Goal: Transaction & Acquisition: Purchase product/service

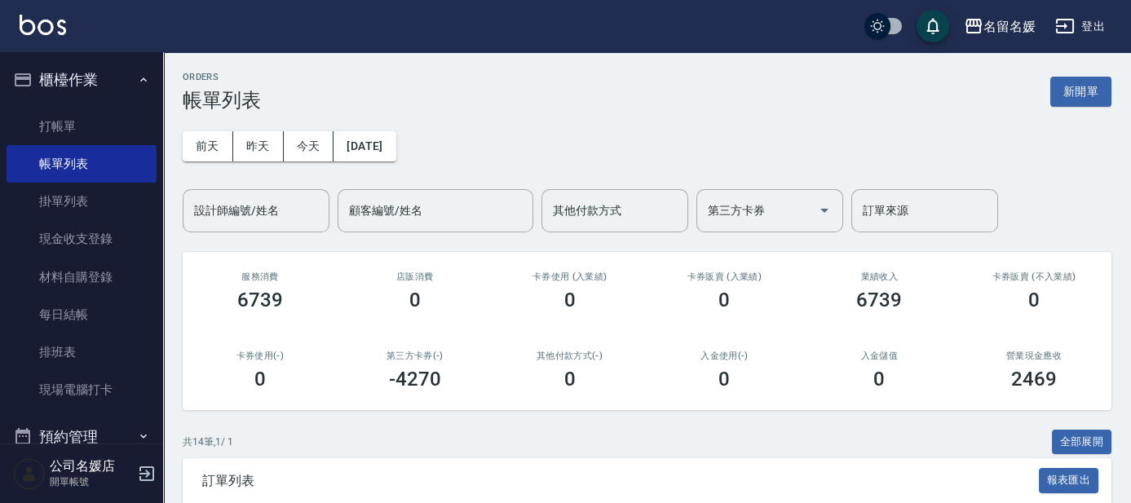
click at [473, 405] on div "第三方卡券(-) -4270" at bounding box center [415, 370] width 155 height 79
click at [1087, 93] on button "新開單" at bounding box center [1080, 92] width 61 height 30
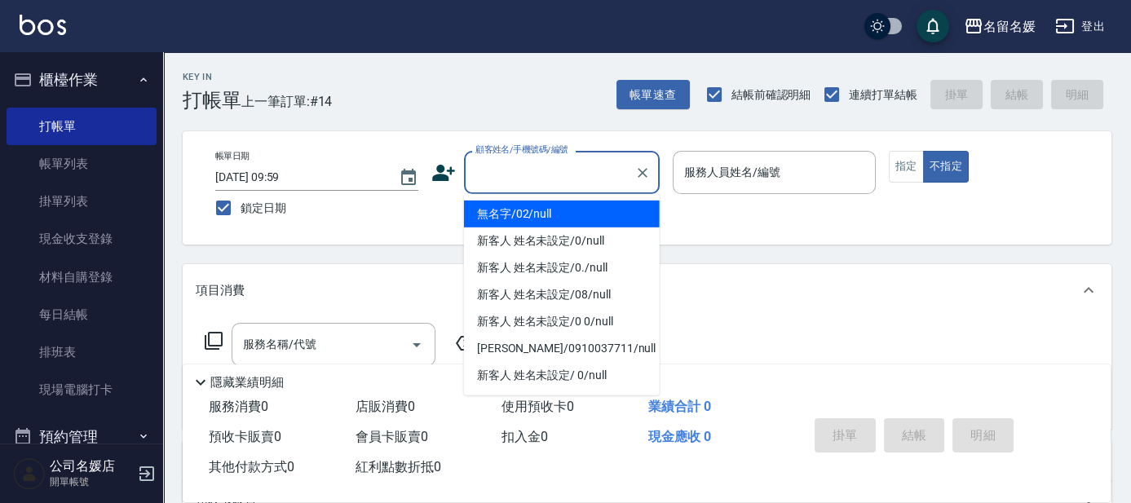
click at [537, 163] on input "顧客姓名/手機號碼/編號" at bounding box center [549, 172] width 157 height 29
click at [530, 218] on li "無名字/02/null" at bounding box center [562, 214] width 196 height 27
type input "無名字/02/null"
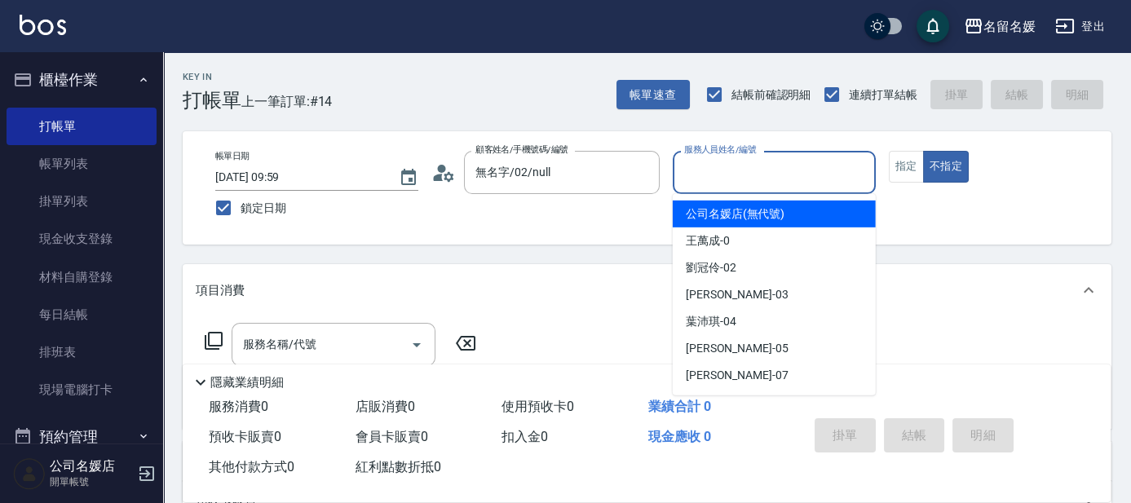
click at [705, 182] on input "服務人員姓名/編號" at bounding box center [774, 172] width 188 height 29
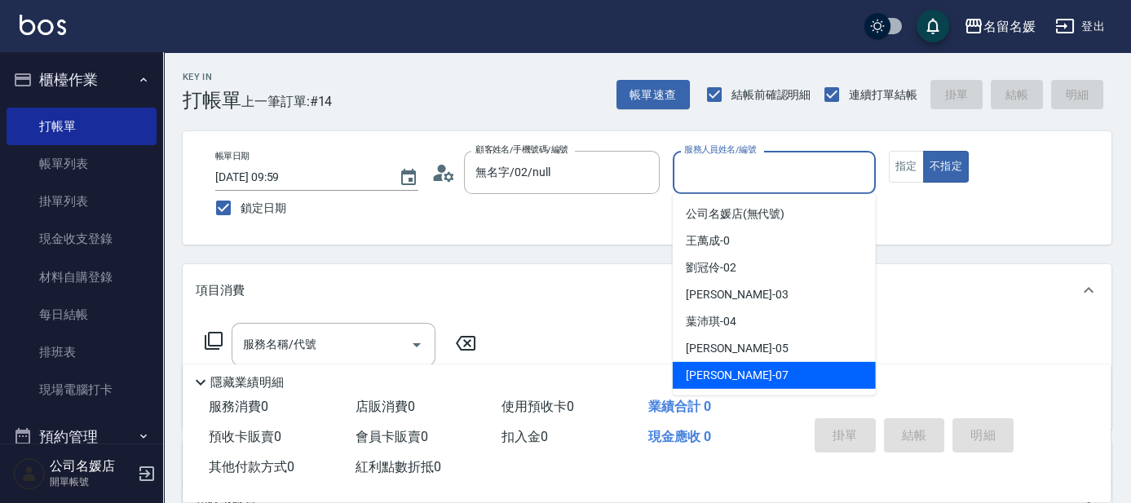
click at [713, 373] on span "[PERSON_NAME] -07" at bounding box center [737, 375] width 103 height 17
type input "[PERSON_NAME]-07"
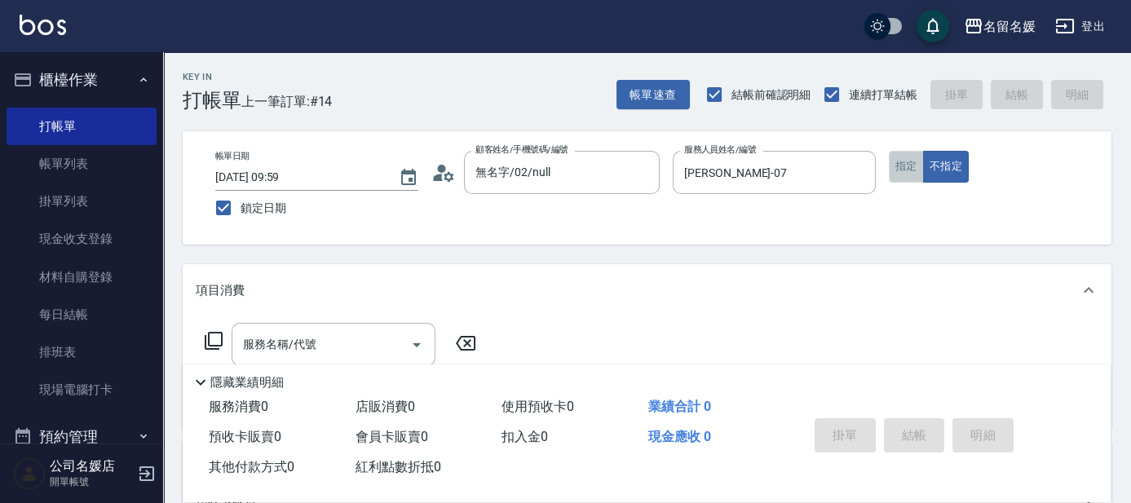
click at [907, 161] on button "指定" at bounding box center [906, 167] width 35 height 32
click at [214, 335] on icon at bounding box center [214, 341] width 20 height 20
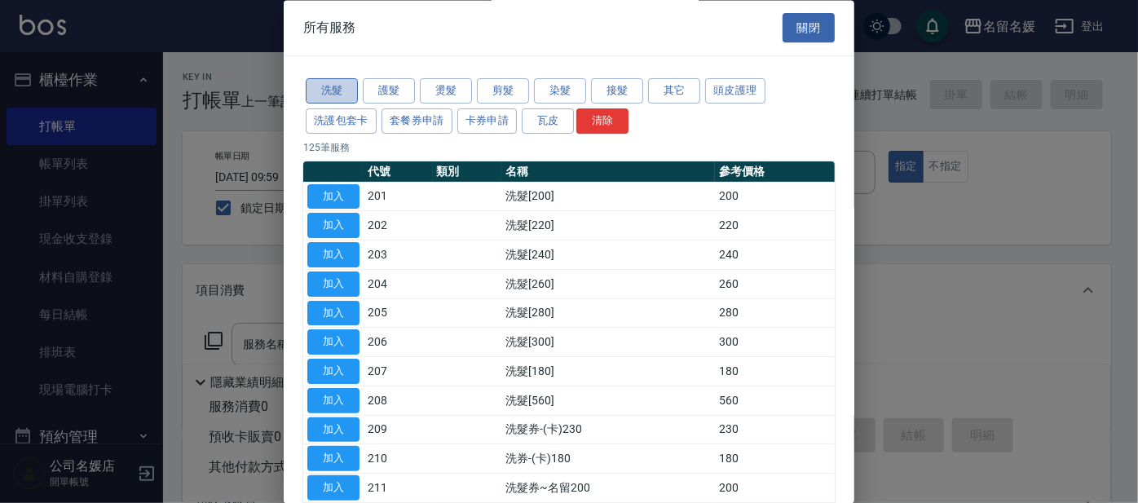
click at [351, 87] on button "洗髮" at bounding box center [332, 91] width 52 height 25
click at [342, 342] on button "加入" at bounding box center [333, 342] width 52 height 25
type input "洗髮[300](206)"
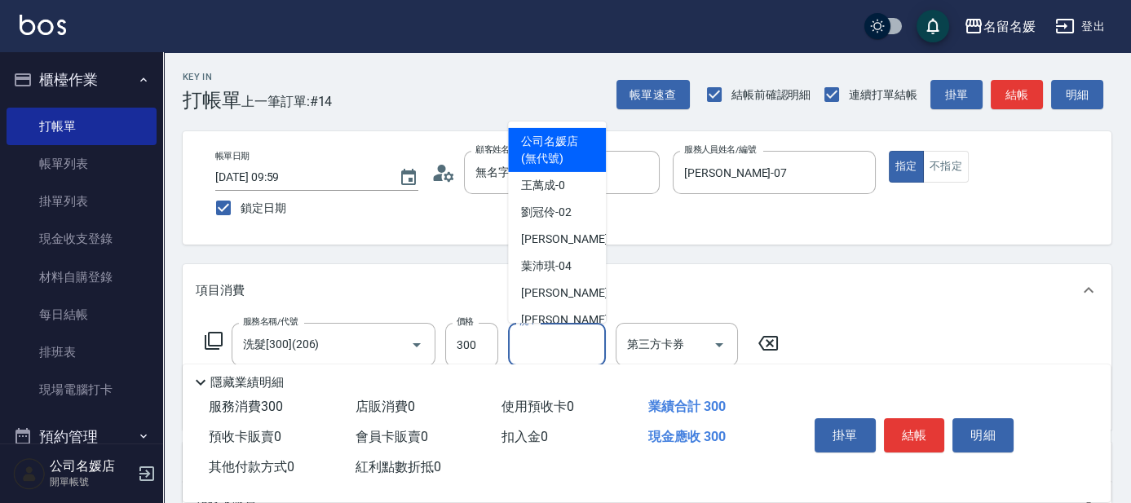
click at [553, 342] on input "洗-1" at bounding box center [556, 344] width 83 height 29
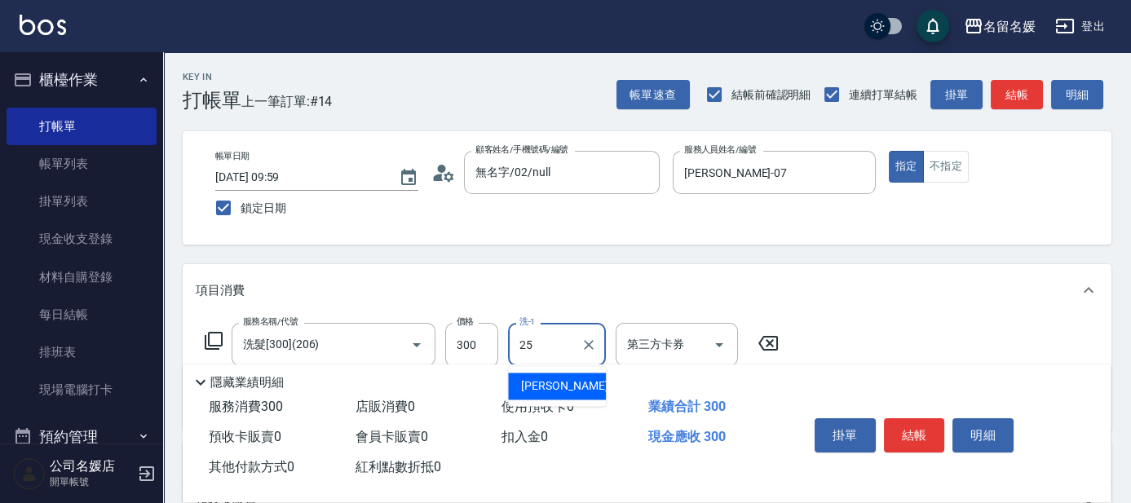
drag, startPoint x: 577, startPoint y: 390, endPoint x: 491, endPoint y: 392, distance: 86.5
click at [578, 390] on div "[PERSON_NAME]-25" at bounding box center [557, 386] width 98 height 27
type input "[PERSON_NAME]-25"
click at [219, 333] on icon at bounding box center [214, 341] width 20 height 20
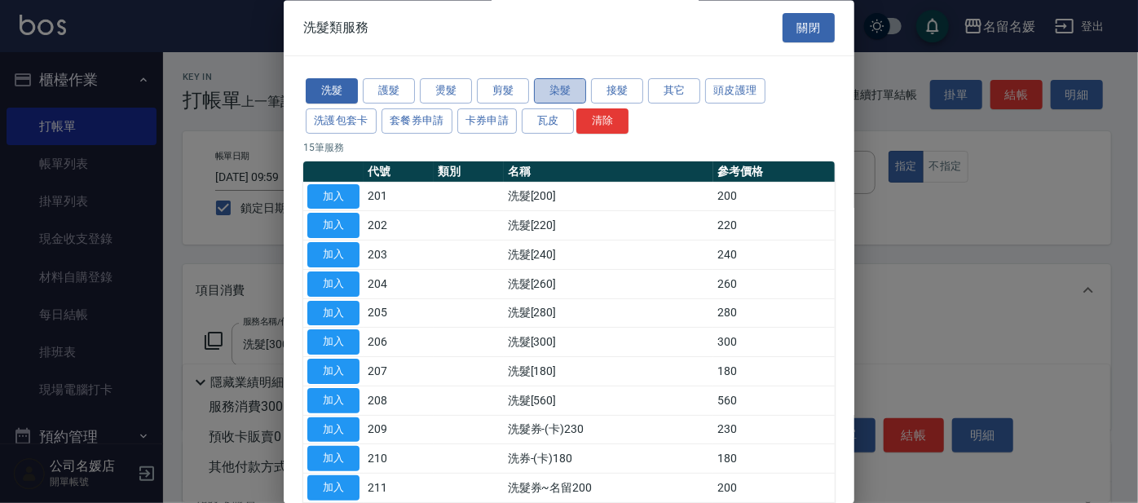
click at [573, 90] on button "染髮" at bounding box center [560, 91] width 52 height 25
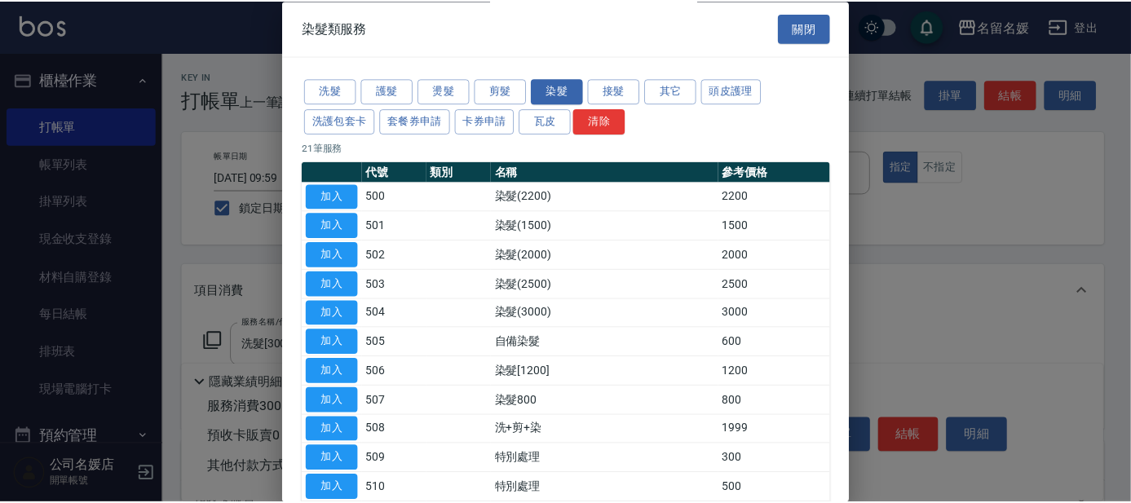
scroll to position [73, 0]
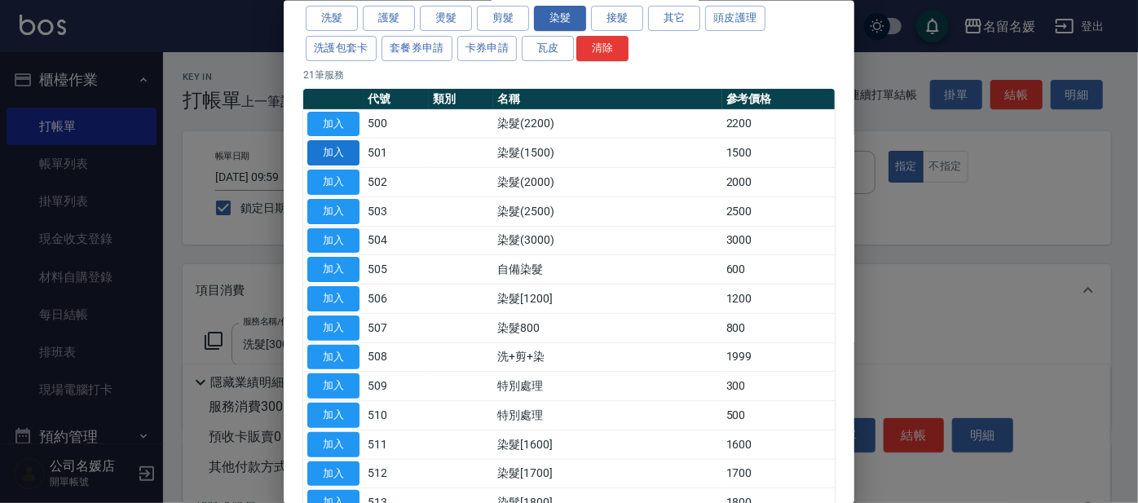
click at [337, 148] on button "加入" at bounding box center [333, 152] width 52 height 25
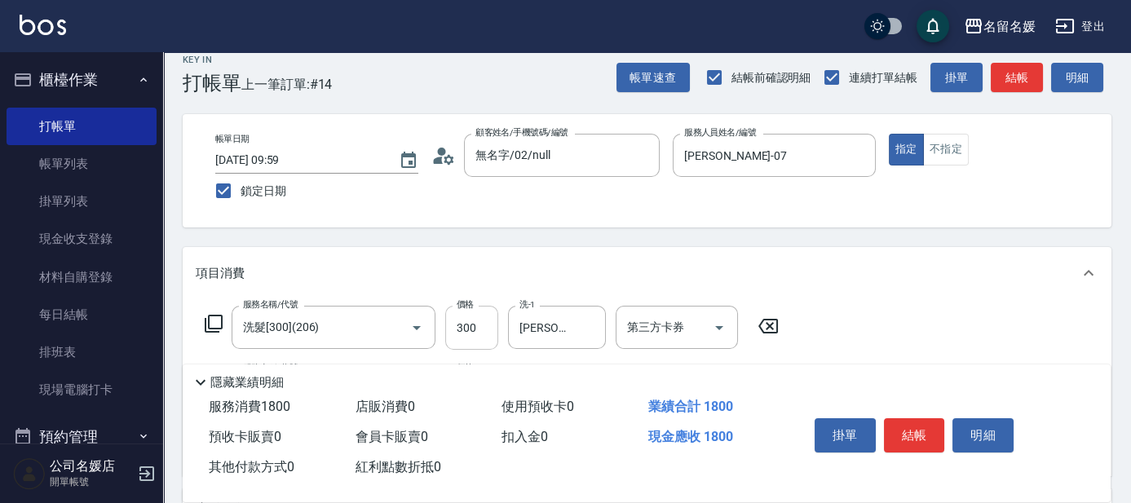
scroll to position [222, 0]
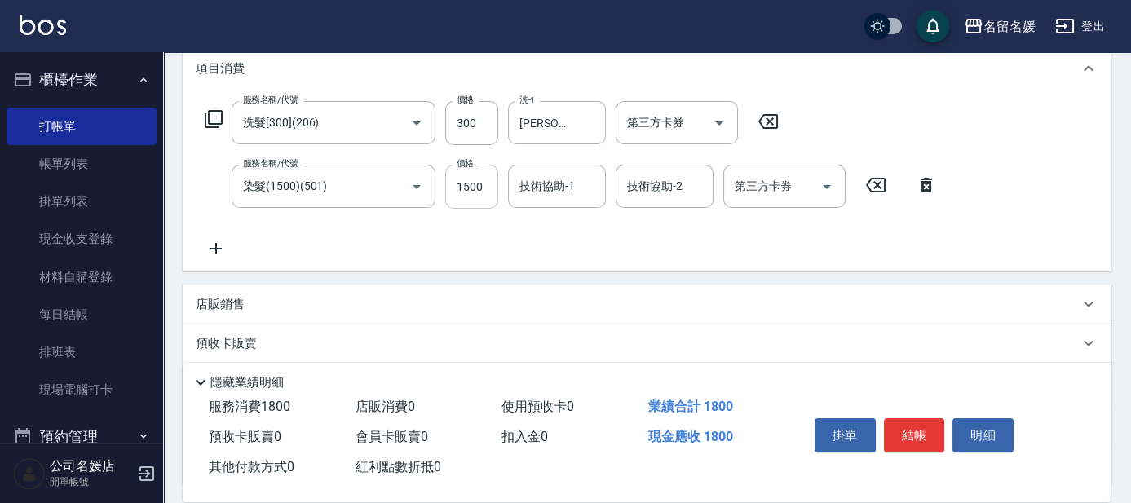
click at [485, 188] on input "1500" at bounding box center [471, 187] width 53 height 44
type input "1000"
click at [573, 184] on div "技術協助-1 技術協助-1" at bounding box center [557, 186] width 98 height 43
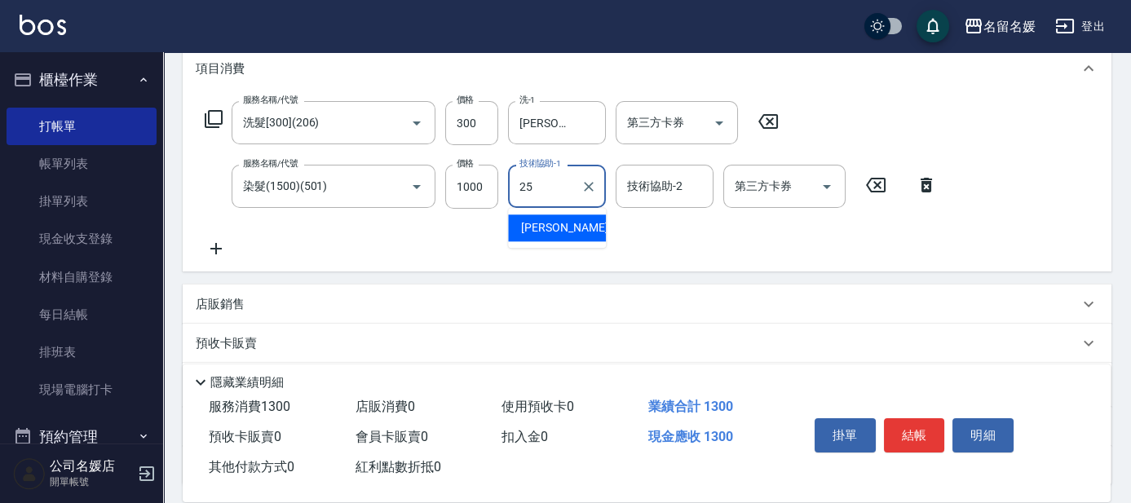
click at [561, 220] on span "[PERSON_NAME]-25" at bounding box center [572, 227] width 103 height 17
type input "[PERSON_NAME]-25"
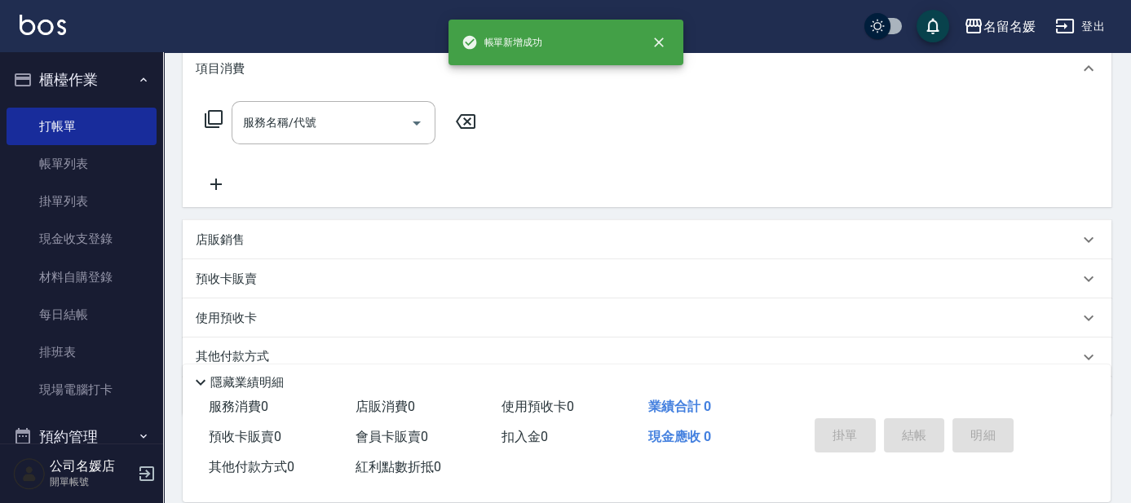
scroll to position [0, 0]
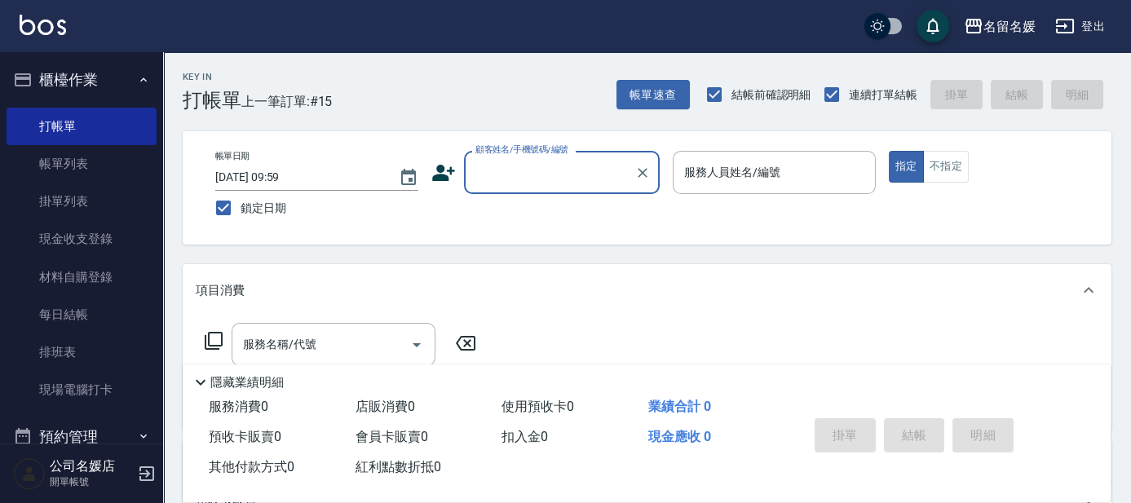
click at [506, 188] on div "顧客姓名/手機號碼/編號" at bounding box center [562, 172] width 196 height 43
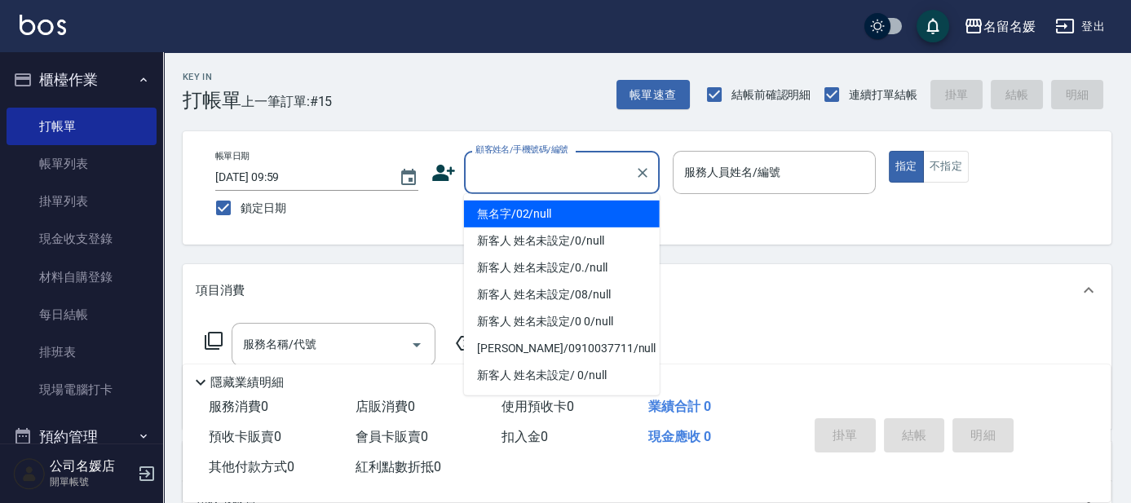
drag, startPoint x: 533, startPoint y: 207, endPoint x: 700, endPoint y: 189, distance: 168.1
click at [535, 207] on li "無名字/02/null" at bounding box center [562, 214] width 196 height 27
type input "無名字/02/null"
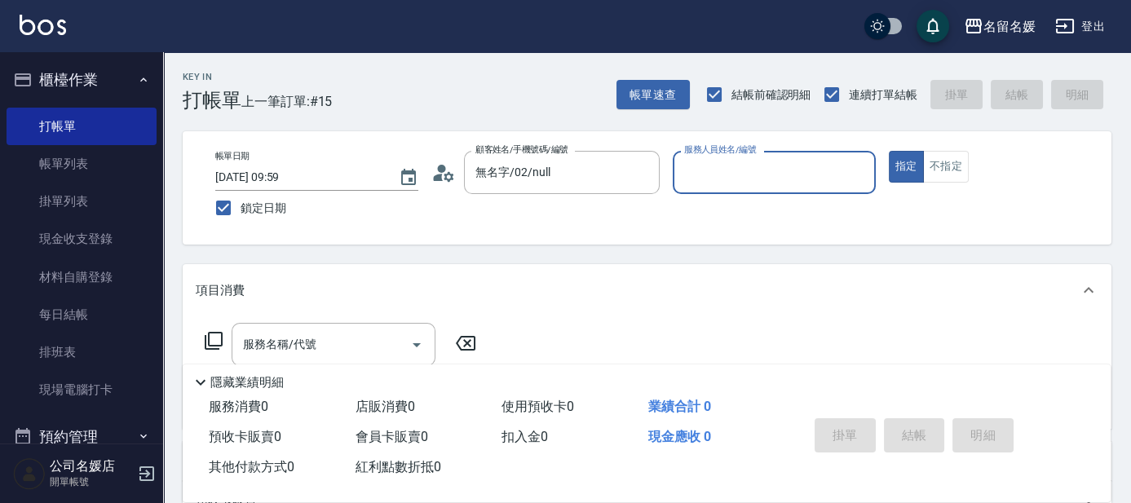
click at [717, 178] on input "服務人員姓名/編號" at bounding box center [774, 172] width 188 height 29
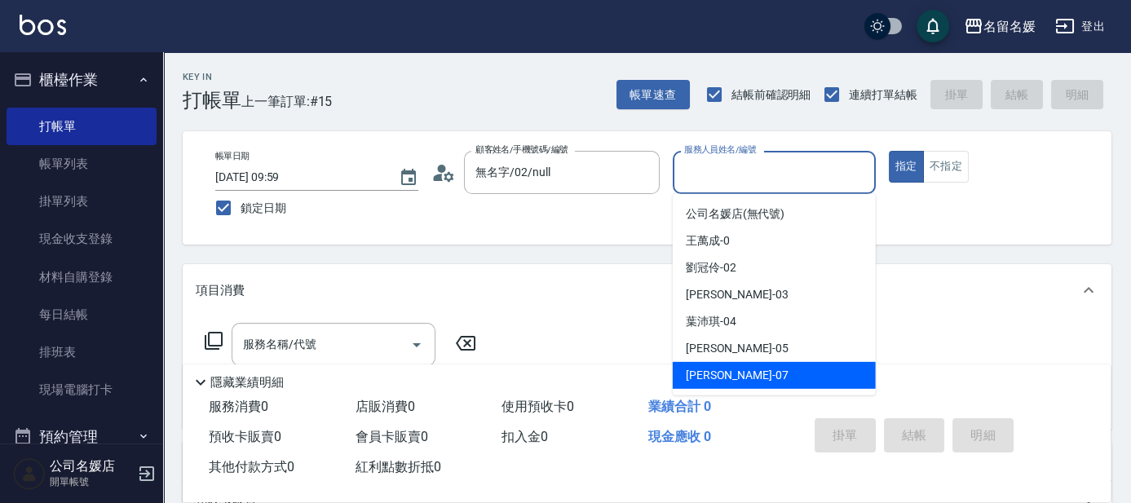
click at [729, 370] on span "[PERSON_NAME] -07" at bounding box center [737, 375] width 103 height 17
type input "[PERSON_NAME]-07"
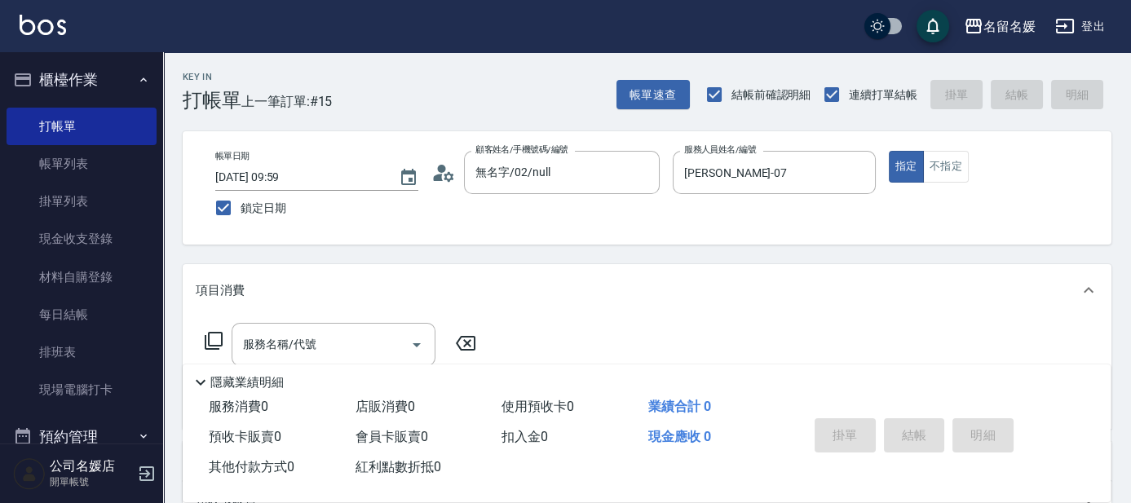
click at [219, 341] on icon at bounding box center [214, 341] width 20 height 20
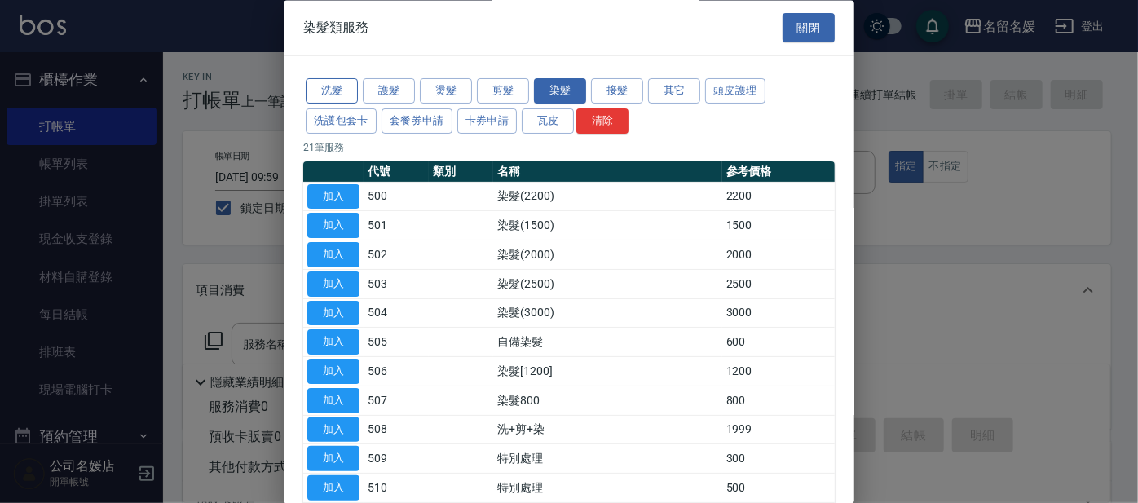
click at [341, 91] on button "洗髮" at bounding box center [332, 91] width 52 height 25
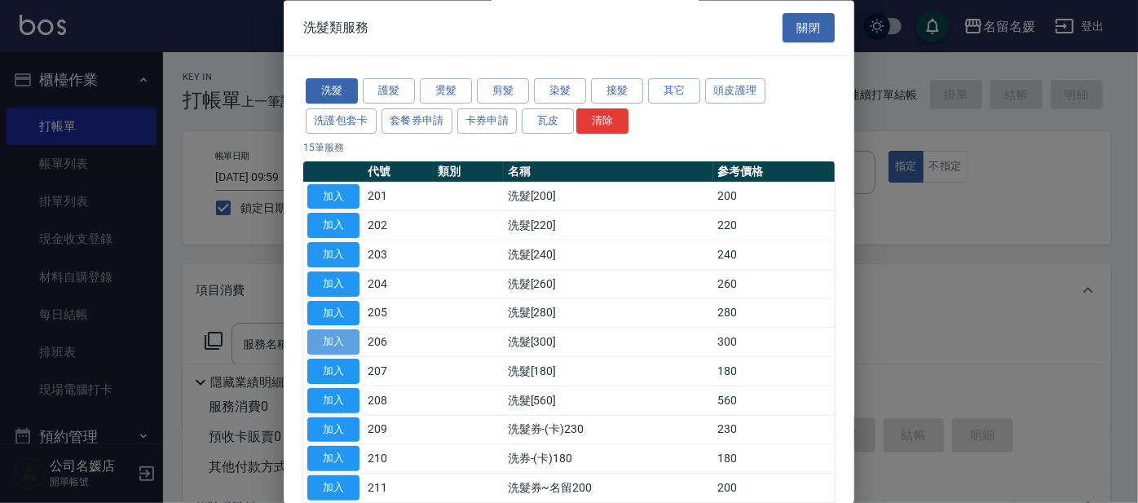
click at [331, 335] on button "加入" at bounding box center [333, 342] width 52 height 25
type input "洗髮[300](206)"
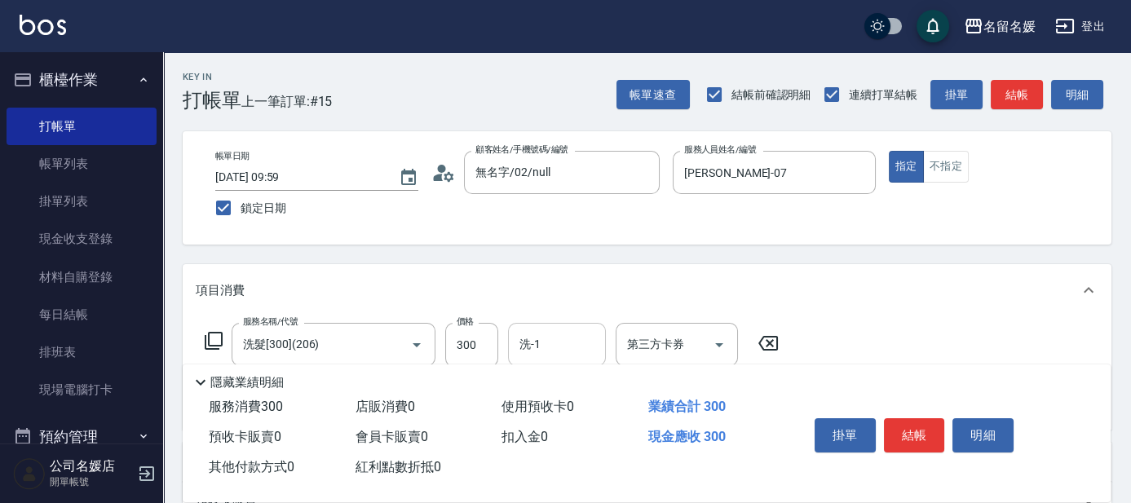
click at [593, 350] on input "洗-1" at bounding box center [556, 344] width 83 height 29
type input "07"
click at [530, 340] on input "07" at bounding box center [544, 344] width 59 height 29
click at [589, 343] on icon "Clear" at bounding box center [589, 345] width 10 height 10
click at [571, 353] on input "洗-1" at bounding box center [556, 344] width 83 height 29
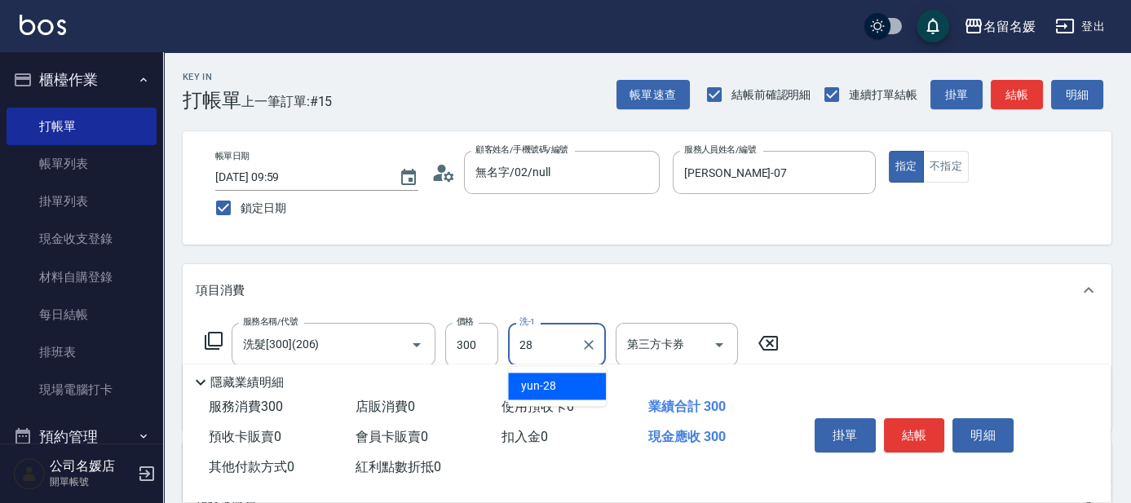
click at [590, 377] on div "yun -28" at bounding box center [557, 386] width 98 height 27
type input "yun-28"
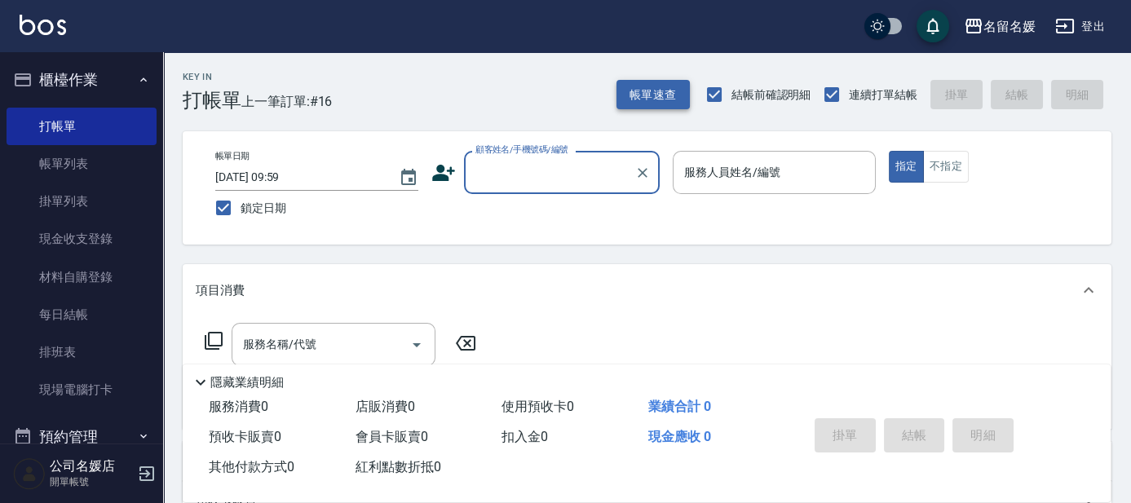
click at [648, 91] on button "帳單速查" at bounding box center [652, 95] width 73 height 30
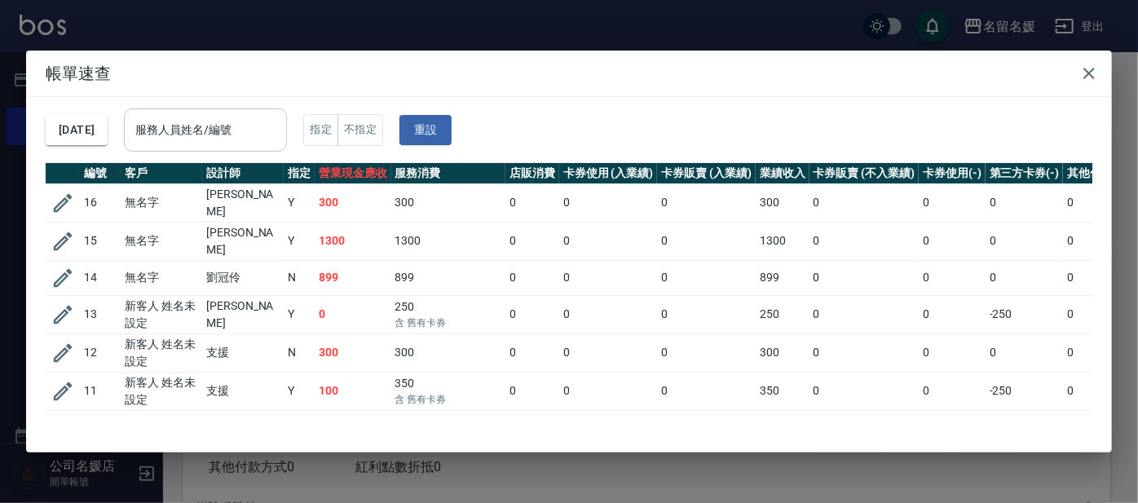
click at [224, 137] on div "服務人員姓名/編號 服務人員姓名/編號" at bounding box center [205, 129] width 163 height 43
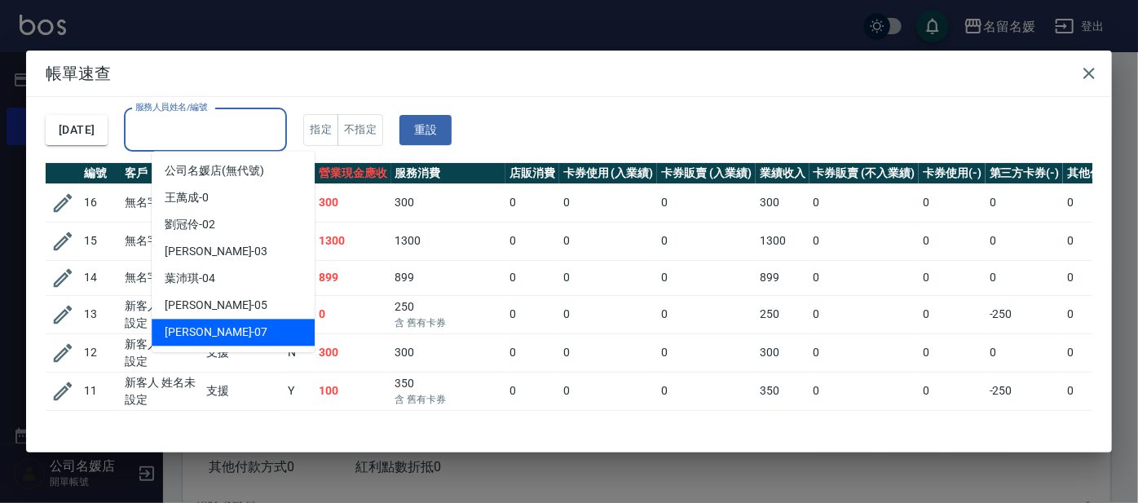
click at [227, 330] on div "[PERSON_NAME] -07" at bounding box center [233, 332] width 163 height 27
type input "[PERSON_NAME]-07"
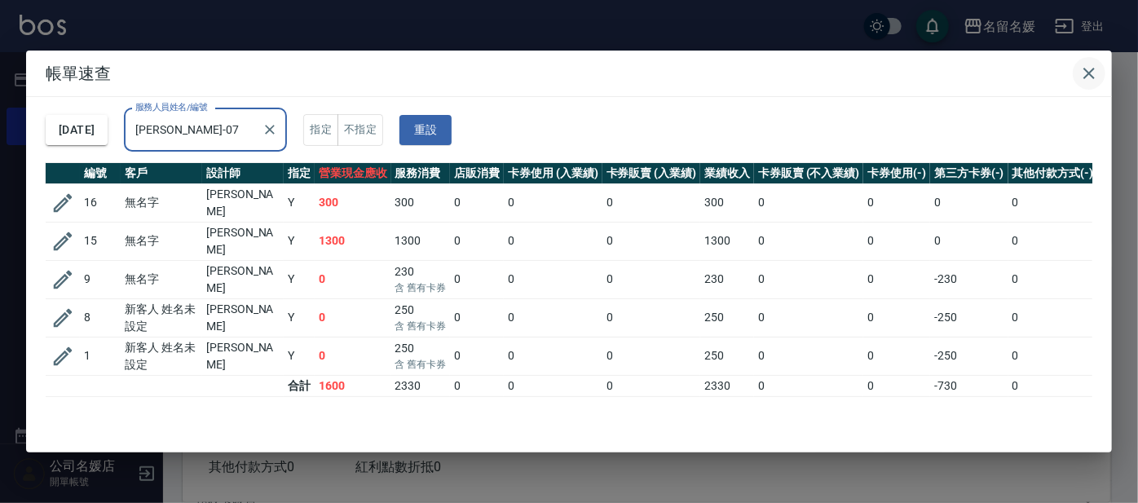
click at [1092, 68] on icon "button" at bounding box center [1090, 74] width 20 height 20
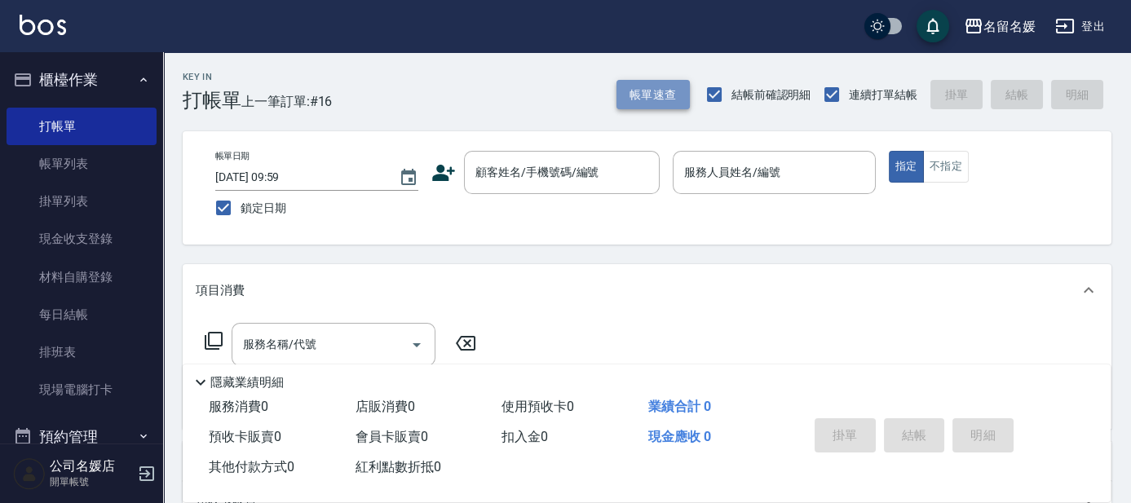
click at [641, 98] on button "帳單速查" at bounding box center [652, 95] width 73 height 30
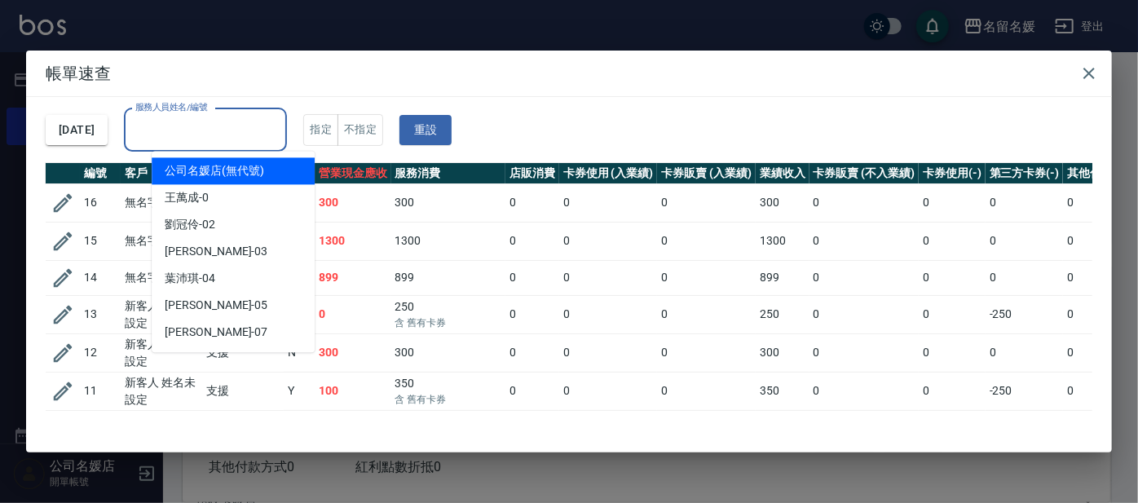
drag, startPoint x: 256, startPoint y: 130, endPoint x: 254, endPoint y: 161, distance: 31.1
click at [258, 130] on input "服務人員姓名/編號" at bounding box center [205, 130] width 148 height 29
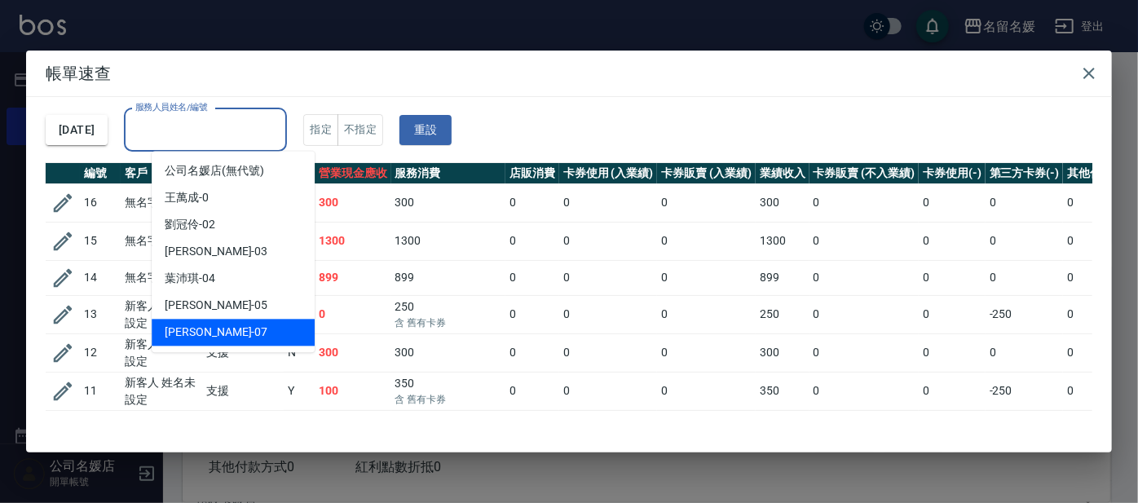
click at [250, 325] on div "[PERSON_NAME] -07" at bounding box center [233, 332] width 163 height 27
type input "[PERSON_NAME]-07"
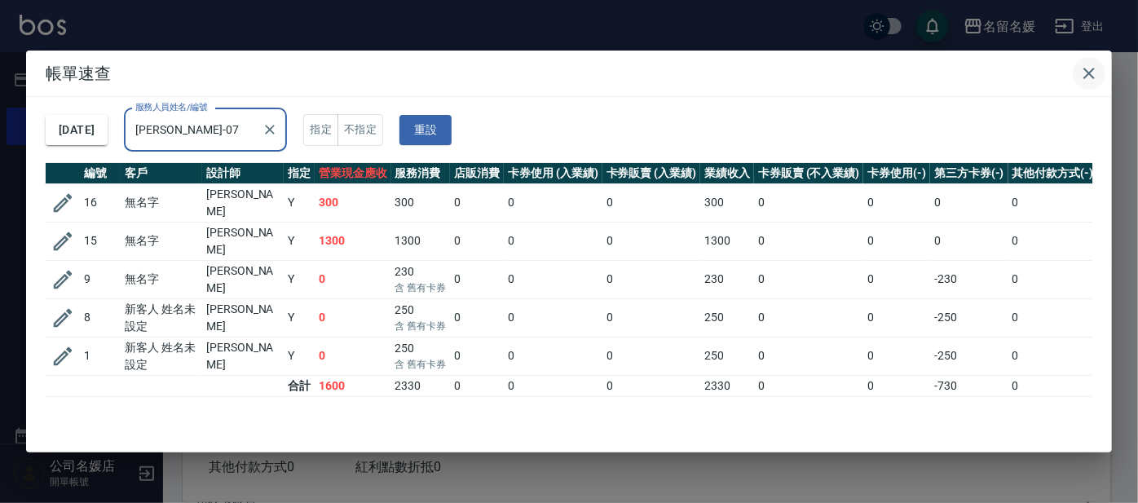
click at [1080, 68] on icon "button" at bounding box center [1090, 74] width 20 height 20
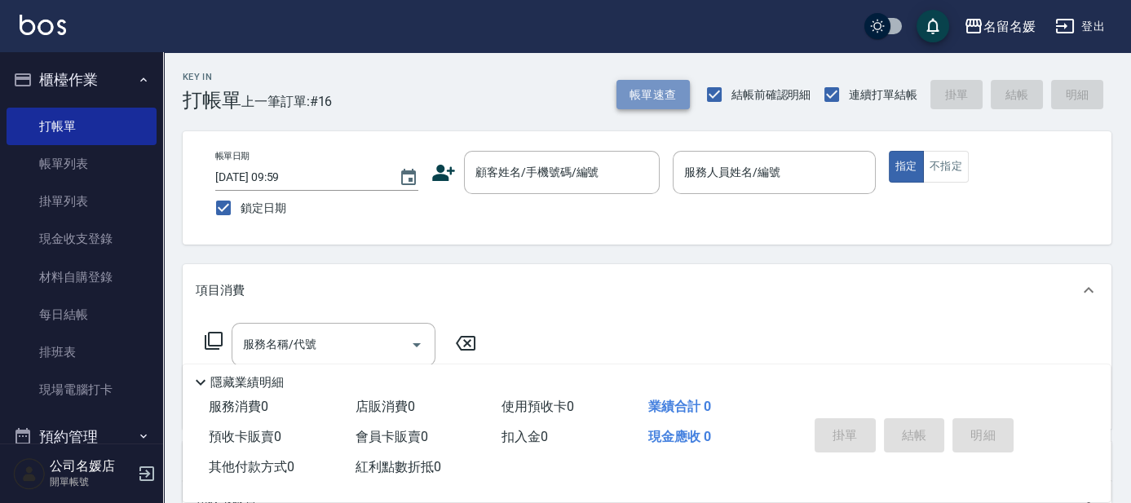
click at [662, 95] on button "帳單速查" at bounding box center [652, 95] width 73 height 30
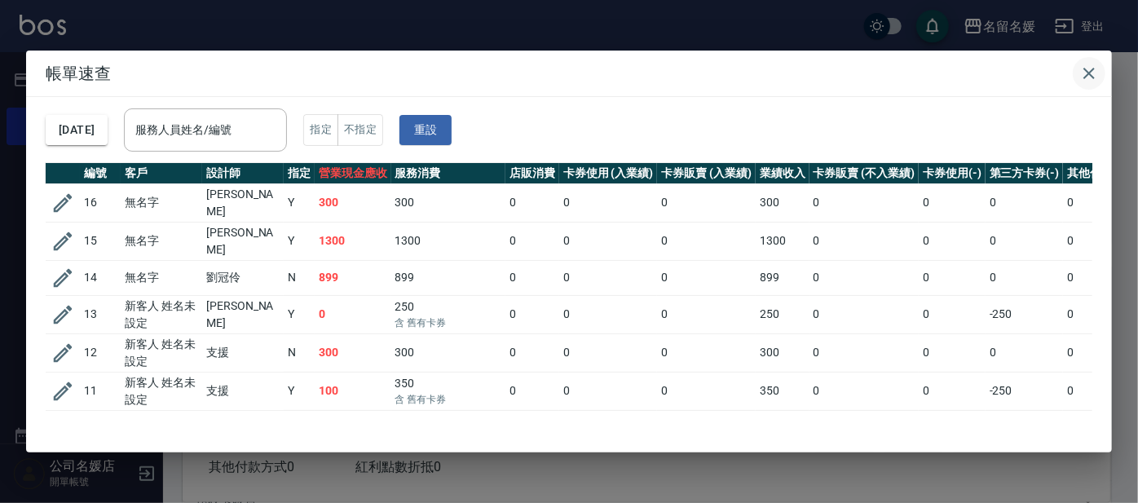
click at [1089, 70] on icon "button" at bounding box center [1090, 74] width 20 height 20
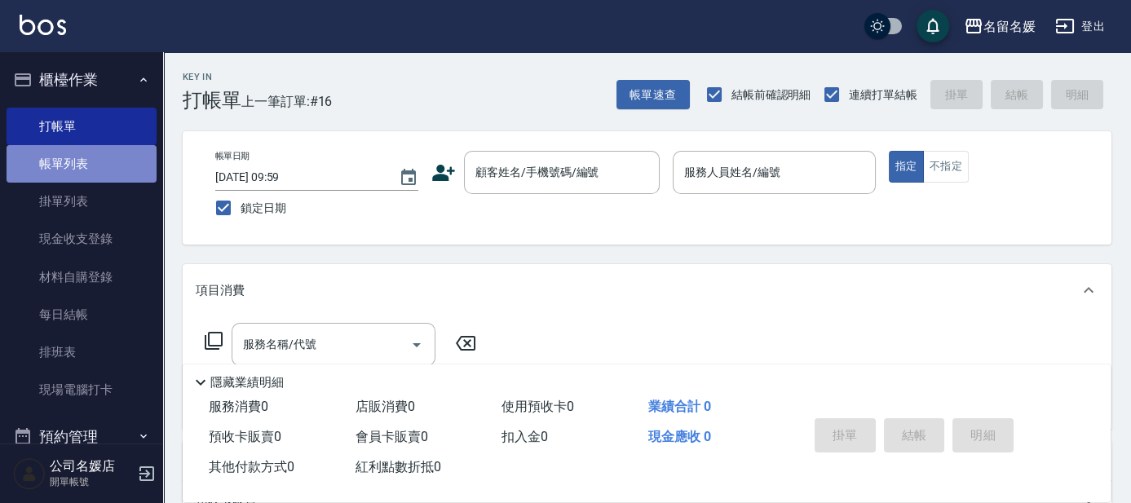
click at [87, 170] on link "帳單列表" at bounding box center [82, 164] width 150 height 38
click at [92, 163] on link "帳單列表" at bounding box center [82, 164] width 150 height 38
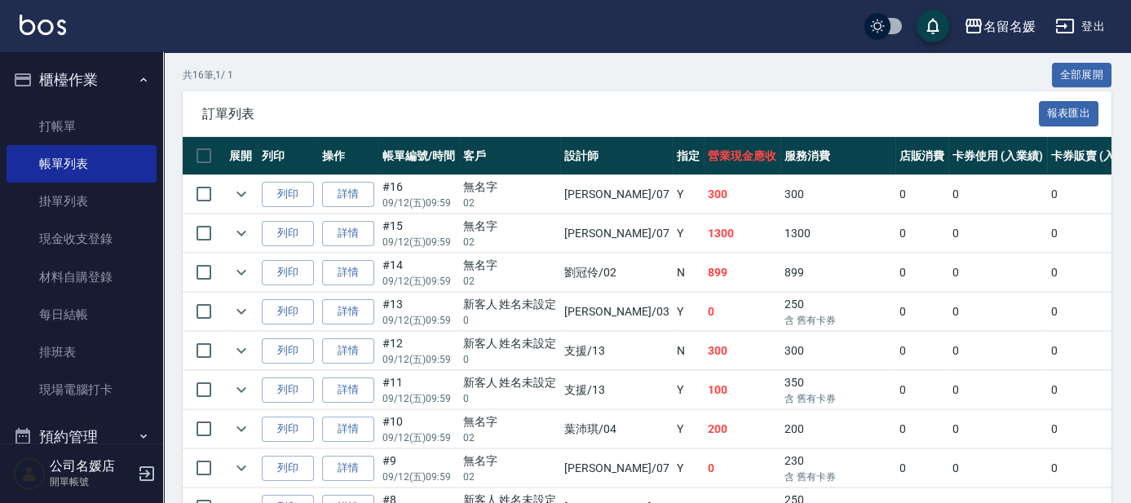
scroll to position [370, 0]
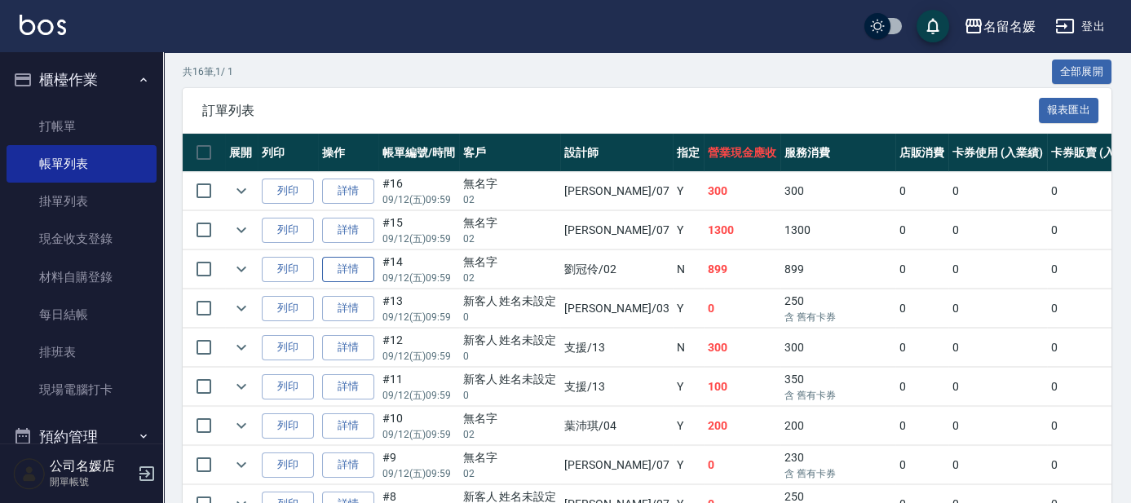
click at [337, 259] on link "詳情" at bounding box center [348, 269] width 52 height 25
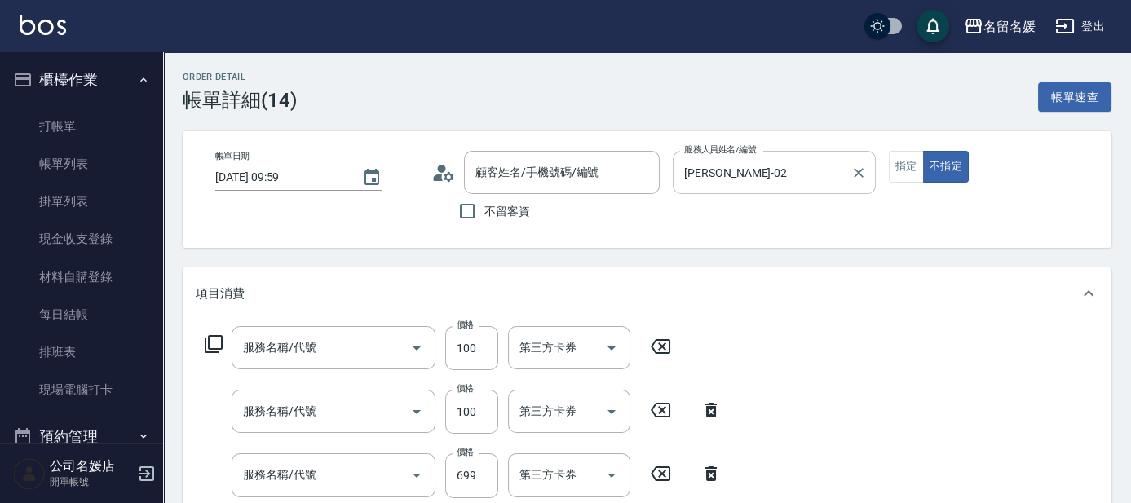
type input "[DATE] 09:59"
type input "[PERSON_NAME]-02"
click at [856, 175] on icon "Clear" at bounding box center [859, 173] width 10 height 10
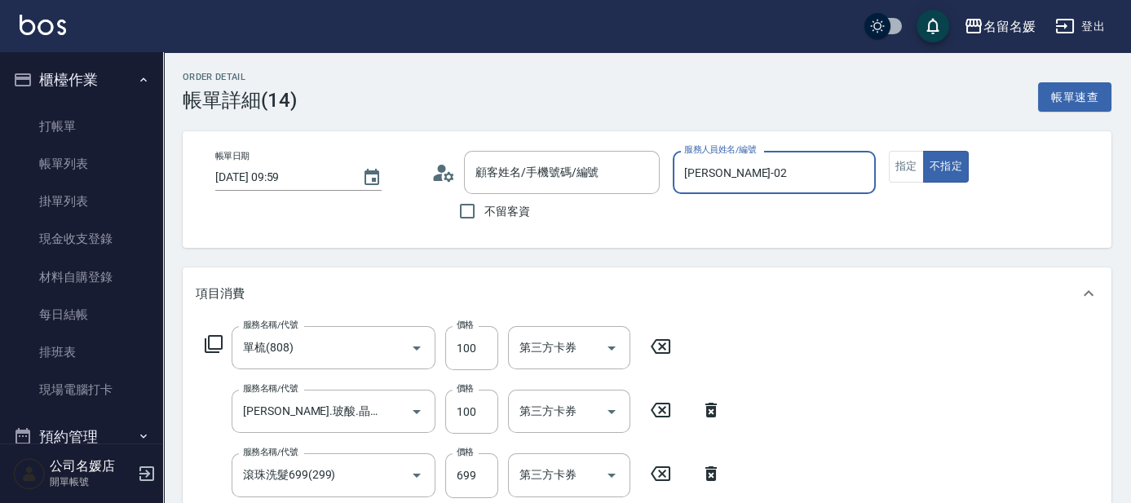
type input "單梳(808)"
type input "[PERSON_NAME].玻酸.晶膜.水療(635)"
type input "滾珠洗髮699(299)"
click at [759, 176] on input "服務人員姓名/編號" at bounding box center [774, 172] width 188 height 29
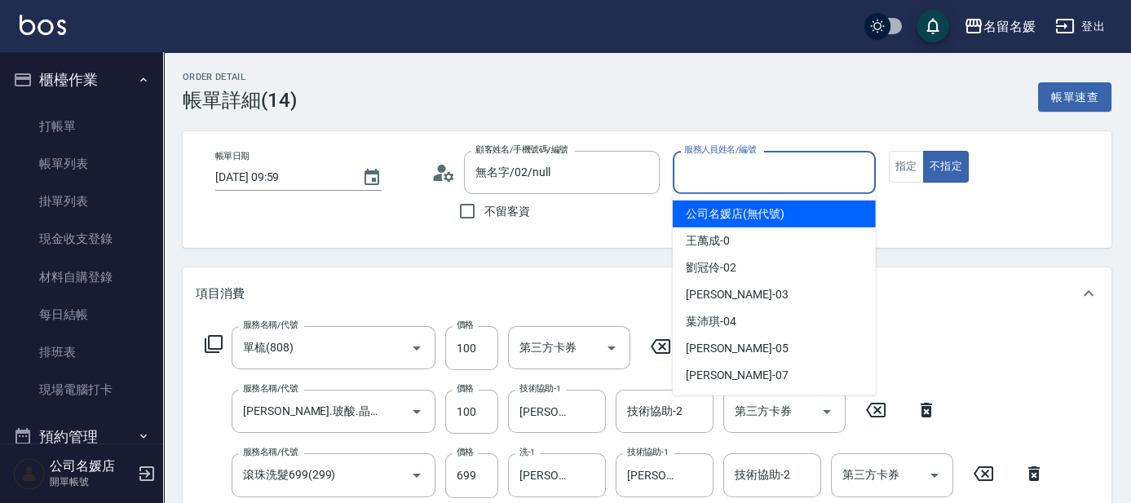
type input "無名字/02/null"
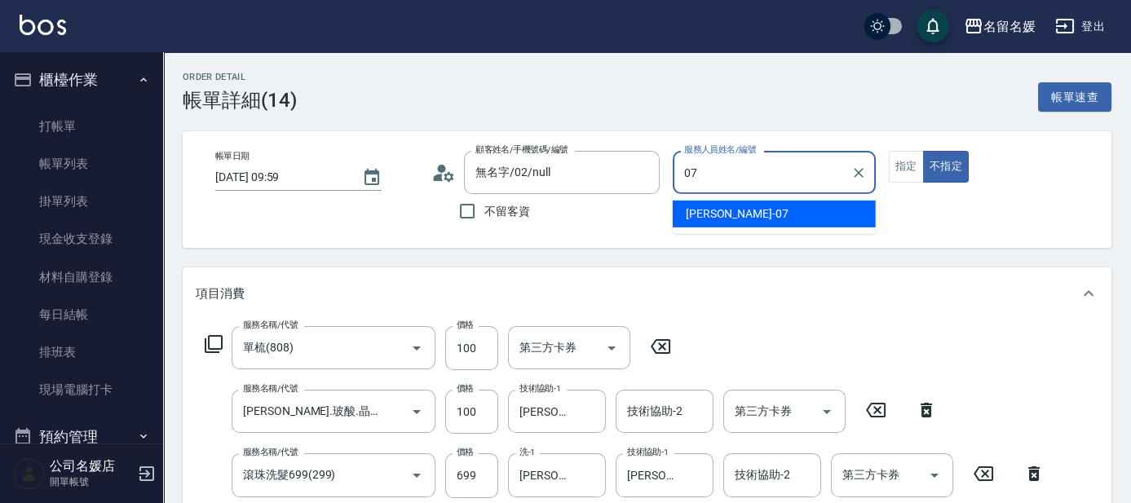
type input "07"
type button "false"
type input "[PERSON_NAME]-07"
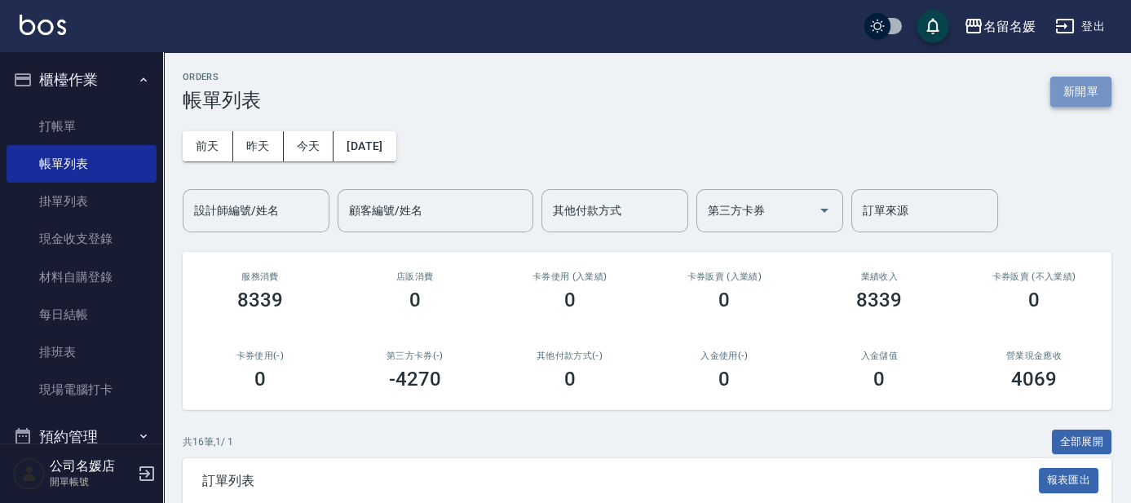
click at [1087, 89] on button "新開單" at bounding box center [1080, 92] width 61 height 30
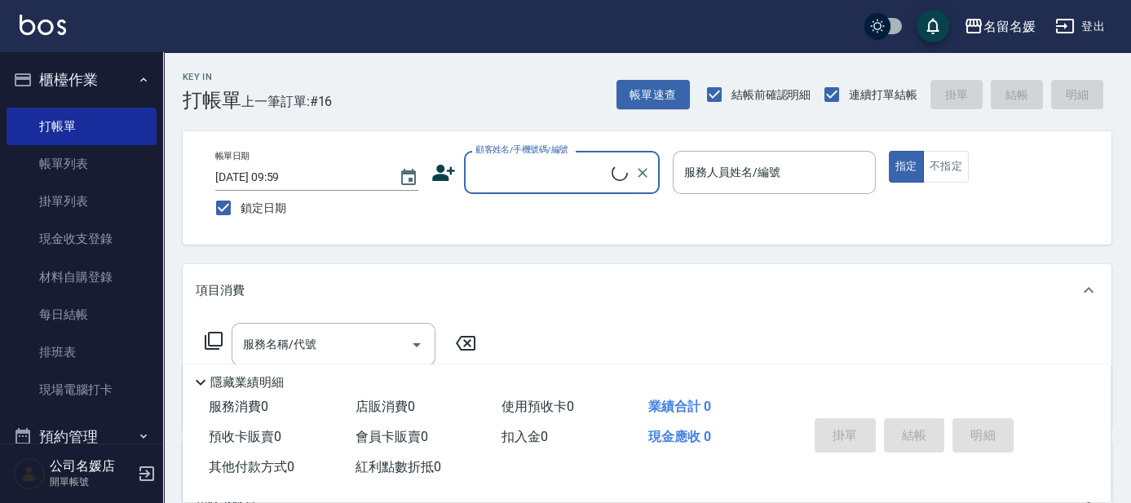
click at [523, 161] on input "顧客姓名/手機號碼/編號" at bounding box center [541, 172] width 140 height 29
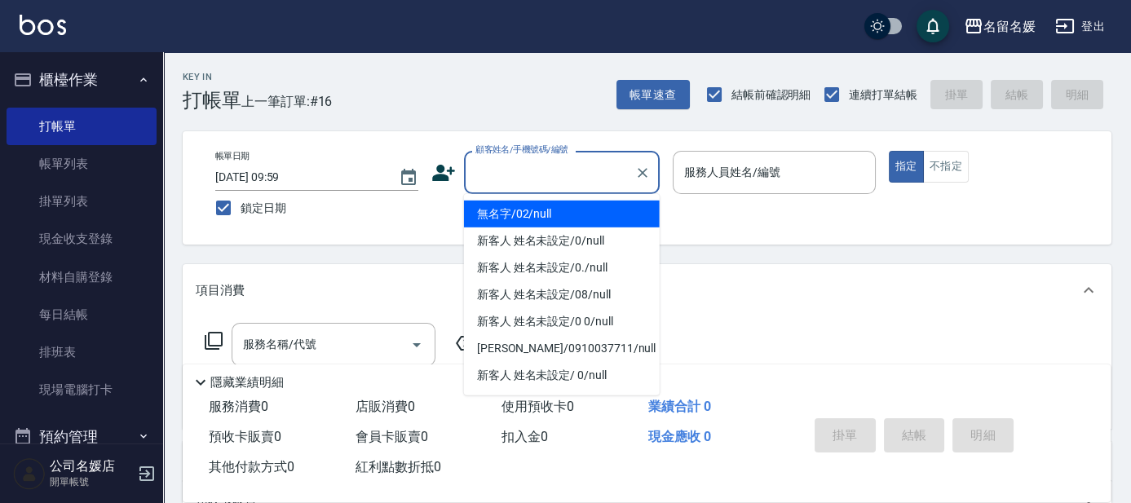
click at [531, 216] on li "無名字/02/null" at bounding box center [562, 214] width 196 height 27
type input "無名字/02/null"
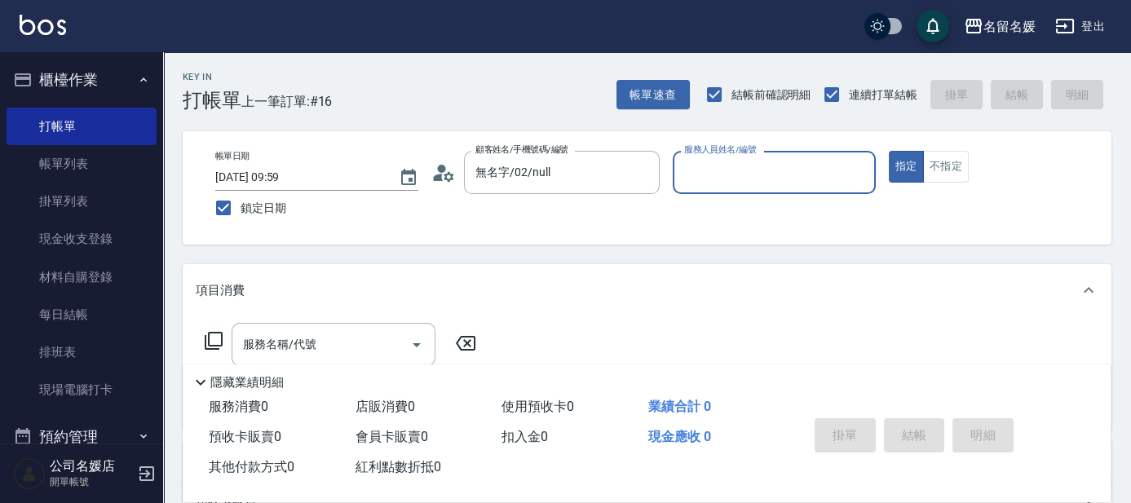
click at [702, 171] on input "服務人員姓名/編號" at bounding box center [774, 172] width 188 height 29
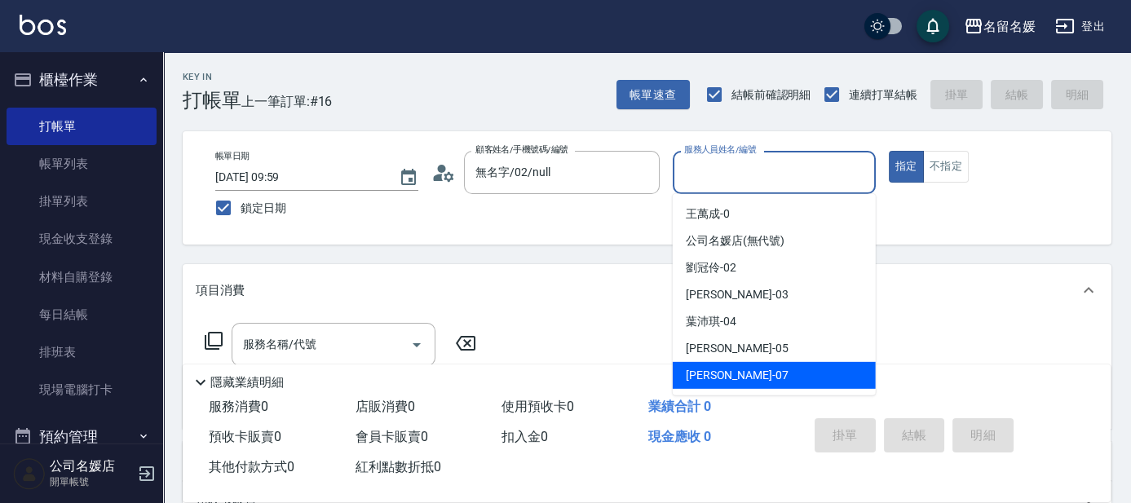
click at [706, 374] on span "[PERSON_NAME] -07" at bounding box center [737, 375] width 103 height 17
type input "[PERSON_NAME]-07"
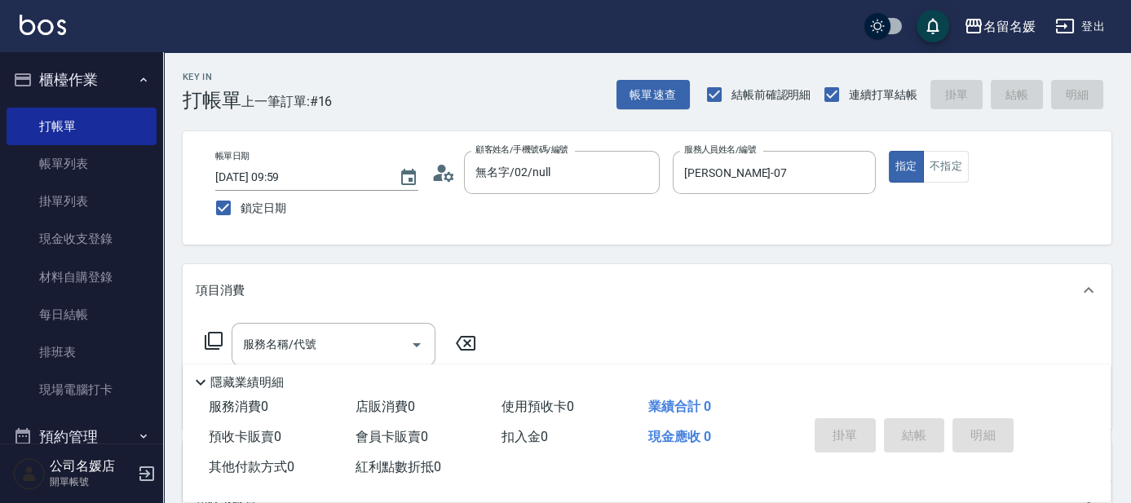
click at [212, 334] on icon at bounding box center [214, 341] width 20 height 20
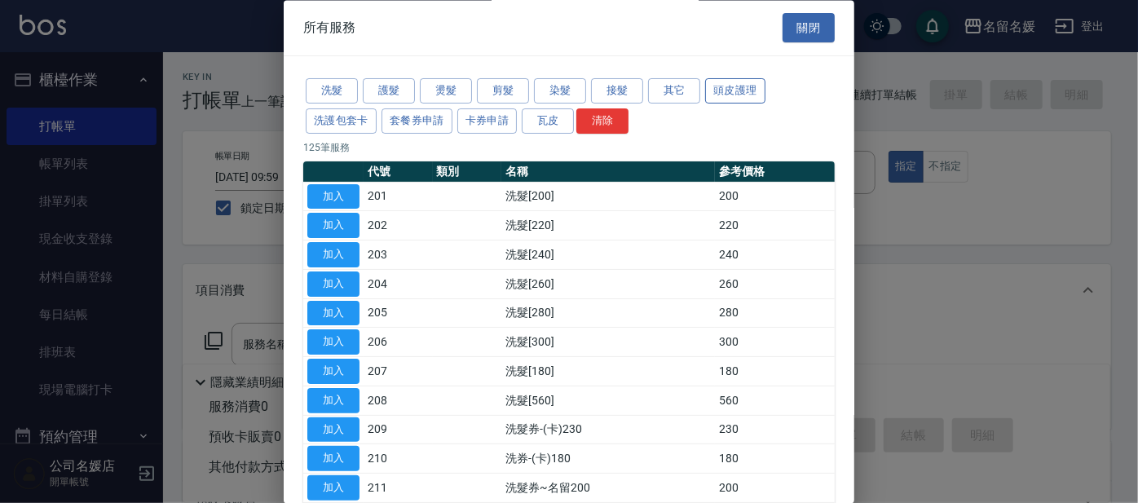
click at [711, 90] on button "頭皮護理" at bounding box center [735, 91] width 60 height 25
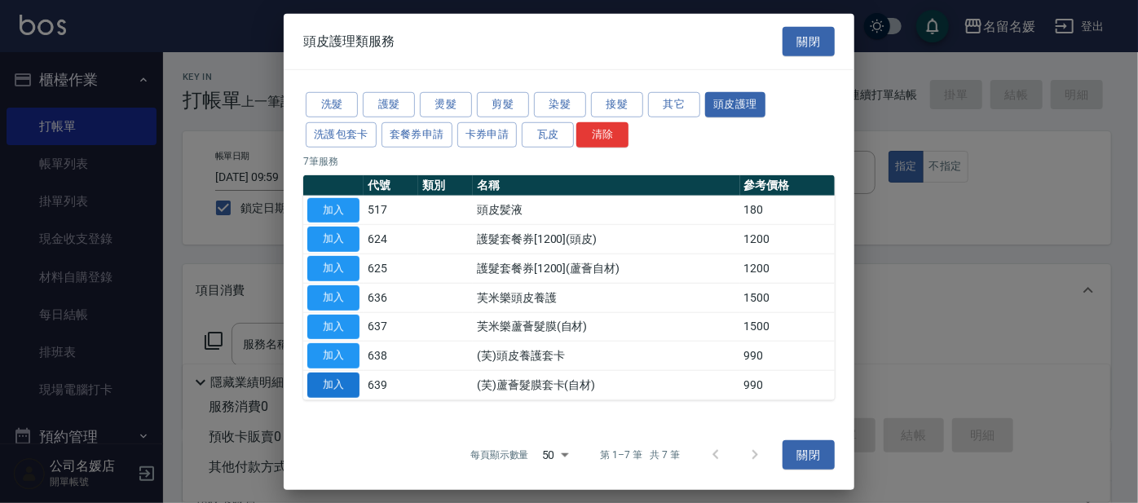
click at [334, 378] on button "加入" at bounding box center [333, 385] width 52 height 25
type input "(芙)蘆薈髮膜套卡(自材)(639)"
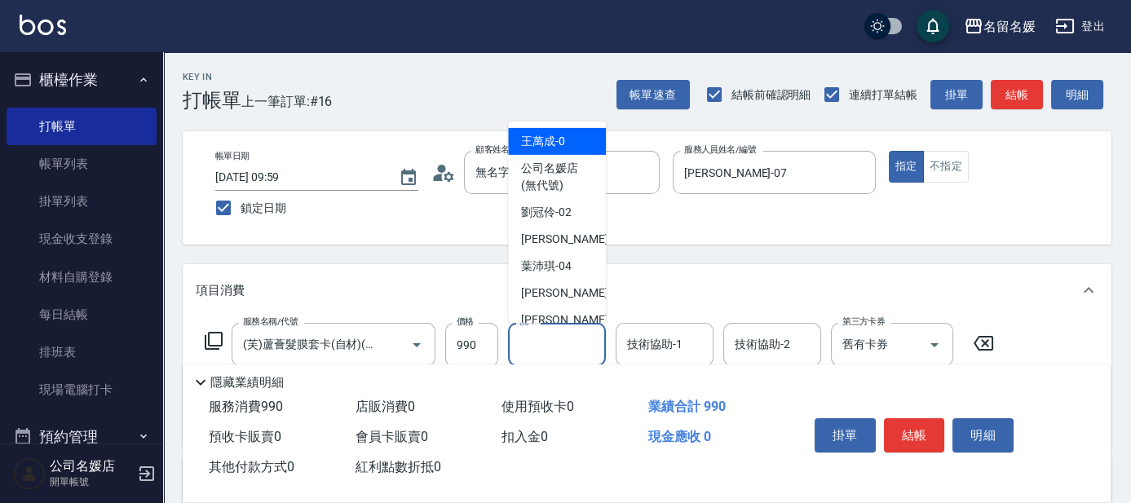
click at [563, 348] on input "洗-1" at bounding box center [556, 344] width 83 height 29
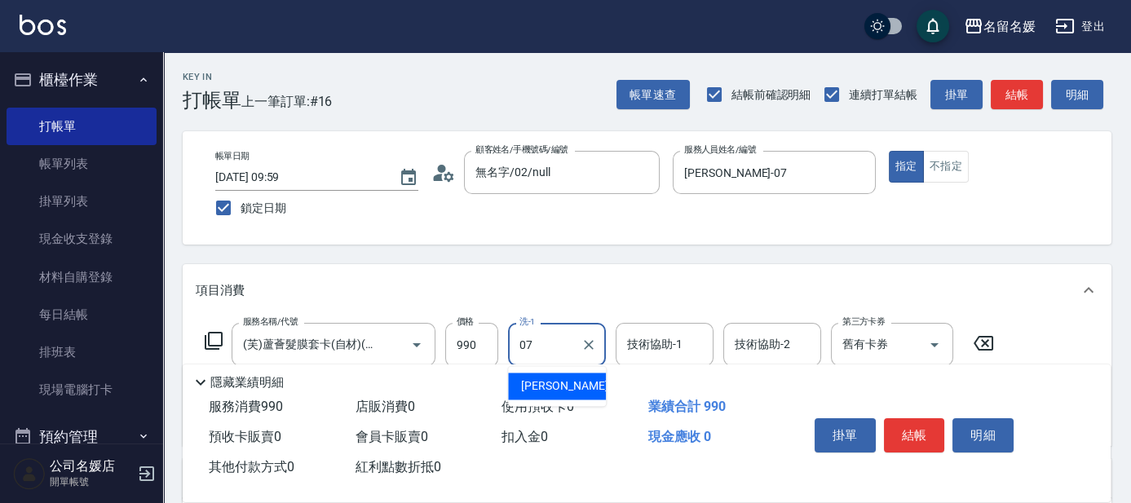
click at [571, 383] on div "[PERSON_NAME] -07" at bounding box center [557, 386] width 98 height 27
type input "[PERSON_NAME]-07"
click at [656, 348] on div "技術協助-1 技術協助-1" at bounding box center [665, 344] width 98 height 43
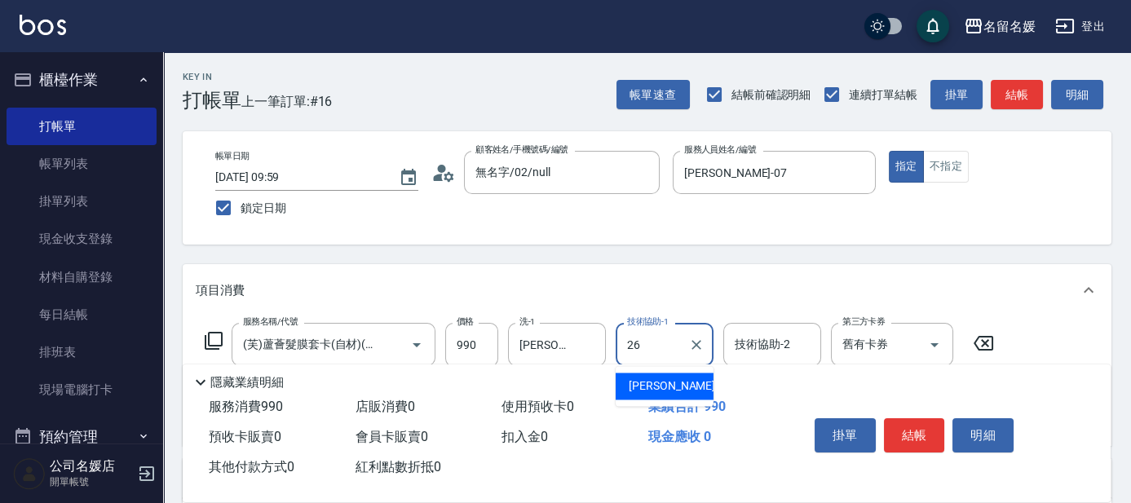
click at [671, 374] on div "[PERSON_NAME]-26" at bounding box center [665, 386] width 98 height 27
type input "[PERSON_NAME]-26"
click at [857, 346] on input "舊有卡券" at bounding box center [869, 344] width 62 height 29
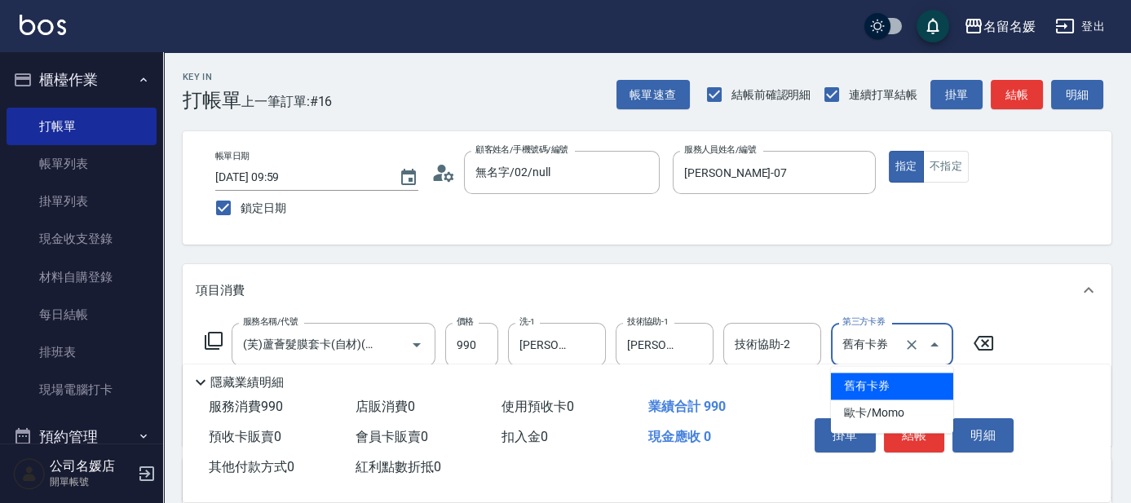
click at [863, 382] on span "舊有卡券" at bounding box center [892, 386] width 122 height 27
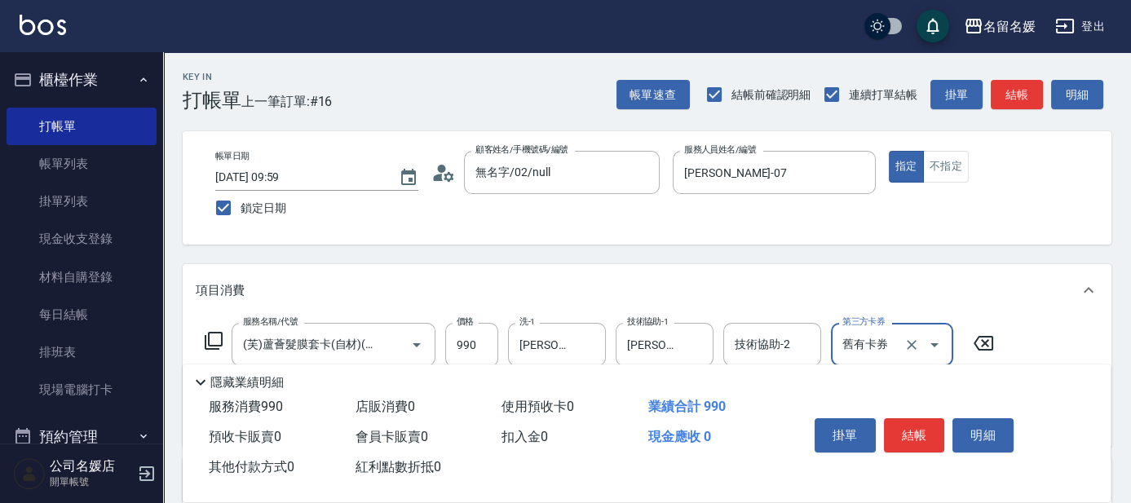
click at [210, 339] on icon at bounding box center [214, 341] width 20 height 20
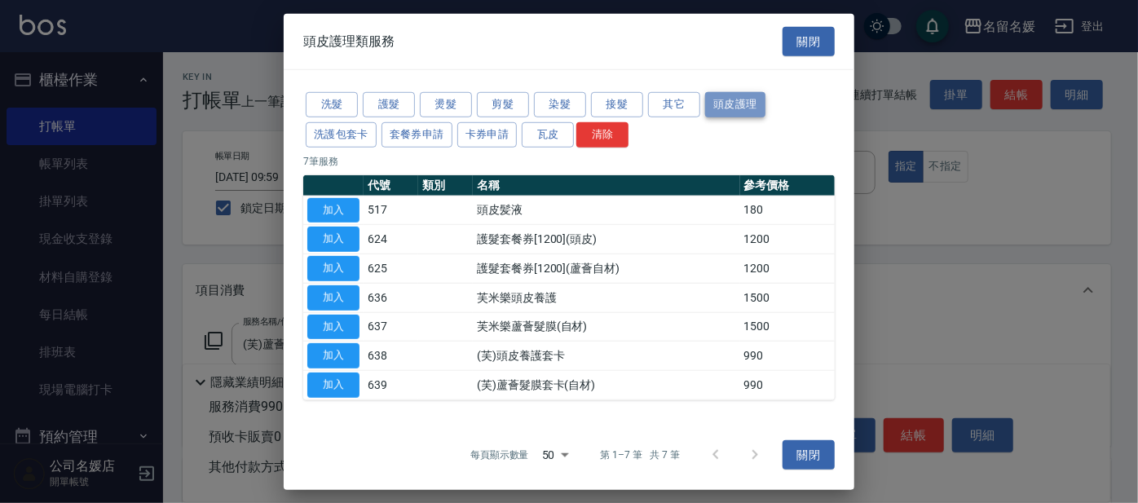
click at [752, 104] on button "頭皮護理" at bounding box center [735, 104] width 60 height 25
click at [342, 388] on button "加入" at bounding box center [333, 385] width 52 height 25
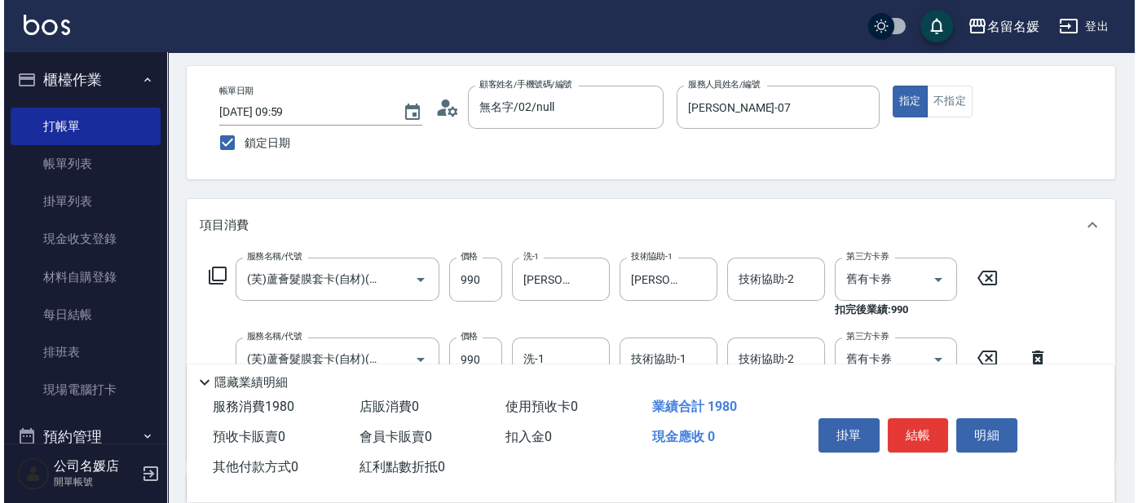
scroll to position [148, 0]
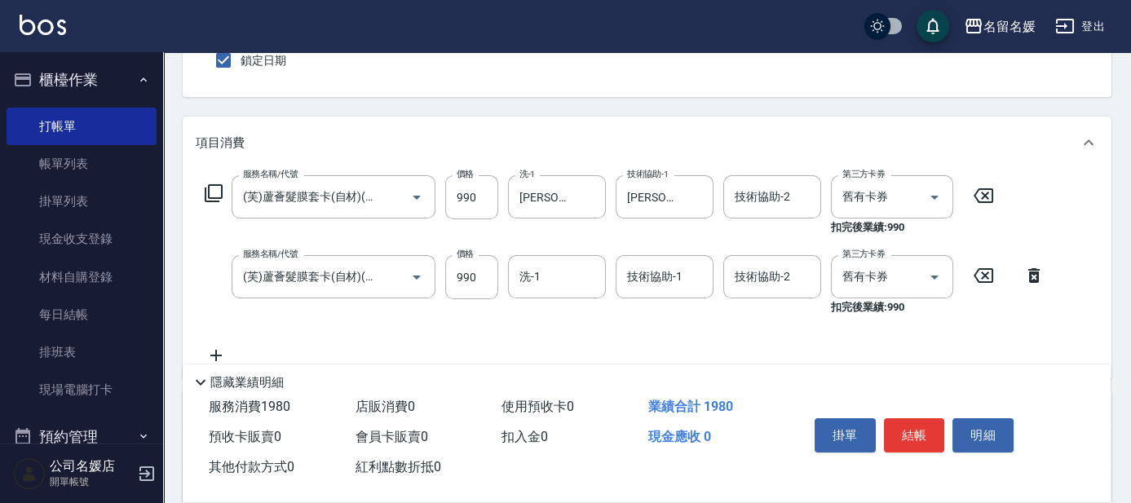
click at [583, 254] on div "服務名稱/代號 (芙)蘆薈髮膜套卡(自材)(639) 服務名稱/代號 價格 990 價格 洗-1 [PERSON_NAME]-07 洗-1 技術協助-1 [P…" at bounding box center [625, 270] width 859 height 190
click at [580, 263] on input "洗-1" at bounding box center [556, 277] width 83 height 29
click at [587, 314] on div "[PERSON_NAME]-26" at bounding box center [557, 319] width 98 height 27
type input "[PERSON_NAME]-26"
click at [692, 267] on input "技術協助-1" at bounding box center [664, 277] width 83 height 29
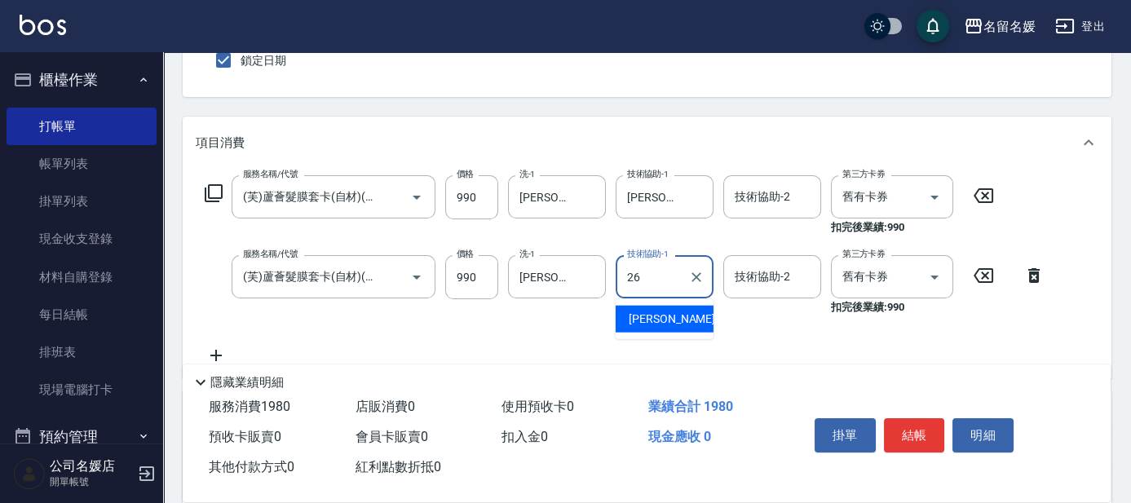
click at [689, 318] on div "[PERSON_NAME]-26" at bounding box center [665, 319] width 98 height 27
type input "[PERSON_NAME]-26"
click at [850, 276] on input "舊有卡券" at bounding box center [869, 277] width 62 height 29
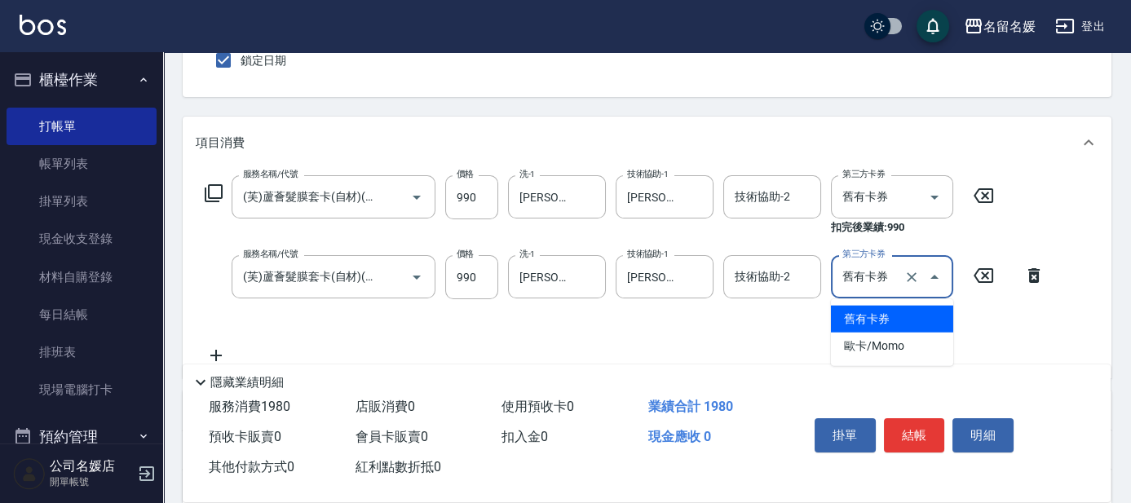
click at [865, 321] on span "舊有卡券" at bounding box center [892, 319] width 122 height 27
click at [210, 194] on icon at bounding box center [214, 193] width 20 height 20
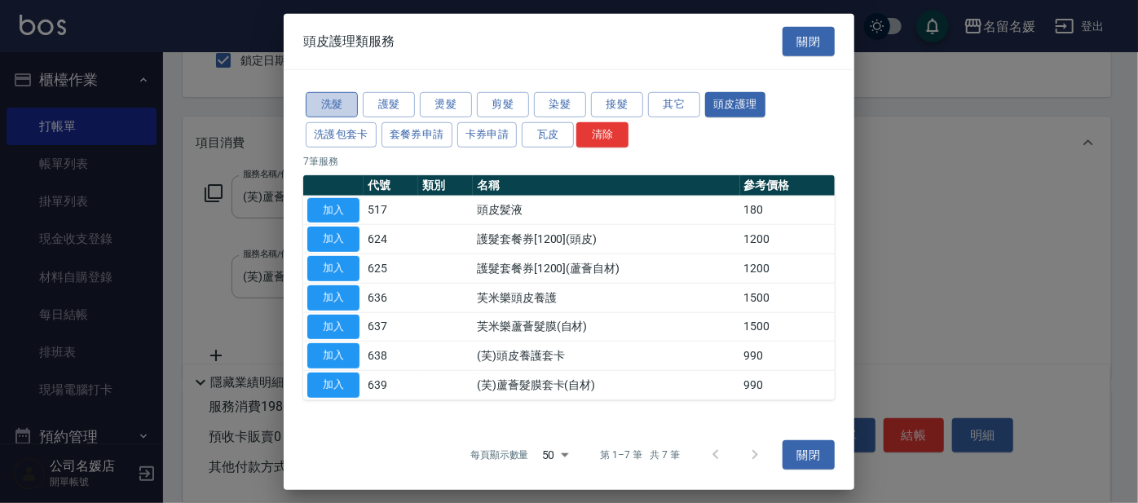
click at [329, 109] on button "洗髮" at bounding box center [332, 104] width 52 height 25
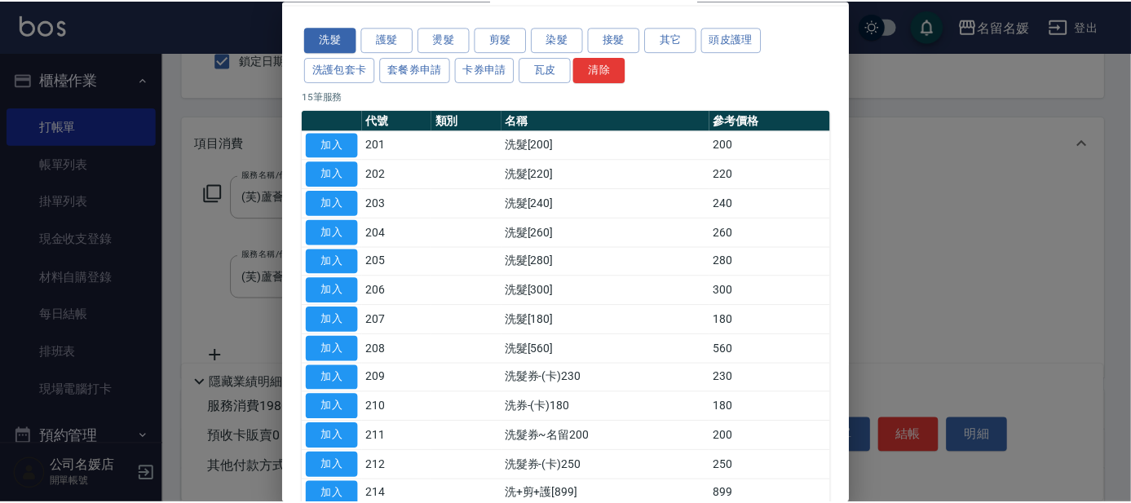
scroll to position [202, 0]
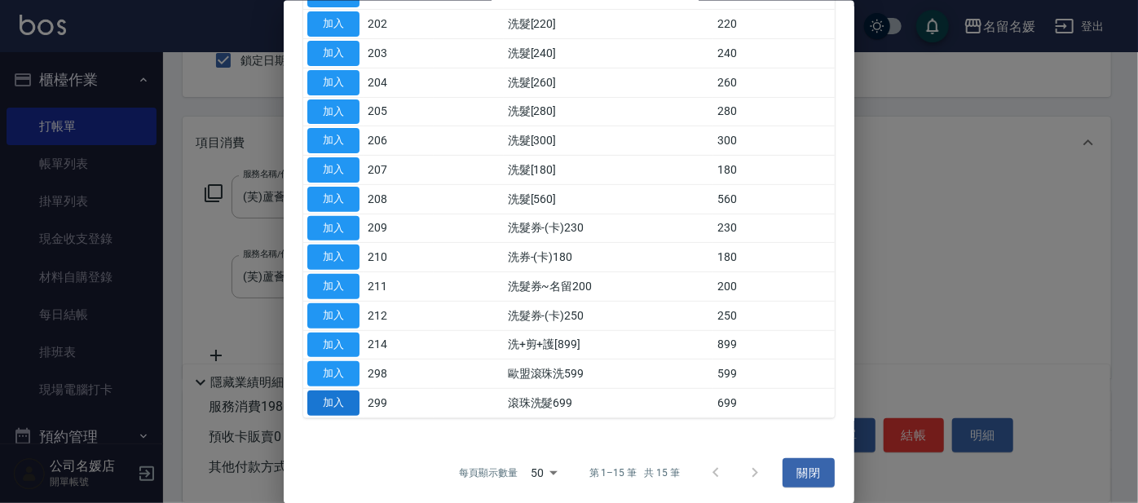
click at [322, 394] on button "加入" at bounding box center [333, 403] width 52 height 25
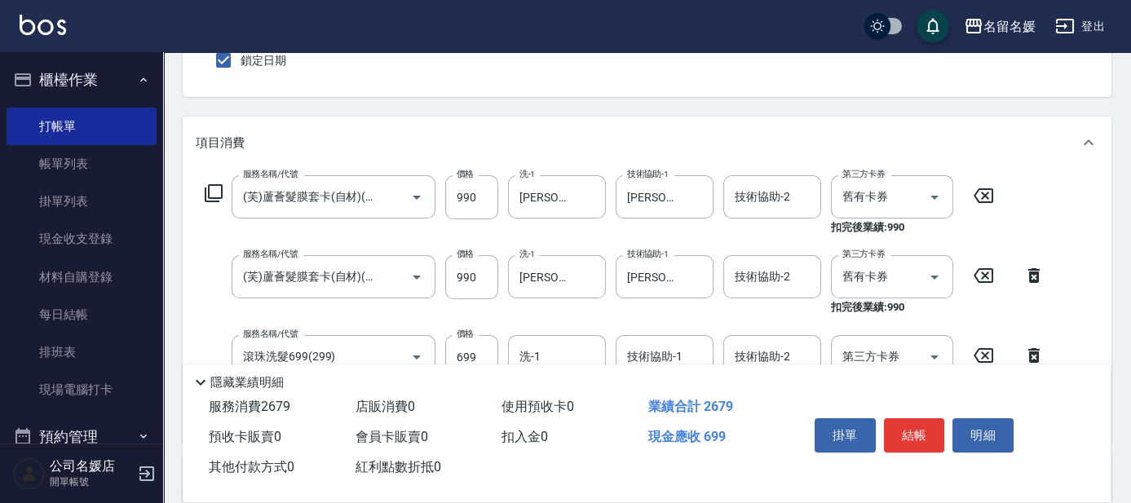
scroll to position [222, 0]
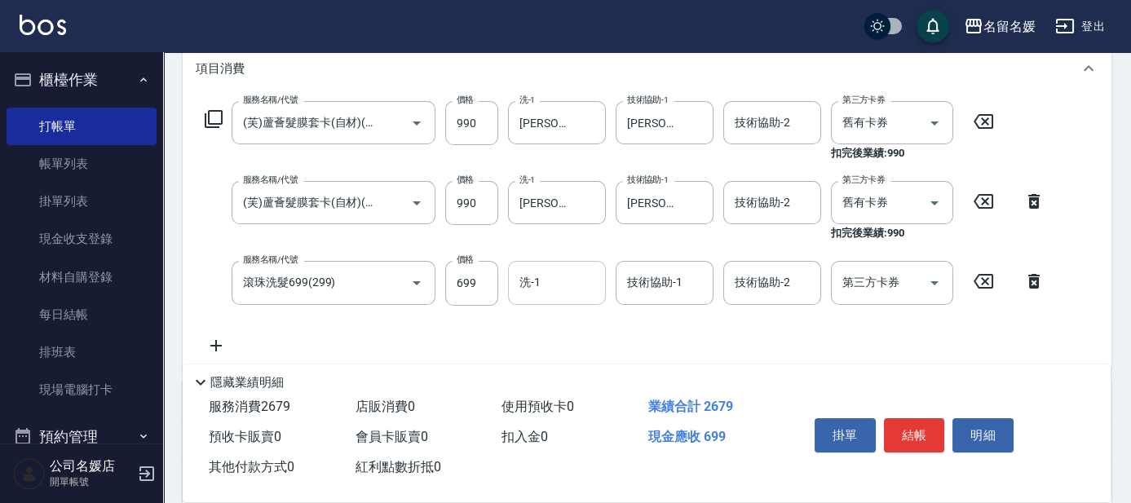
click at [554, 281] on input "洗-1" at bounding box center [556, 282] width 83 height 29
click at [554, 313] on div "[PERSON_NAME]-26" at bounding box center [557, 324] width 98 height 27
type input "[PERSON_NAME]-26"
click at [659, 283] on div "技術協助-1 技術協助-1" at bounding box center [665, 282] width 98 height 43
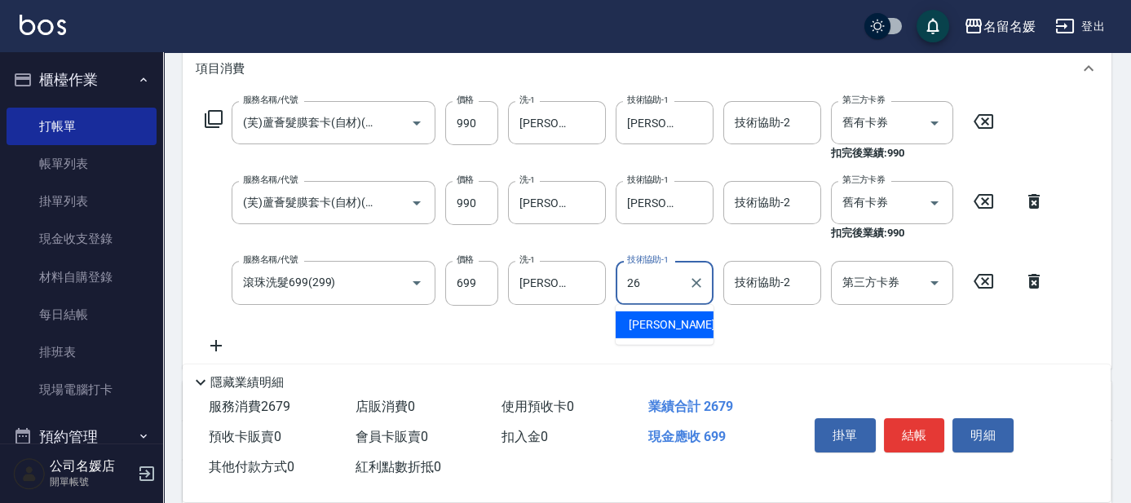
click at [636, 325] on span "[PERSON_NAME]-26" at bounding box center [680, 324] width 103 height 17
type input "[PERSON_NAME]-26"
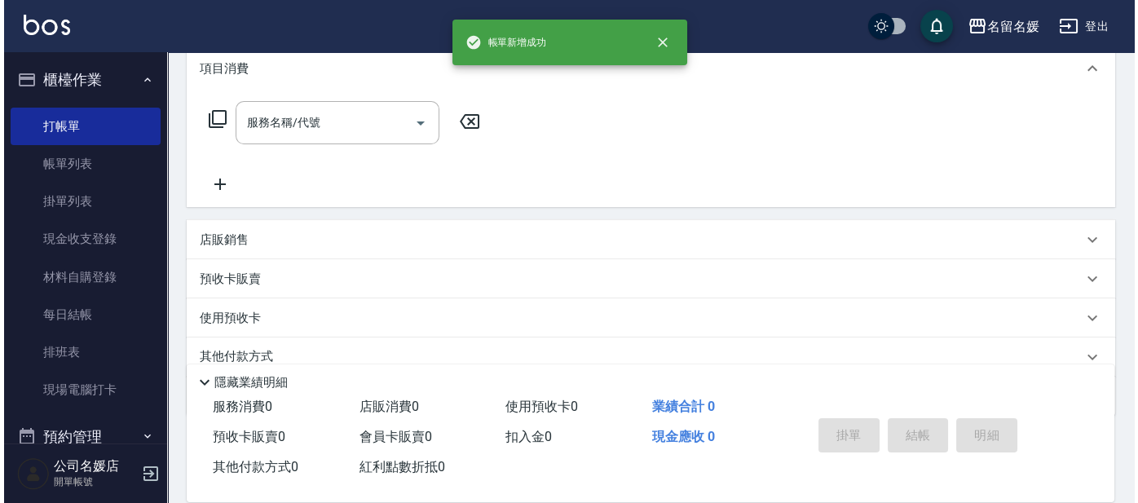
scroll to position [0, 0]
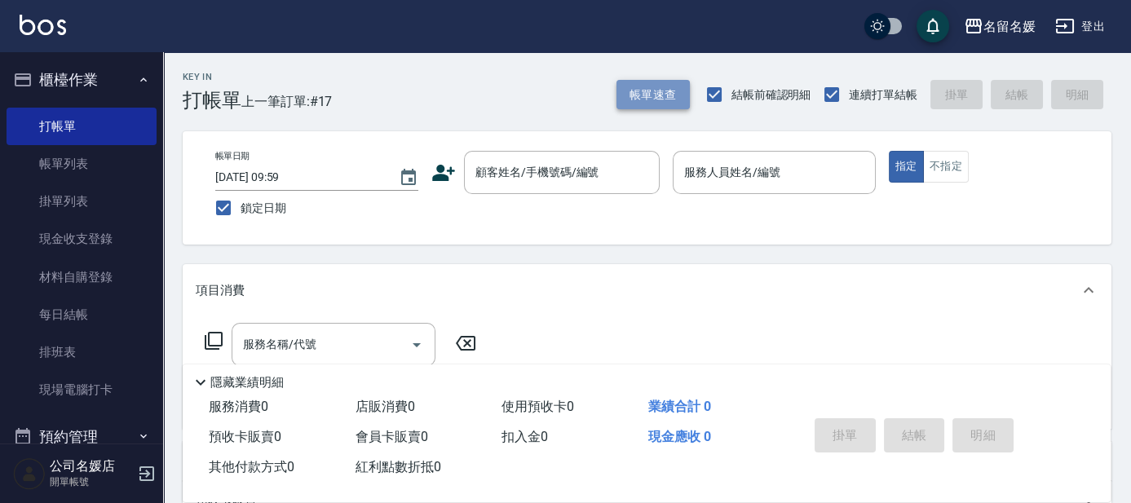
click at [650, 101] on button "帳單速查" at bounding box center [652, 95] width 73 height 30
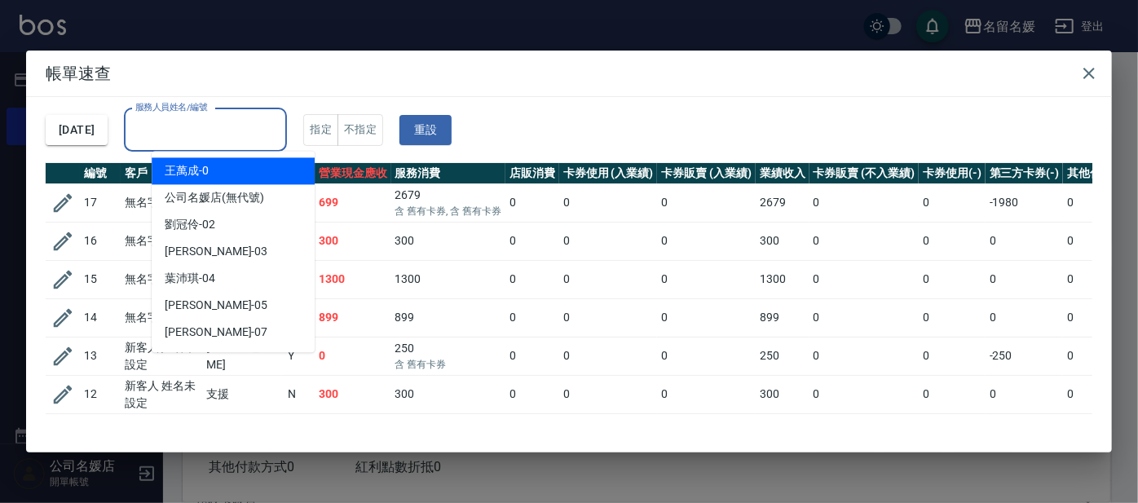
click at [254, 125] on input "服務人員姓名/編號" at bounding box center [205, 130] width 148 height 29
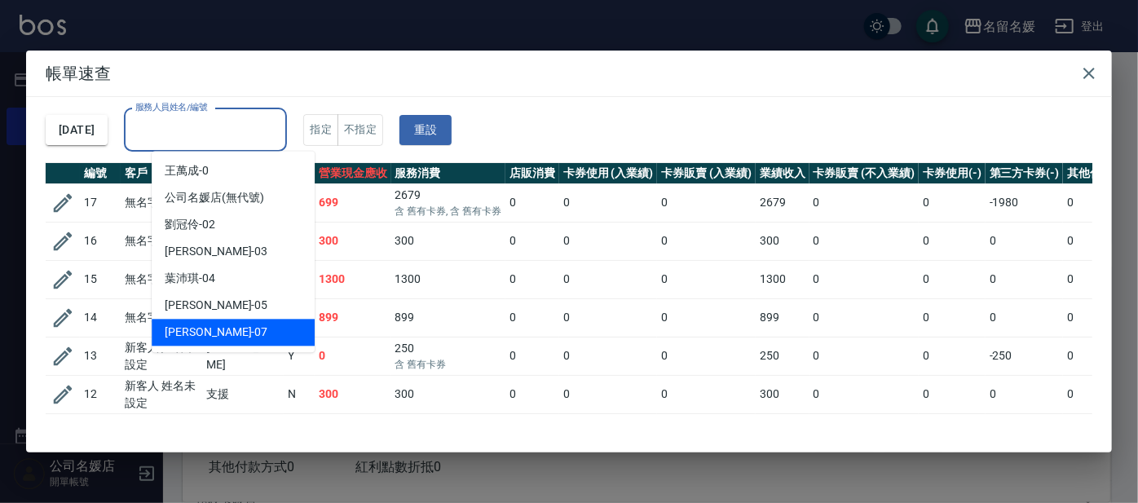
click at [214, 337] on span "[PERSON_NAME] -07" at bounding box center [216, 332] width 103 height 17
type input "[PERSON_NAME]-07"
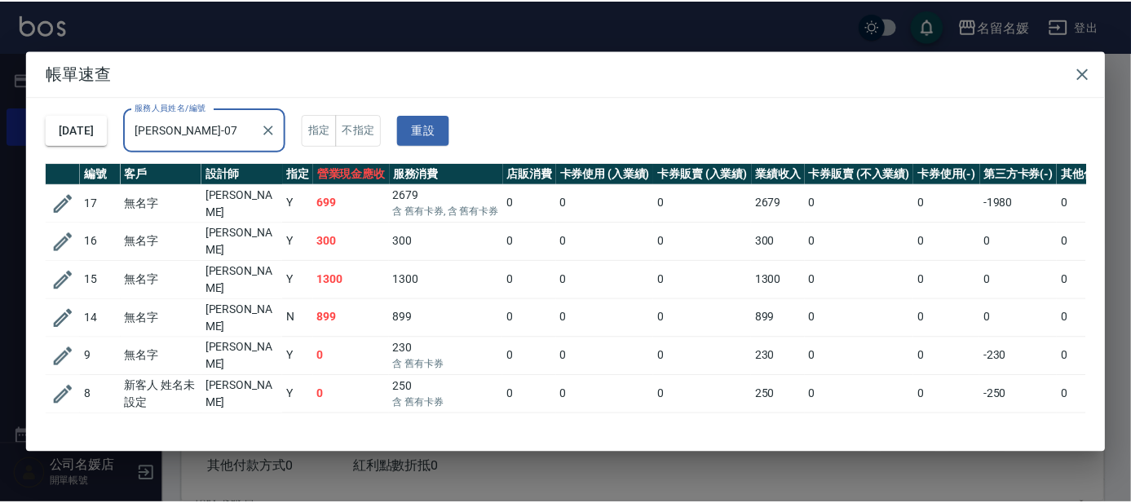
scroll to position [51, 0]
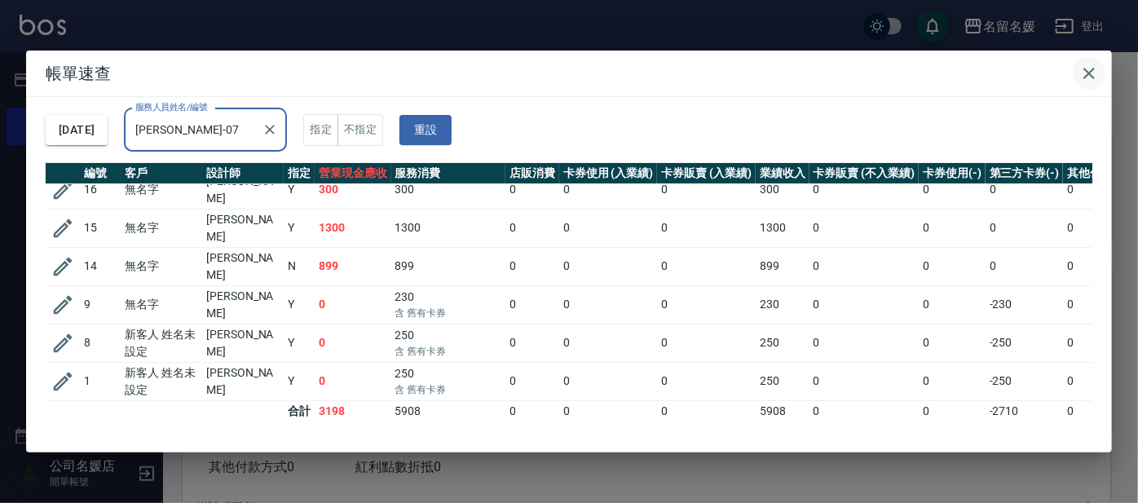
click at [1087, 66] on icon "button" at bounding box center [1090, 74] width 20 height 20
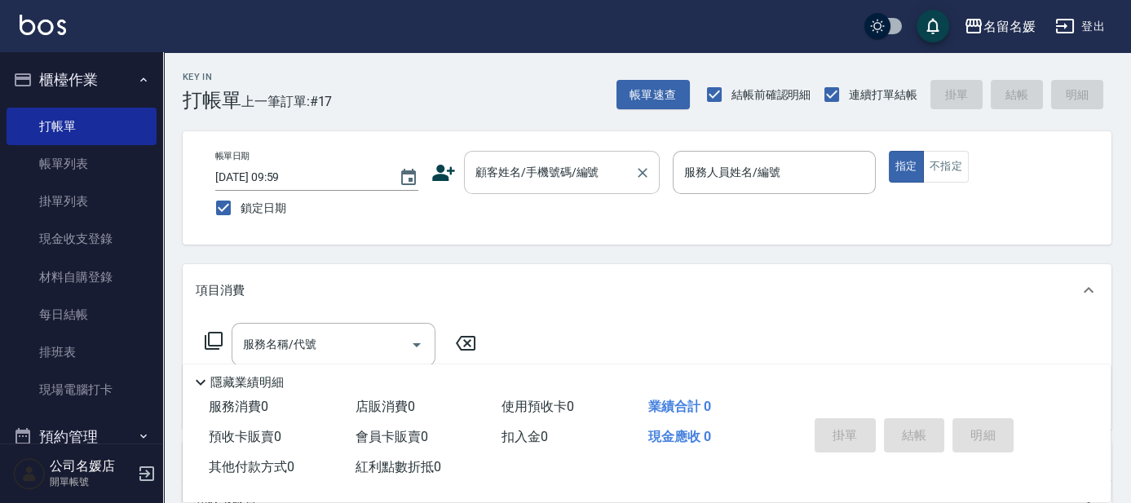
click at [558, 163] on div "顧客姓名/手機號碼/編號 顧客姓名/手機號碼/編號" at bounding box center [562, 172] width 196 height 43
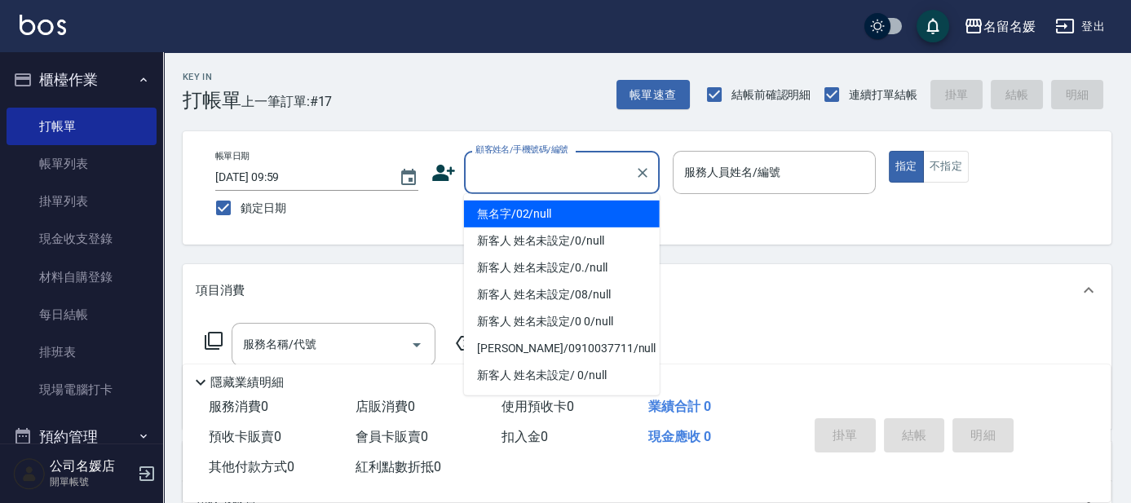
click at [559, 214] on li "無名字/02/null" at bounding box center [562, 214] width 196 height 27
type input "無名字/02/null"
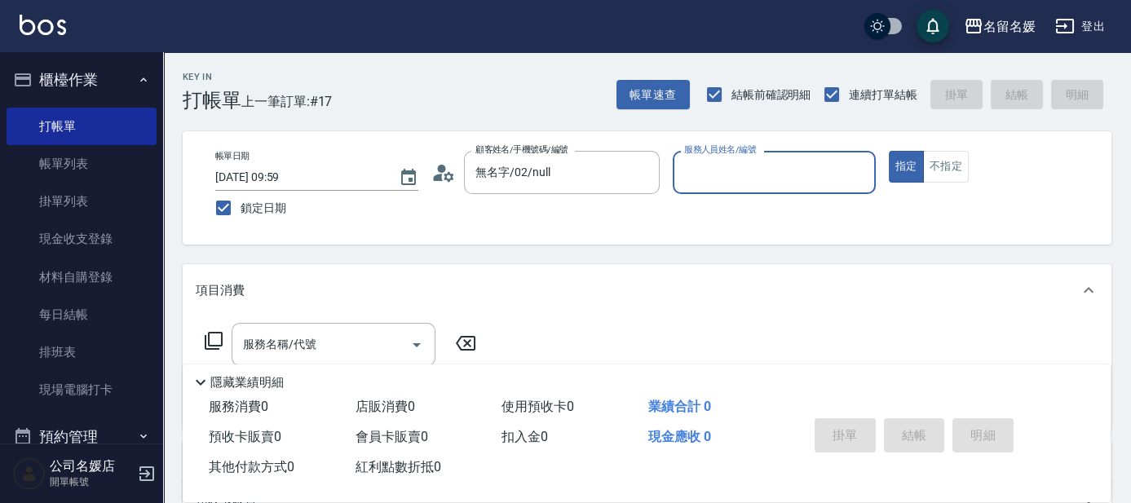
click at [733, 168] on input "服務人員姓名/編號" at bounding box center [774, 172] width 188 height 29
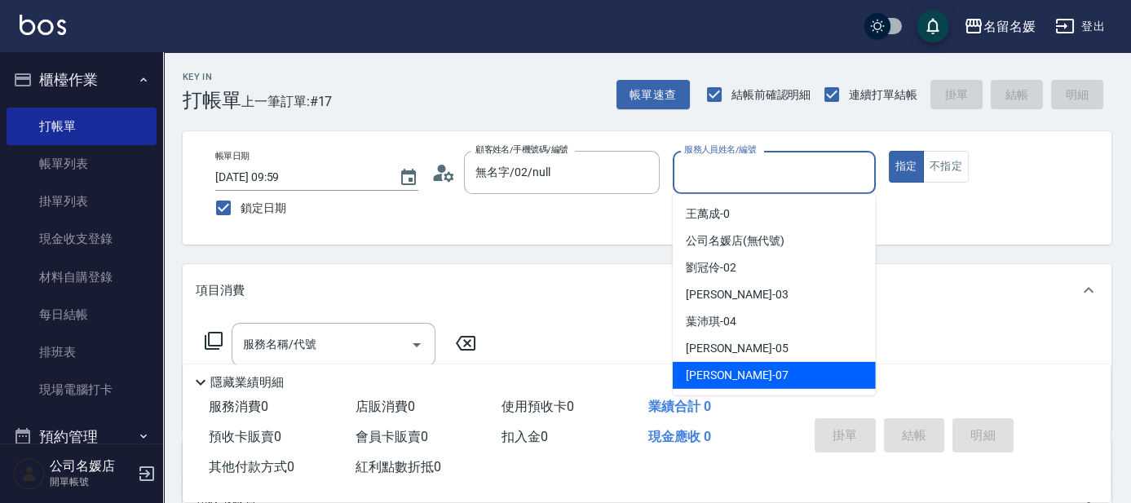
click at [712, 370] on span "[PERSON_NAME] -07" at bounding box center [737, 375] width 103 height 17
type input "[PERSON_NAME]-07"
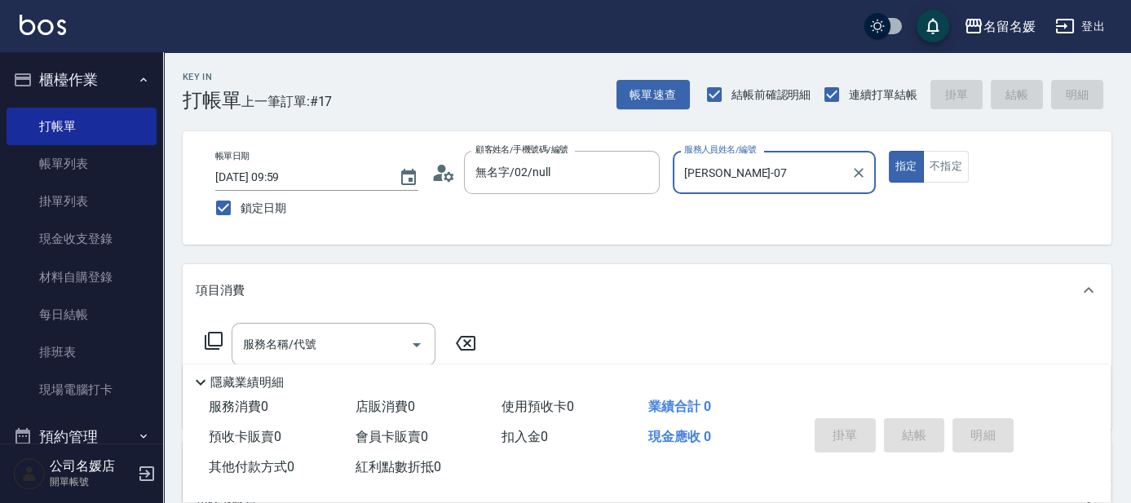
click at [212, 334] on icon at bounding box center [214, 341] width 20 height 20
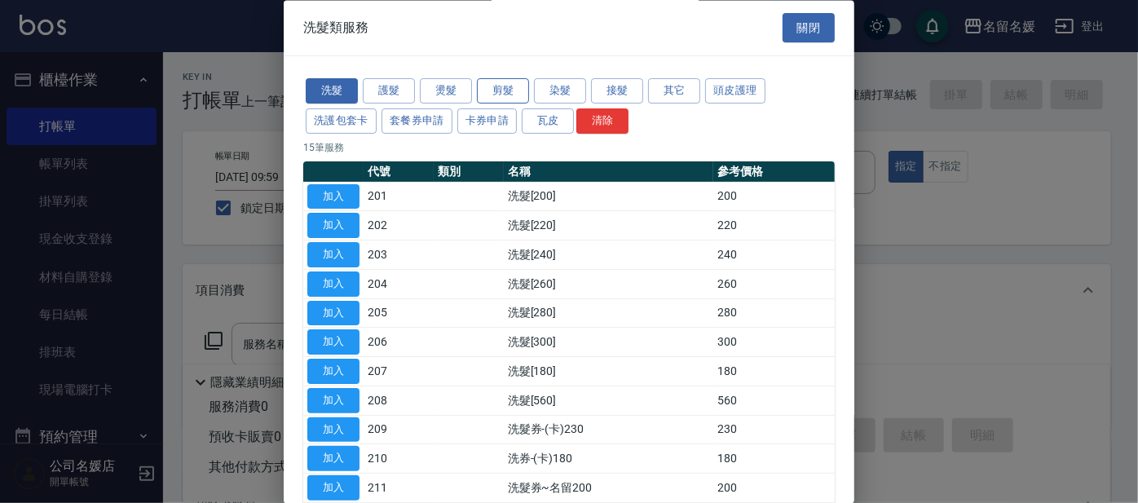
click at [511, 89] on button "剪髮" at bounding box center [503, 91] width 52 height 25
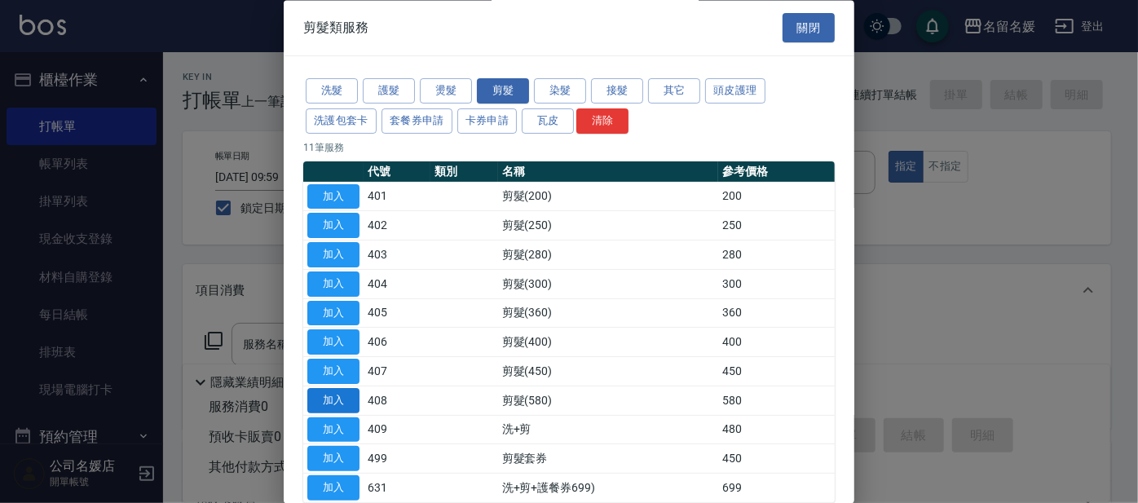
click at [327, 400] on button "加入" at bounding box center [333, 400] width 52 height 25
type input "剪髮(580)(408)"
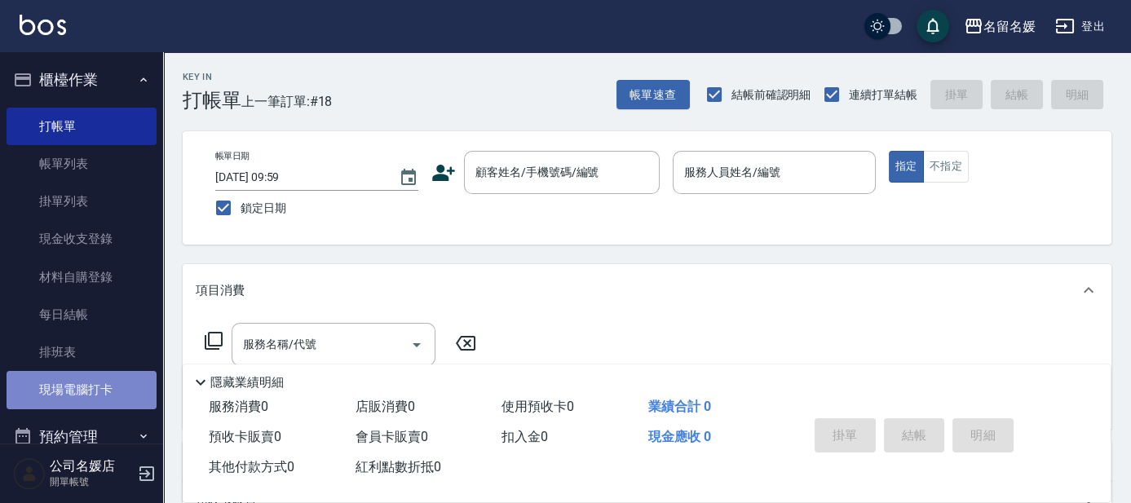
click at [130, 387] on link "現場電腦打卡" at bounding box center [82, 390] width 150 height 38
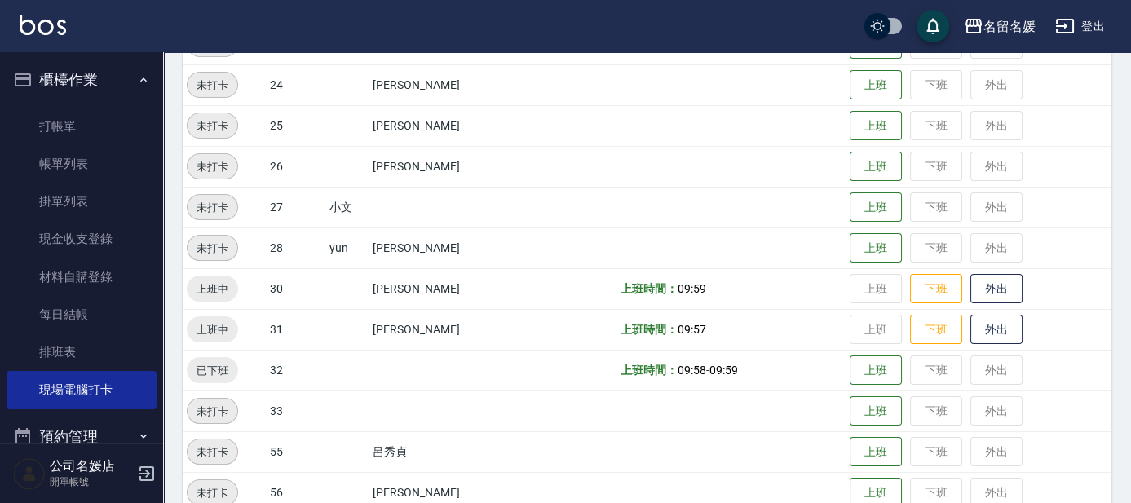
scroll to position [667, 0]
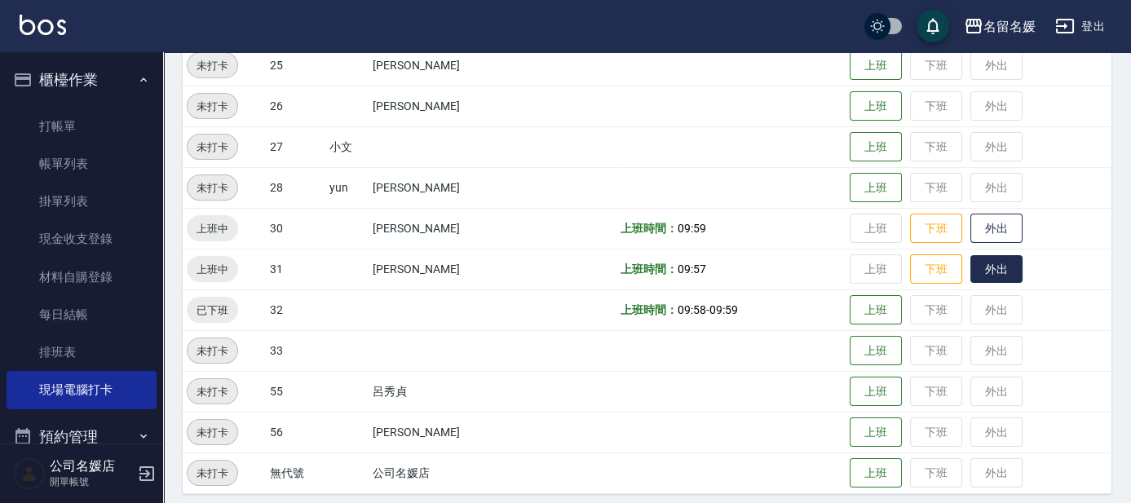
click at [1004, 258] on button "外出" at bounding box center [996, 269] width 52 height 29
click at [1006, 226] on button "外出" at bounding box center [996, 228] width 52 height 29
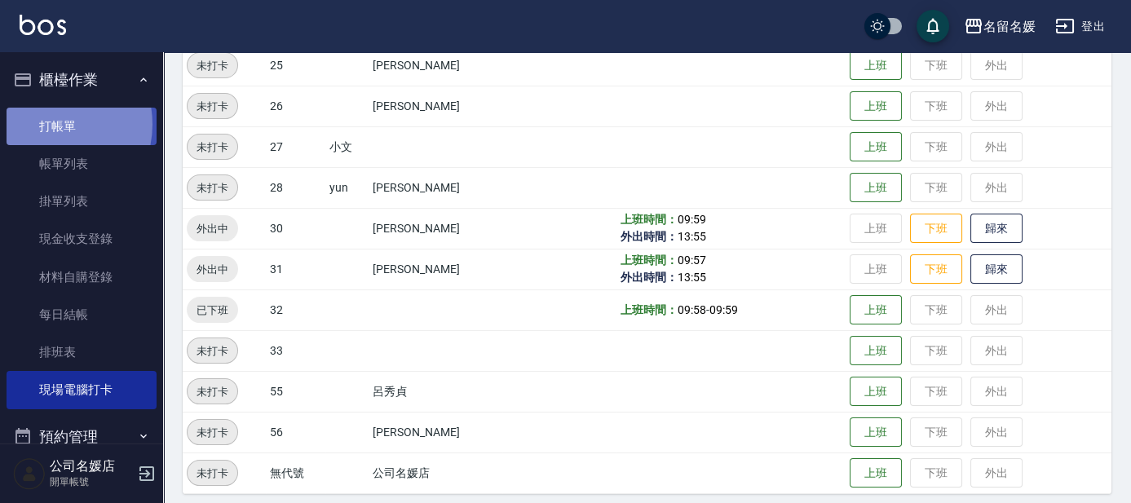
click at [46, 124] on link "打帳單" at bounding box center [82, 127] width 150 height 38
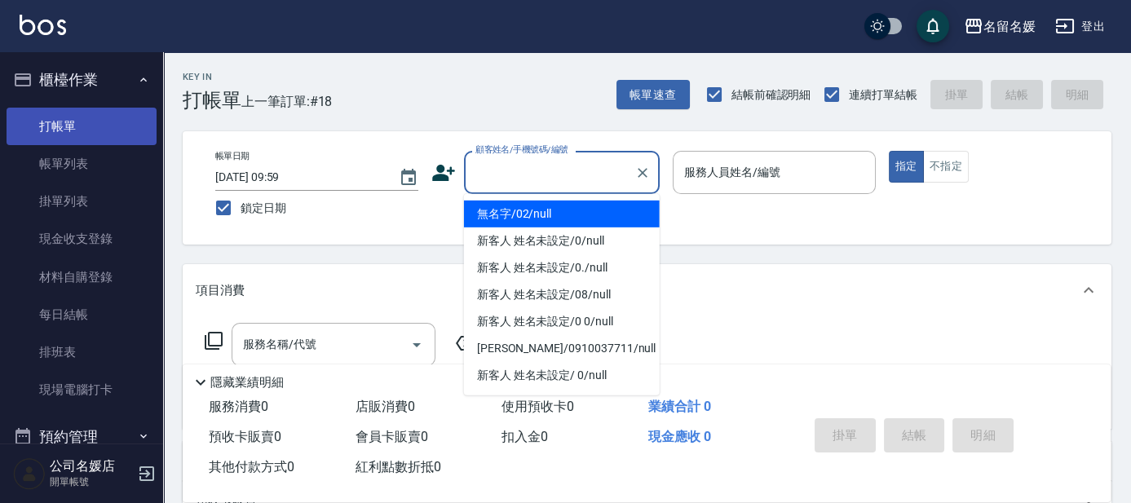
type input "0"
type input "無名字/02/null"
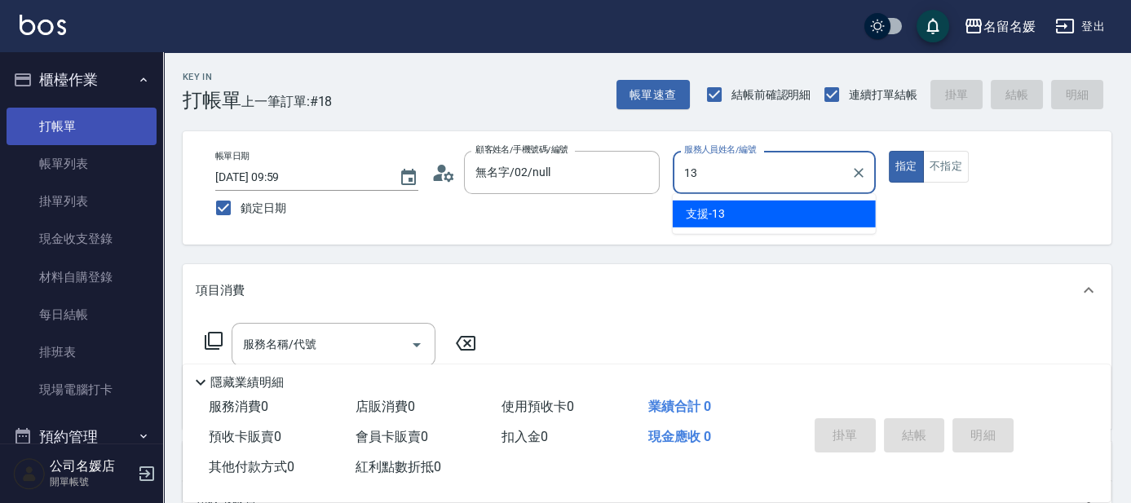
type input "13"
type button "true"
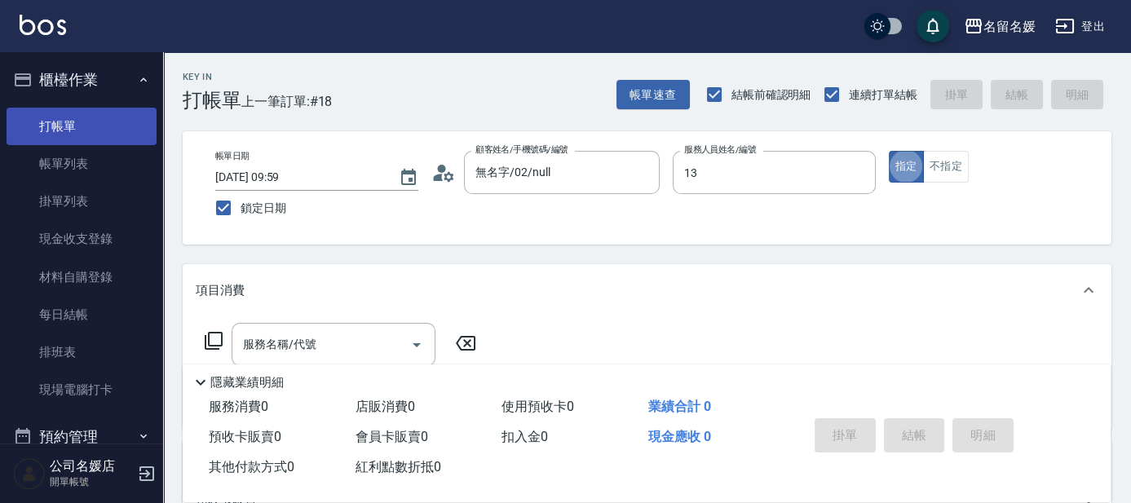
type input "支援-13"
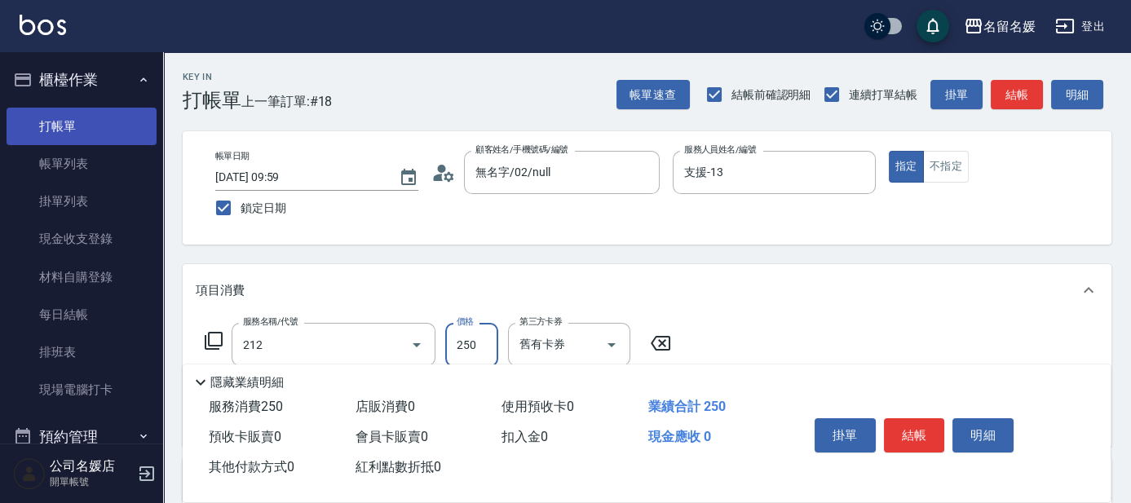
type input "洗髮券-(卡)250(212)"
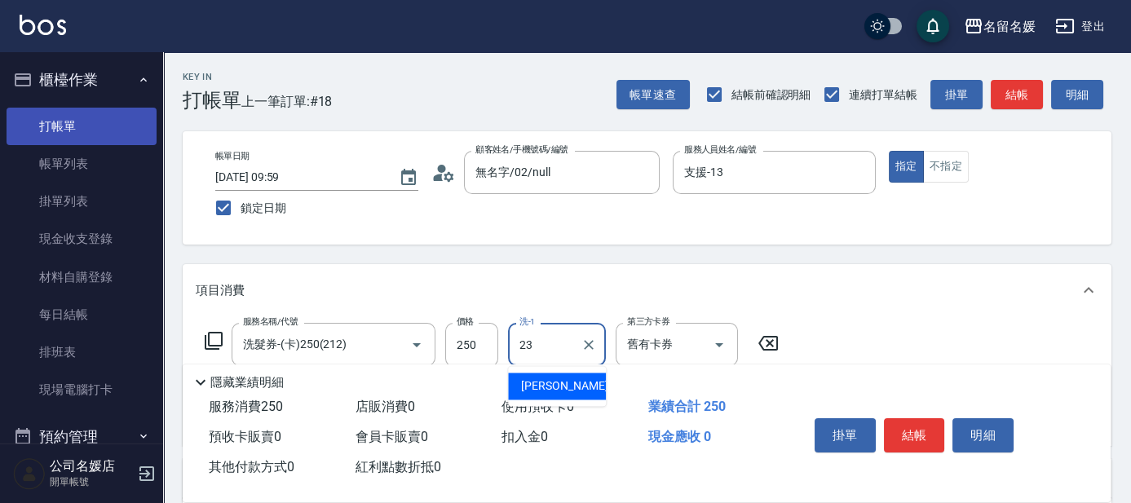
type input "[PERSON_NAME]-23"
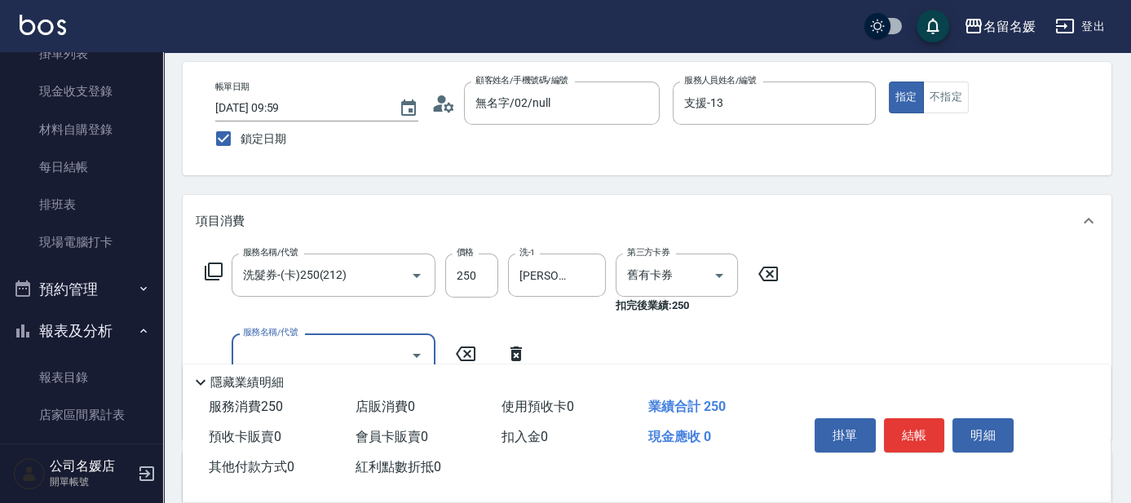
scroll to position [148, 0]
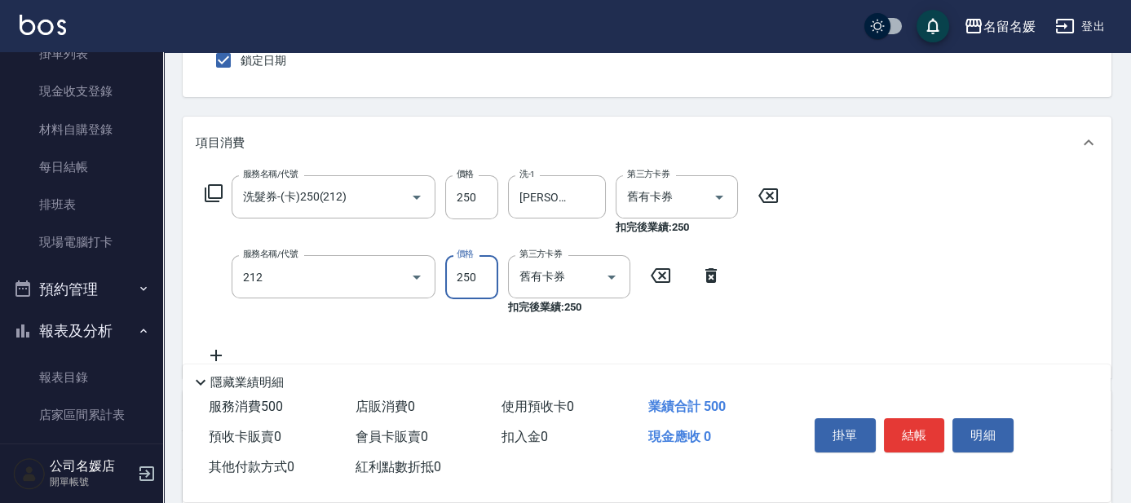
type input "洗髮券-(卡)250(212)"
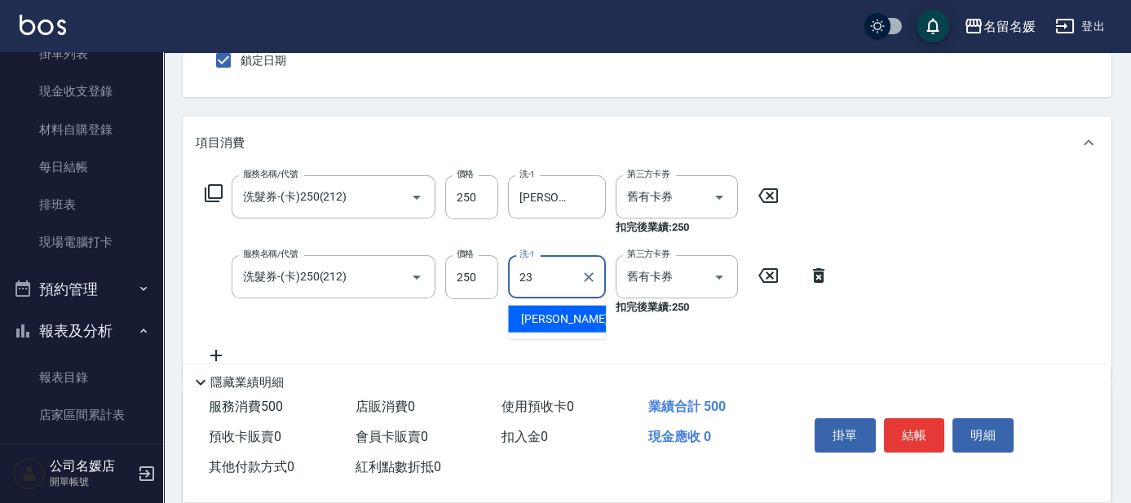
type input "[PERSON_NAME]-23"
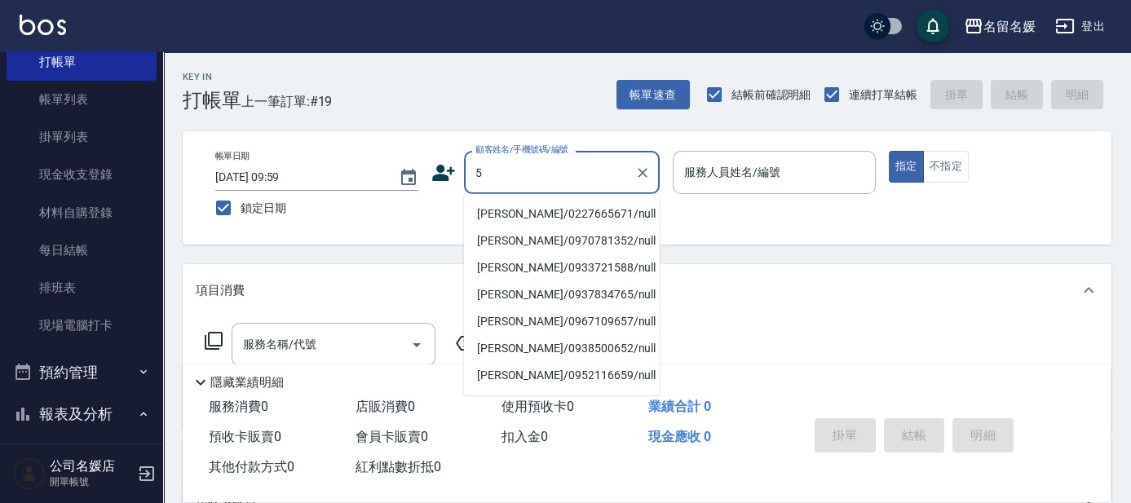
scroll to position [0, 0]
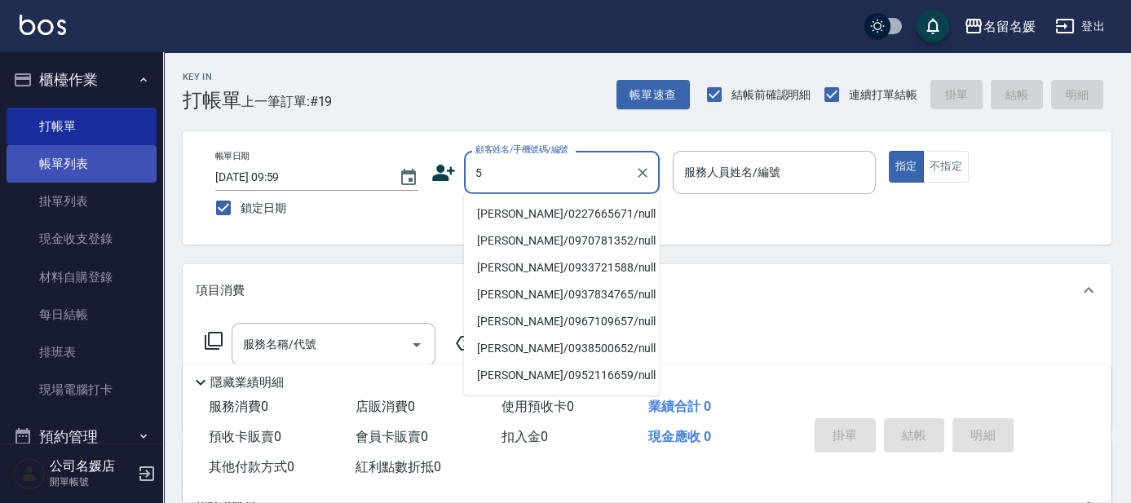
type input "5"
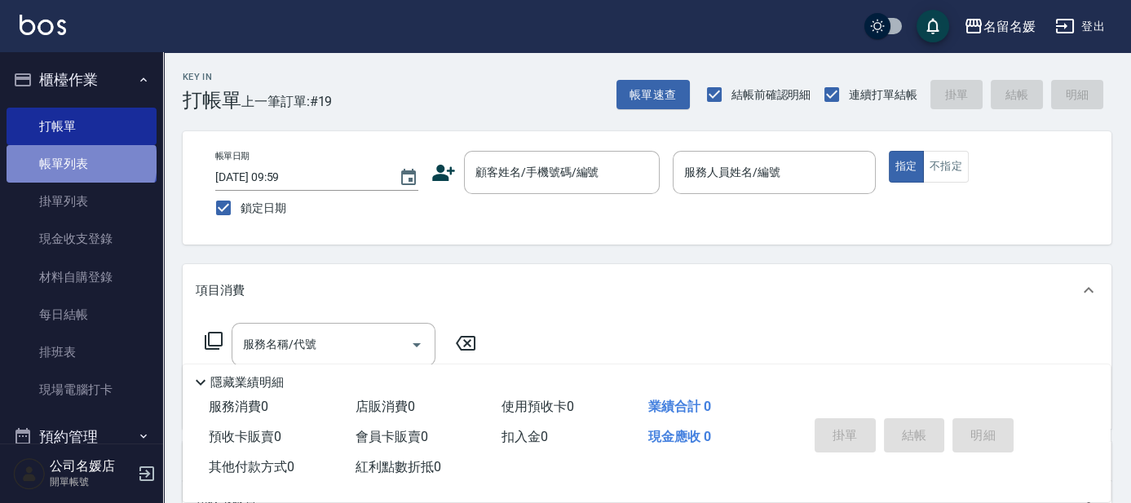
click at [80, 162] on link "帳單列表" at bounding box center [82, 164] width 150 height 38
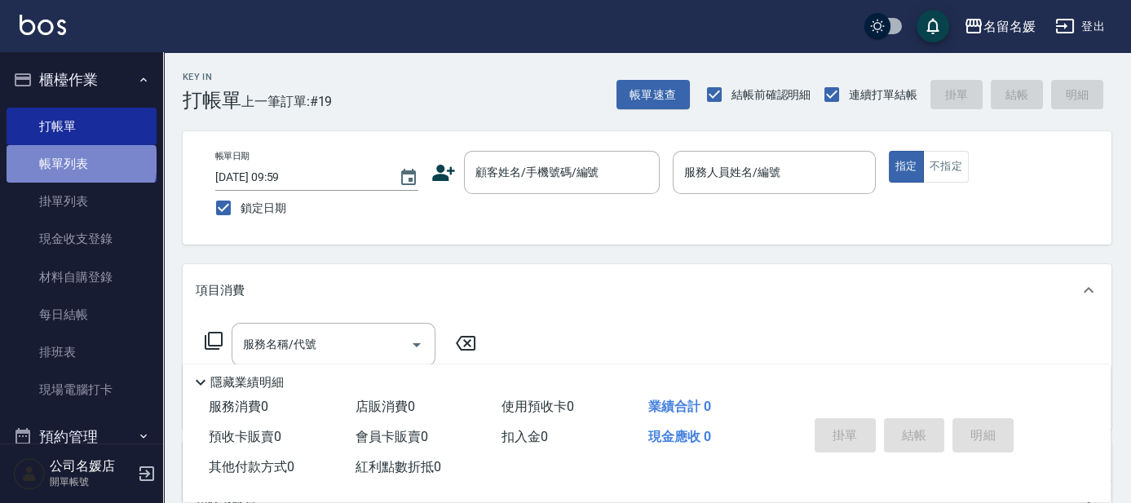
click at [80, 162] on link "帳單列表" at bounding box center [82, 164] width 150 height 38
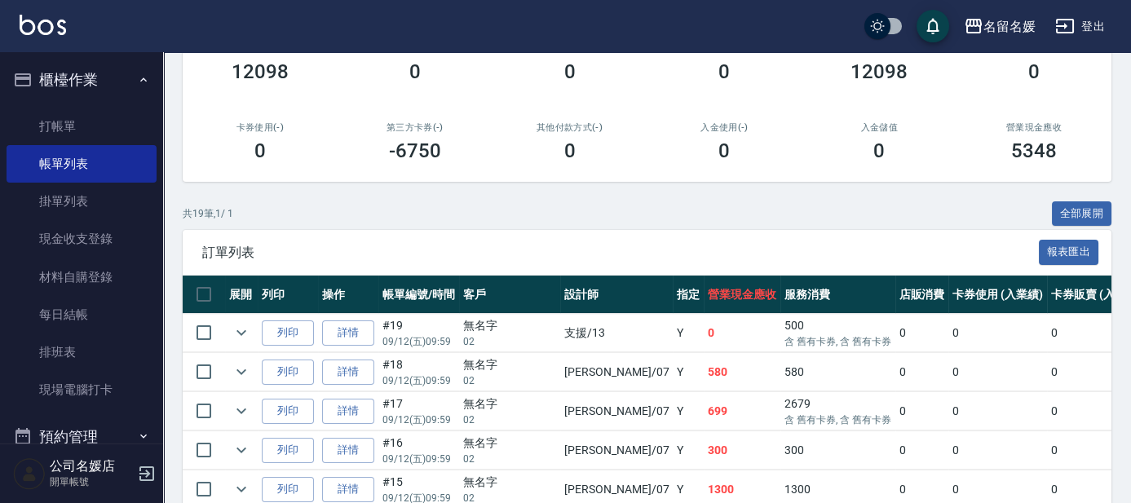
scroll to position [296, 0]
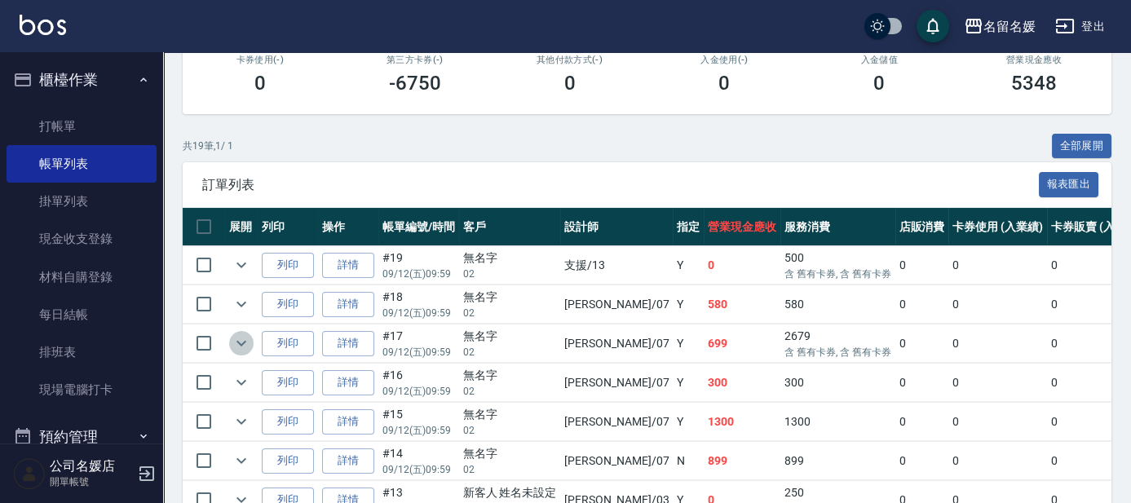
click at [239, 342] on icon "expand row" at bounding box center [241, 344] width 10 height 6
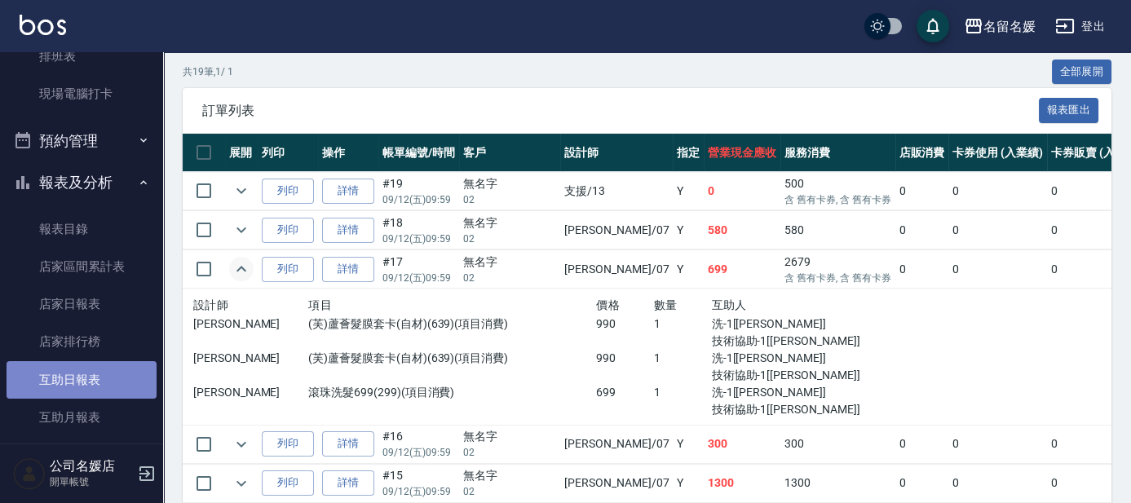
click at [91, 380] on link "互助日報表" at bounding box center [82, 380] width 150 height 38
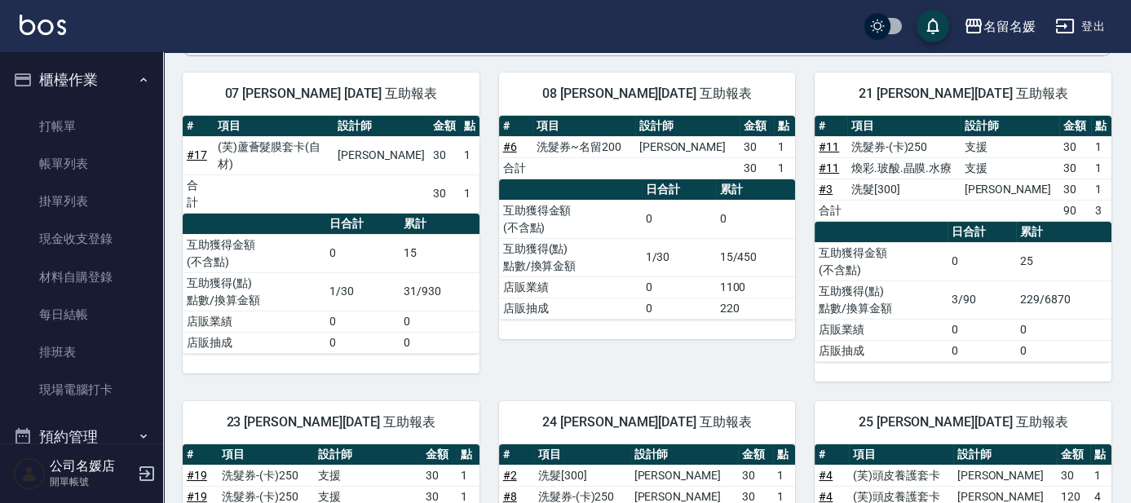
scroll to position [148, 0]
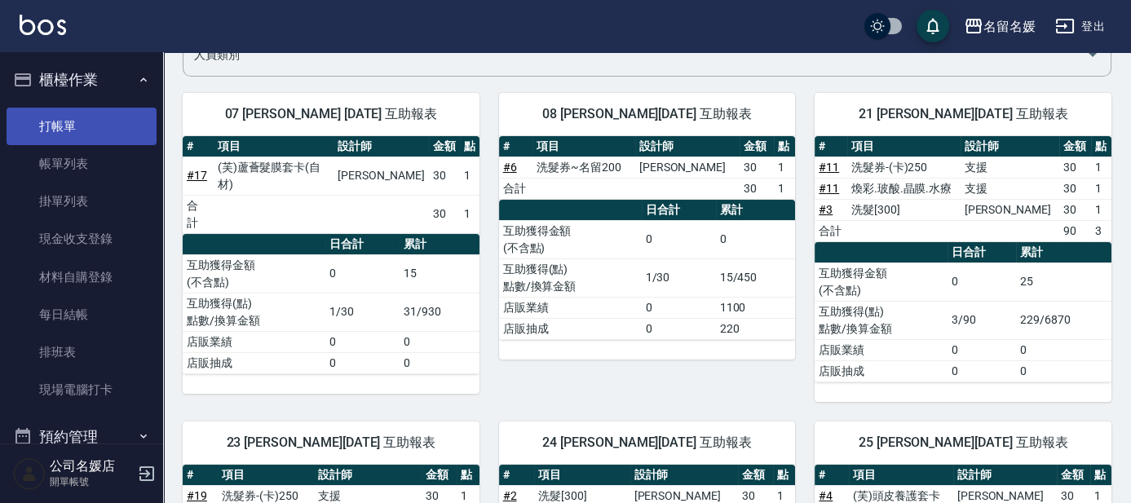
click at [104, 124] on link "打帳單" at bounding box center [82, 127] width 150 height 38
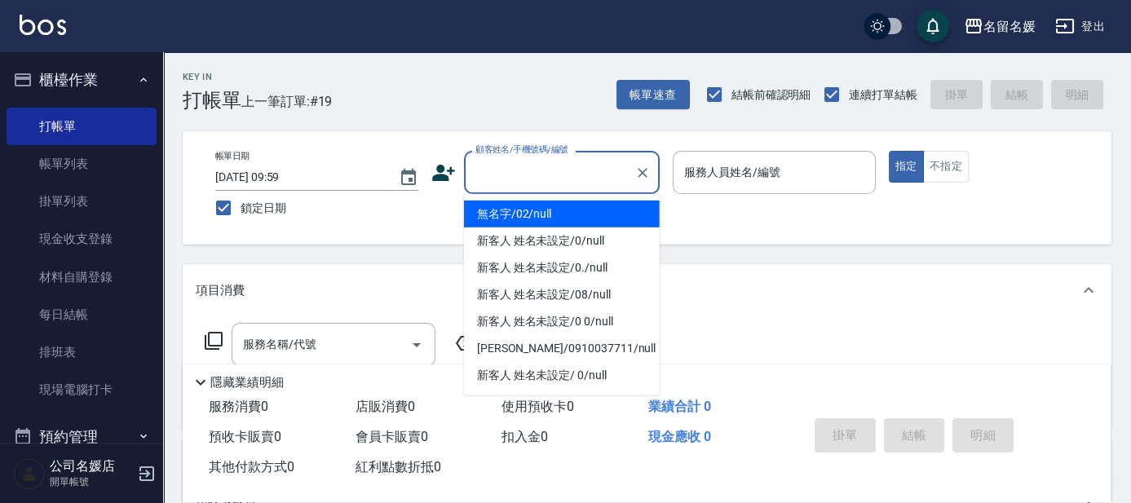
click at [535, 183] on input "顧客姓名/手機號碼/編號" at bounding box center [549, 172] width 157 height 29
click at [582, 210] on li "無名字/02/null" at bounding box center [562, 214] width 196 height 27
type input "無名字/02/null"
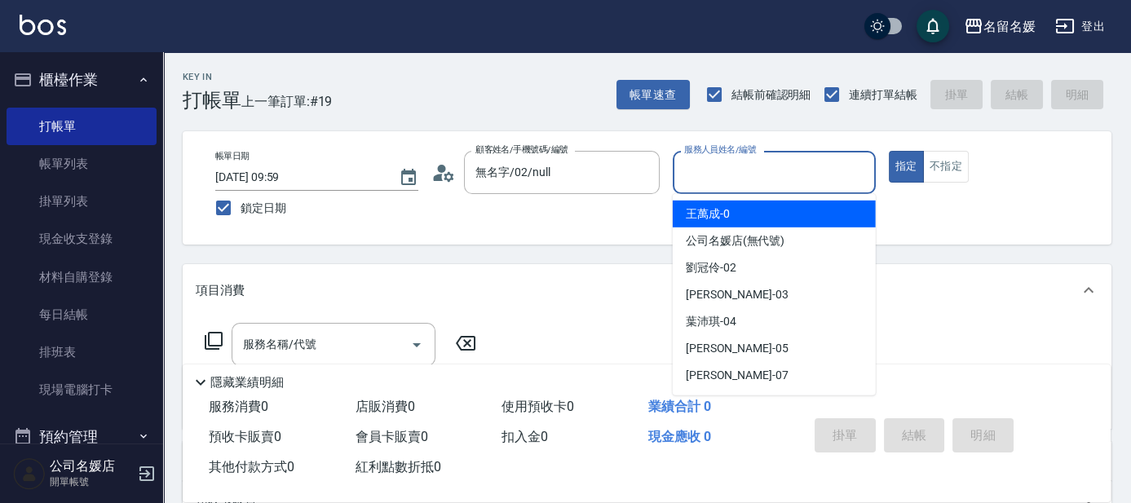
click at [722, 169] on input "服務人員姓名/編號" at bounding box center [774, 172] width 188 height 29
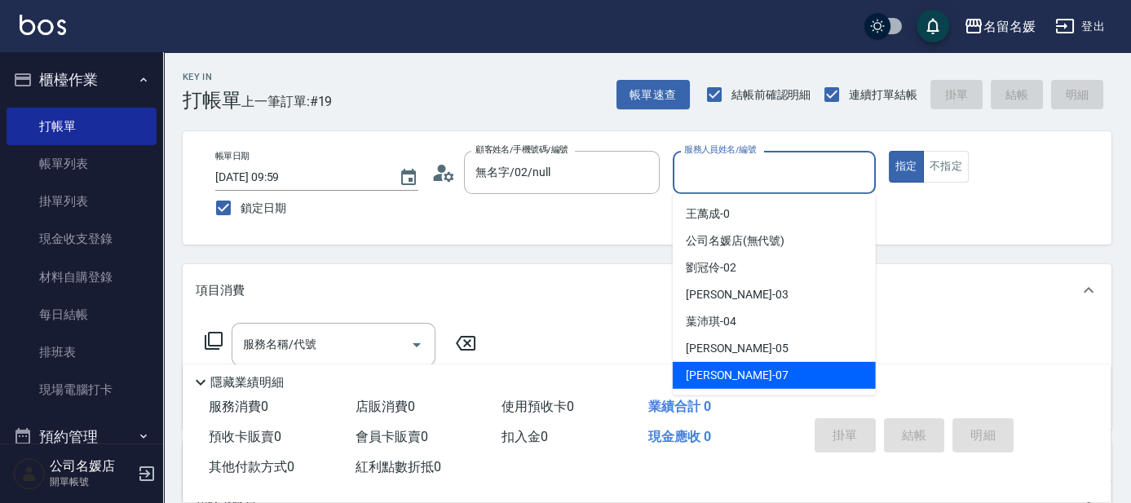
click at [754, 375] on div "[PERSON_NAME] -07" at bounding box center [774, 375] width 203 height 27
type input "[PERSON_NAME]-07"
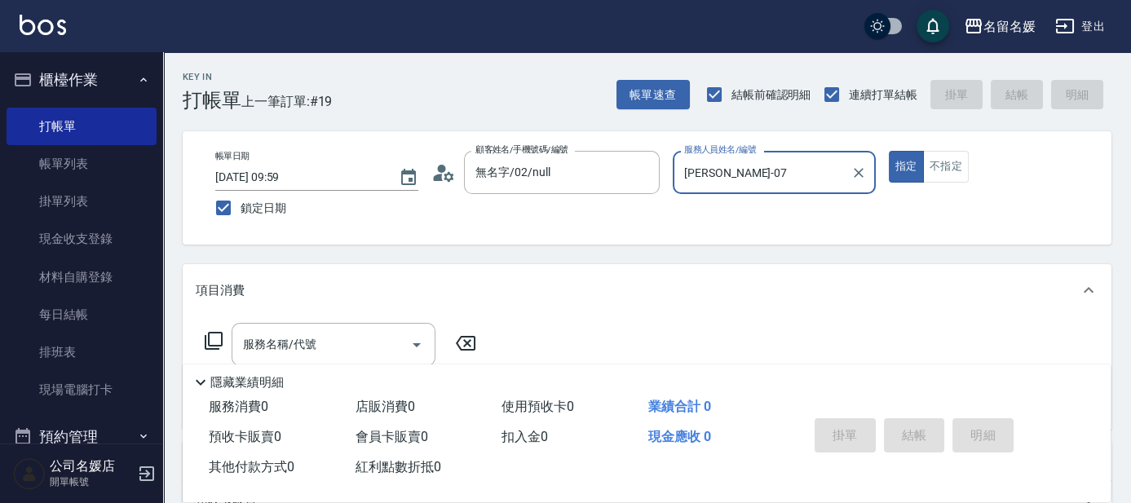
click at [209, 338] on icon at bounding box center [214, 341] width 18 height 18
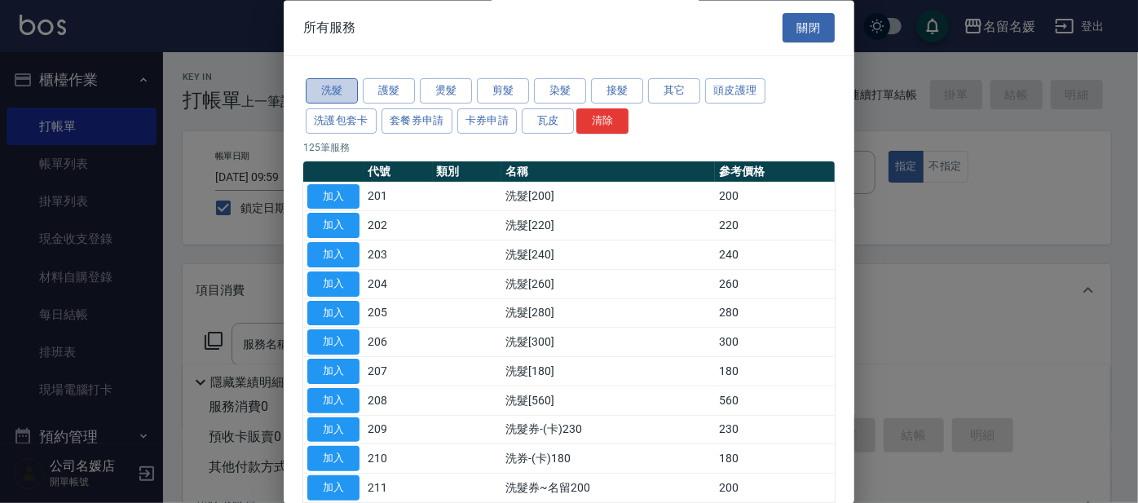
click at [341, 83] on button "洗髮" at bounding box center [332, 91] width 52 height 25
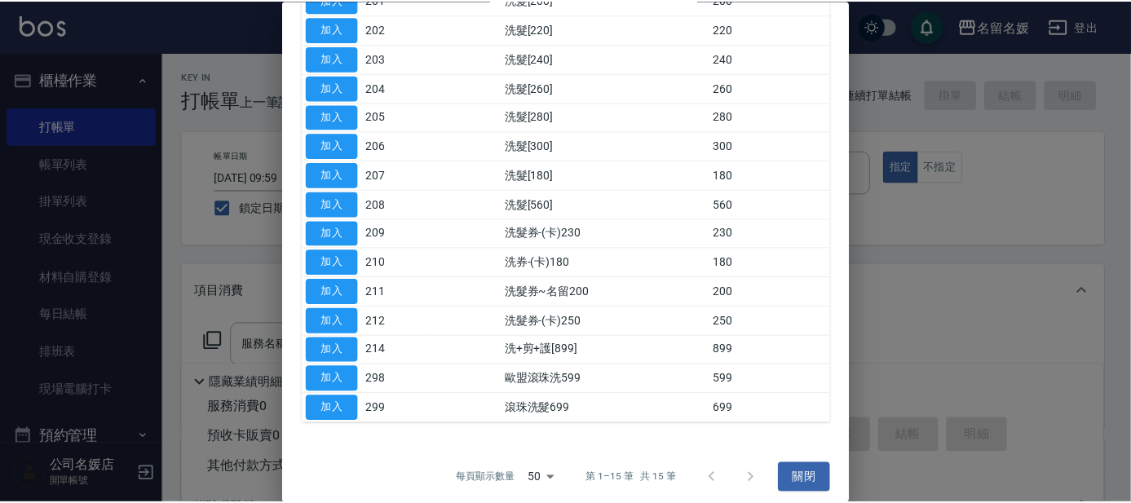
scroll to position [202, 0]
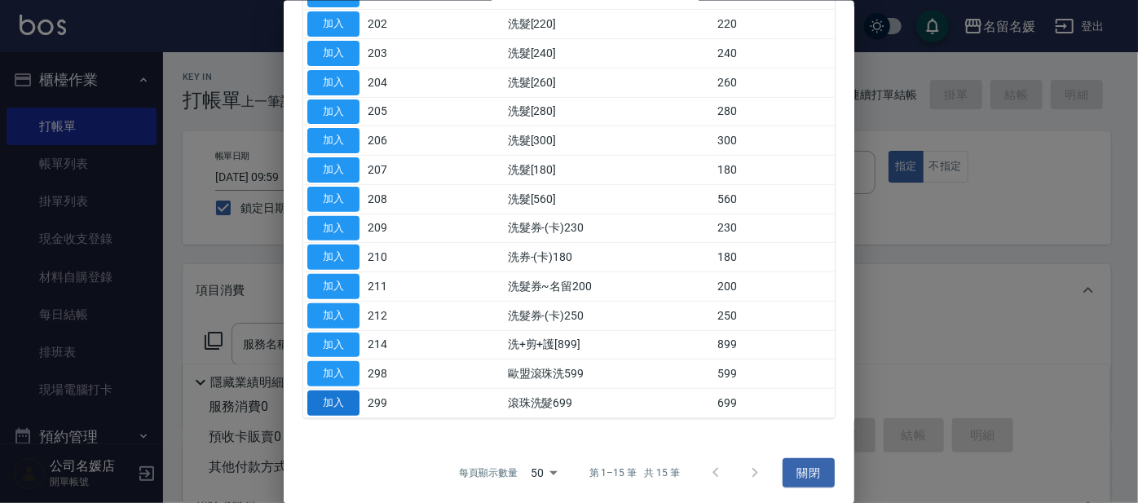
click at [346, 396] on button "加入" at bounding box center [333, 403] width 52 height 25
type input "滾珠洗髮699(299)"
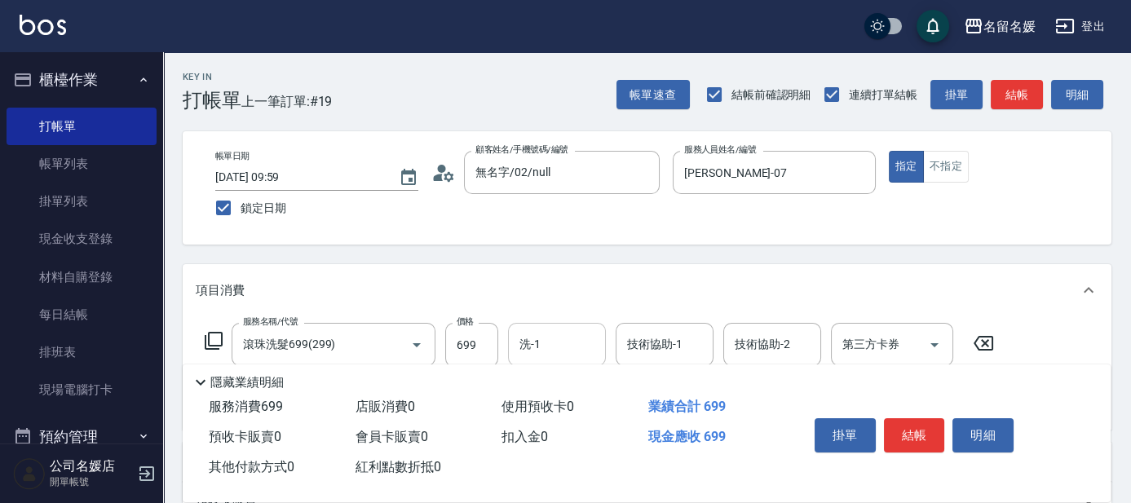
click at [546, 334] on input "洗-1" at bounding box center [556, 344] width 83 height 29
click at [579, 391] on div "yun -28" at bounding box center [557, 386] width 98 height 27
type input "yun-28"
click at [658, 345] on div "技術協助-1 技術協助-1" at bounding box center [665, 344] width 98 height 43
click at [660, 378] on span "yun -28" at bounding box center [646, 386] width 35 height 17
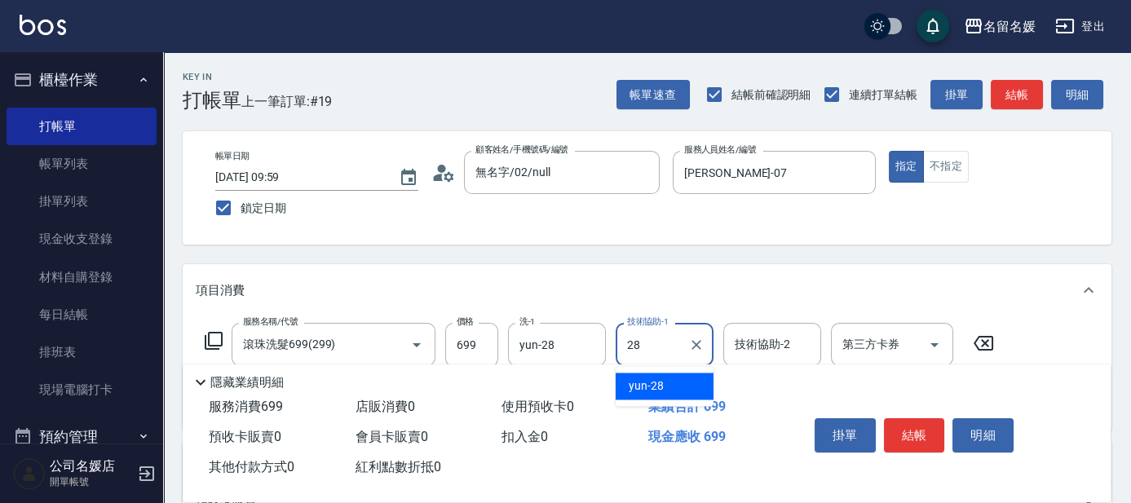
type input "yun-28"
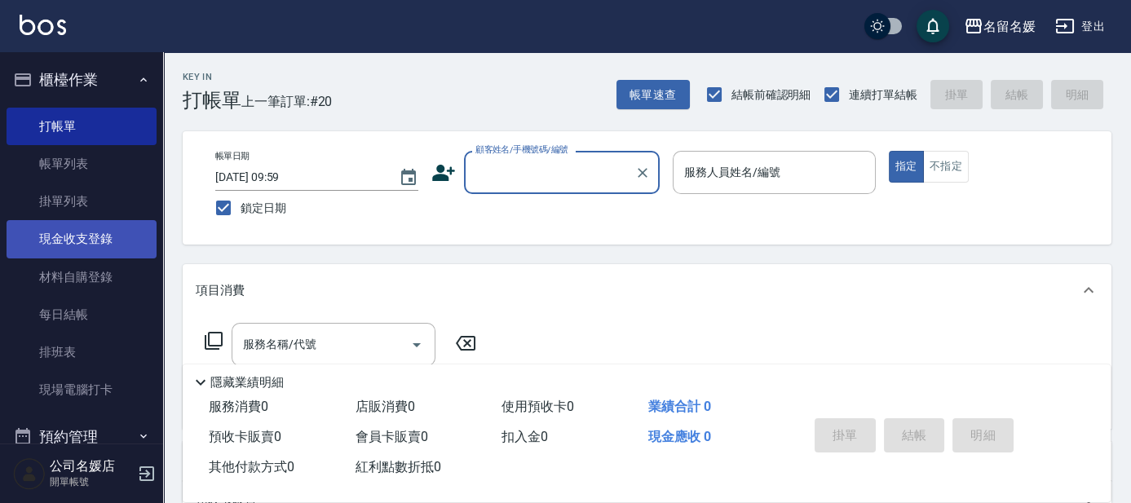
click at [85, 239] on link "現金收支登錄" at bounding box center [82, 239] width 150 height 38
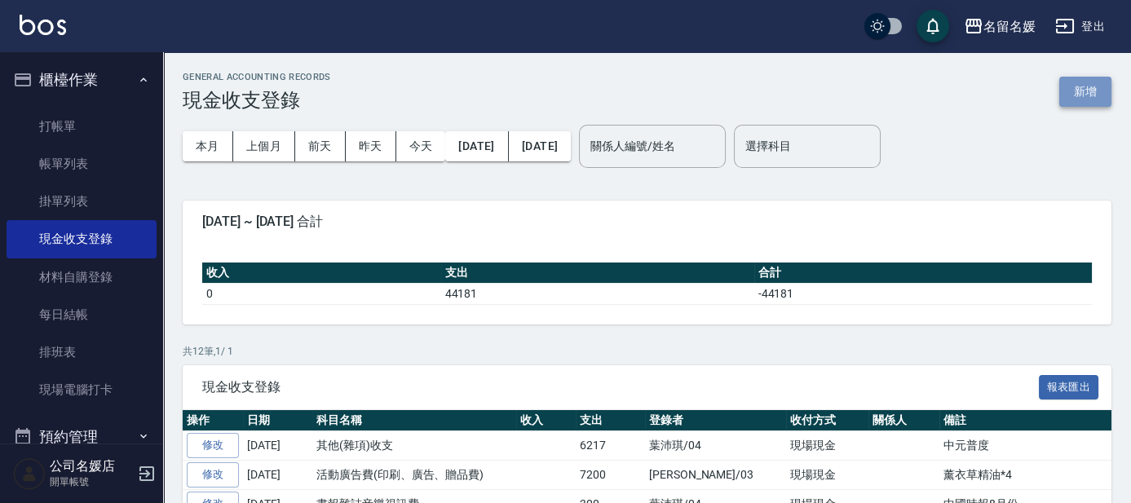
click at [1080, 96] on button "新增" at bounding box center [1085, 92] width 52 height 30
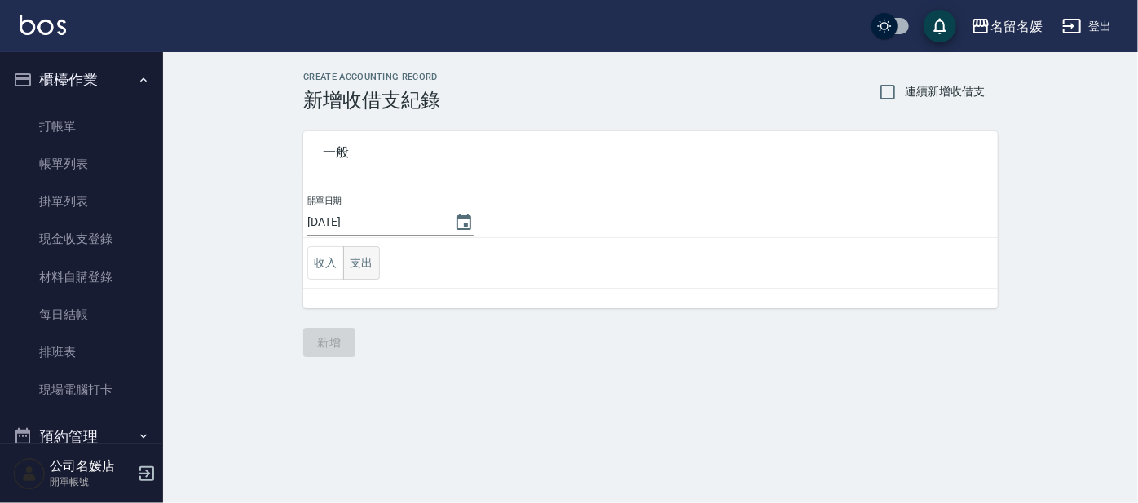
drag, startPoint x: 363, startPoint y: 244, endPoint x: 349, endPoint y: 254, distance: 17.0
click at [360, 252] on td "收入 支出" at bounding box center [650, 263] width 695 height 51
drag, startPoint x: 363, startPoint y: 257, endPoint x: 351, endPoint y: 262, distance: 12.4
click at [363, 257] on button "支出" at bounding box center [361, 262] width 37 height 33
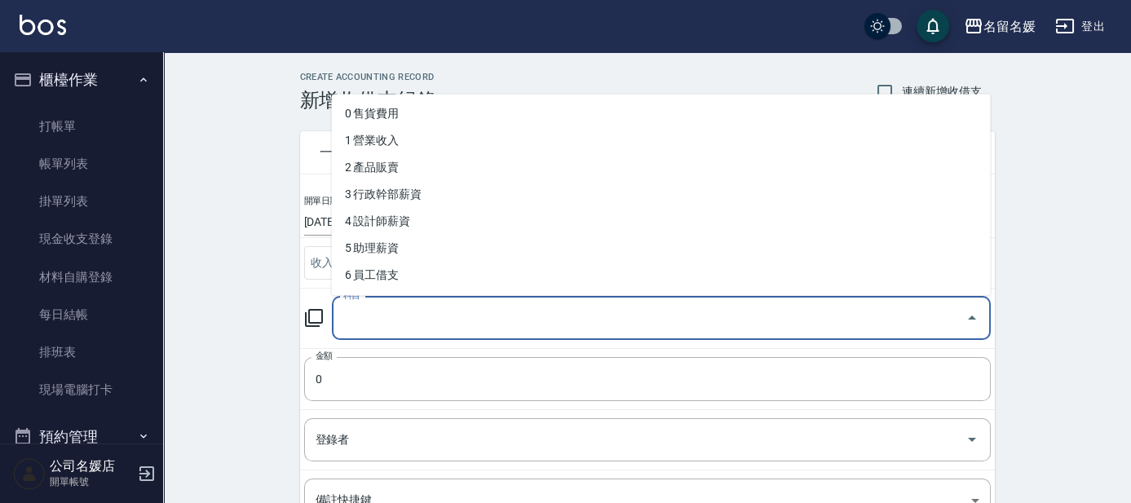
click at [367, 317] on input "科目" at bounding box center [649, 318] width 620 height 29
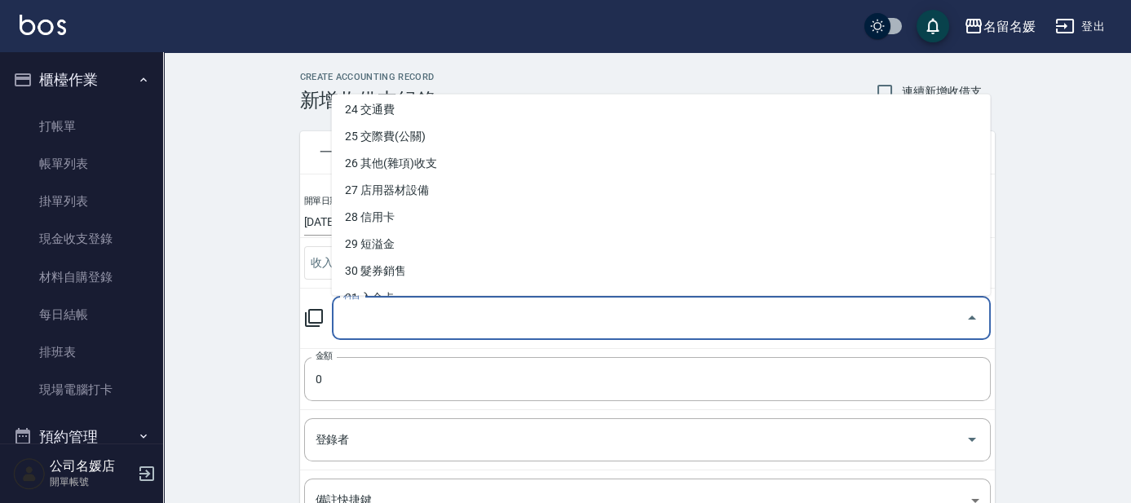
scroll to position [667, 0]
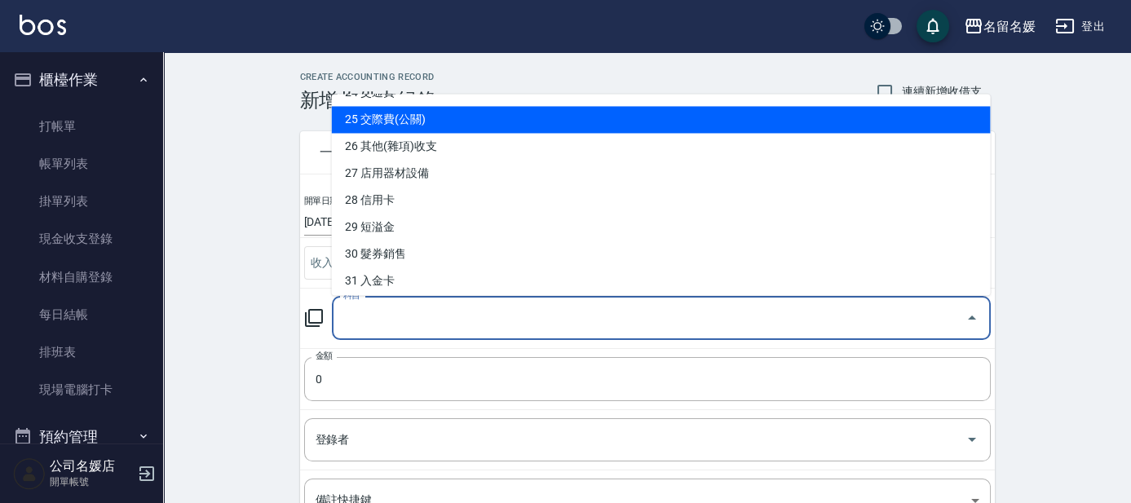
click at [396, 128] on li "25 交際費(公關)" at bounding box center [661, 120] width 659 height 27
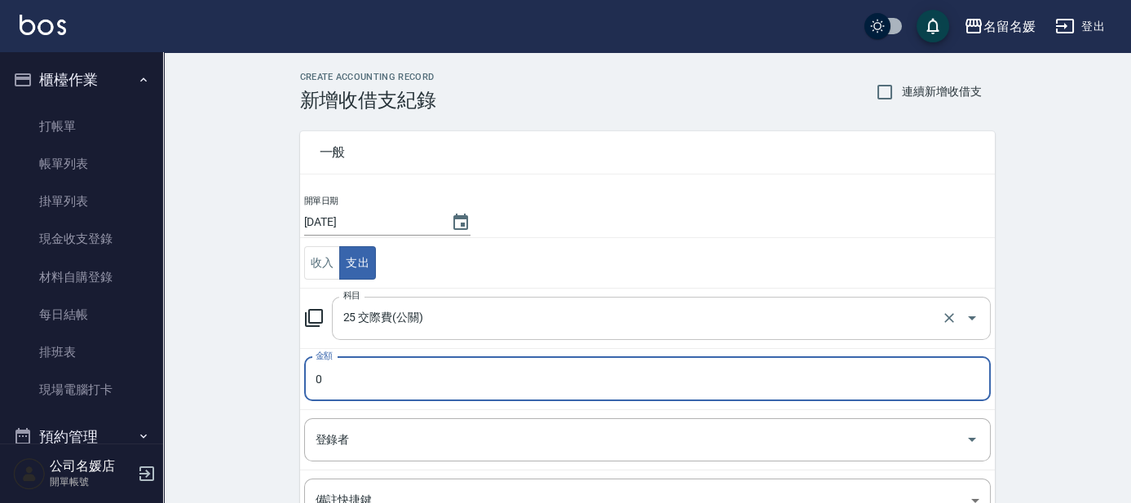
click at [378, 325] on input "25 交際費(公關)" at bounding box center [638, 318] width 599 height 29
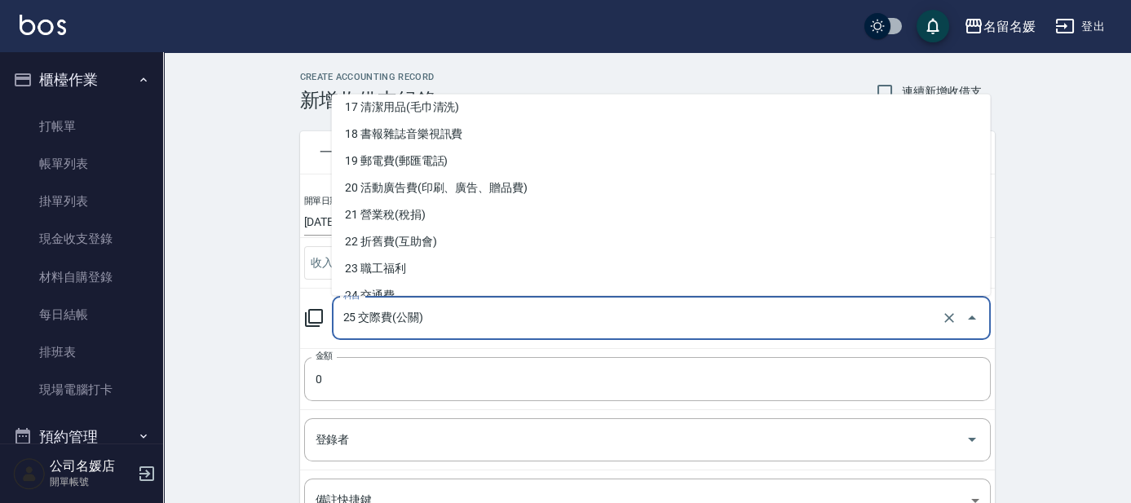
scroll to position [593, 0]
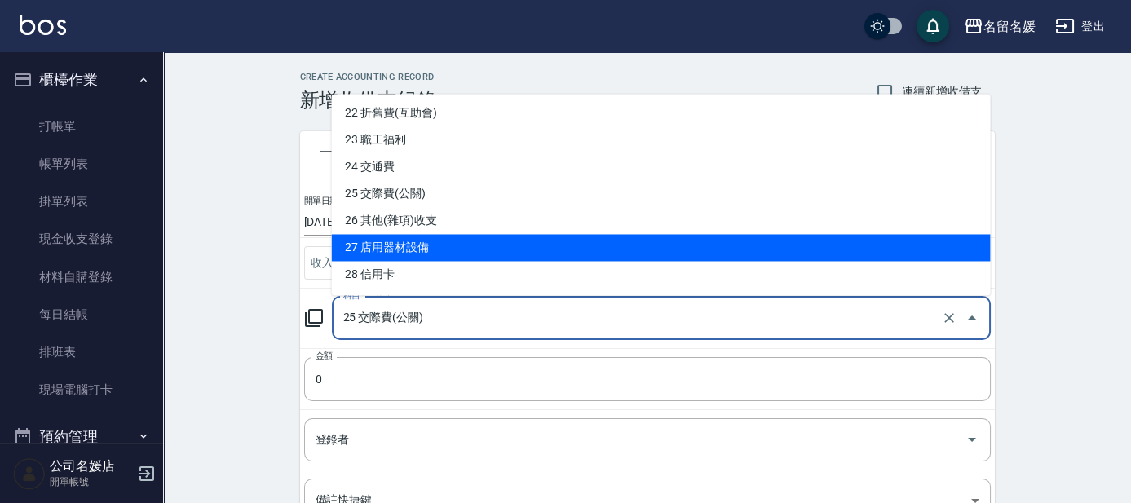
drag, startPoint x: 373, startPoint y: 234, endPoint x: 373, endPoint y: 223, distance: 10.6
click at [373, 227] on ul "0 售貨費用 1 營業收入 2 產品販賣 3 行政幹部薪資 4 設計師薪資 5 助理薪資 6 員工借支 7 業績獎金 8 伙食費 9 勞健保勞退費 10 房屋…" at bounding box center [661, 195] width 659 height 201
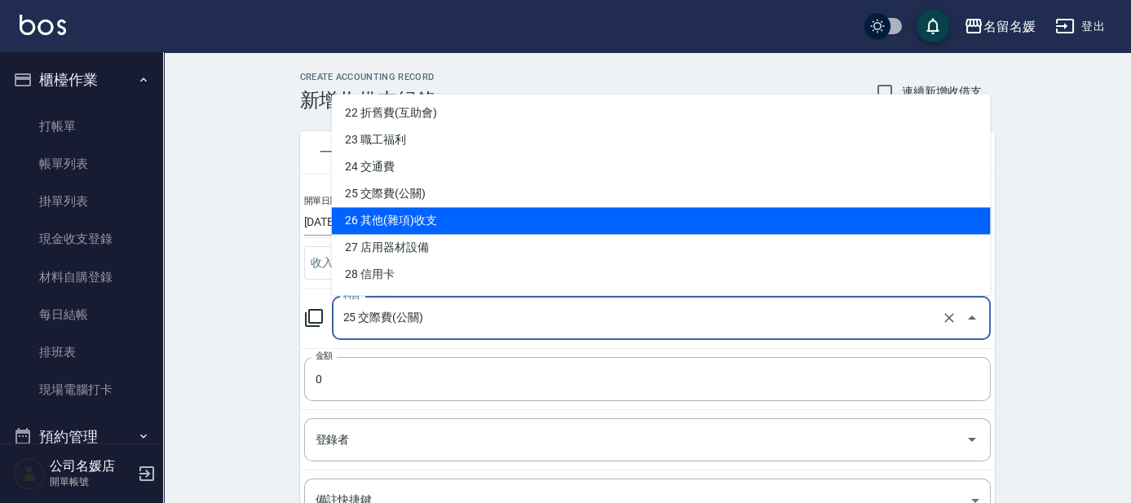
click at [373, 223] on li "26 其他(雜項)收支" at bounding box center [661, 221] width 659 height 27
type input "26 其他(雜項)收支"
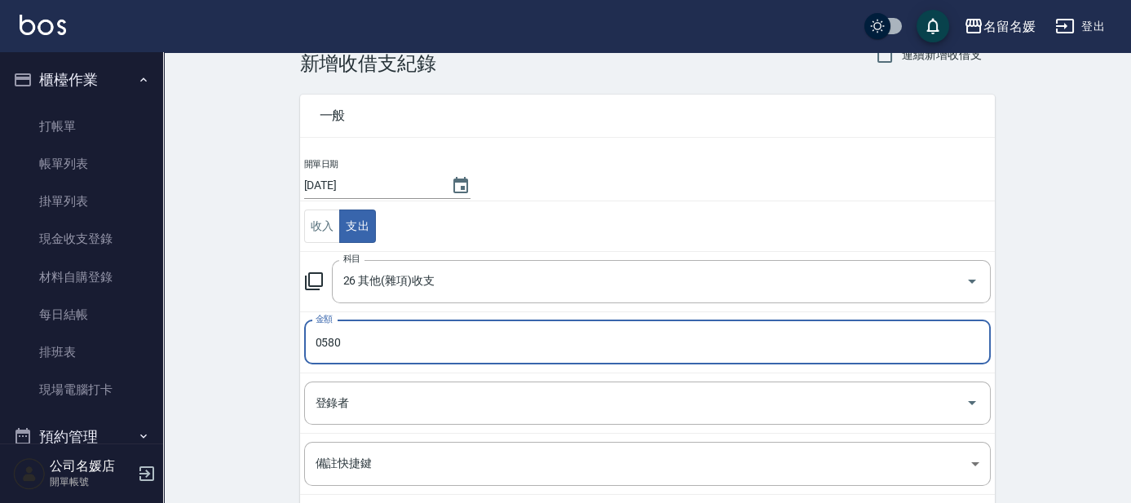
scroll to position [73, 0]
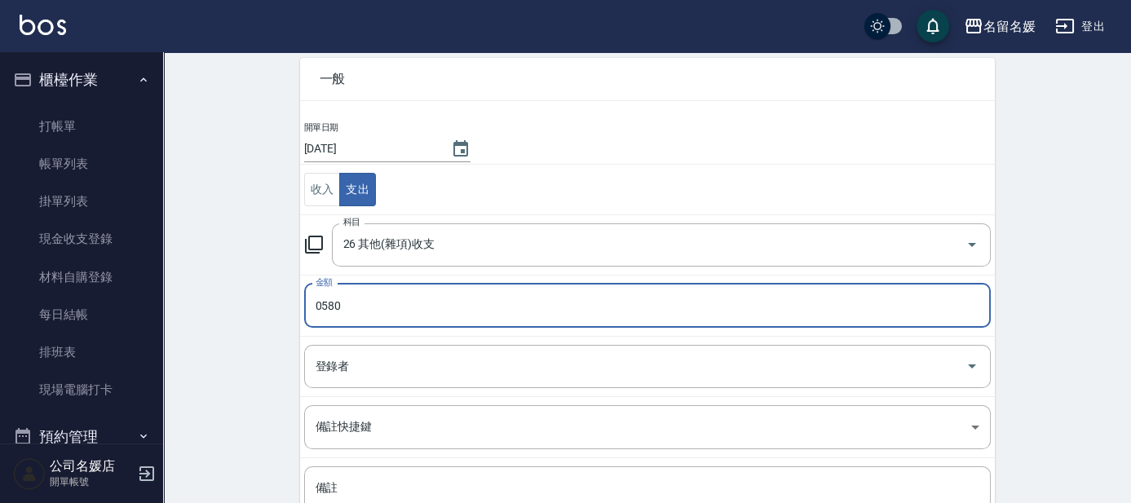
type input "0580"
click at [519, 341] on td "登錄者 登錄者" at bounding box center [647, 366] width 695 height 60
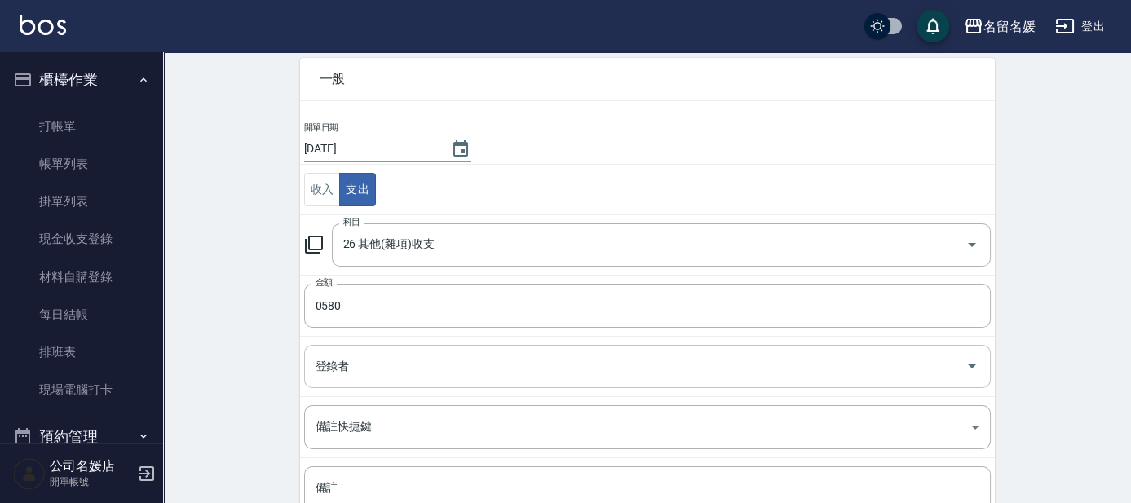
click at [509, 365] on input "登錄者" at bounding box center [634, 366] width 647 height 29
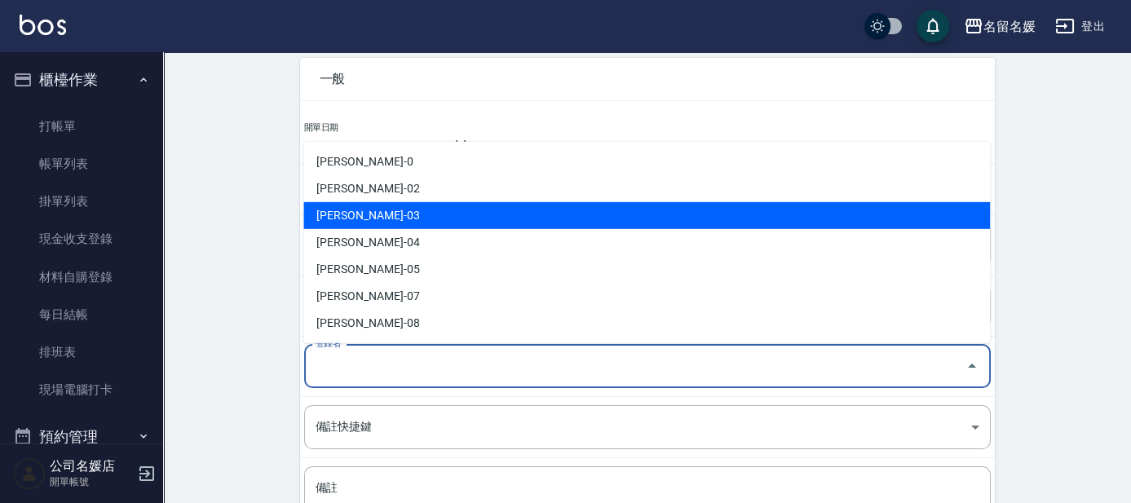
click at [494, 223] on li "[PERSON_NAME]-03" at bounding box center [646, 215] width 687 height 27
type input "[PERSON_NAME]-03"
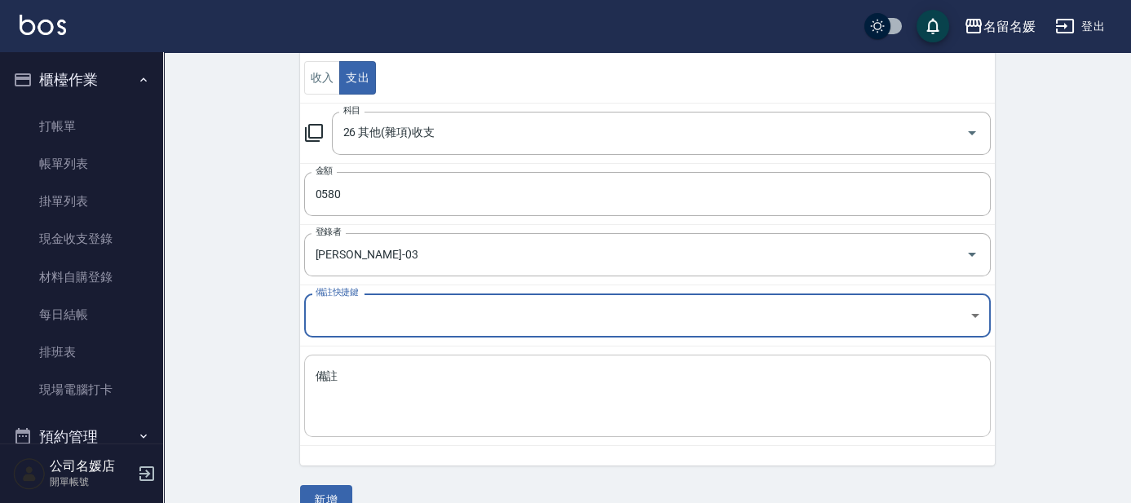
scroll to position [214, 0]
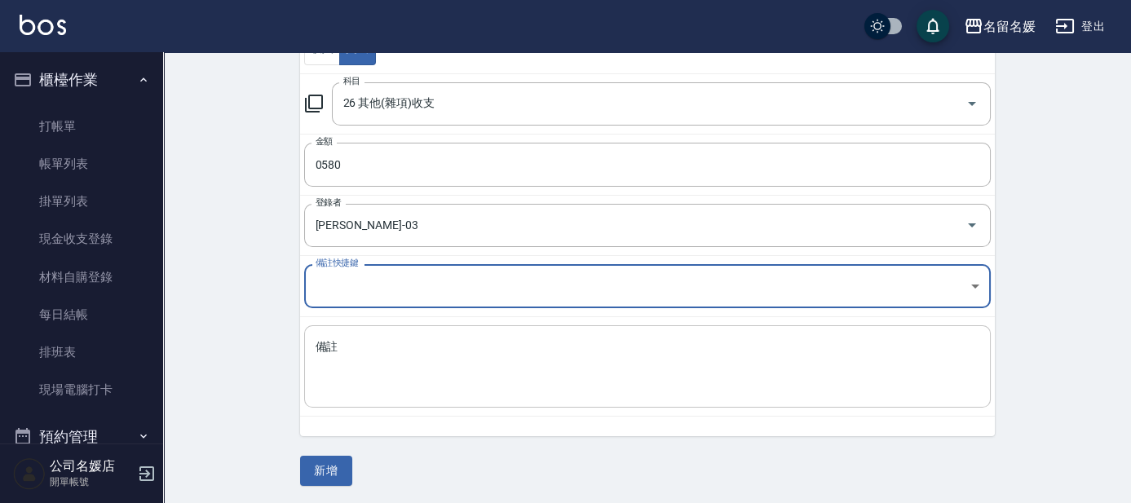
click at [454, 370] on textarea "備註" at bounding box center [648, 366] width 664 height 55
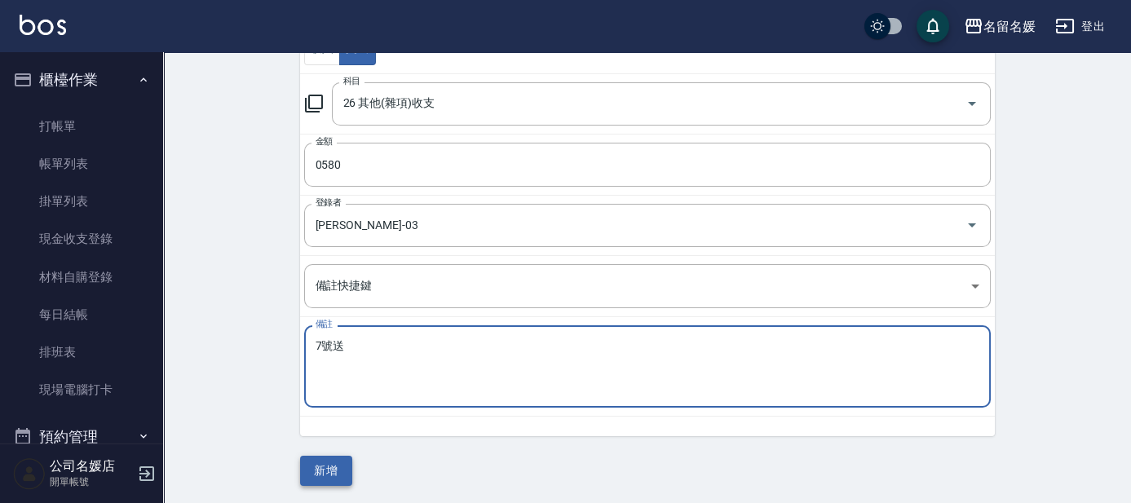
type textarea "7號送"
click at [320, 464] on button "新增" at bounding box center [326, 471] width 52 height 30
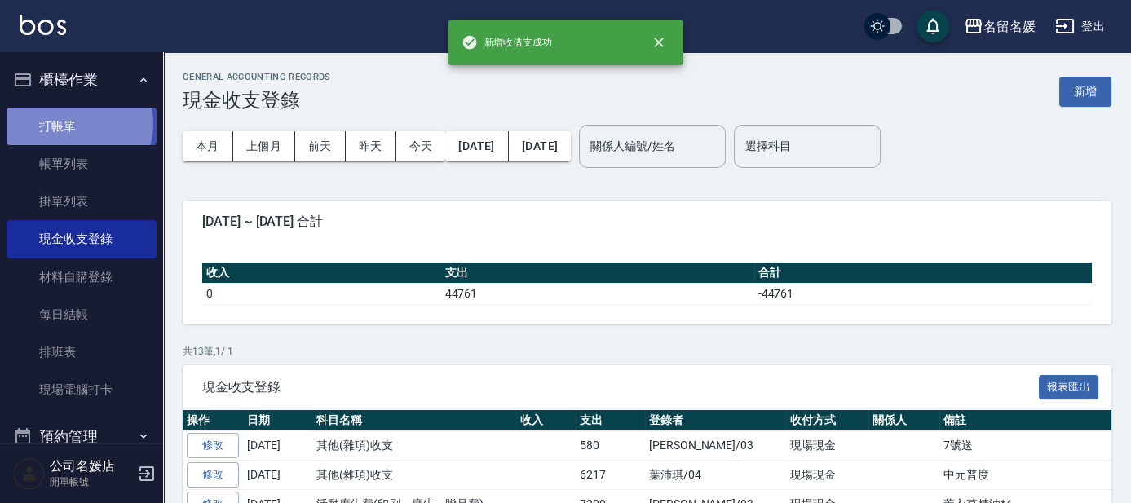
click at [77, 123] on link "打帳單" at bounding box center [82, 127] width 150 height 38
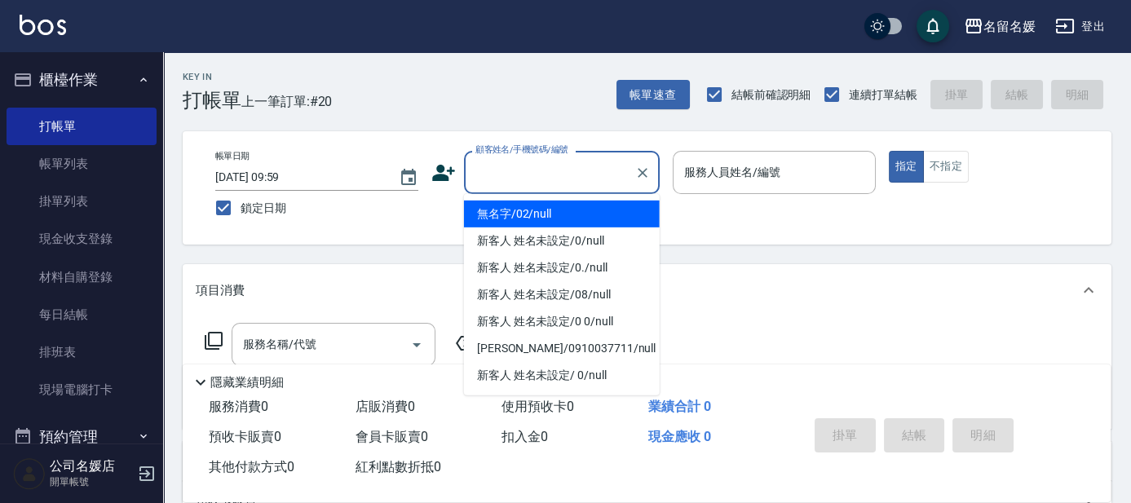
click at [530, 175] on input "顧客姓名/手機號碼/編號" at bounding box center [549, 172] width 157 height 29
click at [539, 211] on li "無名字/02/null" at bounding box center [562, 214] width 196 height 27
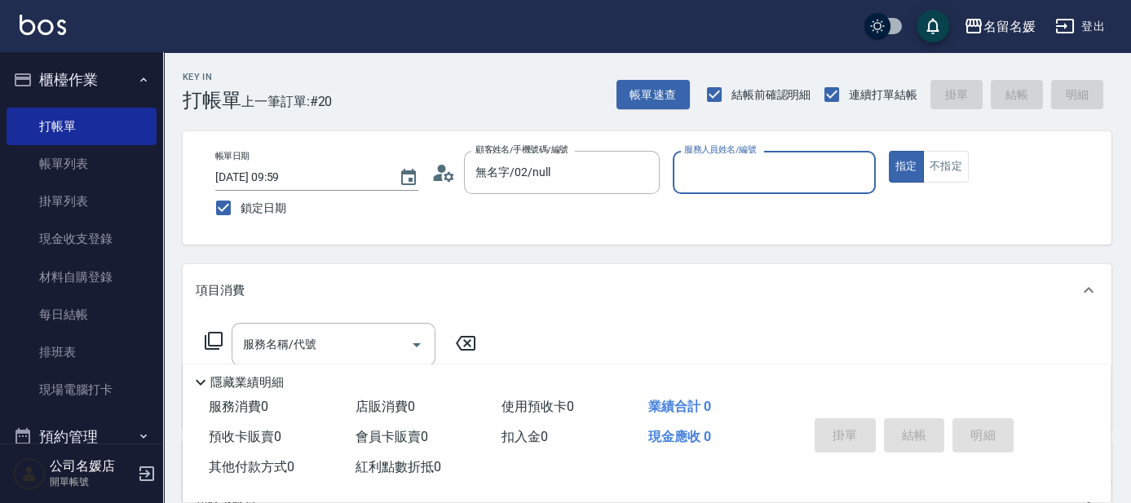
type input "無名字/02/null"
click at [752, 167] on input "服務人員姓名/編號" at bounding box center [774, 172] width 188 height 29
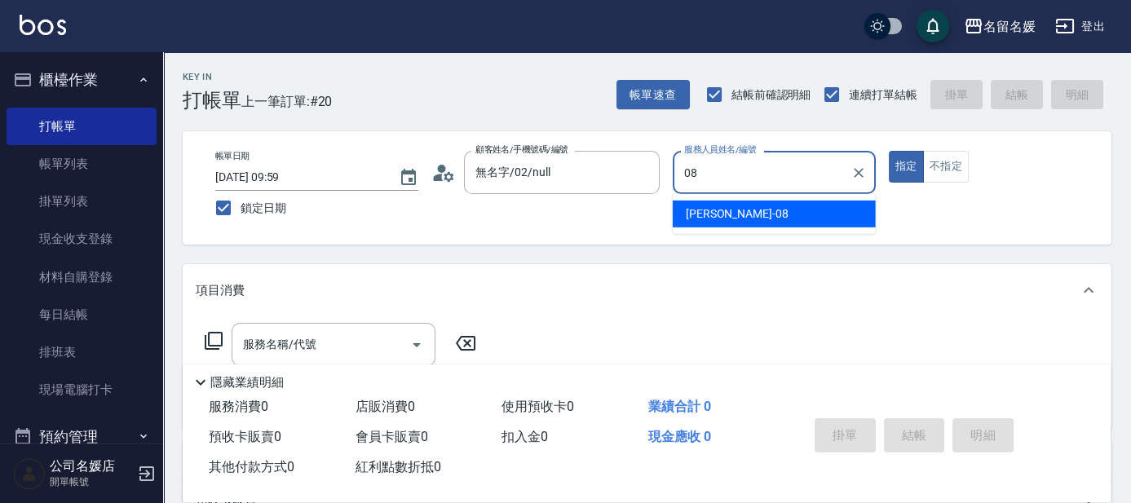
click at [726, 212] on span "[PERSON_NAME]-08" at bounding box center [737, 213] width 103 height 17
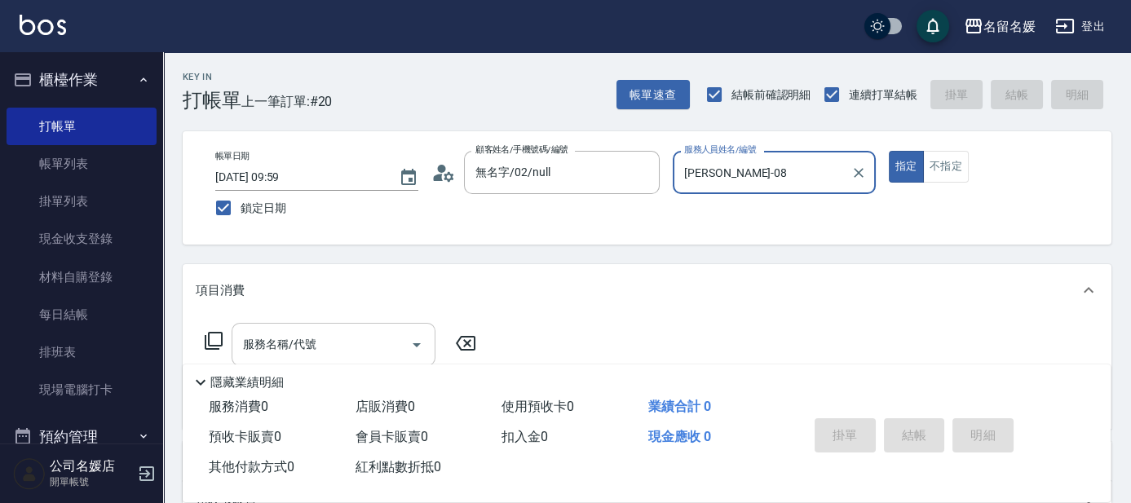
type input "[PERSON_NAME]-08"
click at [341, 345] on input "服務名稱/代號" at bounding box center [321, 344] width 165 height 29
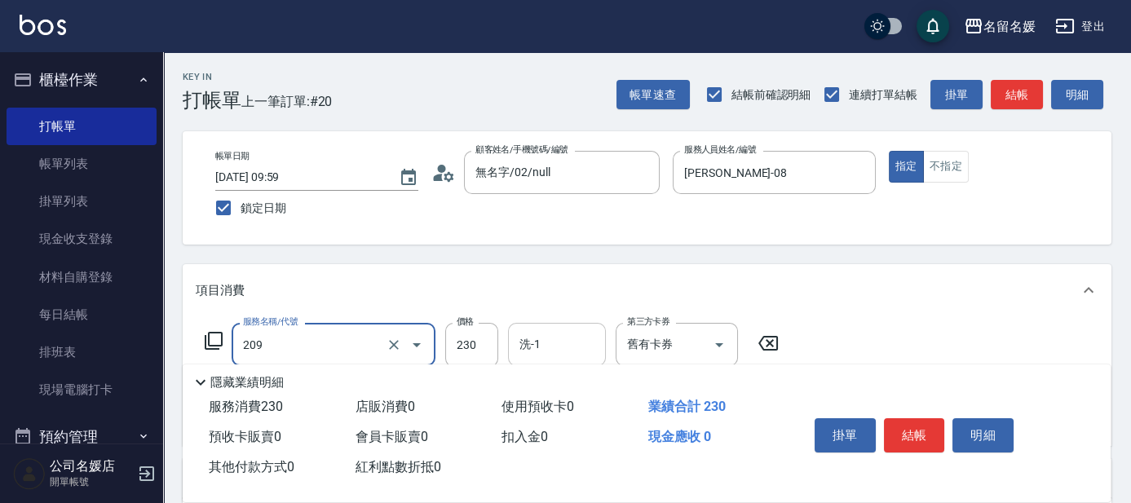
click at [554, 341] on input "洗-1" at bounding box center [556, 344] width 83 height 29
type input "洗髮券-(卡)230(209)"
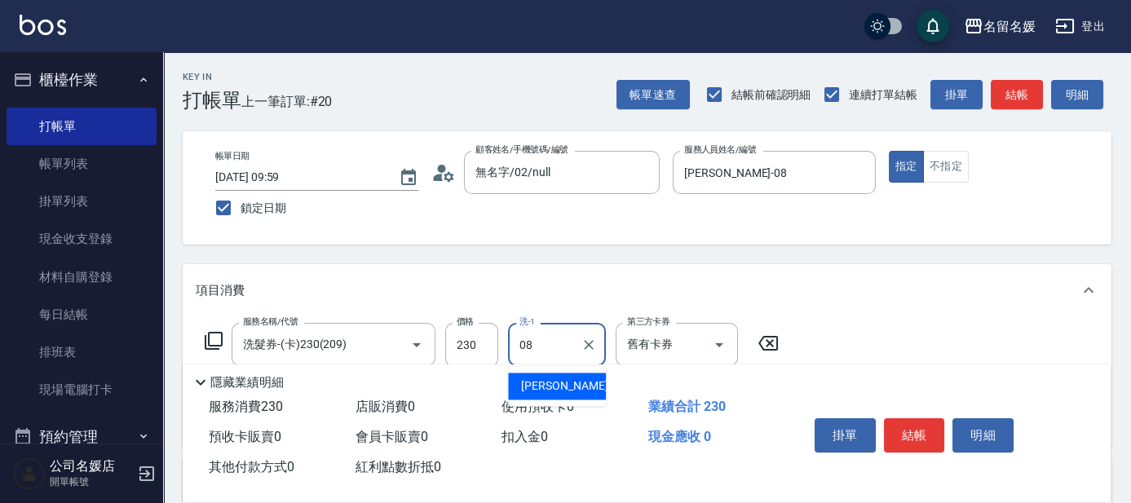
click at [545, 385] on span "[PERSON_NAME]-08" at bounding box center [572, 386] width 103 height 17
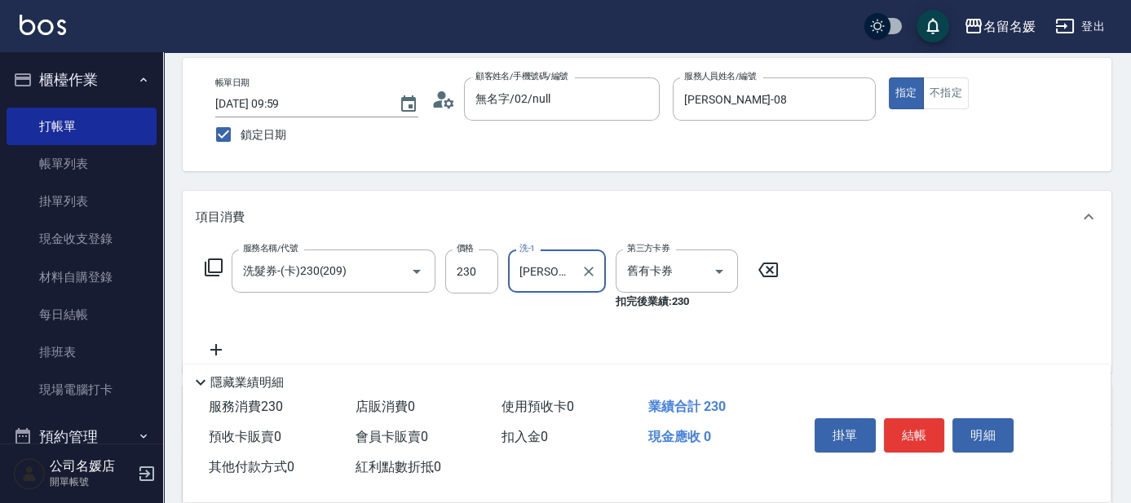
type input "[PERSON_NAME]-08"
click at [218, 350] on icon at bounding box center [215, 349] width 11 height 11
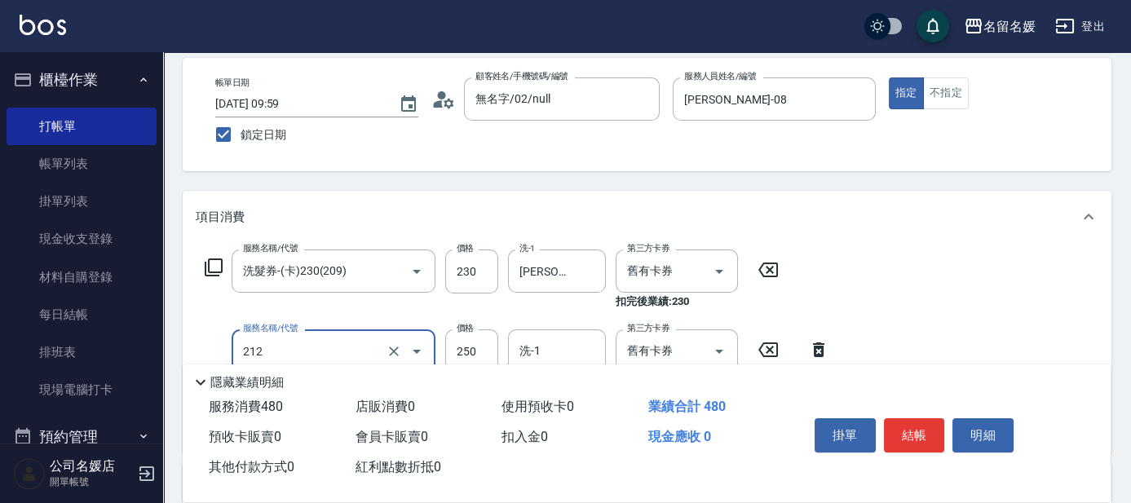
drag, startPoint x: 335, startPoint y: 351, endPoint x: 336, endPoint y: 364, distance: 13.9
click at [336, 352] on input "212" at bounding box center [311, 351] width 144 height 29
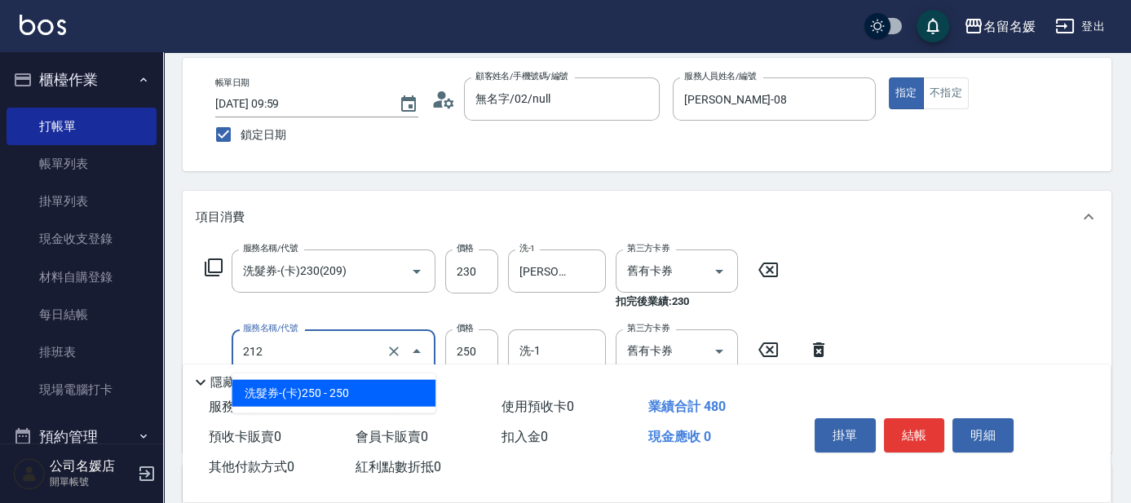
click at [336, 380] on span "洗髮券-(卡)250 - 250" at bounding box center [334, 393] width 204 height 27
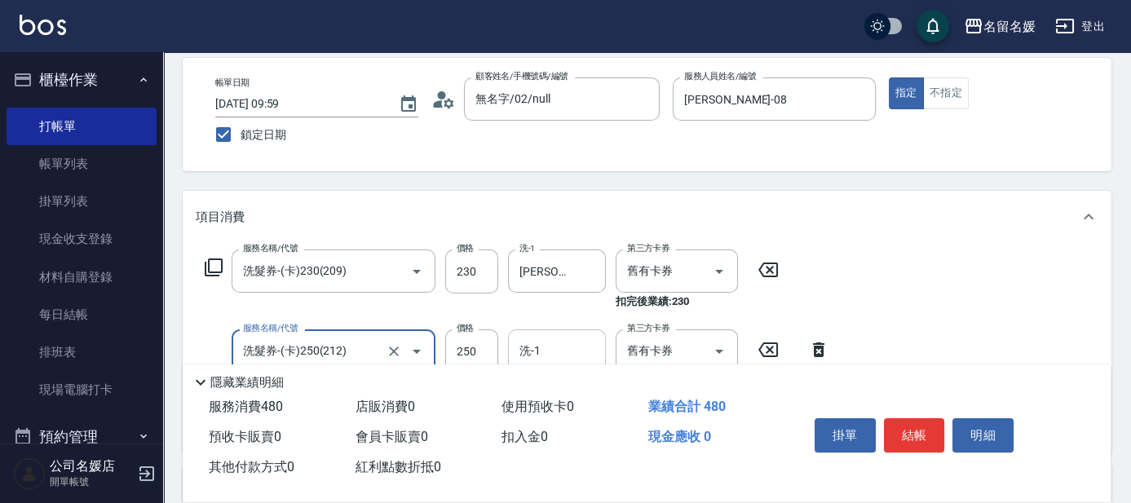
type input "洗髮券-(卡)250(212)"
click at [563, 339] on input "洗-1" at bounding box center [556, 351] width 83 height 29
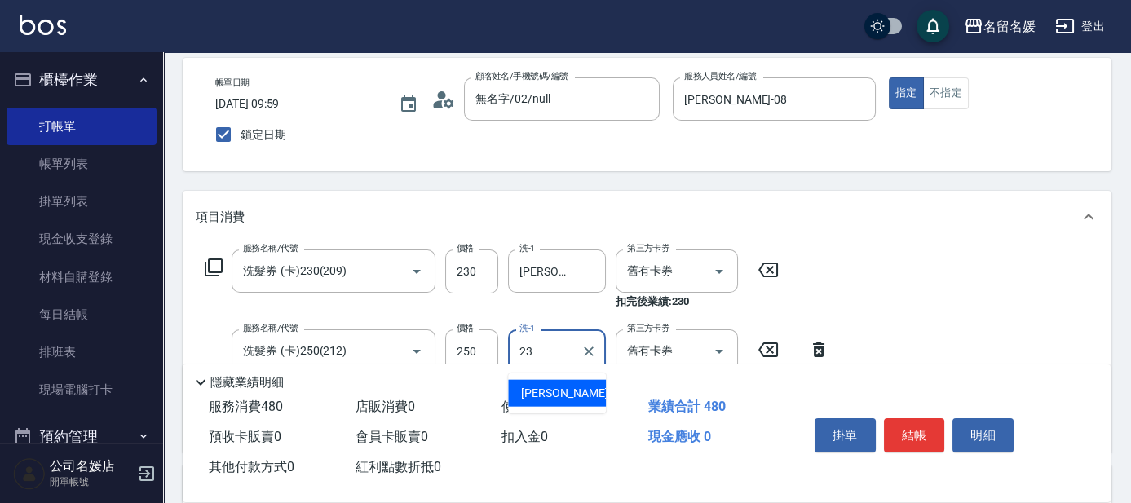
click at [560, 391] on span "[PERSON_NAME]-23" at bounding box center [572, 393] width 103 height 17
type input "[PERSON_NAME]-23"
click at [910, 431] on button "結帳" at bounding box center [914, 435] width 61 height 34
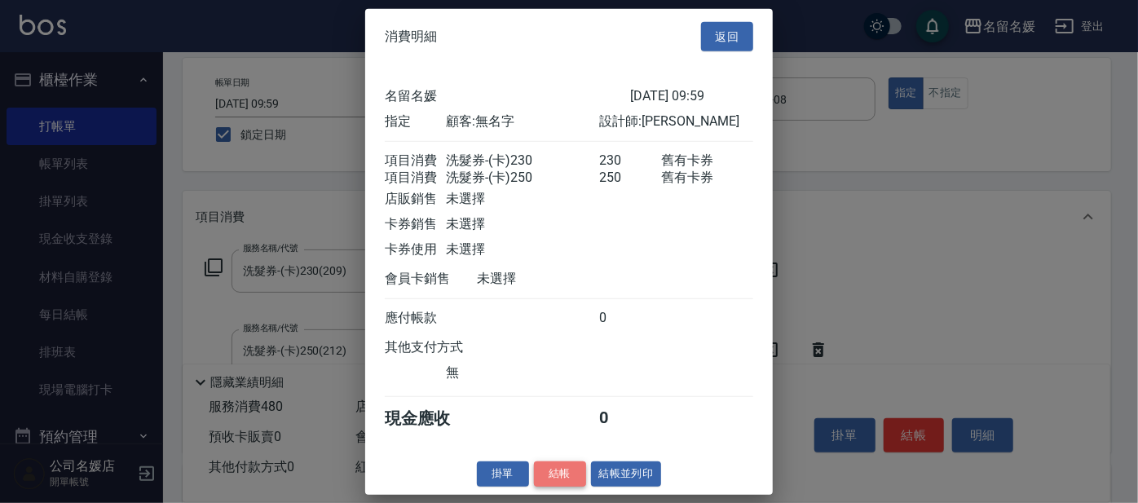
click at [556, 480] on button "結帳" at bounding box center [560, 474] width 52 height 25
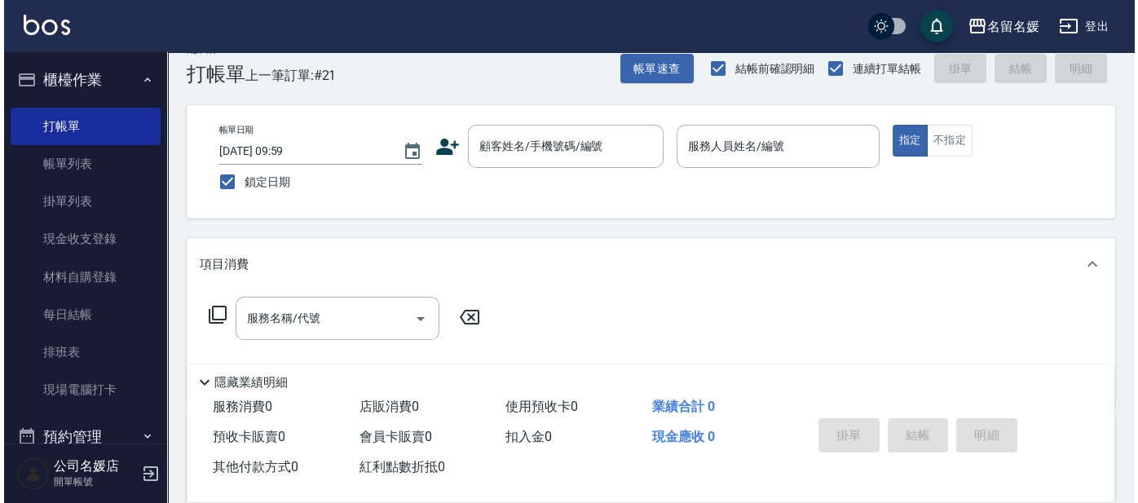
scroll to position [0, 0]
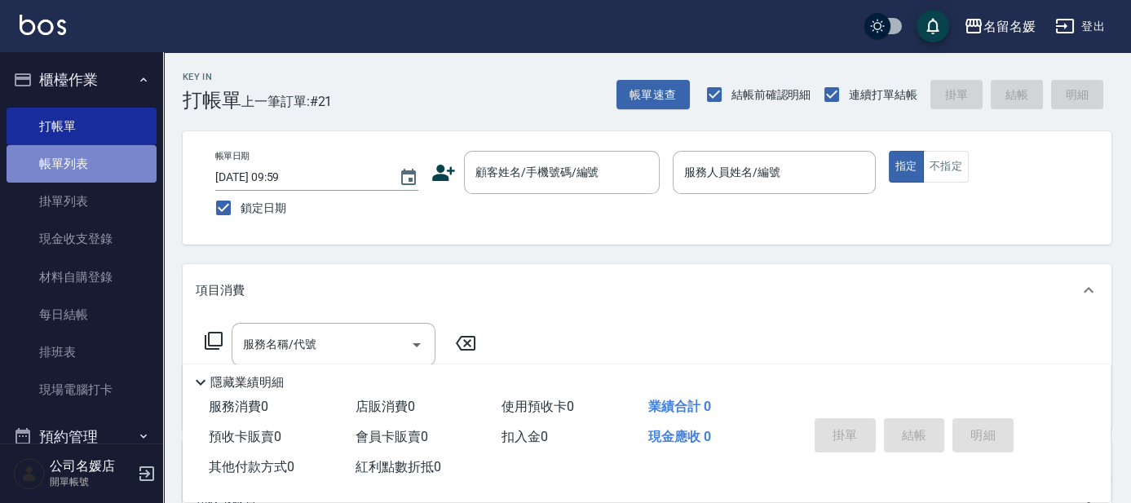
click at [86, 161] on link "帳單列表" at bounding box center [82, 164] width 150 height 38
click at [80, 130] on link "打帳單" at bounding box center [82, 127] width 150 height 38
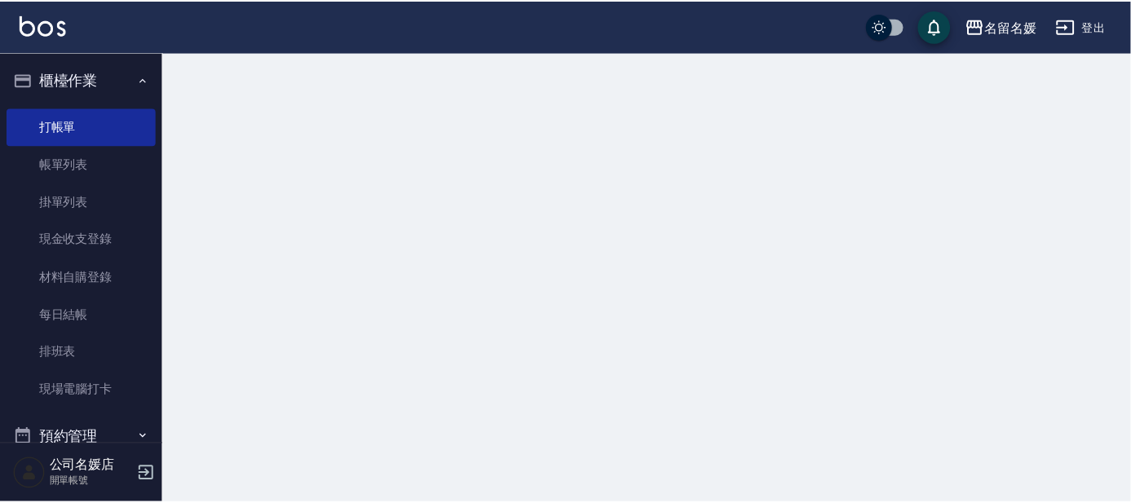
scroll to position [73, 0]
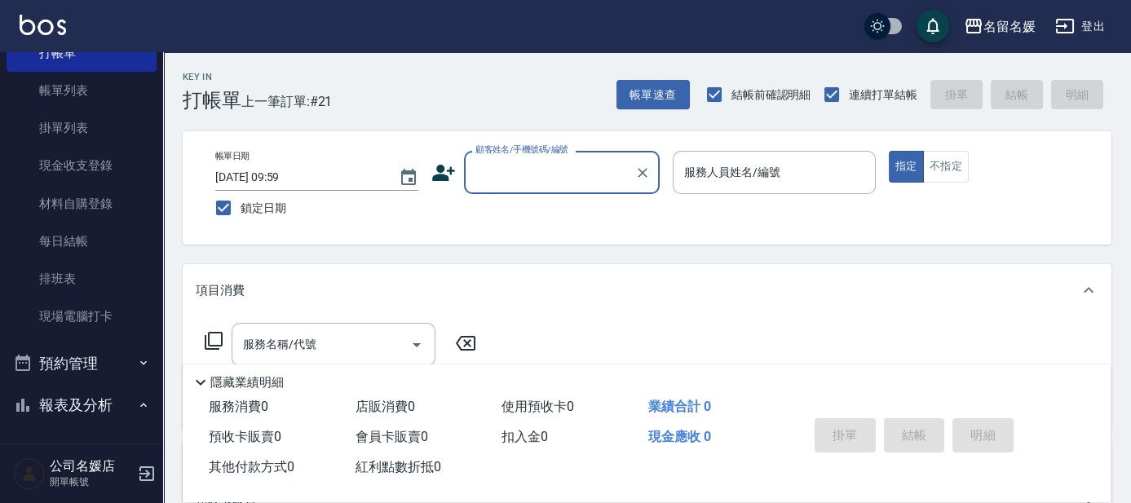
click at [584, 174] on input "顧客姓名/手機號碼/編號" at bounding box center [549, 172] width 157 height 29
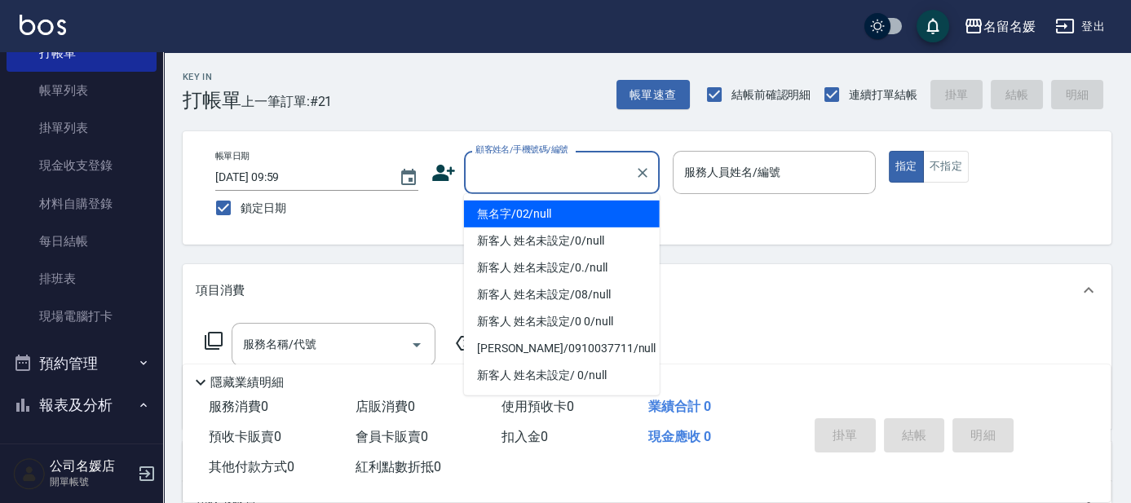
click at [584, 206] on li "無名字/02/null" at bounding box center [562, 214] width 196 height 27
click at [741, 174] on label "服務人員姓名/編號" at bounding box center [732, 172] width 96 height 16
click at [741, 174] on input "服務人員姓名/編號" at bounding box center [774, 172] width 188 height 29
type input "無名字/02/null"
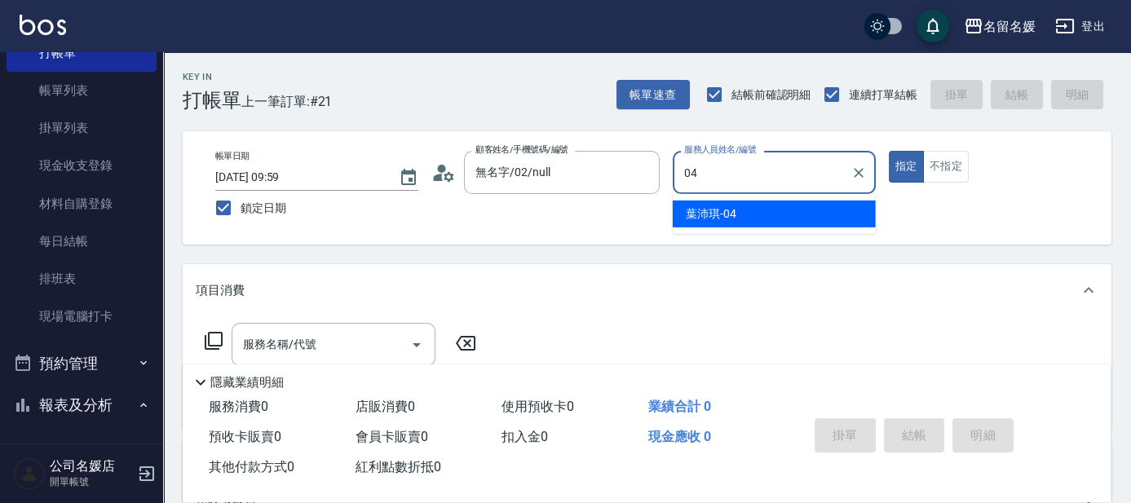
type input "04"
type button "true"
type input "[PERSON_NAME]-04"
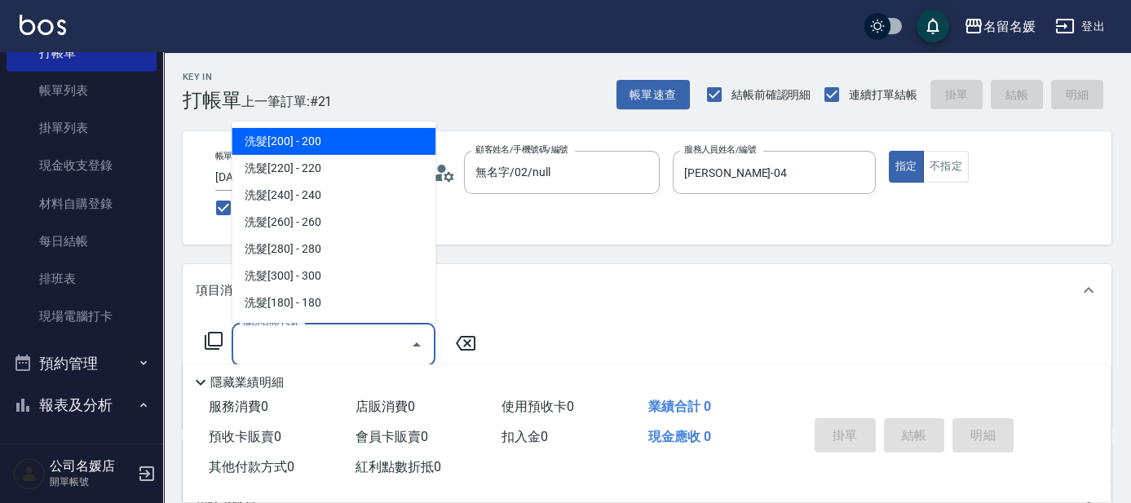
click at [348, 334] on input "服務名稱/代號" at bounding box center [321, 344] width 165 height 29
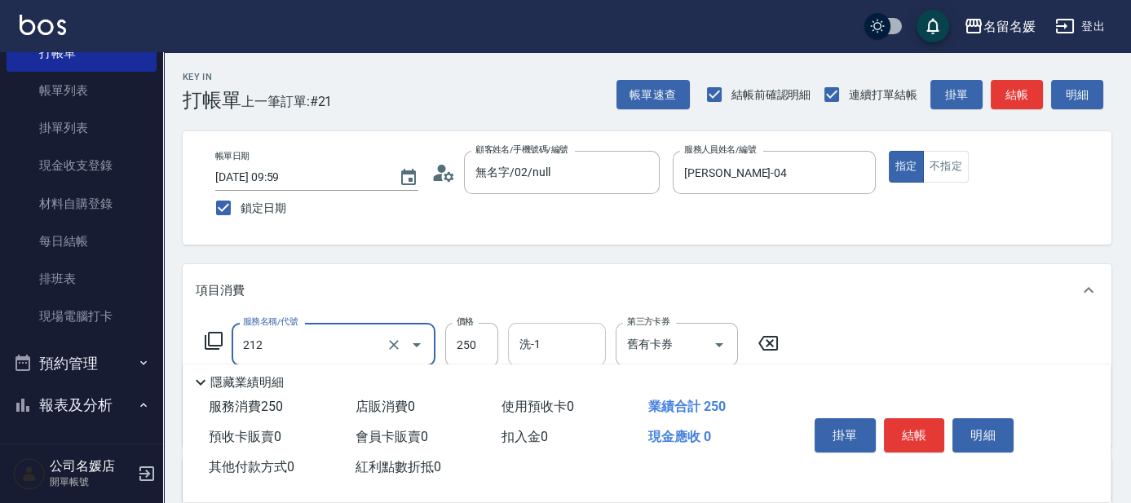
type input "洗髮券-(卡)250(212)"
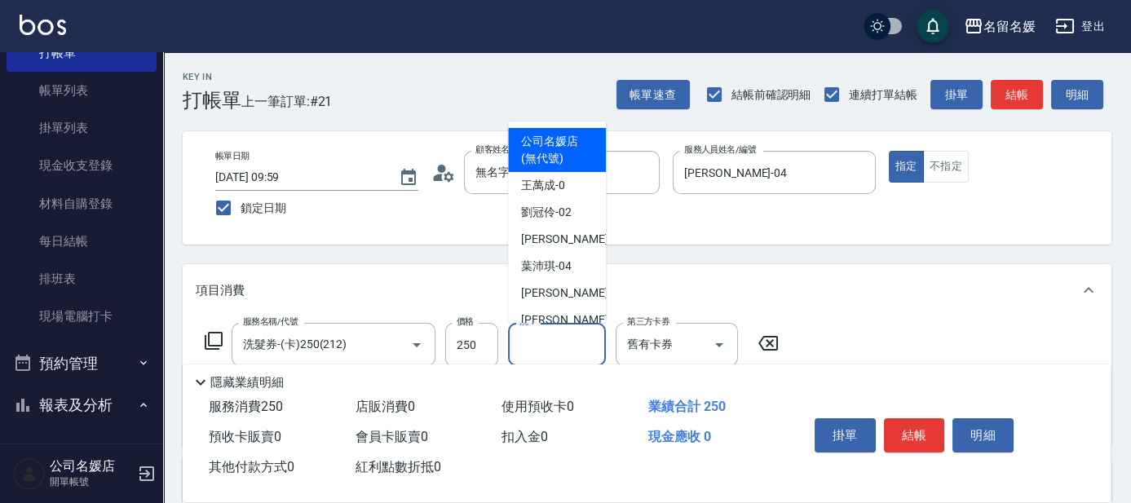
click at [559, 334] on input "洗-1" at bounding box center [556, 344] width 83 height 29
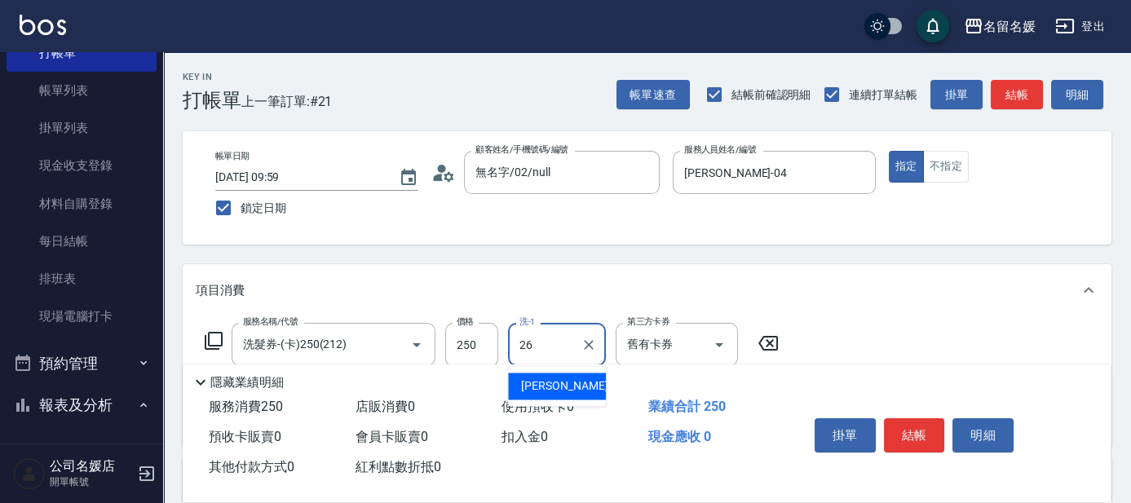
type input "[PERSON_NAME]-26"
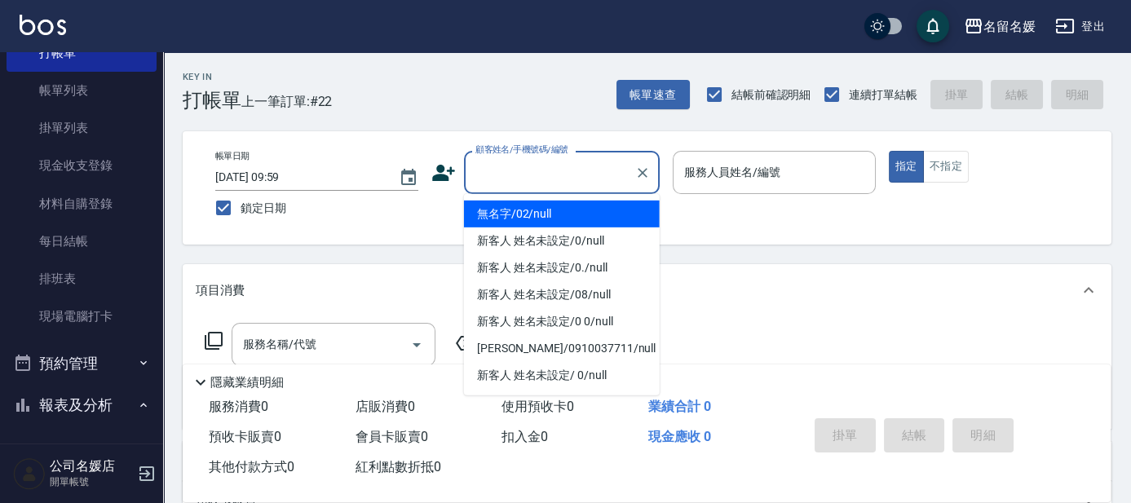
click at [539, 169] on input "顧客姓名/手機號碼/編號" at bounding box center [549, 172] width 157 height 29
drag, startPoint x: 596, startPoint y: 216, endPoint x: 759, endPoint y: 170, distance: 169.6
click at [611, 210] on li "無名字/02/null" at bounding box center [562, 214] width 196 height 27
click at [759, 170] on label "服務人員姓名/編號" at bounding box center [732, 172] width 96 height 16
click at [759, 170] on input "服務人員姓名/編號" at bounding box center [774, 172] width 188 height 29
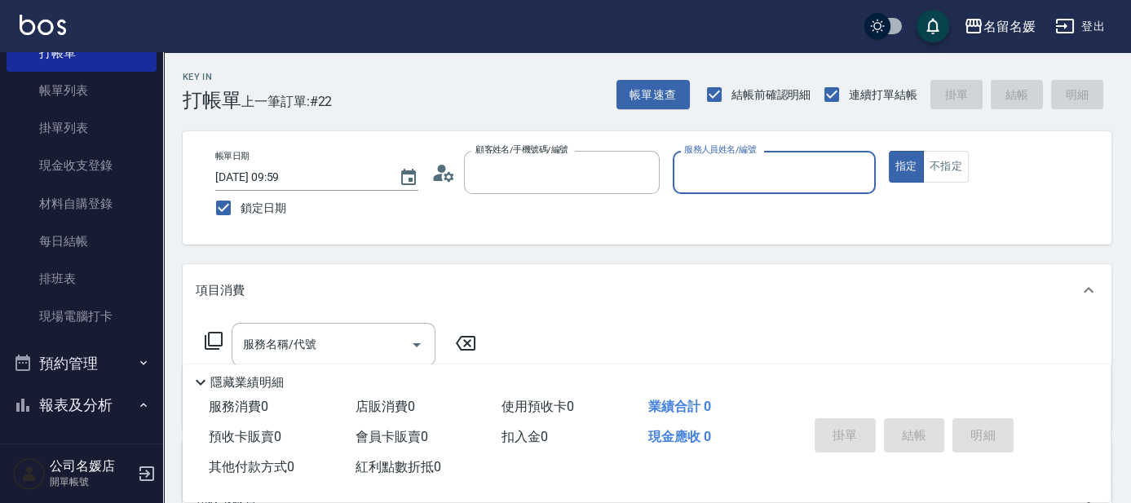
type input "無名字/02/null"
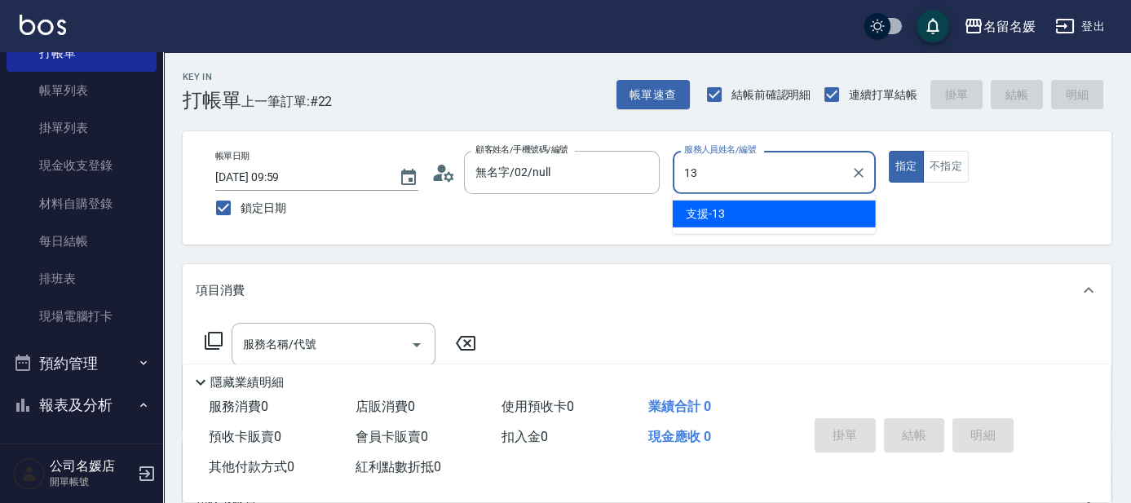
type input "支援-13"
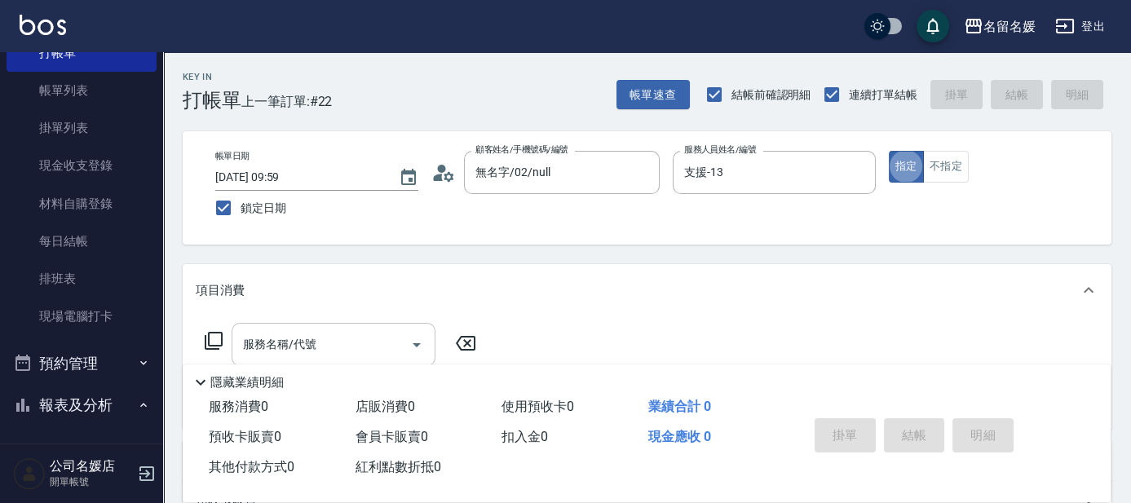
click at [337, 343] on input "服務名稱/代號" at bounding box center [321, 344] width 165 height 29
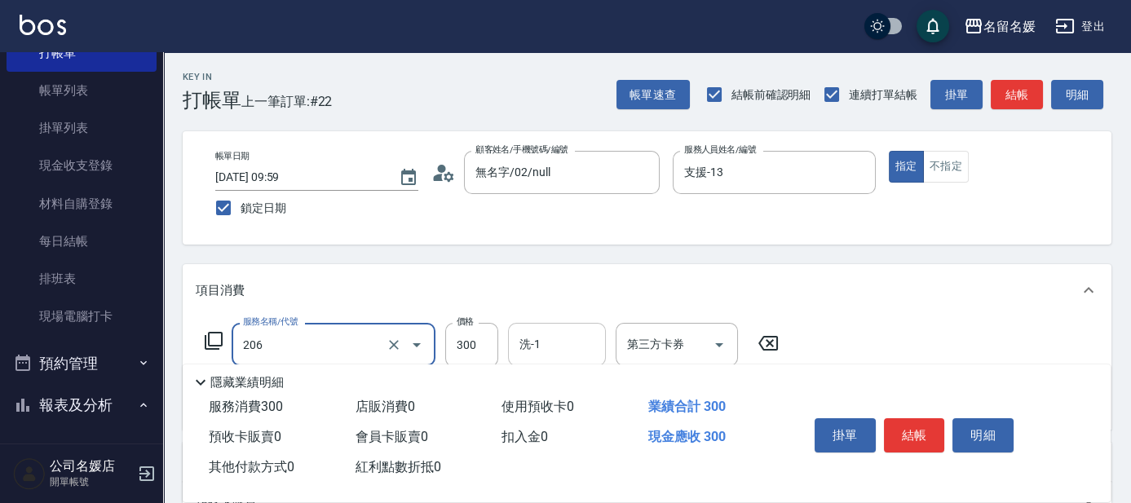
click at [577, 347] on input "洗-1" at bounding box center [556, 344] width 83 height 29
type input "洗髮[300](206)"
type input "[PERSON_NAME]-26"
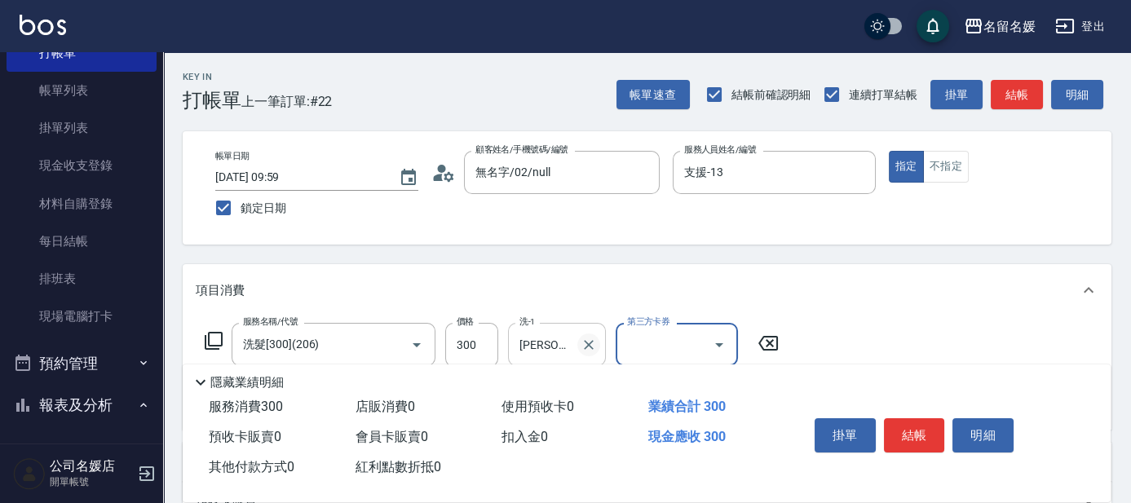
click at [583, 348] on icon "Clear" at bounding box center [589, 345] width 16 height 16
click at [546, 347] on input "洗-1" at bounding box center [556, 344] width 83 height 29
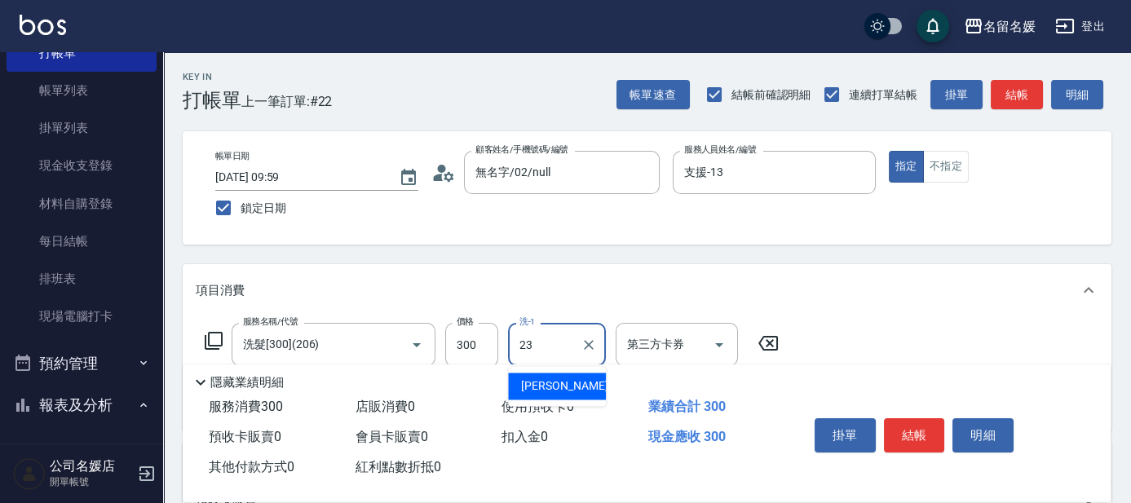
type input "[PERSON_NAME]-23"
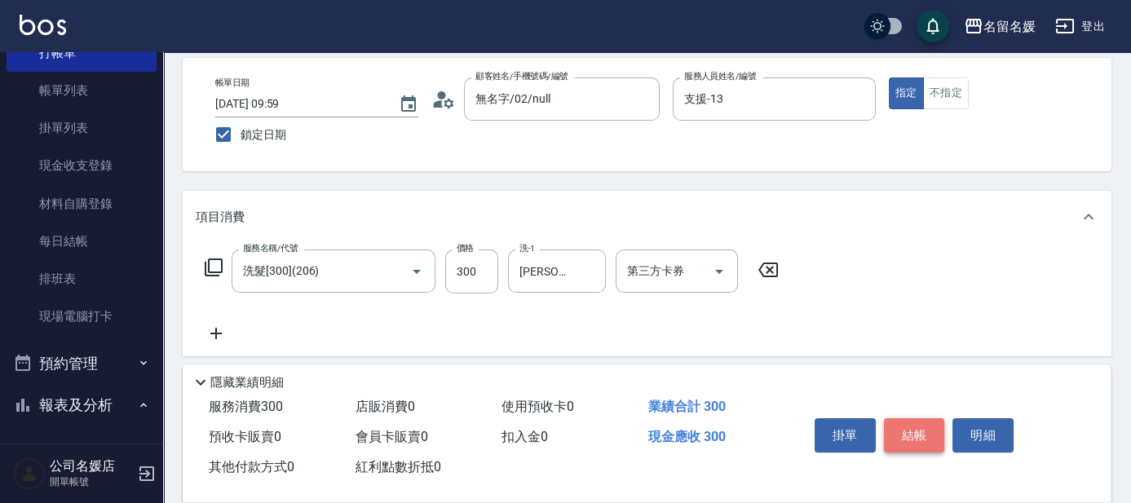
click at [908, 426] on button "結帳" at bounding box center [914, 435] width 61 height 34
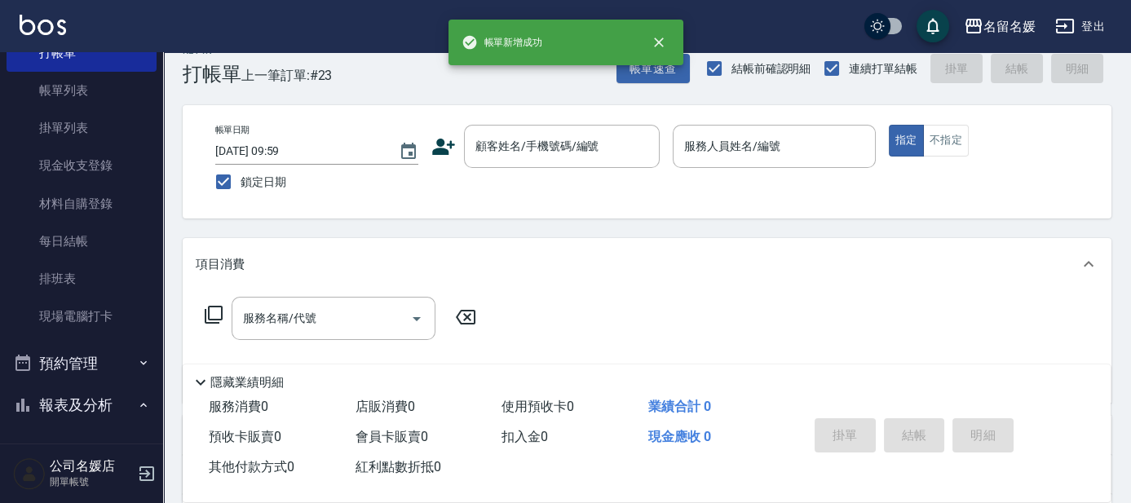
scroll to position [0, 0]
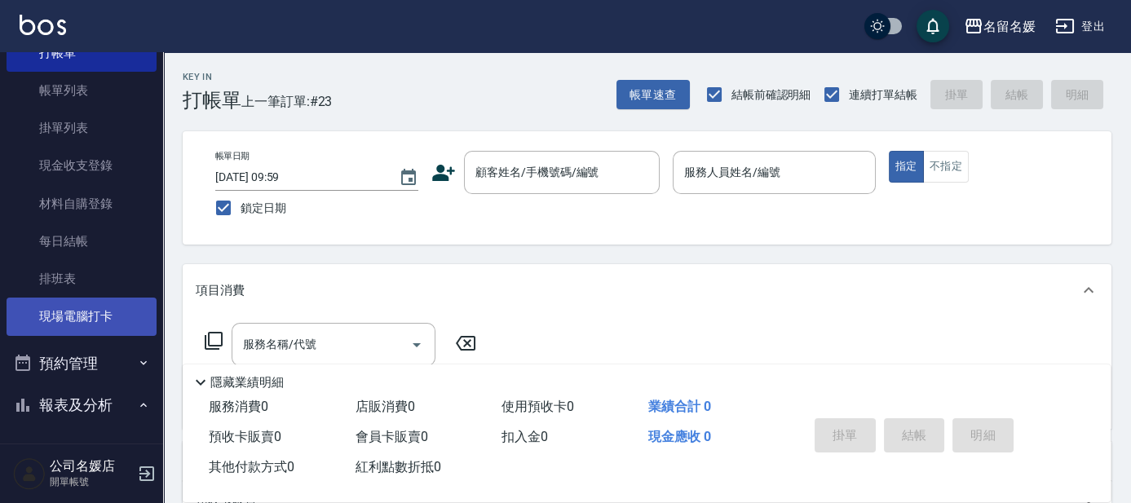
click at [68, 311] on link "現場電腦打卡" at bounding box center [82, 317] width 150 height 38
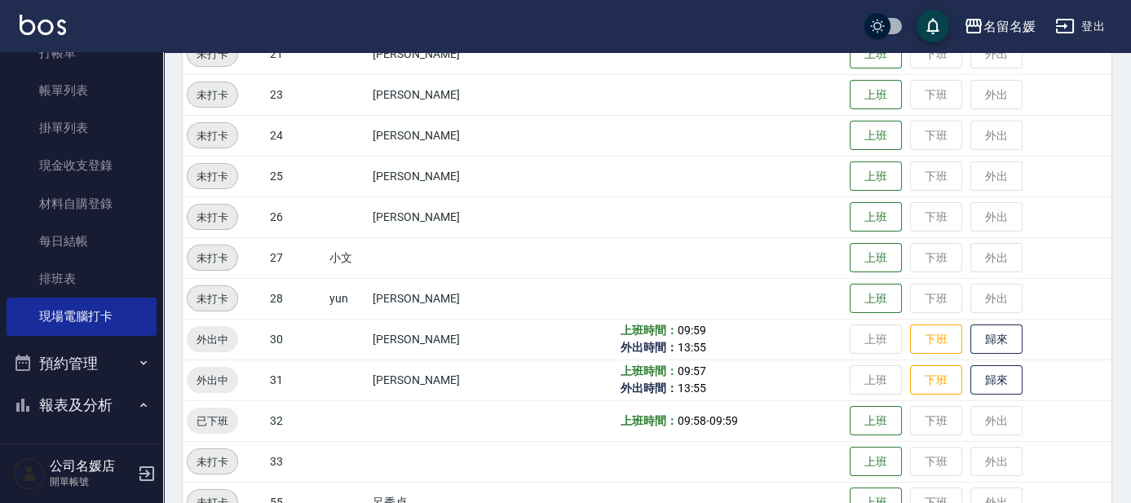
scroll to position [593, 0]
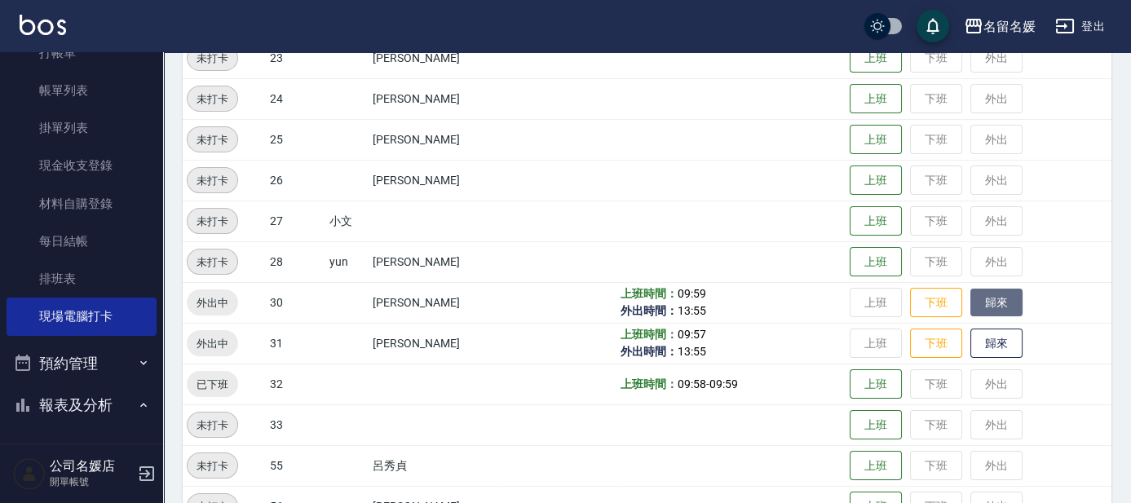
click at [996, 297] on button "歸來" at bounding box center [996, 303] width 52 height 29
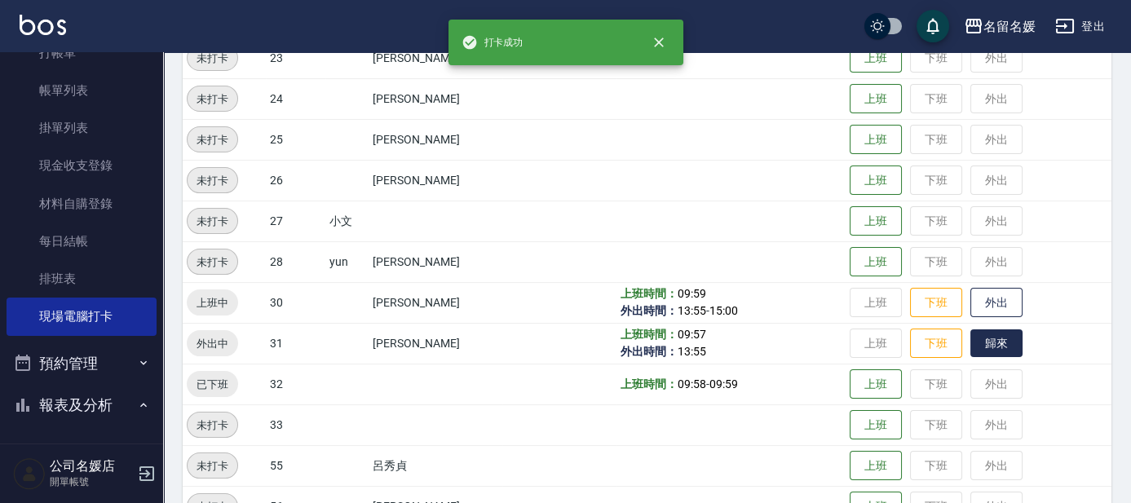
click at [992, 339] on button "歸來" at bounding box center [996, 343] width 52 height 29
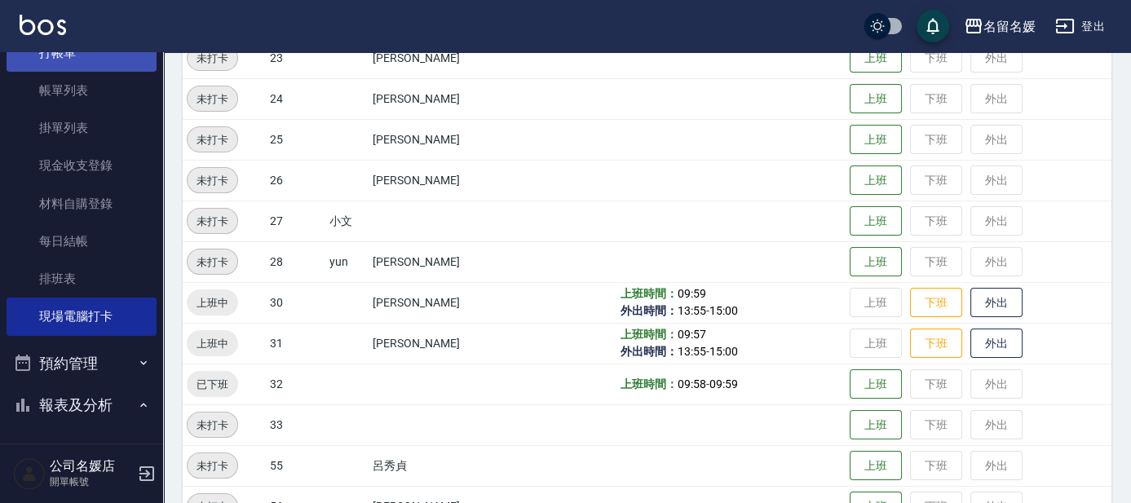
click at [108, 53] on link "打帳單" at bounding box center [82, 53] width 150 height 38
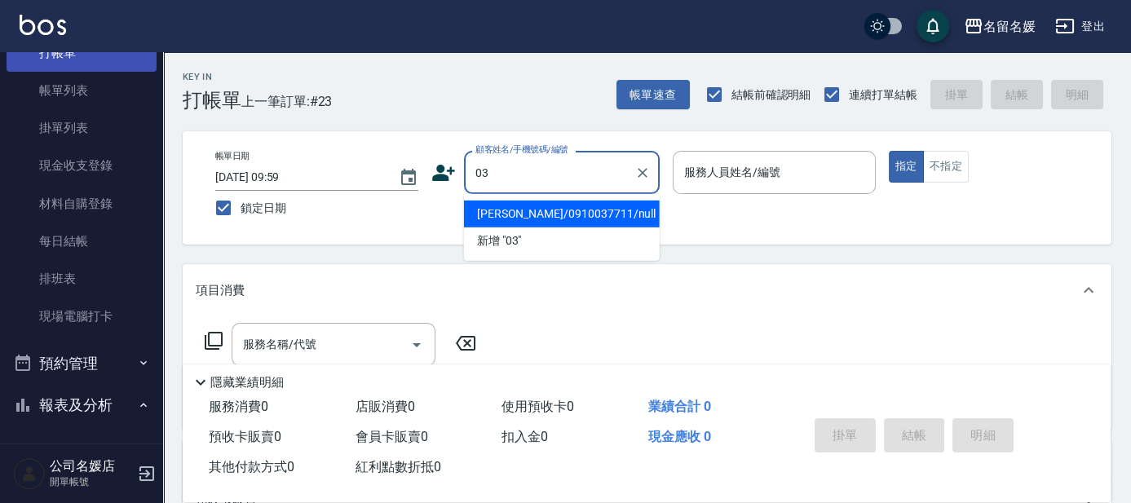
type input "[PERSON_NAME]/0910037711/null"
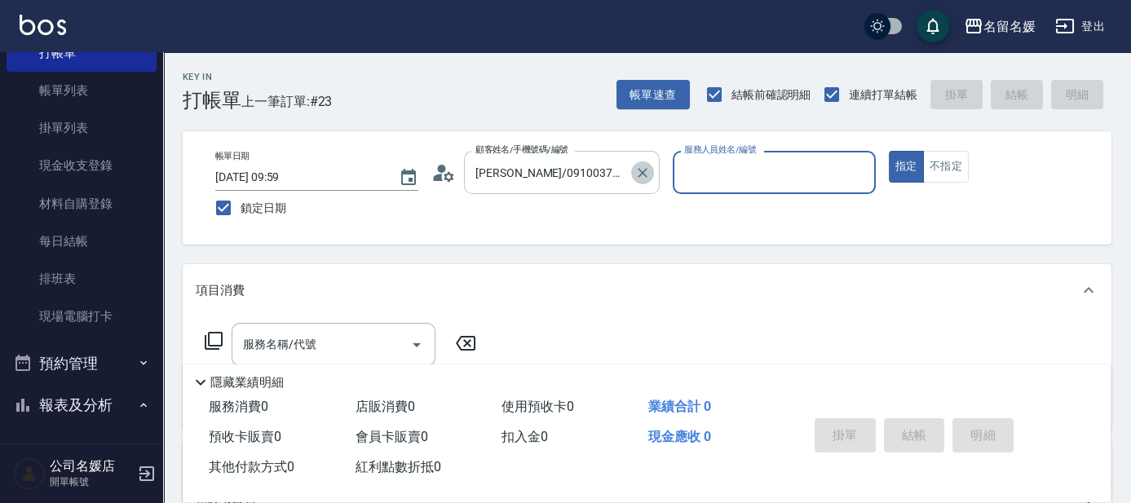
click at [637, 182] on button "Clear" at bounding box center [642, 172] width 23 height 23
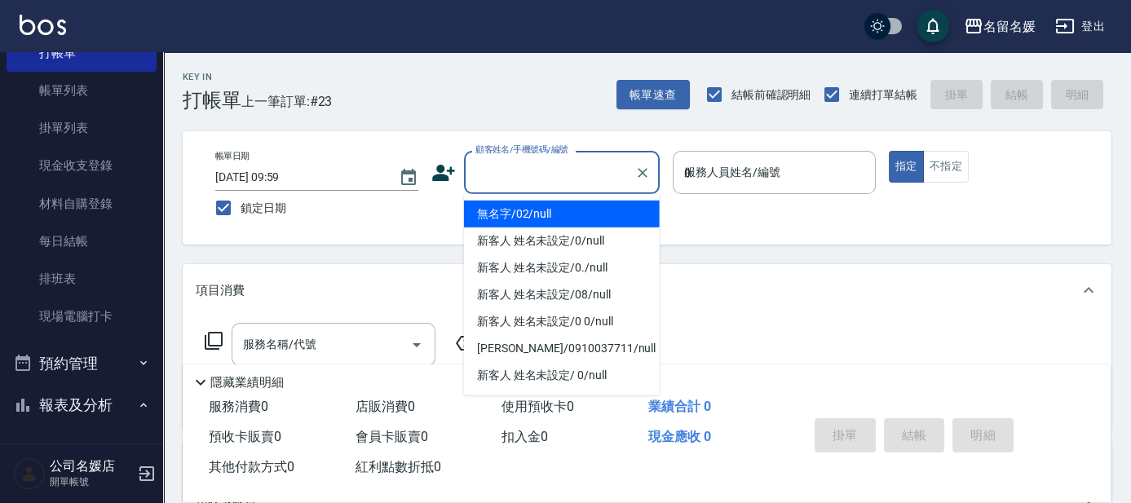
type input "03"
type input "無名字/02/null"
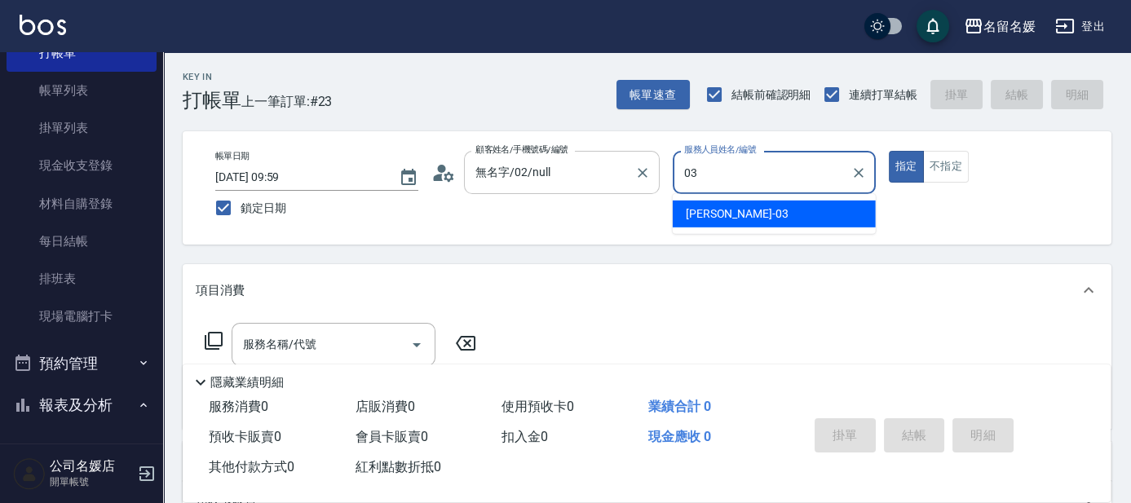
type input "[PERSON_NAME]-03"
type button "true"
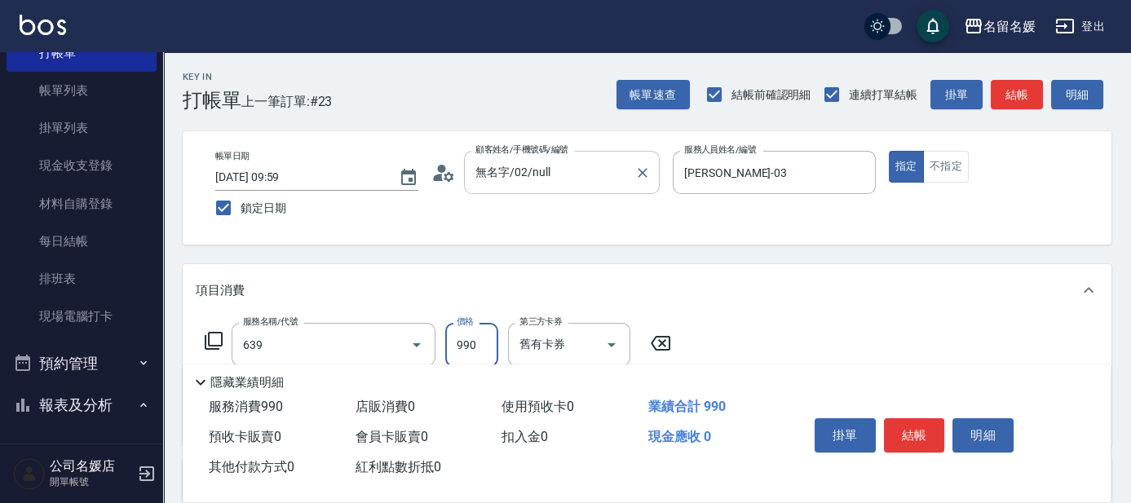
type input "(芙)蘆薈髮膜套卡(自材)(639)"
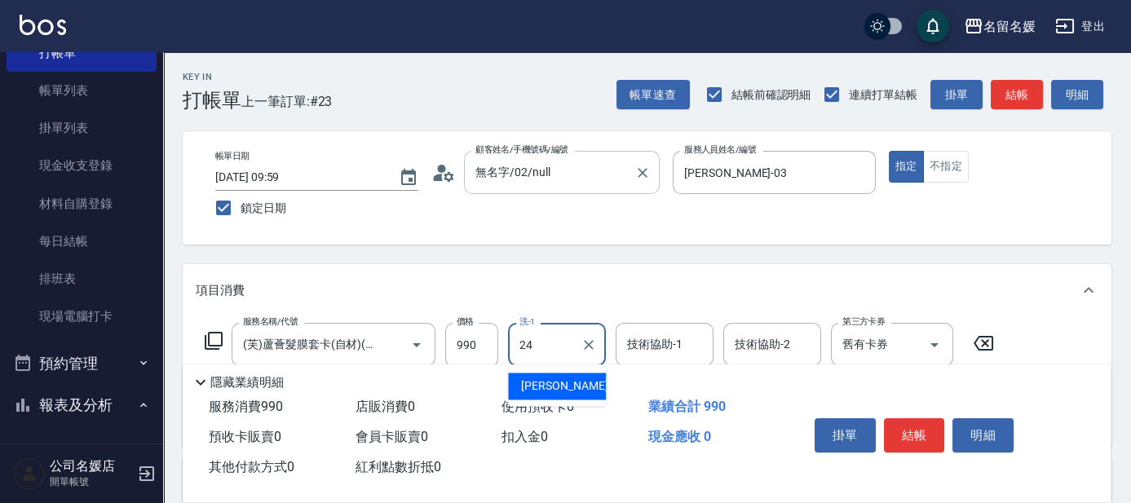
type input "[PERSON_NAME]-24"
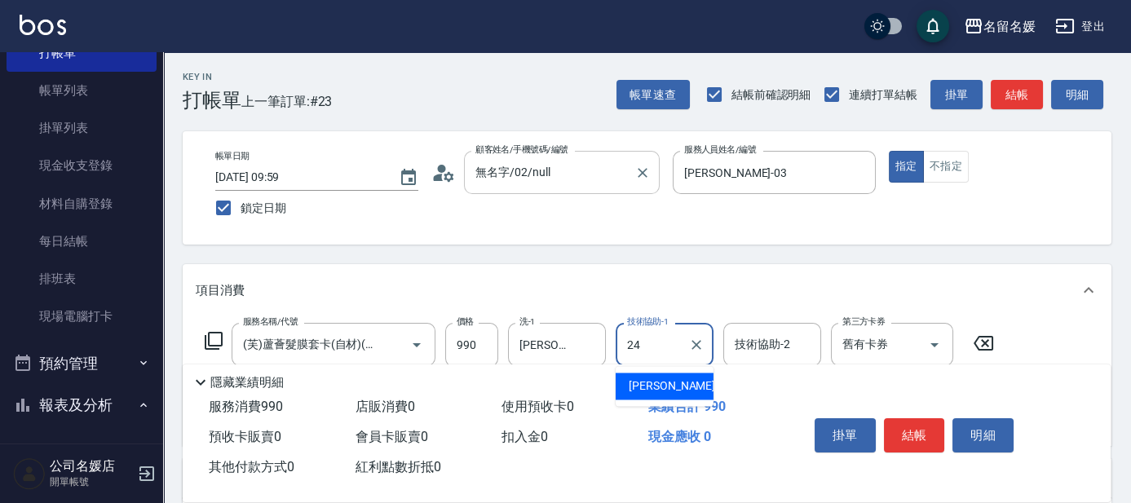
type input "[PERSON_NAME]-24"
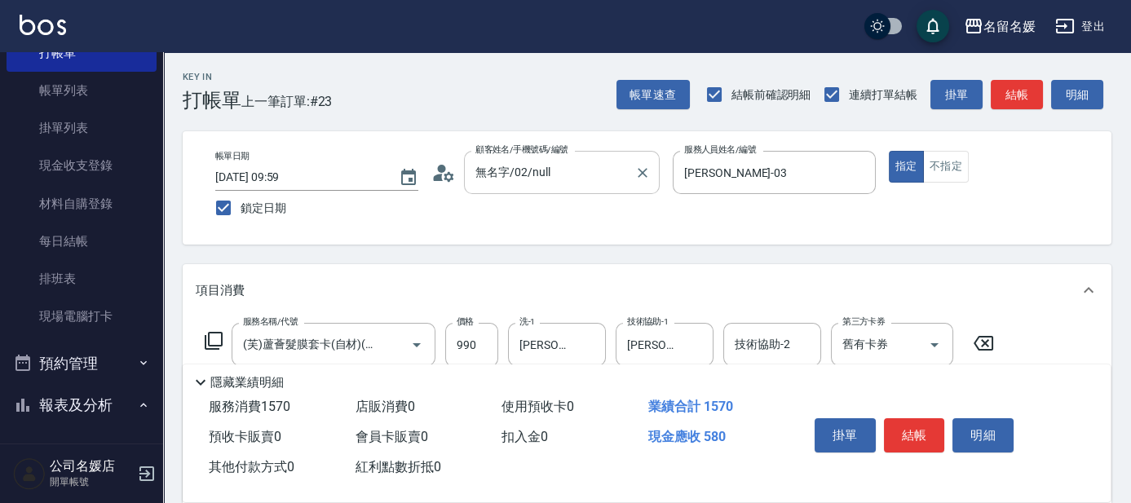
type input "剪髮(580)(408)"
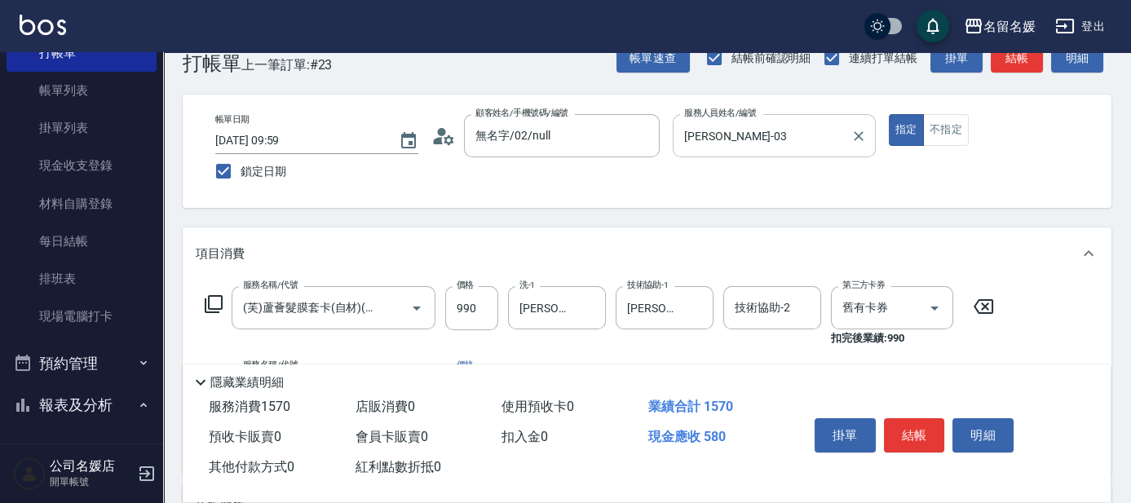
scroll to position [73, 0]
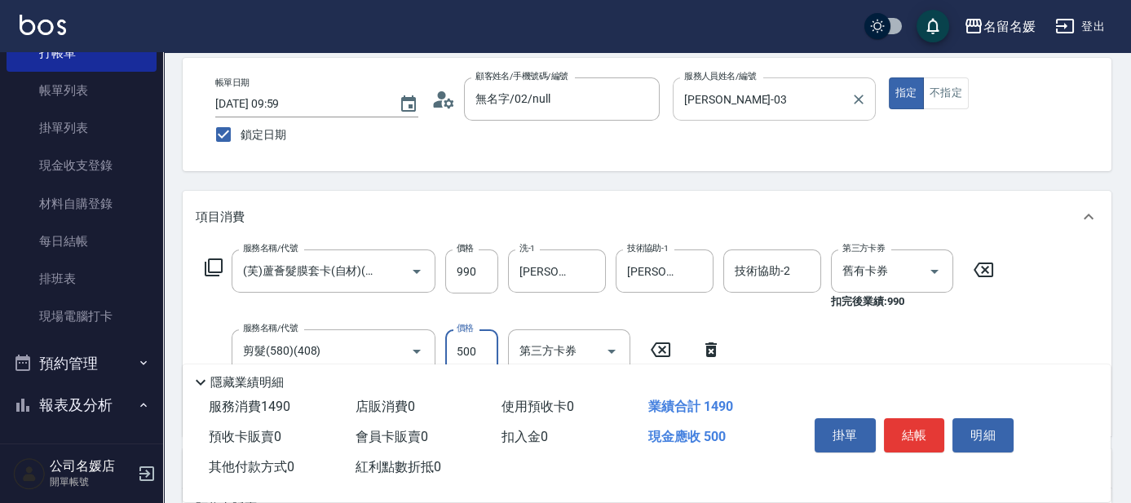
type input "500"
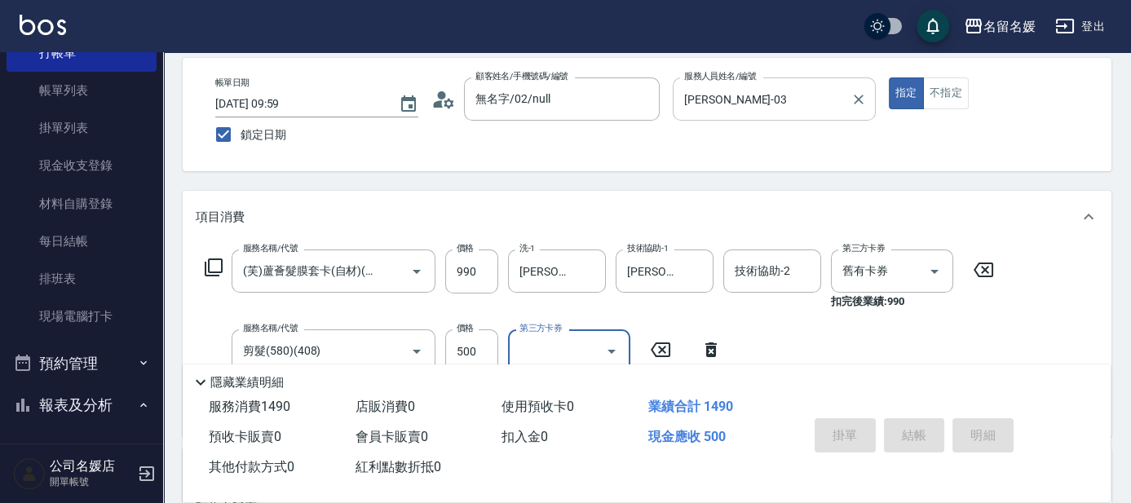
scroll to position [0, 0]
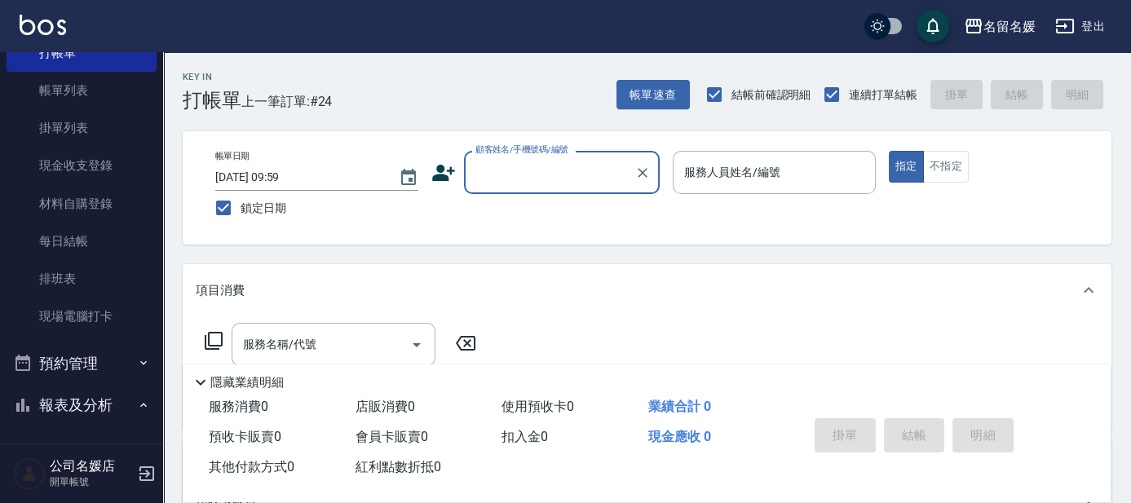
drag, startPoint x: 546, startPoint y: 182, endPoint x: 546, endPoint y: 191, distance: 9.0
click at [546, 182] on input "顧客姓名/手機號碼/編號" at bounding box center [549, 172] width 157 height 29
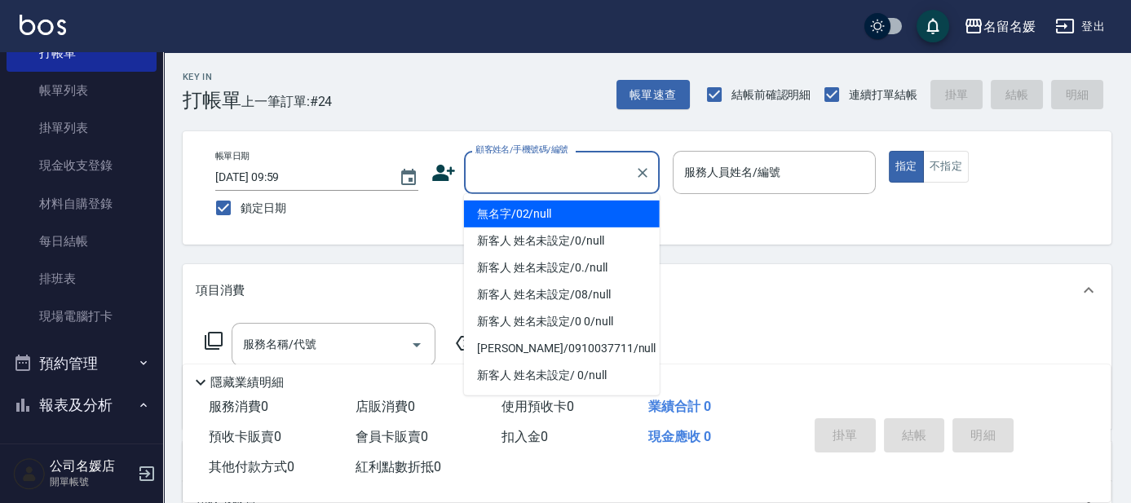
click at [550, 221] on li "無名字/02/null" at bounding box center [562, 214] width 196 height 27
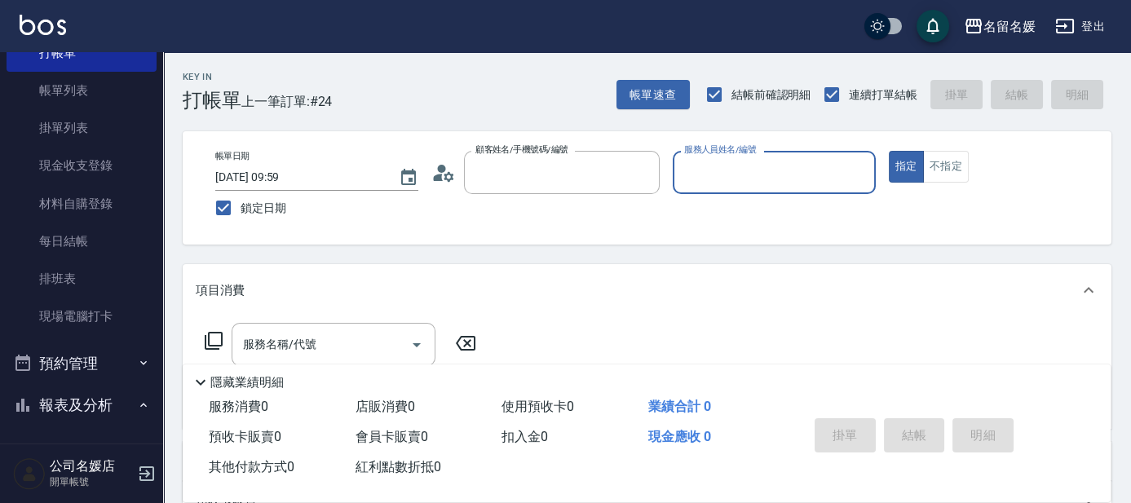
type input "無名字/02/null"
click at [735, 172] on input "服務人員姓名/編號" at bounding box center [774, 172] width 188 height 29
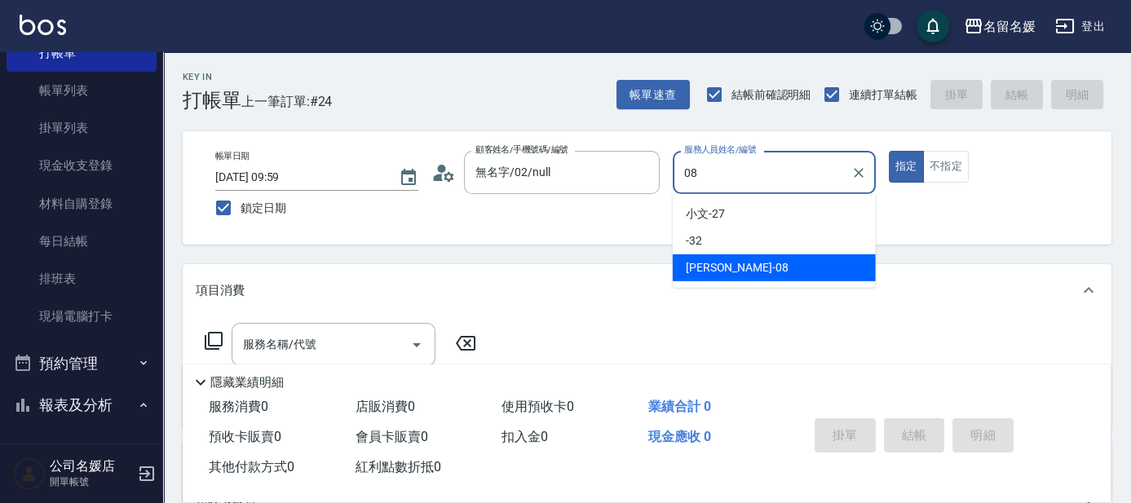
click at [728, 270] on span "[PERSON_NAME]-08" at bounding box center [737, 267] width 103 height 17
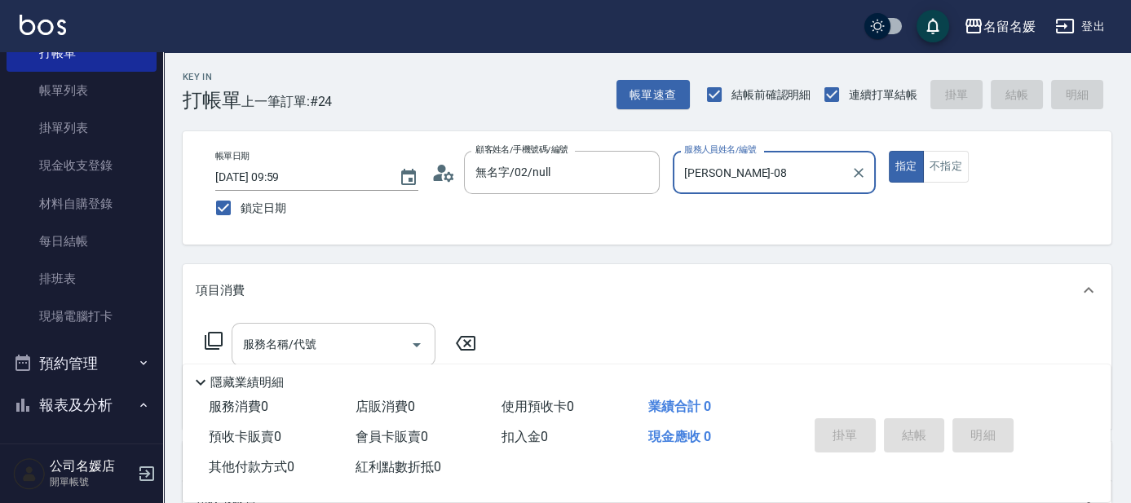
type input "[PERSON_NAME]-08"
click at [316, 339] on input "服務名稱/代號" at bounding box center [321, 344] width 165 height 29
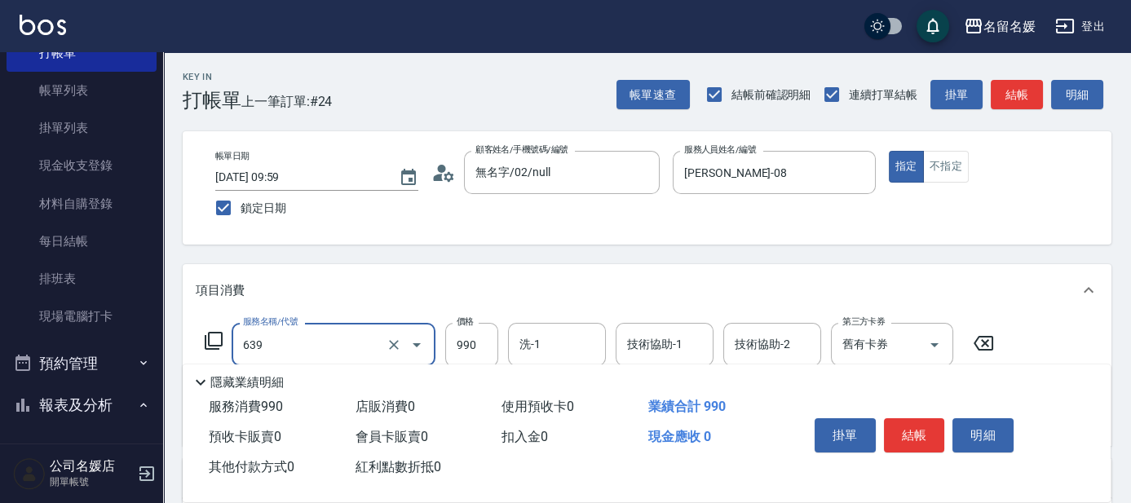
scroll to position [73, 0]
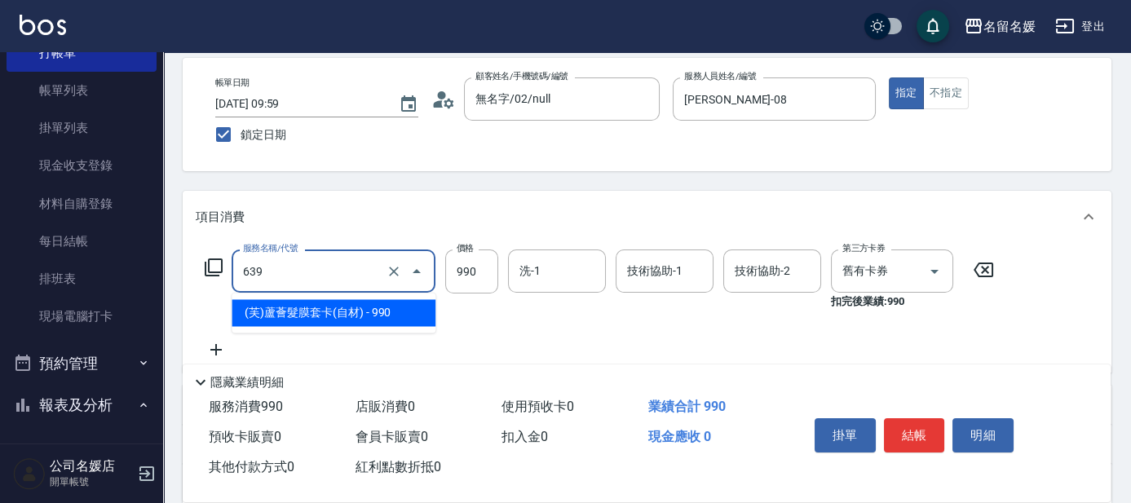
click at [333, 283] on input "639" at bounding box center [311, 271] width 144 height 29
drag, startPoint x: 313, startPoint y: 310, endPoint x: 508, endPoint y: 297, distance: 195.3
click at [320, 311] on span "(芙)蘆薈髮膜套卡(自材) - 990" at bounding box center [334, 312] width 204 height 27
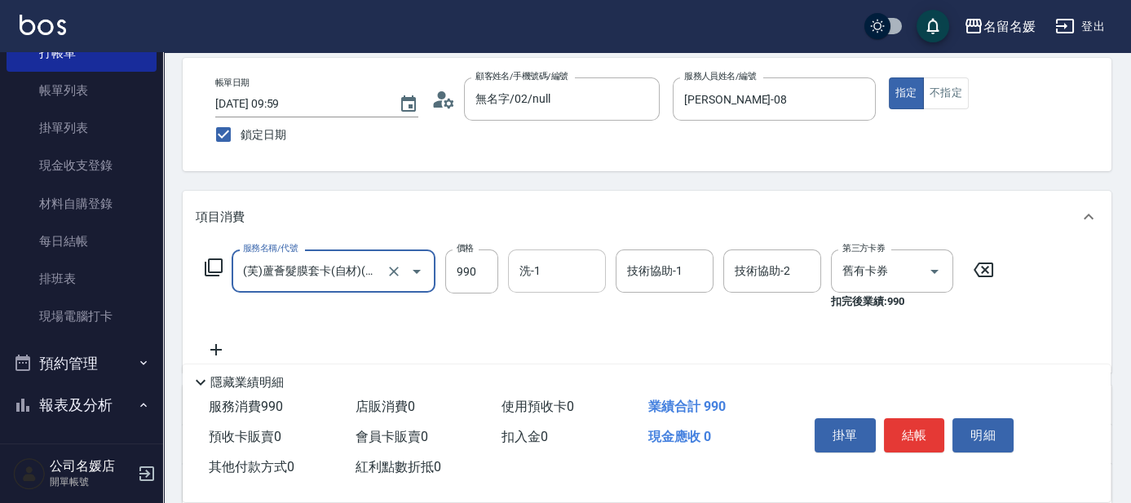
type input "(芙)蘆薈髮膜套卡(自材)(639)"
click at [552, 272] on input "洗-1" at bounding box center [556, 271] width 83 height 29
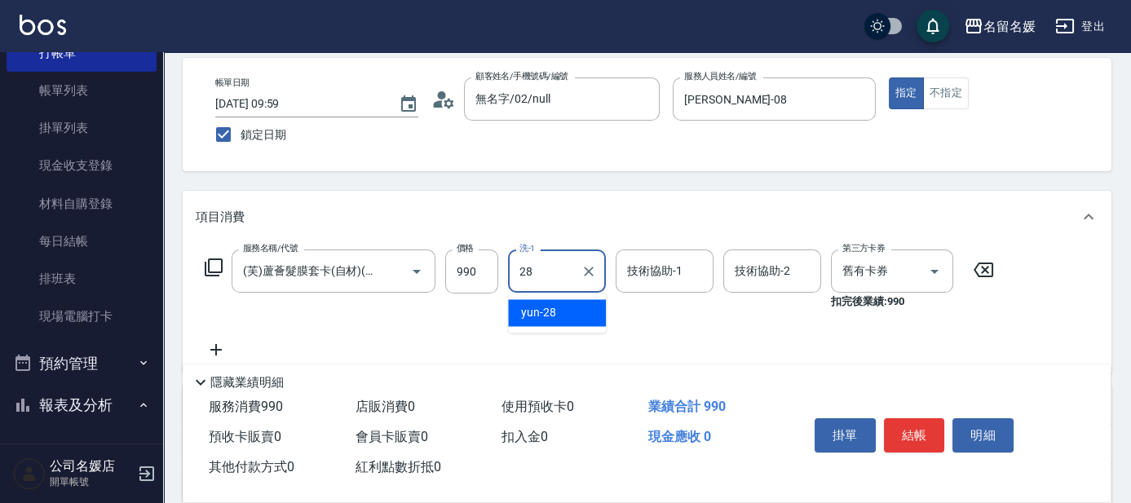
drag, startPoint x: 558, startPoint y: 307, endPoint x: 612, endPoint y: 282, distance: 59.9
click at [559, 307] on div "yun -28" at bounding box center [557, 312] width 98 height 27
type input "yun-28"
click at [634, 266] on div "技術協助-1 技術協助-1" at bounding box center [665, 271] width 98 height 43
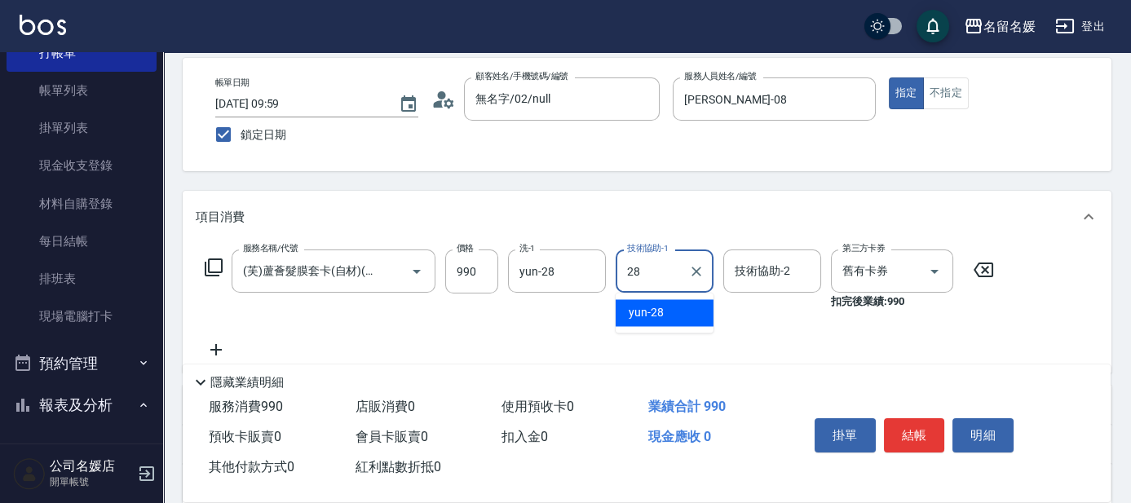
click at [657, 308] on span "yun -28" at bounding box center [646, 312] width 35 height 17
type input "yun-28"
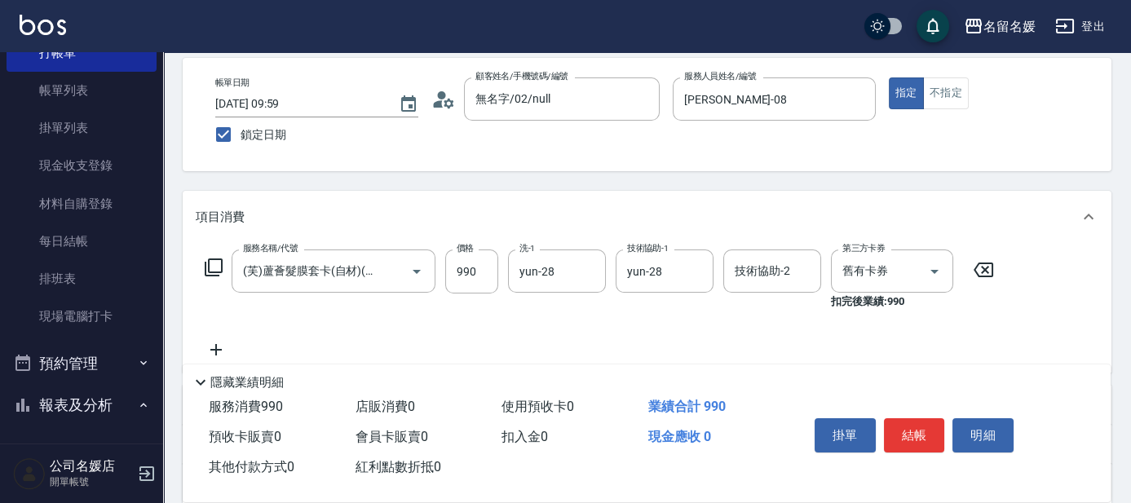
click at [215, 348] on icon at bounding box center [215, 349] width 11 height 11
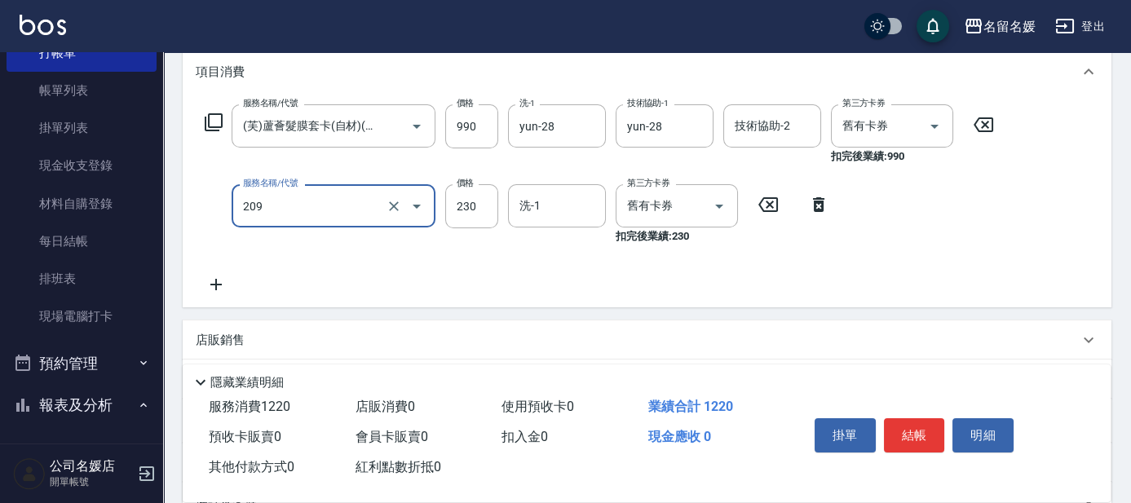
scroll to position [296, 0]
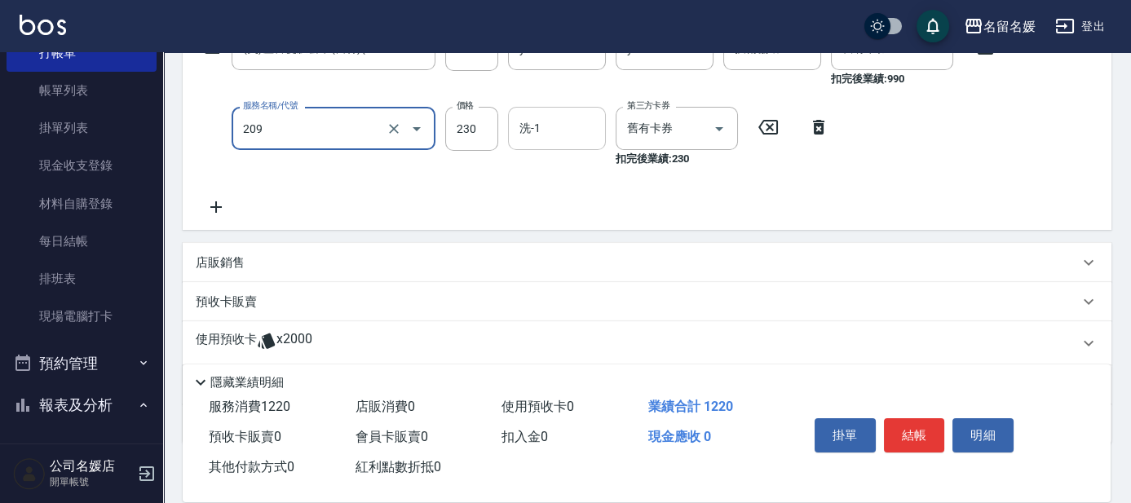
click at [559, 122] on input "洗-1" at bounding box center [556, 128] width 83 height 29
type input "洗髮券-(卡)230(209)"
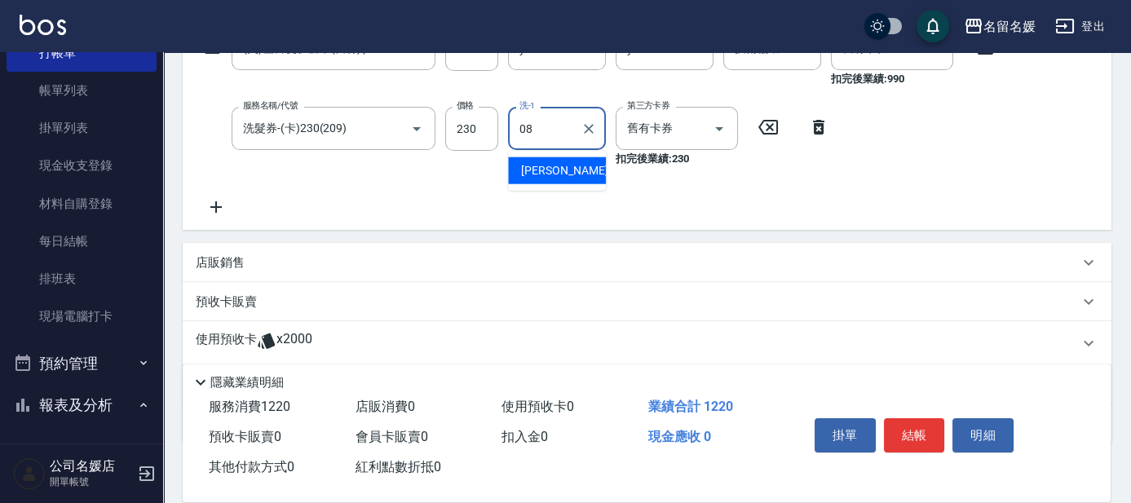
click at [568, 157] on div "[PERSON_NAME]-08" at bounding box center [557, 170] width 98 height 27
type input "[PERSON_NAME]-08"
click at [218, 262] on p "店販銷售" at bounding box center [220, 262] width 49 height 17
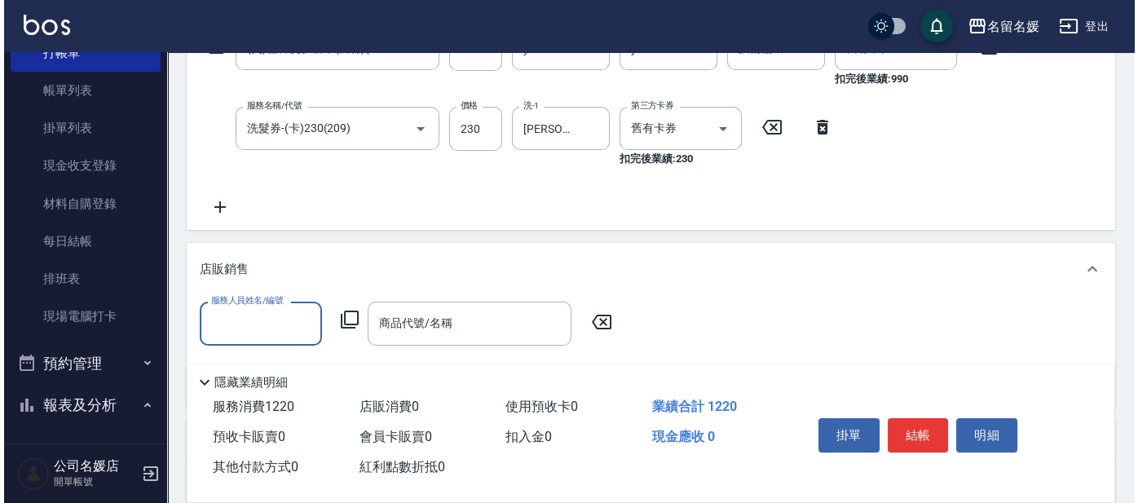
scroll to position [0, 0]
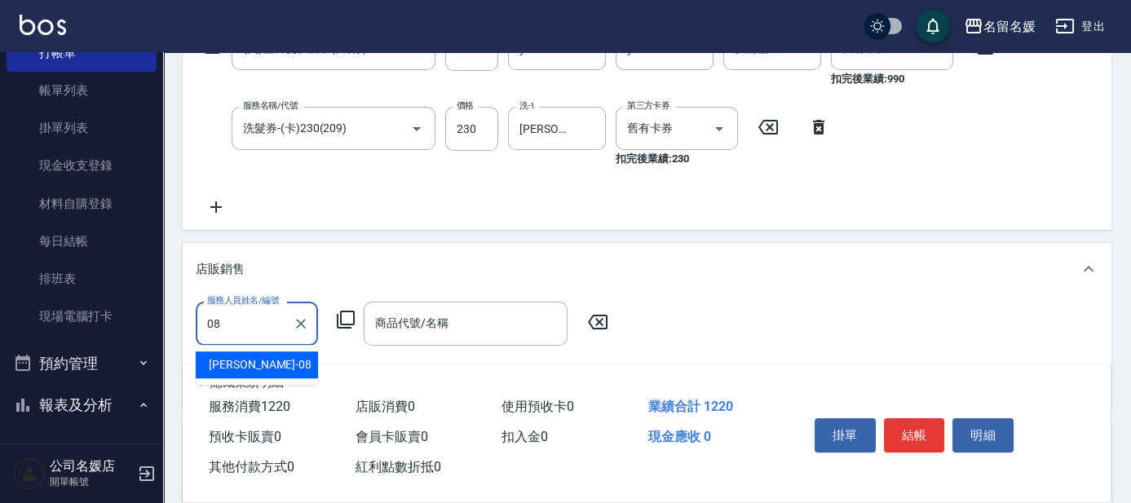
click at [272, 367] on div "[PERSON_NAME]-08" at bounding box center [257, 364] width 122 height 27
type input "[PERSON_NAME]-08"
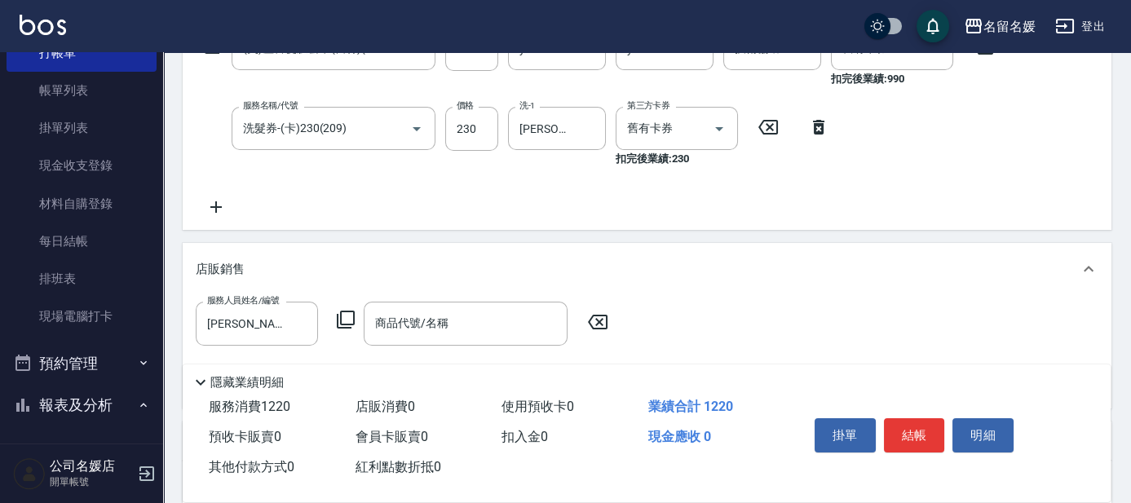
click at [345, 312] on icon at bounding box center [346, 320] width 20 height 20
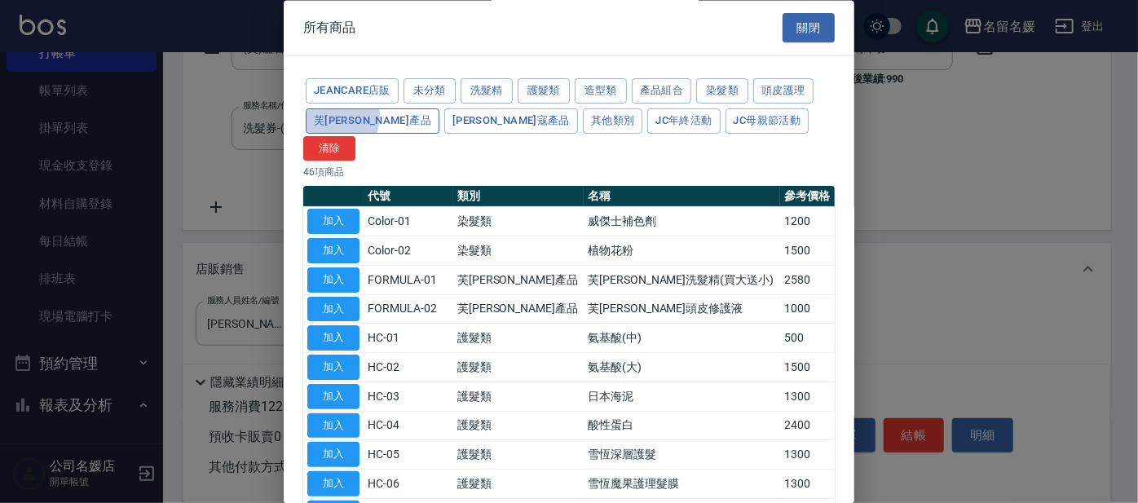
click at [335, 116] on button "芙[PERSON_NAME]產品" at bounding box center [373, 120] width 134 height 25
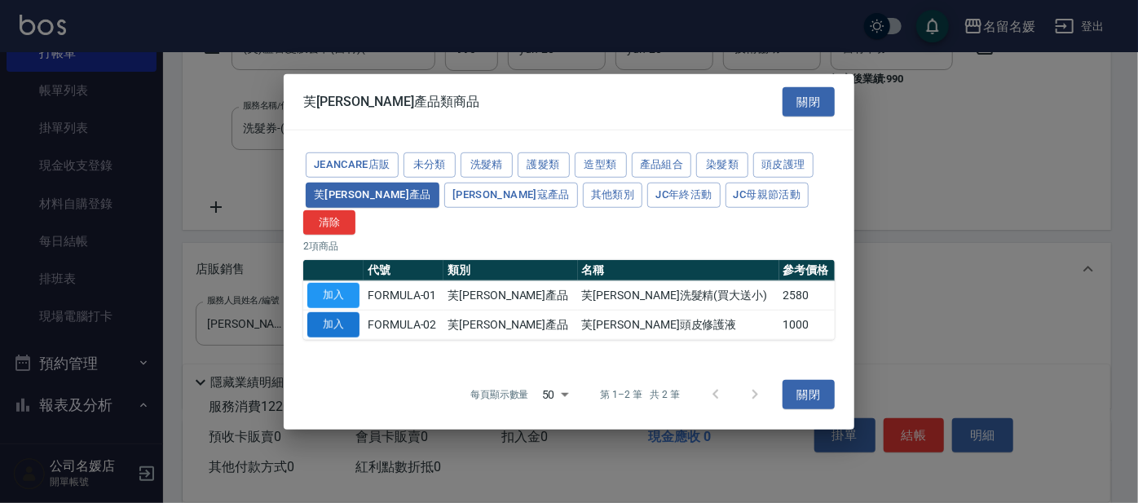
click at [339, 315] on button "加入" at bounding box center [333, 324] width 52 height 25
type input "芙[PERSON_NAME]頭皮修護液"
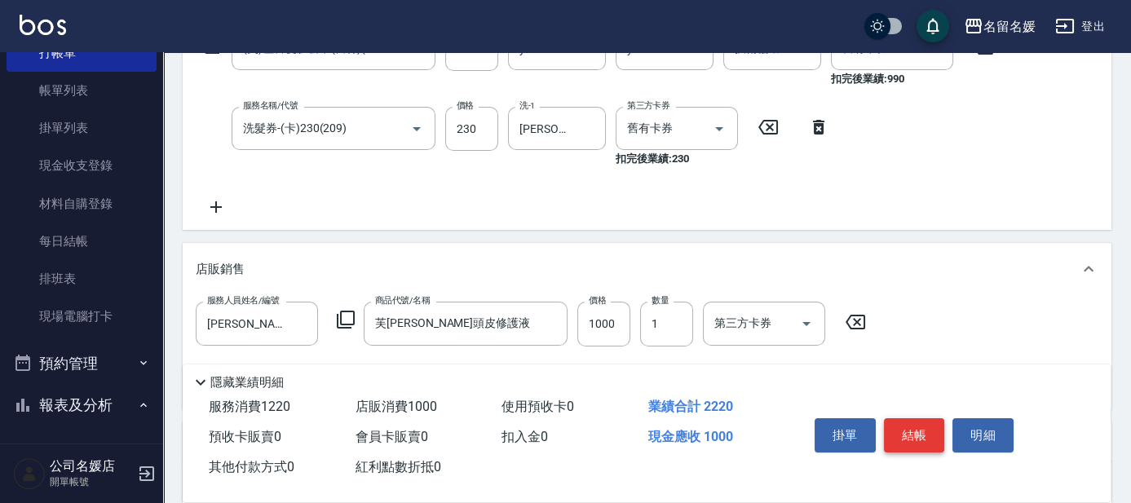
click at [899, 429] on button "結帳" at bounding box center [914, 435] width 61 height 34
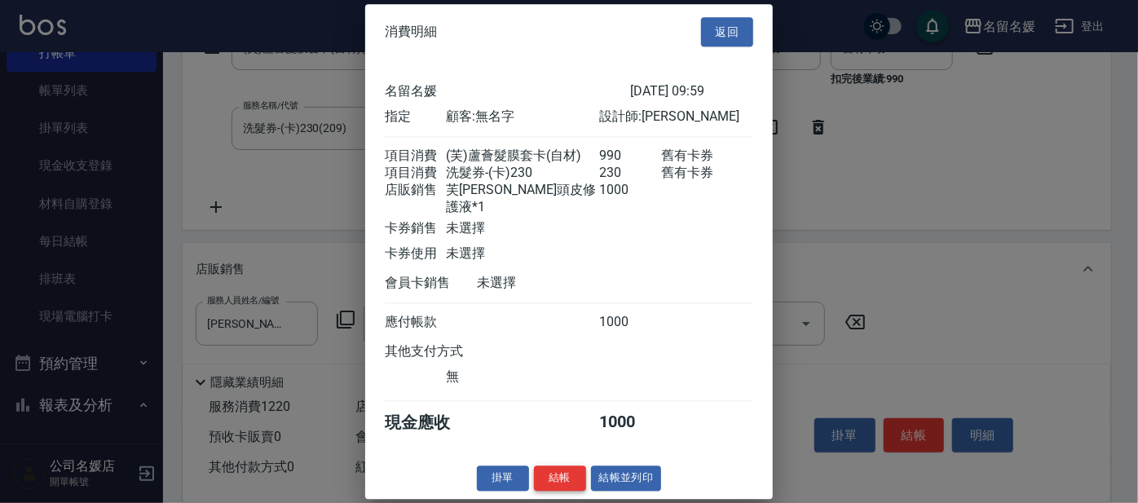
click at [550, 481] on button "結帳" at bounding box center [560, 478] width 52 height 25
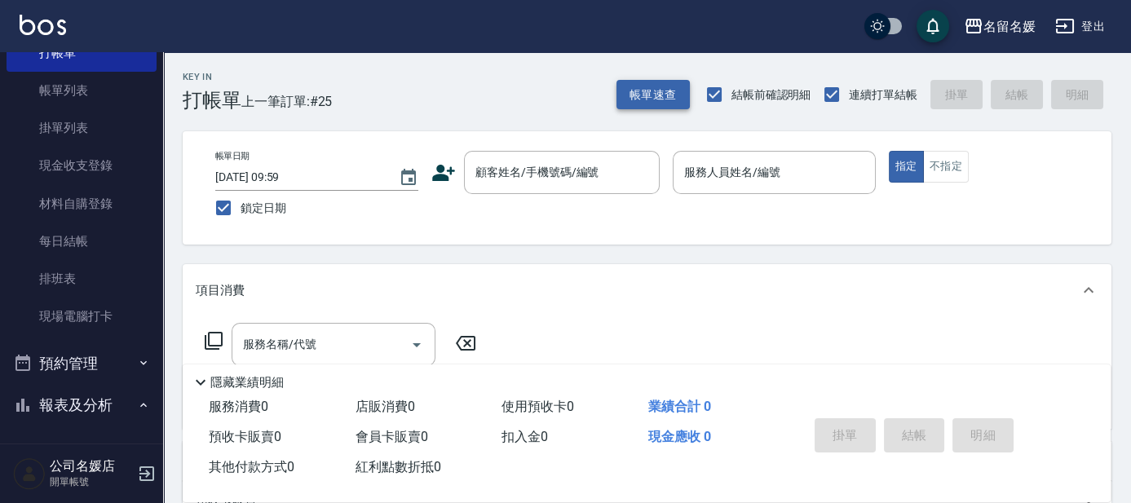
click at [638, 91] on button "帳單速查" at bounding box center [652, 95] width 73 height 30
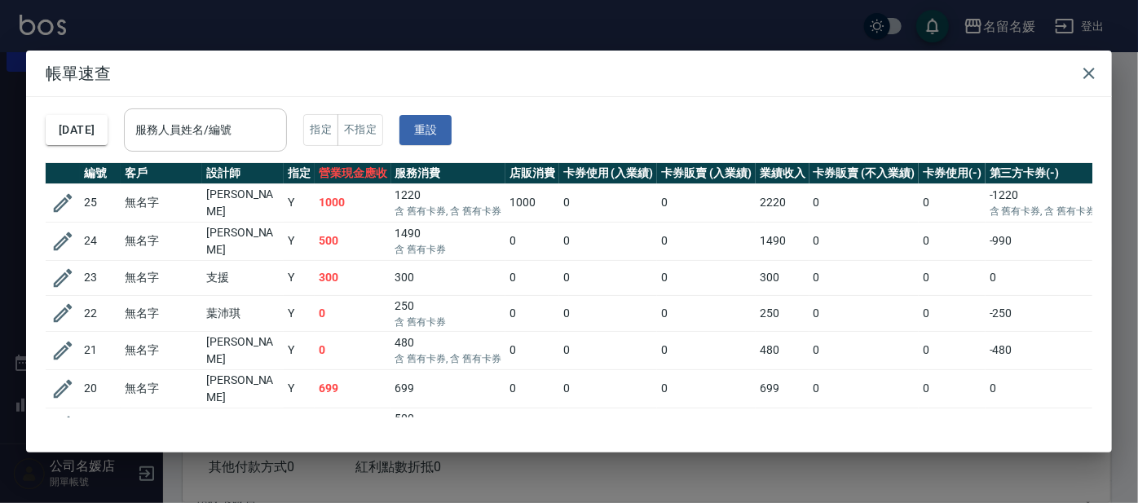
click at [263, 123] on input "服務人員姓名/編號" at bounding box center [205, 130] width 148 height 29
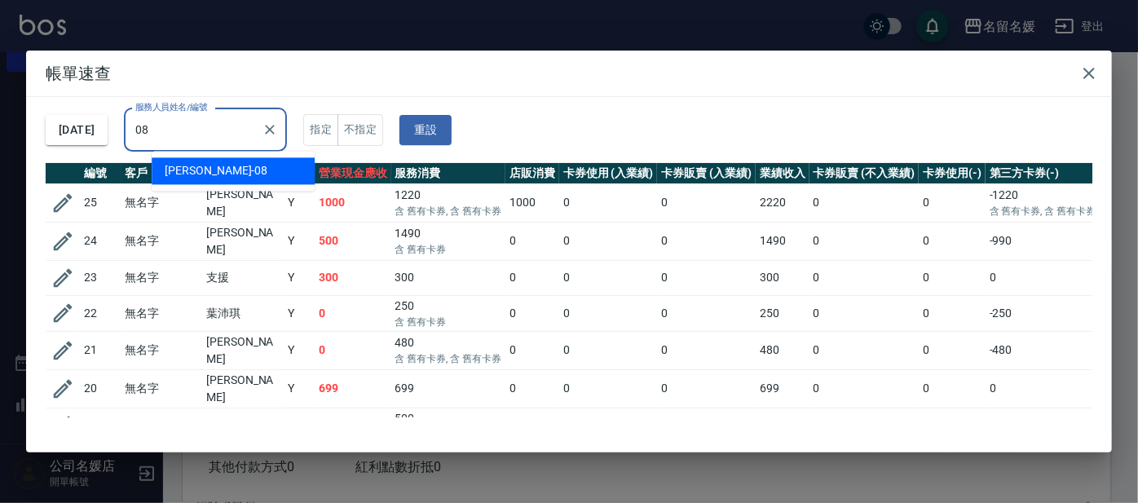
click at [296, 176] on div "[PERSON_NAME]-08" at bounding box center [233, 170] width 163 height 27
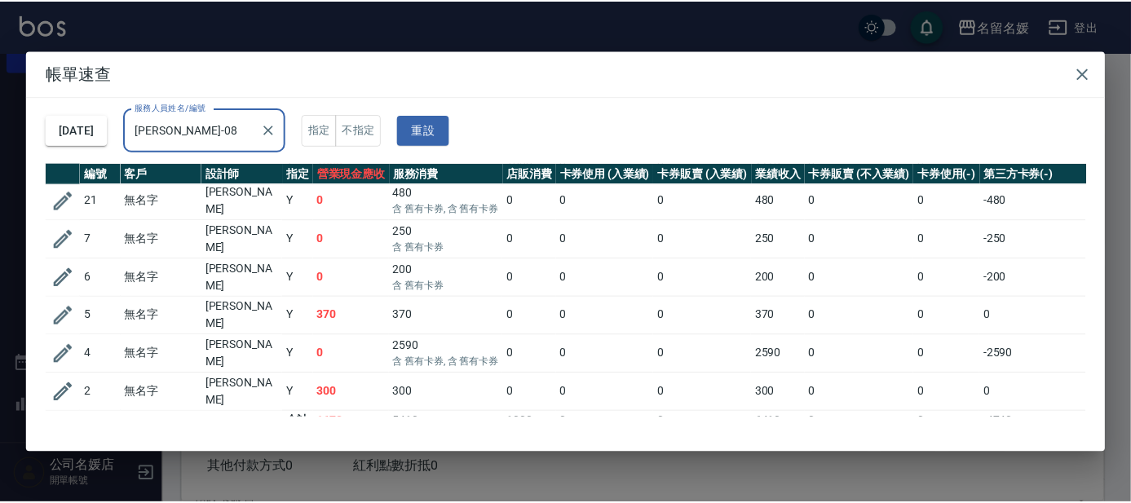
scroll to position [47, 0]
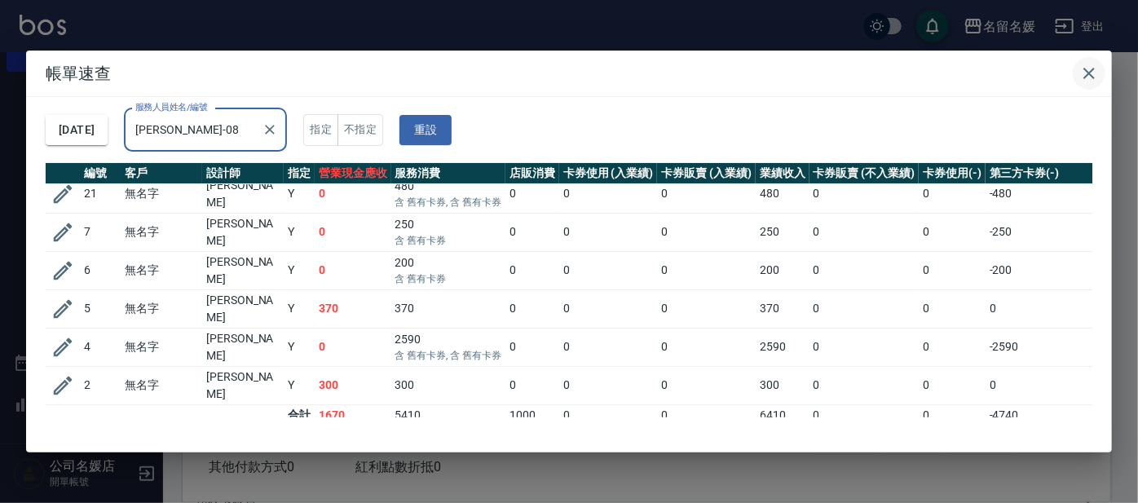
type input "[PERSON_NAME]-08"
click at [1090, 76] on icon "button" at bounding box center [1090, 74] width 20 height 20
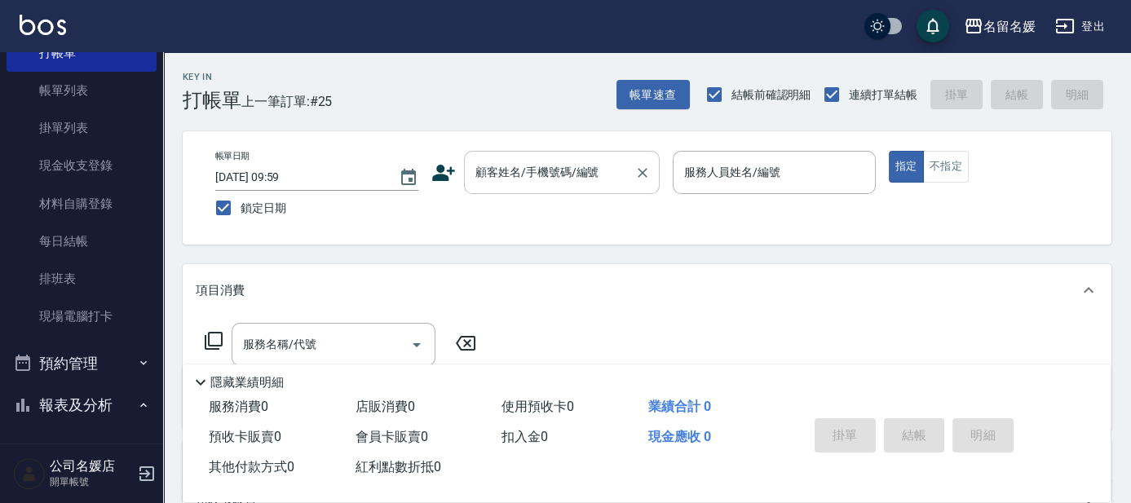
click at [541, 174] on input "顧客姓名/手機號碼/編號" at bounding box center [549, 172] width 157 height 29
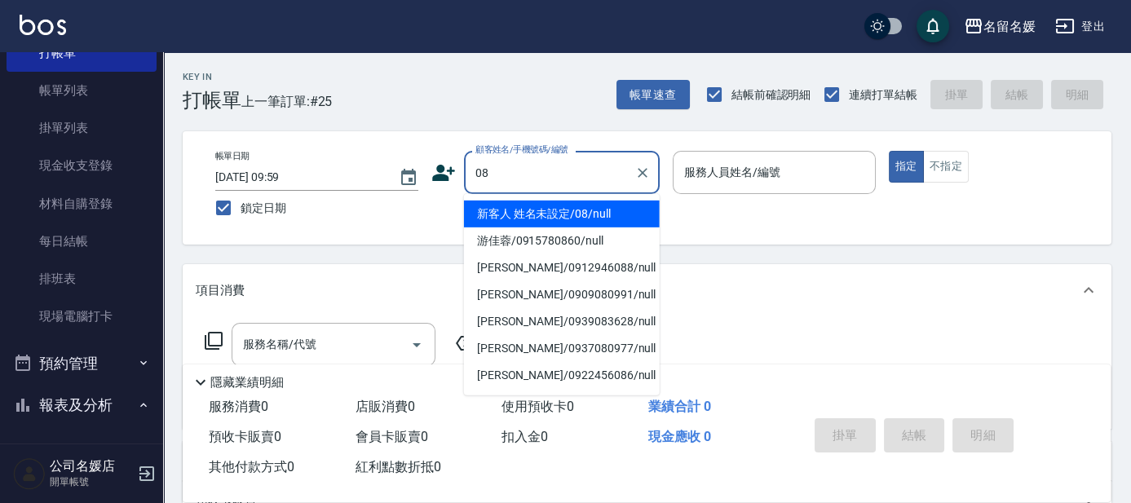
click at [544, 217] on li "新客人 姓名未設定/08/null" at bounding box center [562, 214] width 196 height 27
type input "新客人 姓名未設定/08/null"
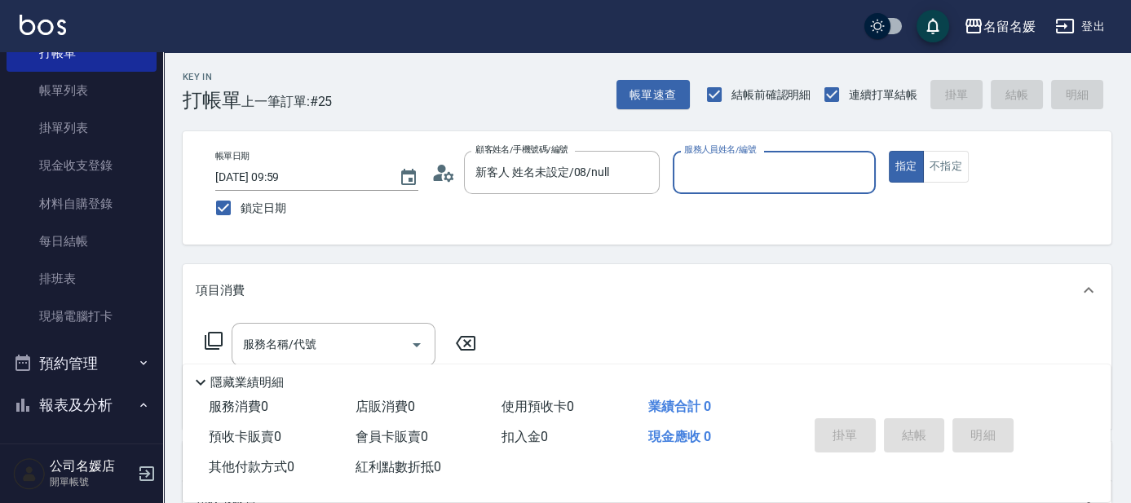
click at [709, 170] on input "服務人員姓名/編號" at bounding box center [774, 172] width 188 height 29
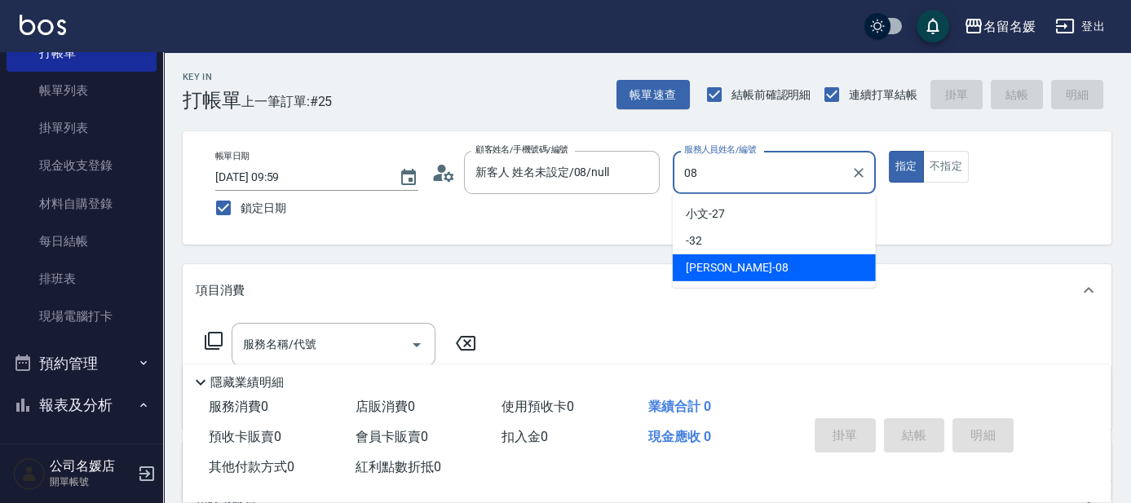
click at [726, 269] on span "[PERSON_NAME]-08" at bounding box center [737, 267] width 103 height 17
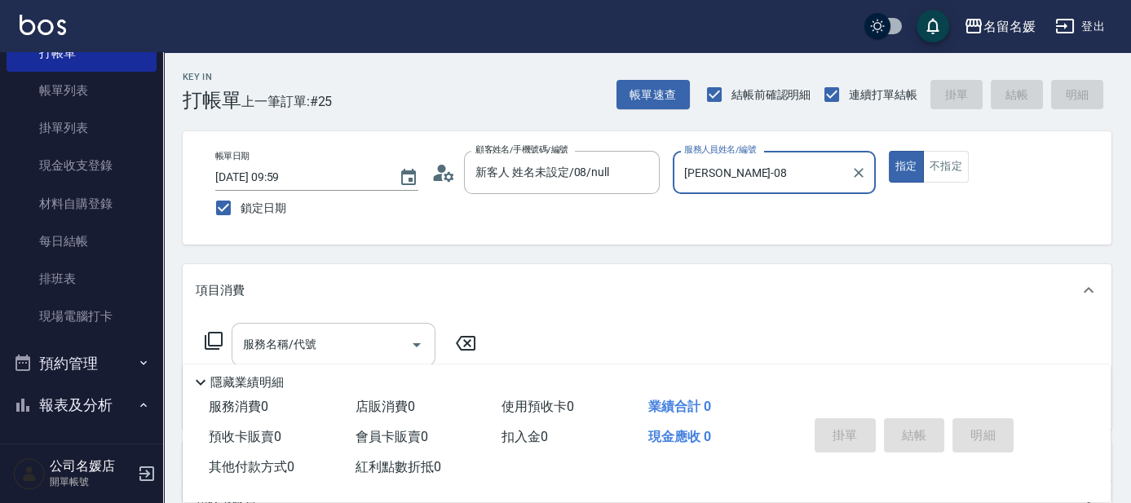
type input "[PERSON_NAME]-08"
click at [347, 344] on input "服務名稱/代號" at bounding box center [321, 344] width 165 height 29
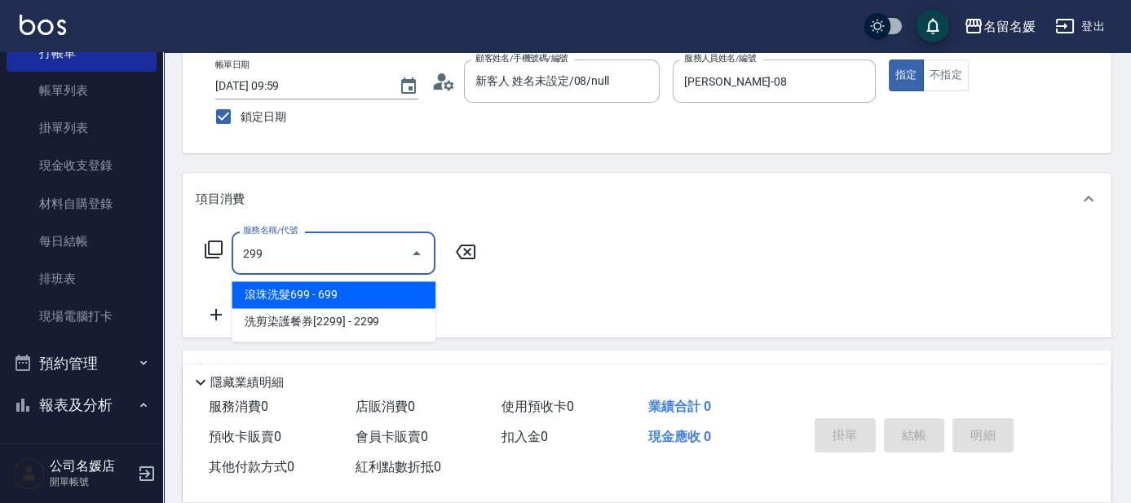
scroll to position [148, 0]
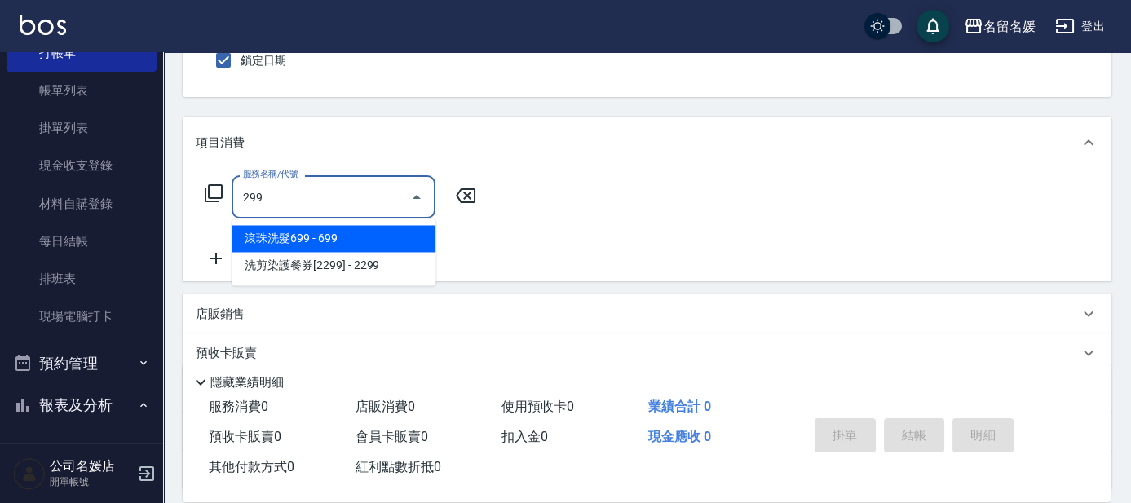
click at [380, 233] on span "滾珠洗髮699 - 699" at bounding box center [334, 238] width 204 height 27
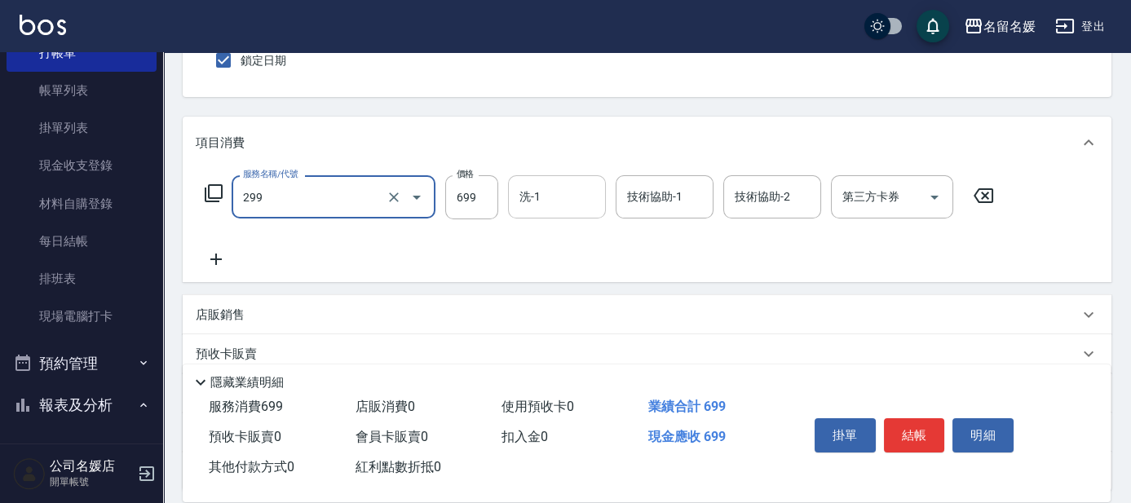
click at [572, 198] on input "洗-1" at bounding box center [556, 197] width 83 height 29
type input "滾珠洗髮699(299)"
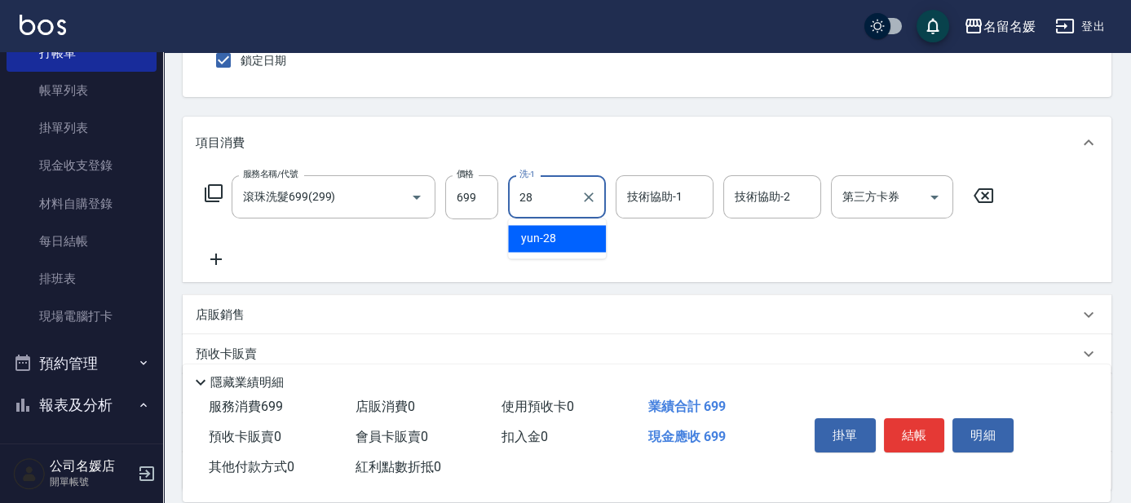
click at [563, 236] on div "yun -28" at bounding box center [557, 238] width 98 height 27
type input "yun-28"
click at [651, 192] on div "技術協助-1 技術協助-1" at bounding box center [665, 196] width 98 height 43
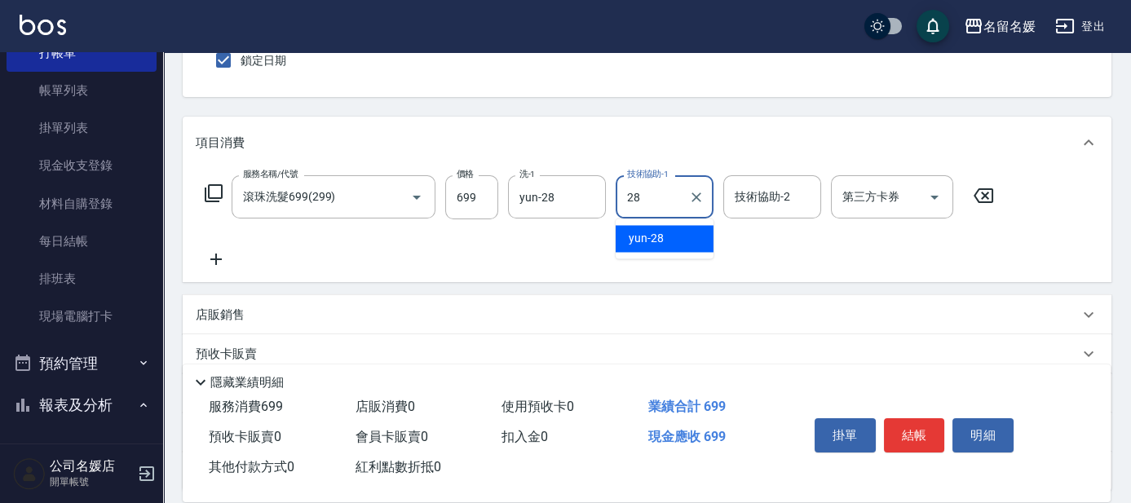
click at [650, 240] on span "yun -28" at bounding box center [646, 238] width 35 height 17
type input "yun-28"
click at [218, 261] on icon at bounding box center [216, 260] width 41 height 20
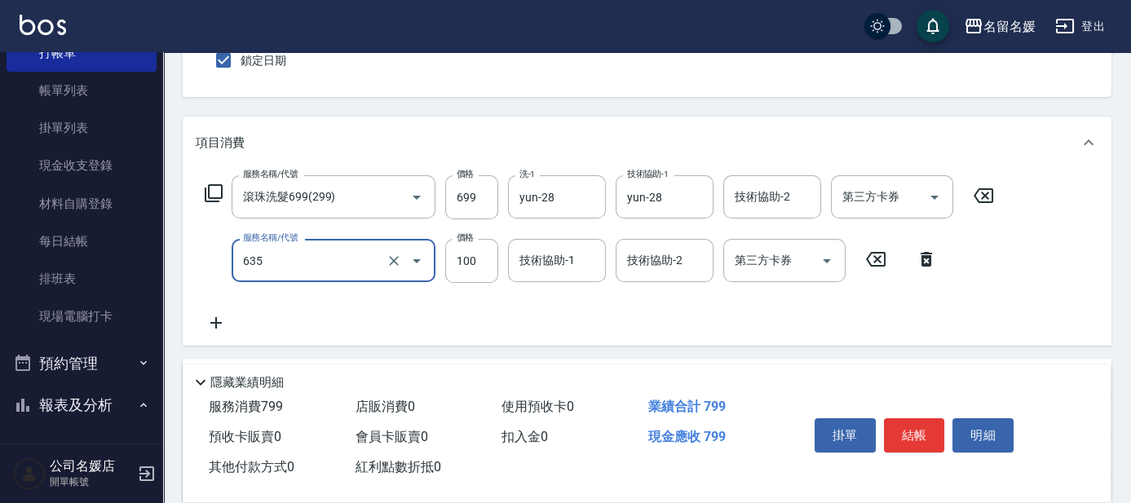
click at [343, 263] on input "635" at bounding box center [311, 260] width 144 height 29
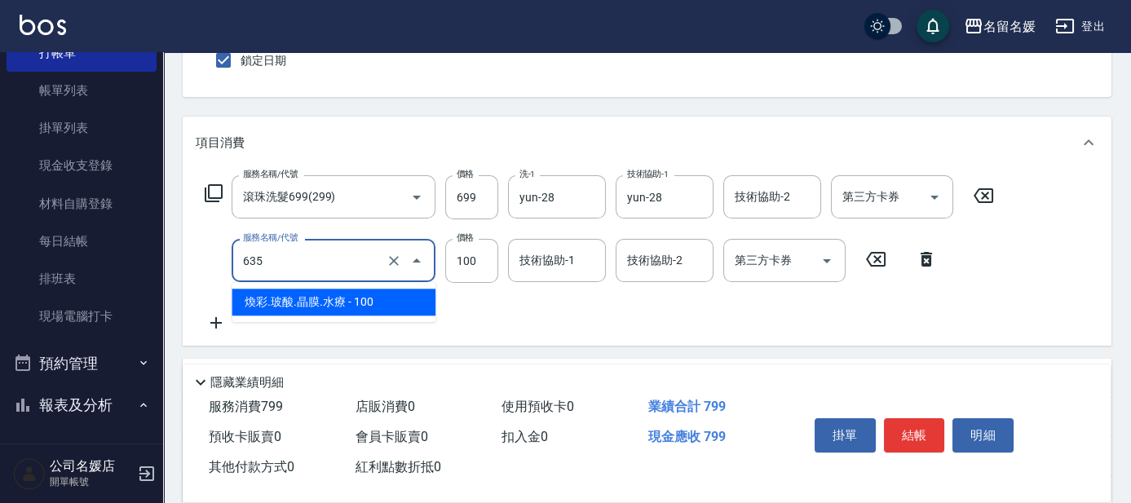
click at [428, 300] on span "煥彩.玻酸.晶膜.水療 - 100" at bounding box center [334, 302] width 204 height 27
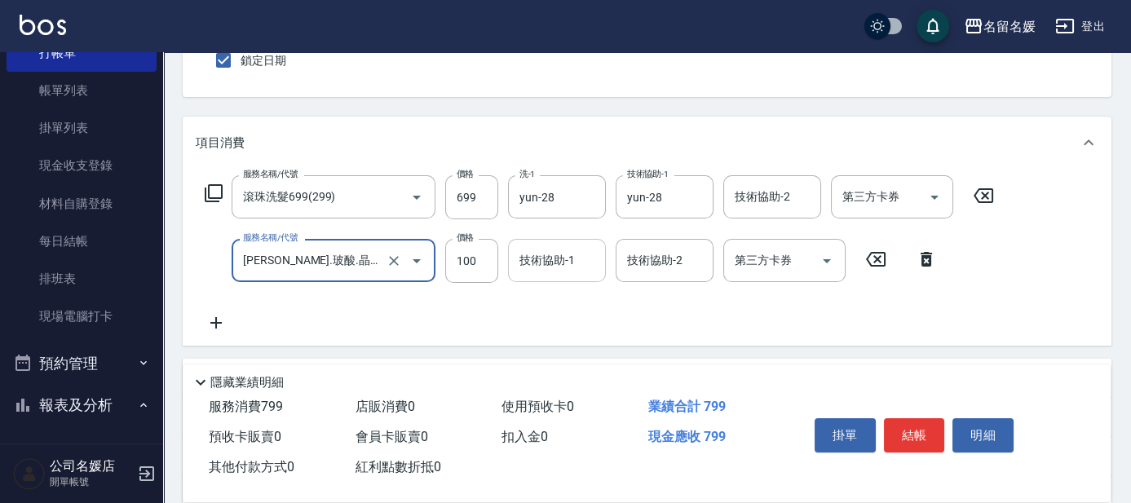
type input "[PERSON_NAME].玻酸.晶膜.水療(635)"
click at [577, 257] on input "技術協助-1" at bounding box center [556, 260] width 83 height 29
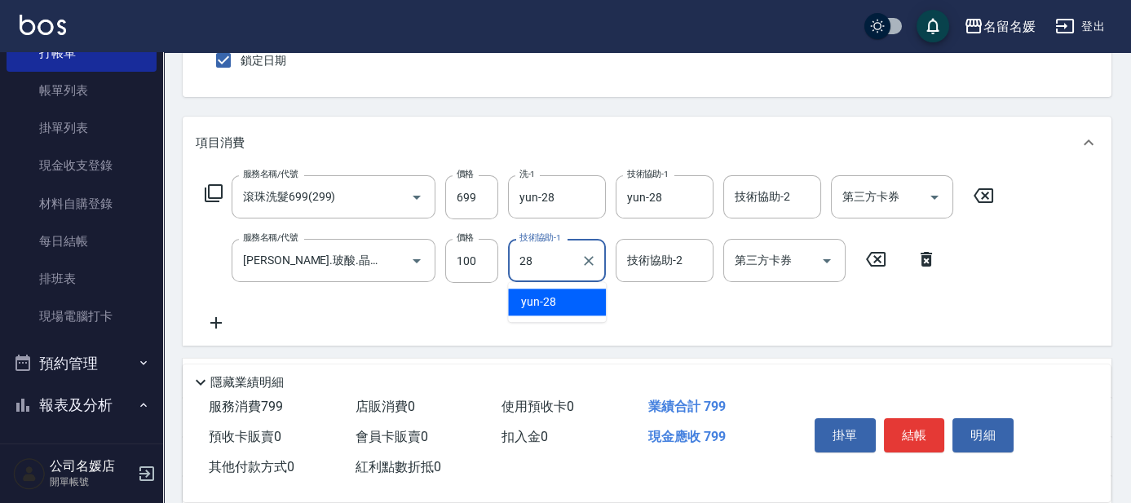
click at [555, 300] on div "yun -28" at bounding box center [557, 302] width 98 height 27
type input "yun-28"
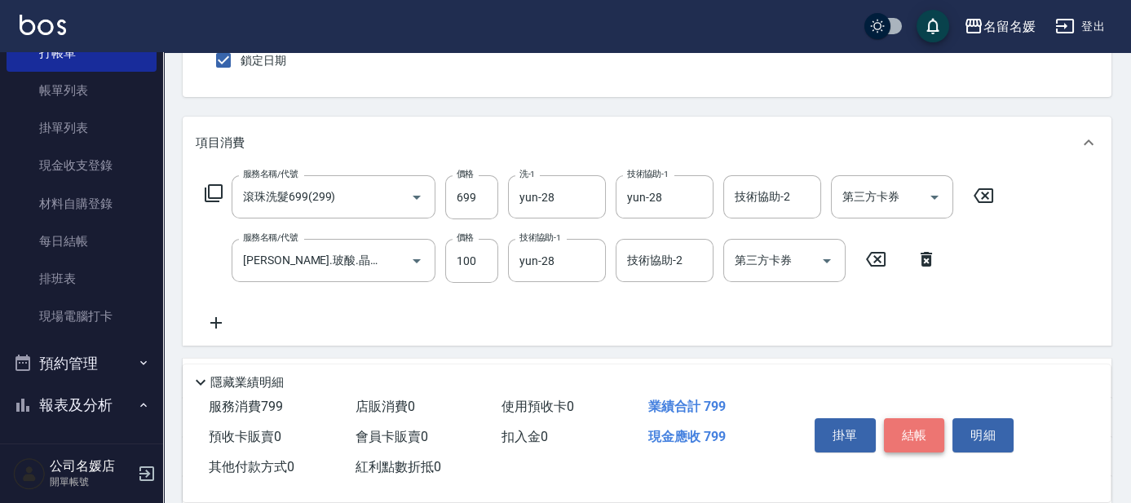
click at [902, 421] on button "結帳" at bounding box center [914, 435] width 61 height 34
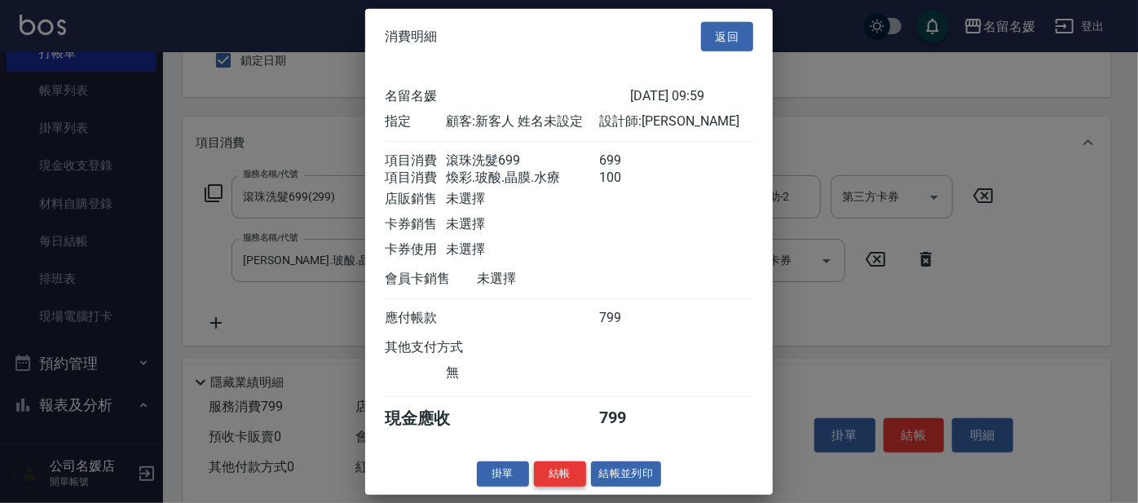
click at [563, 487] on button "結帳" at bounding box center [560, 474] width 52 height 25
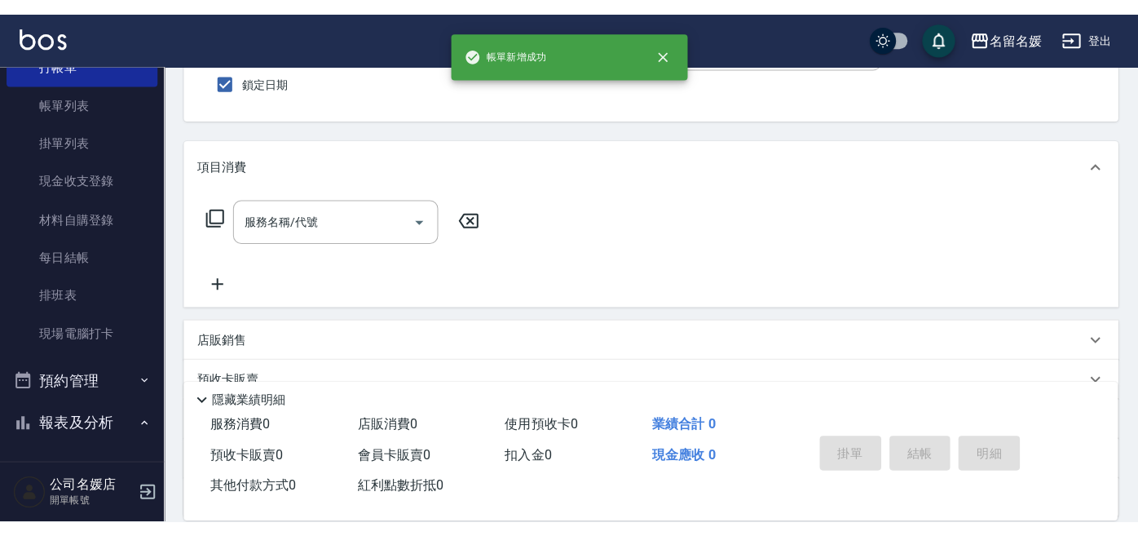
scroll to position [0, 0]
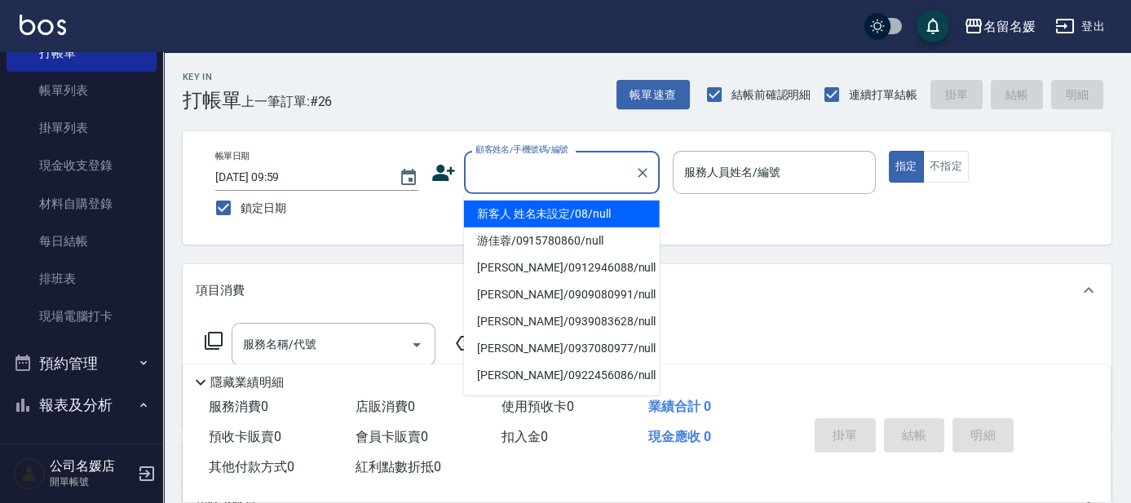
click at [538, 176] on input "顧客姓名/手機號碼/編號" at bounding box center [549, 172] width 157 height 29
type input "03"
type input "新客人 姓名未設定/08/null"
type input "[PERSON_NAME]-03"
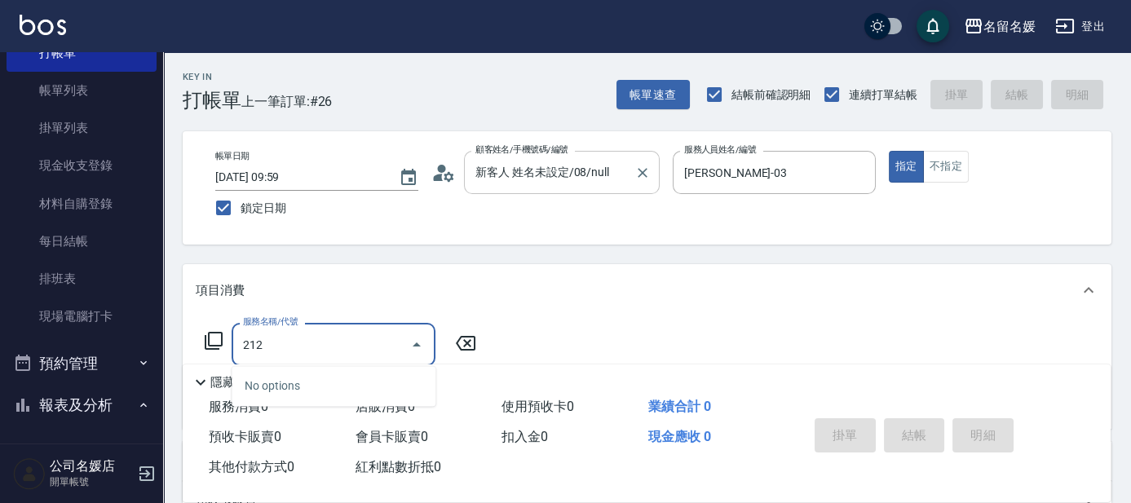
type input "洗髮券-(卡)250(212)"
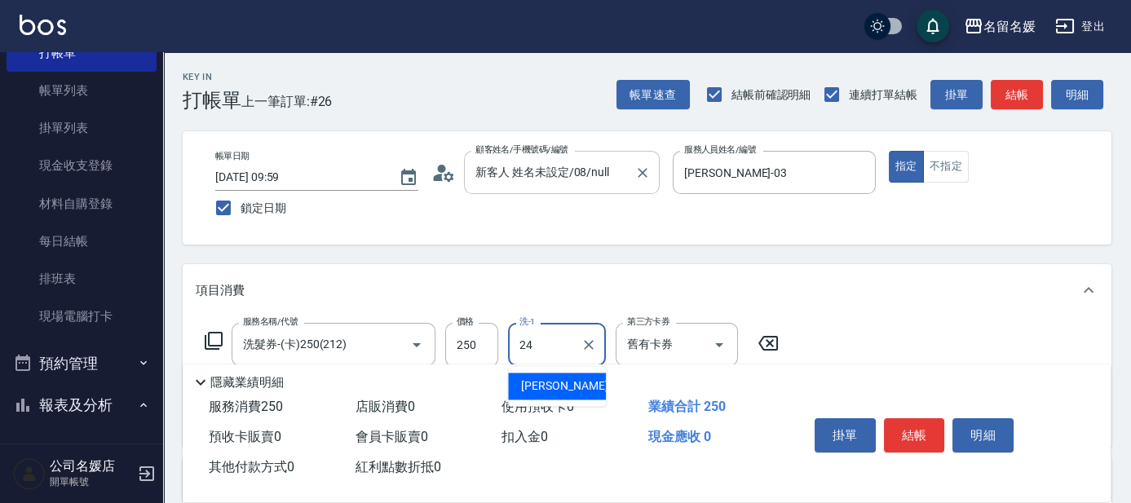
type input "[PERSON_NAME]-24"
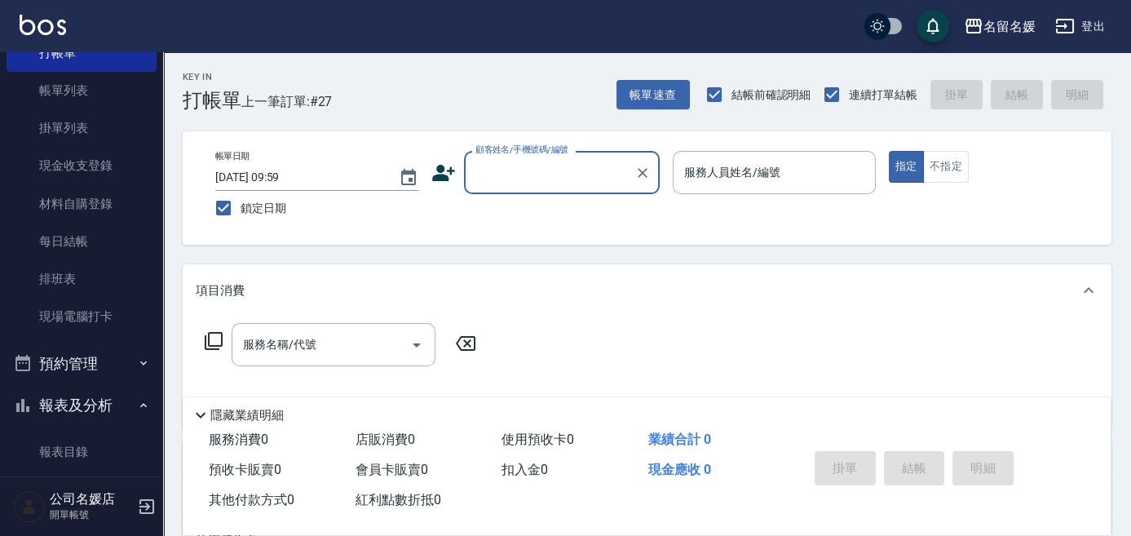
click at [1127, 11] on div "名留名媛 登出" at bounding box center [565, 26] width 1131 height 52
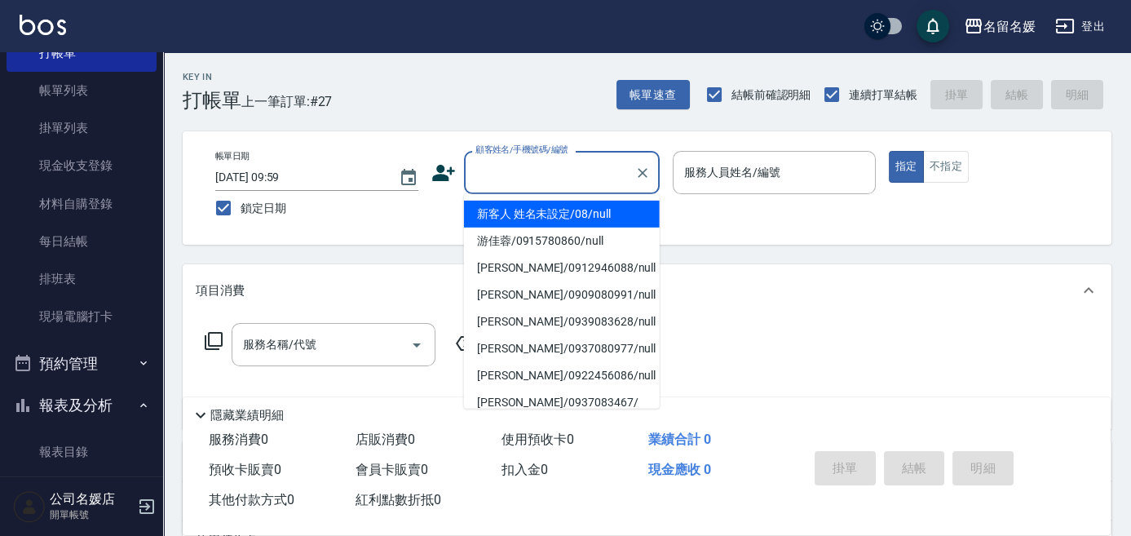
click at [528, 179] on input "顧客姓名/手機號碼/編號" at bounding box center [549, 172] width 157 height 29
click at [556, 210] on li "新客人 姓名未設定/08/null" at bounding box center [562, 214] width 196 height 27
type input "新客人 姓名未設定/08/null"
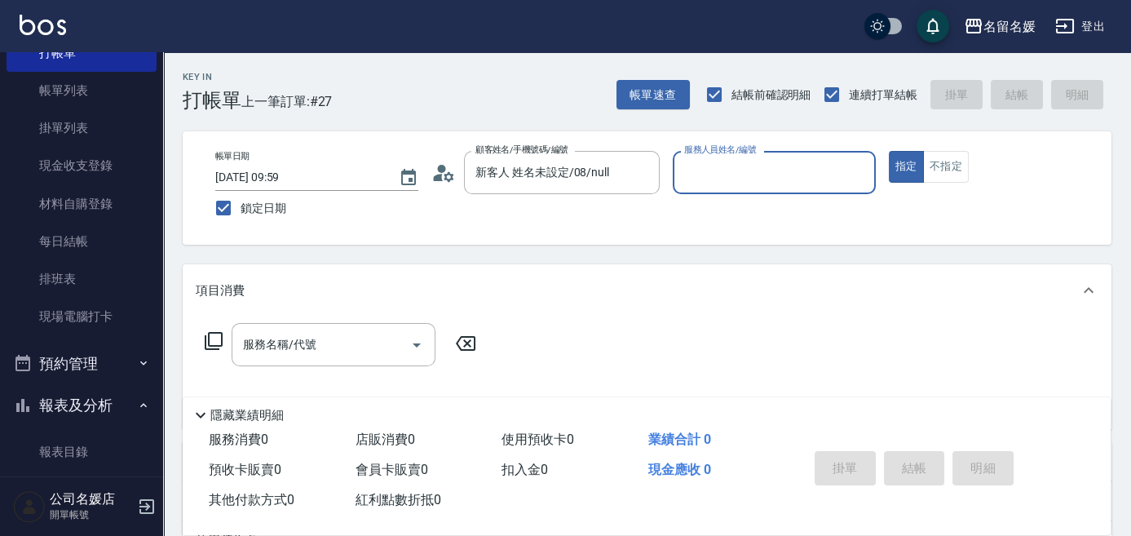
click at [726, 167] on input "服務人員姓名/編號" at bounding box center [774, 172] width 188 height 29
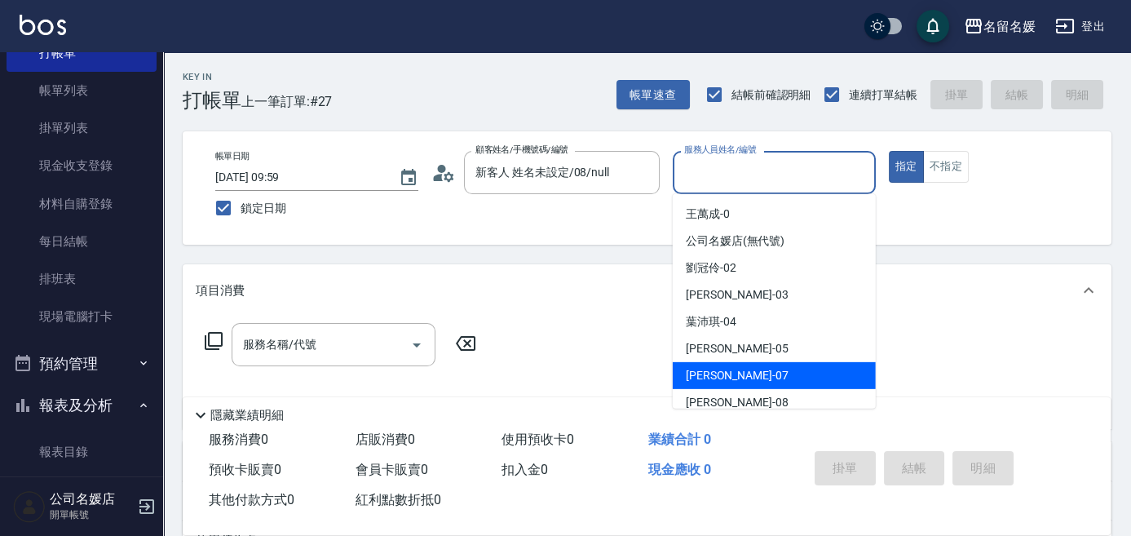
click at [731, 375] on span "[PERSON_NAME] -07" at bounding box center [737, 375] width 103 height 17
type input "[PERSON_NAME]-07"
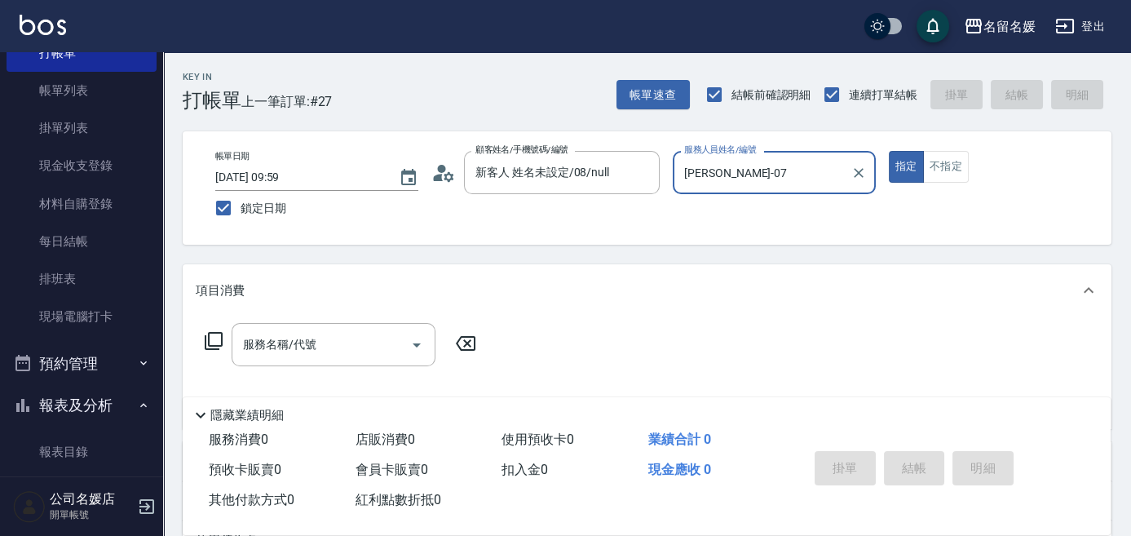
click at [211, 338] on icon at bounding box center [214, 341] width 20 height 20
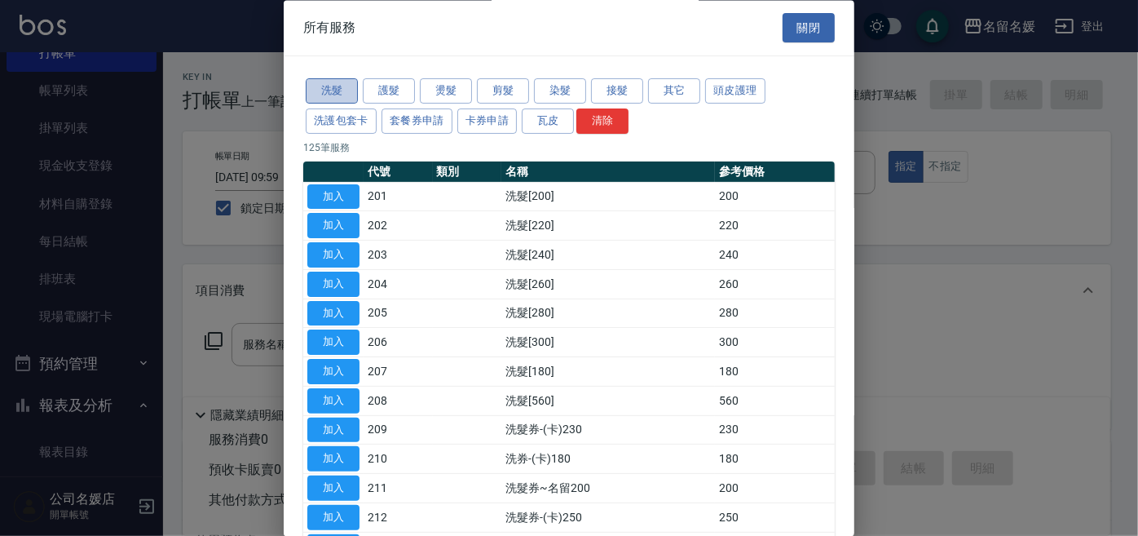
click at [317, 83] on button "洗髮" at bounding box center [332, 91] width 52 height 25
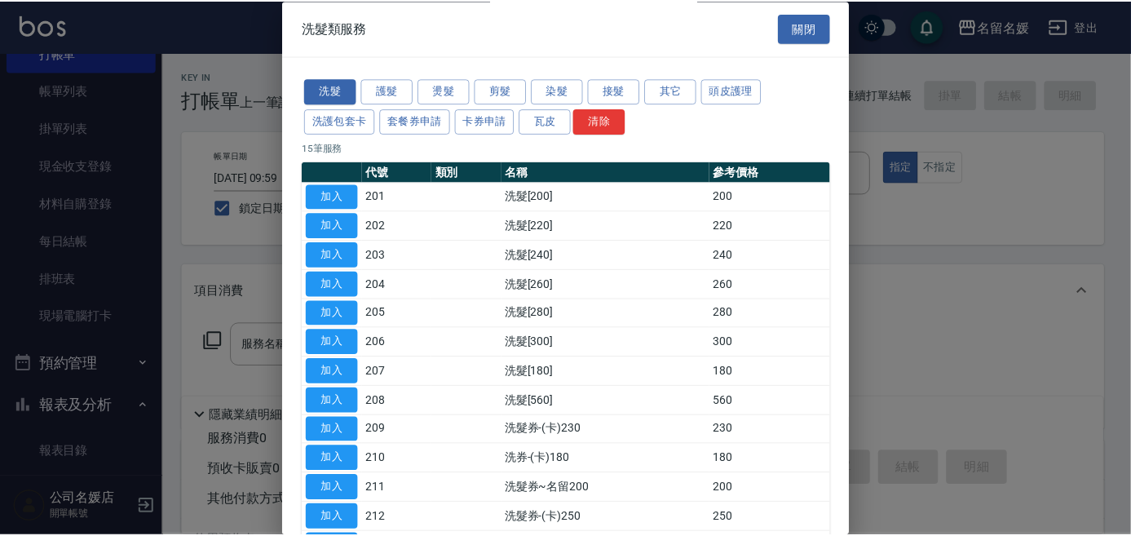
scroll to position [170, 0]
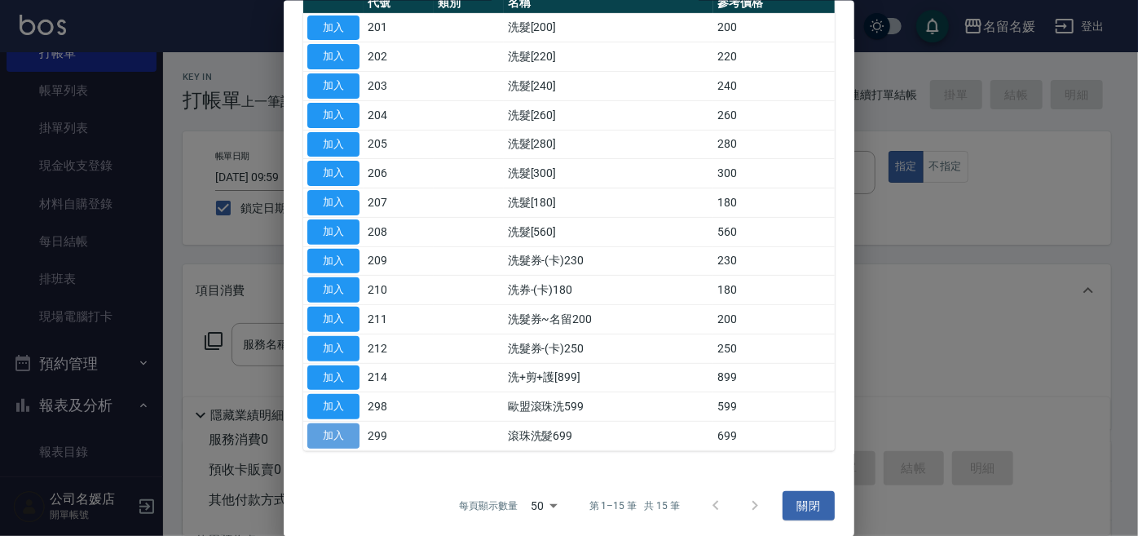
click at [327, 426] on button "加入" at bounding box center [333, 435] width 52 height 25
type input "滾珠洗髮699(299)"
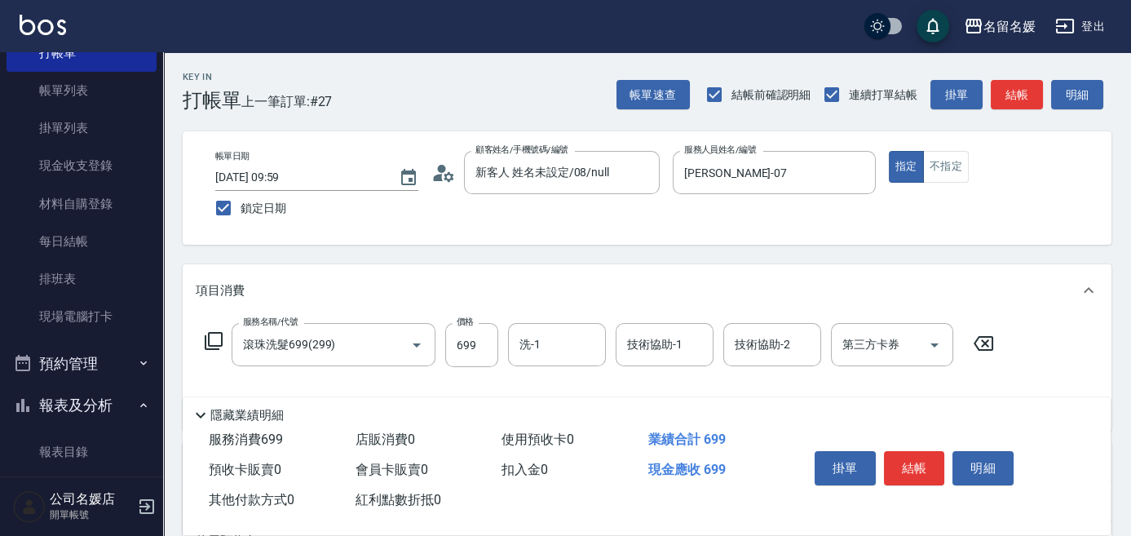
click at [558, 368] on div "服務名稱/代號 滾珠洗髮699(299) 服務名稱/代號 價格 699 價格 洗-1 洗-1 技術協助-1 技術協助-1 技術協助-2 技術協助-2 第三方卡…" at bounding box center [600, 370] width 808 height 94
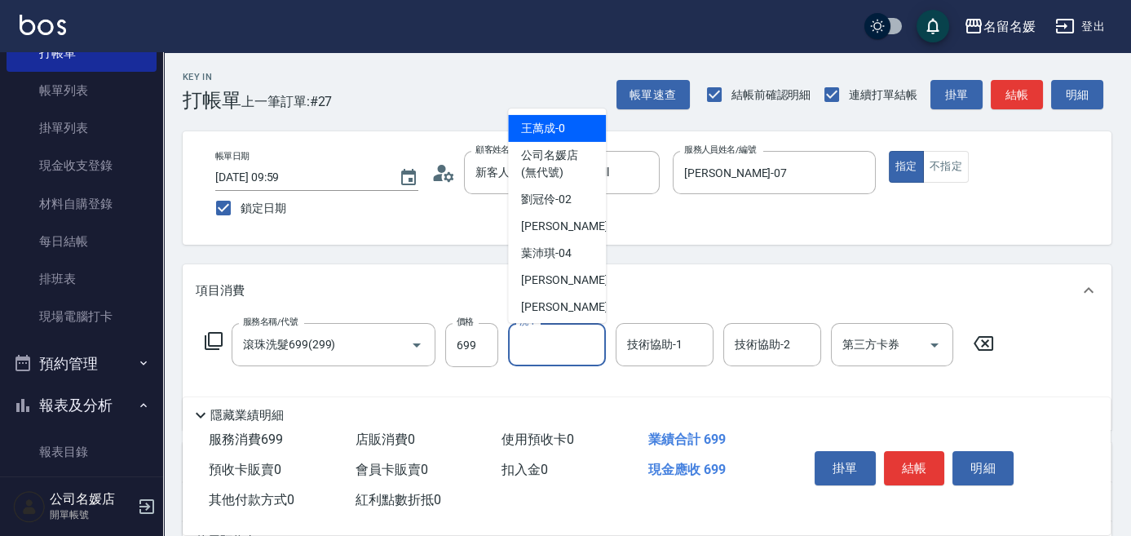
click at [562, 357] on input "洗-1" at bounding box center [556, 344] width 83 height 29
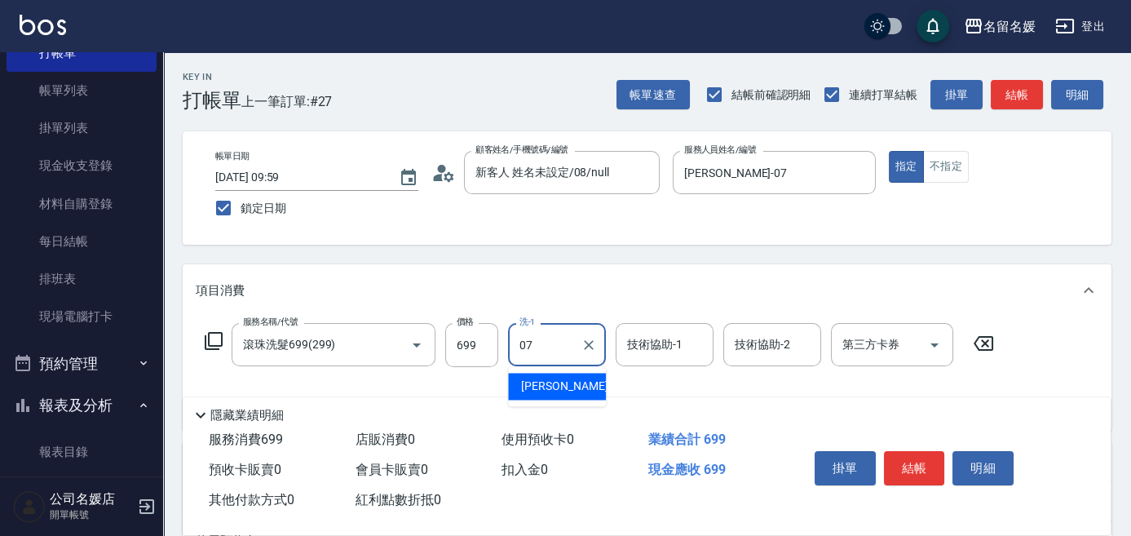
click at [564, 385] on span "[PERSON_NAME] -07" at bounding box center [572, 386] width 103 height 17
type input "[PERSON_NAME]-07"
click at [686, 343] on input "技術協助-1" at bounding box center [664, 344] width 83 height 29
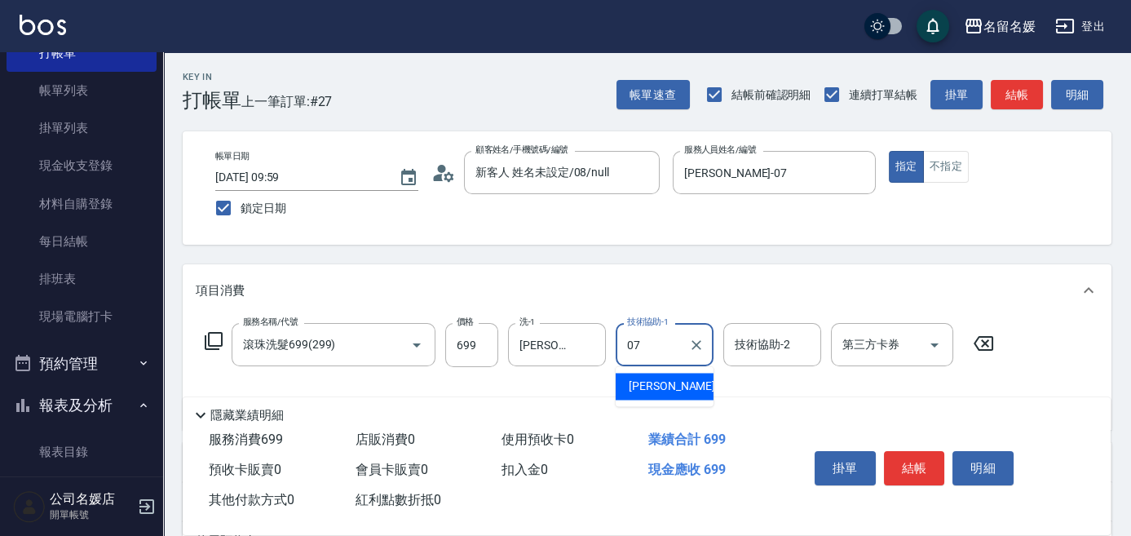
click at [676, 378] on span "[PERSON_NAME] -07" at bounding box center [680, 386] width 103 height 17
type input "[PERSON_NAME]-07"
click at [216, 343] on icon at bounding box center [214, 341] width 20 height 20
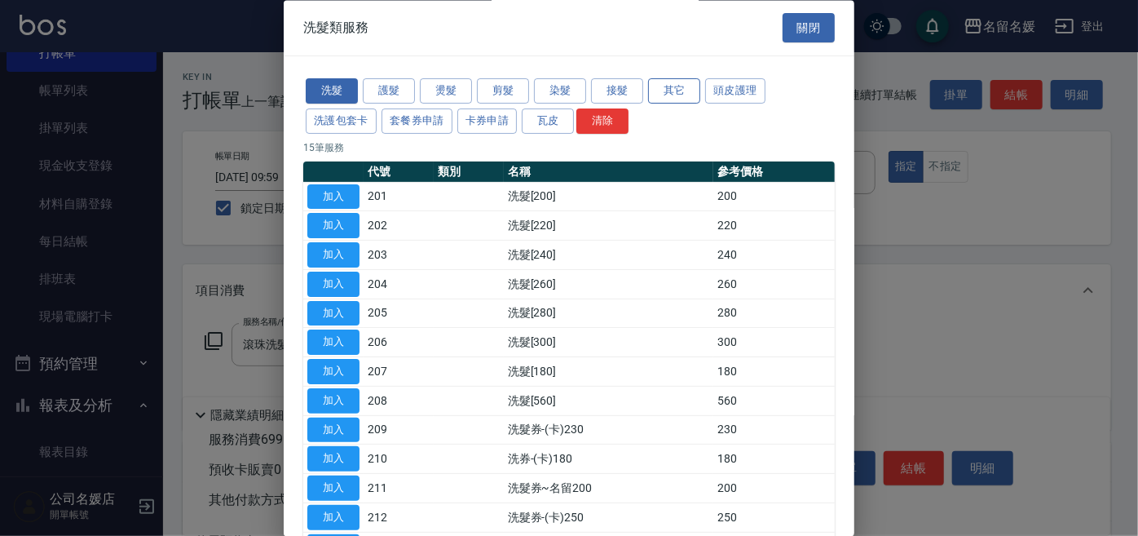
click at [684, 86] on button "其它" at bounding box center [674, 91] width 52 height 25
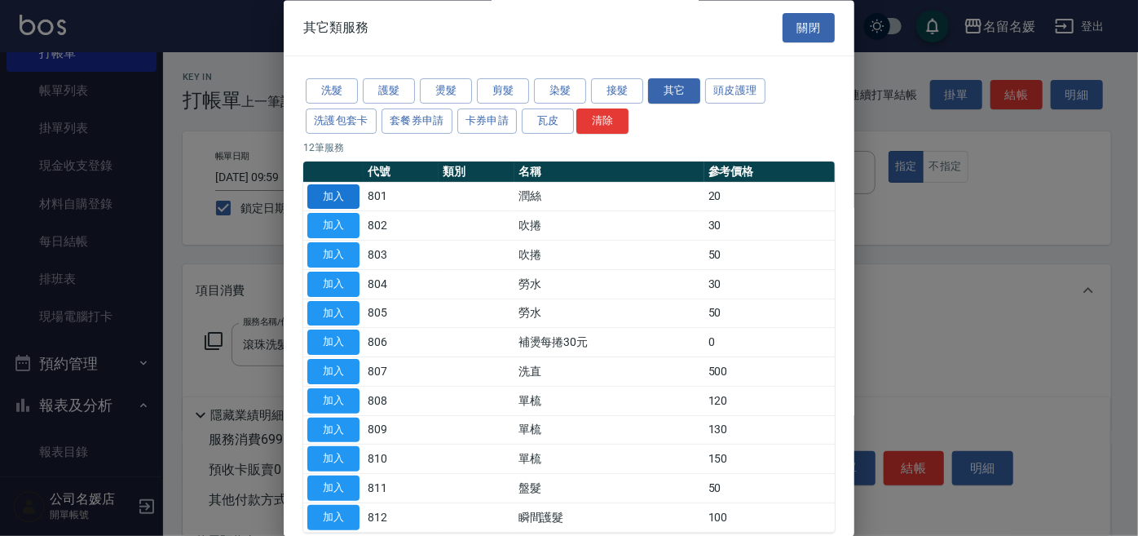
click at [329, 194] on button "加入" at bounding box center [333, 196] width 52 height 25
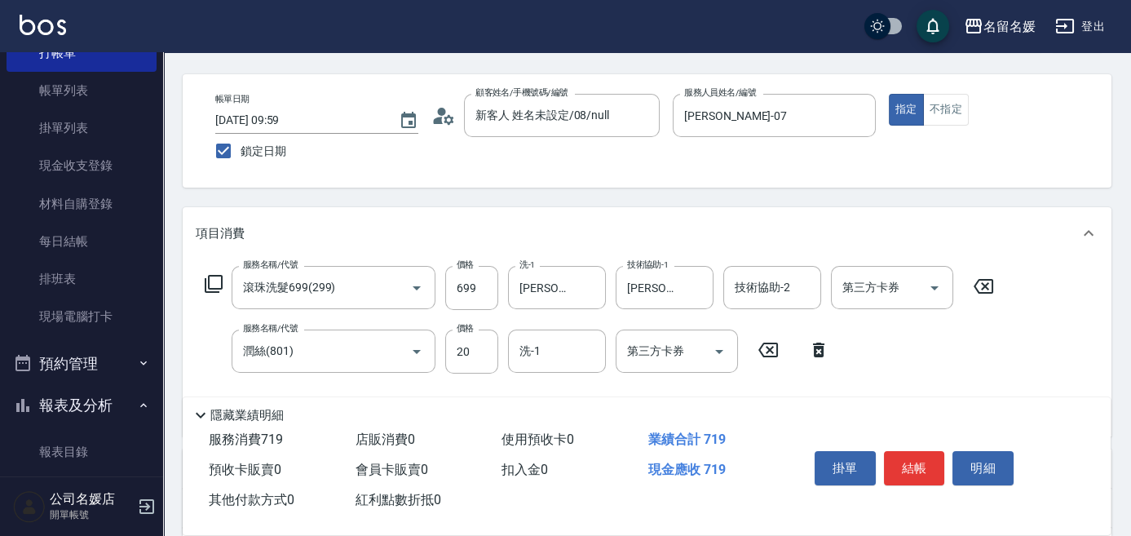
scroll to position [222, 0]
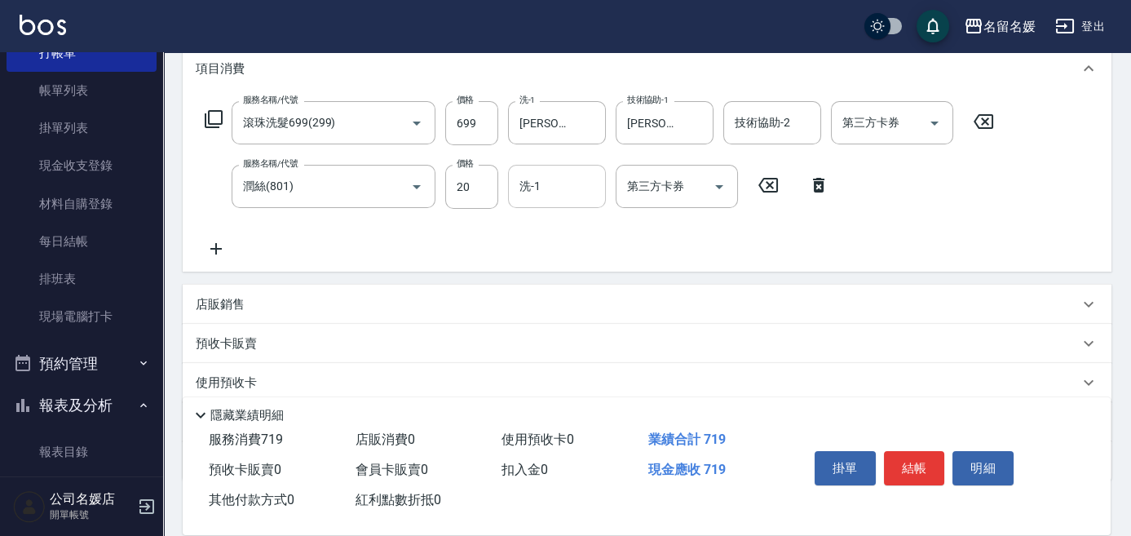
click at [568, 192] on input "洗-1" at bounding box center [556, 186] width 83 height 29
drag, startPoint x: 570, startPoint y: 228, endPoint x: 584, endPoint y: 232, distance: 14.4
click at [570, 228] on span "[PERSON_NAME] -07" at bounding box center [572, 227] width 103 height 17
type input "[PERSON_NAME]-07"
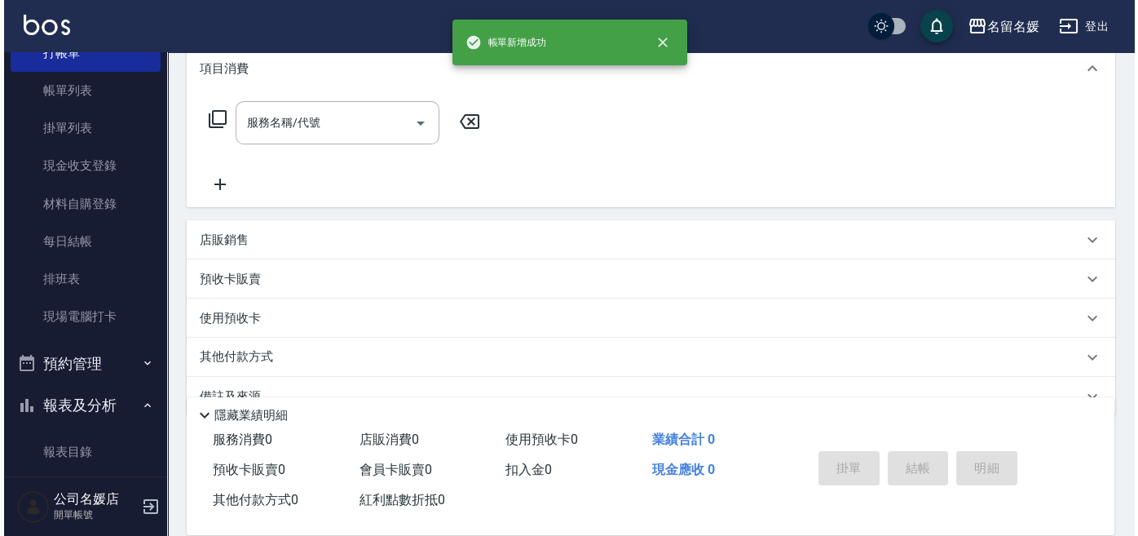
scroll to position [0, 0]
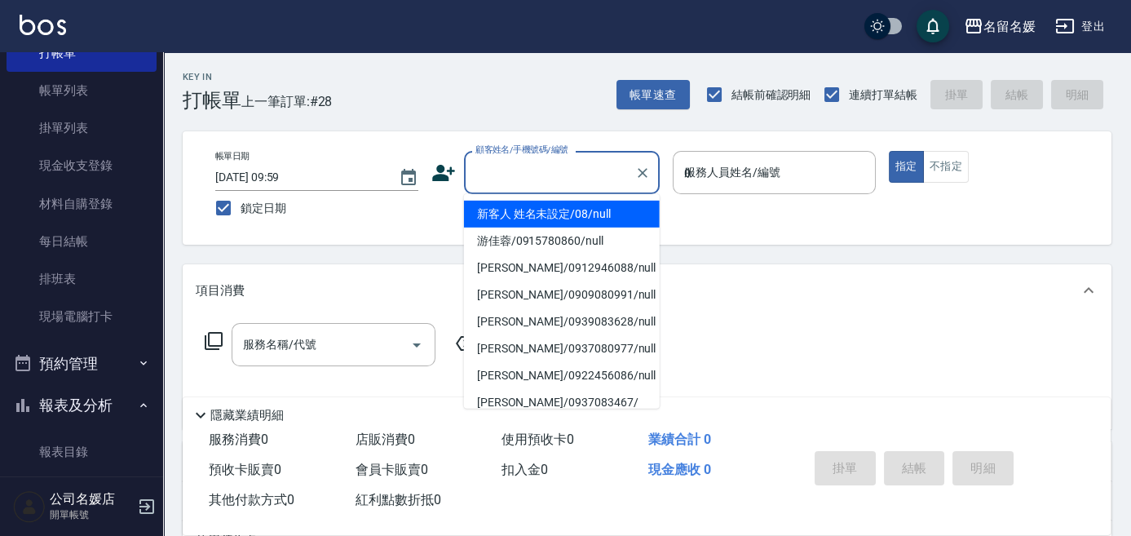
type input "04"
type input "新客人 姓名未設定/08/null"
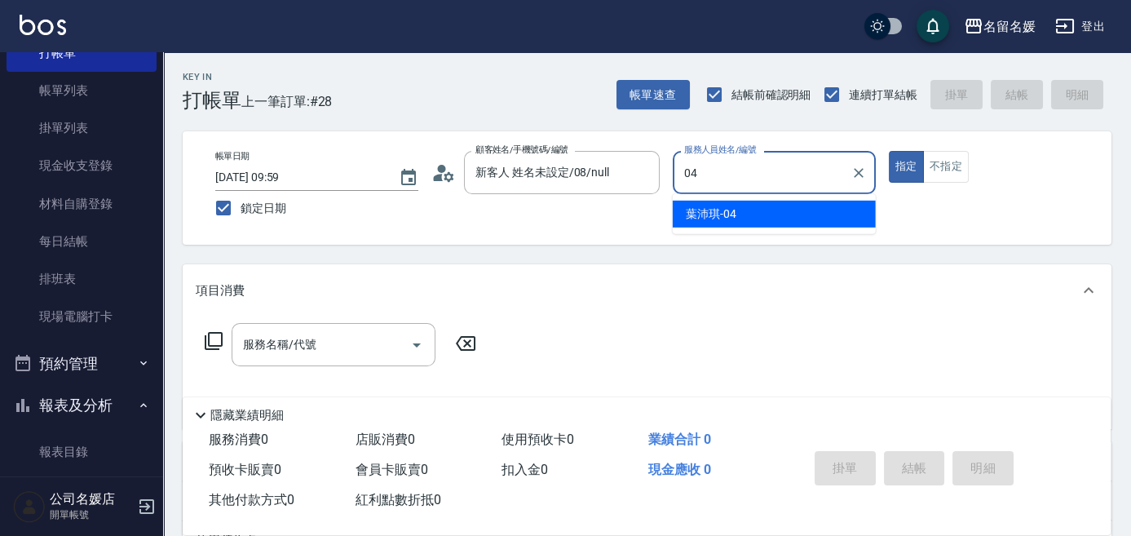
type input "[PERSON_NAME]-04"
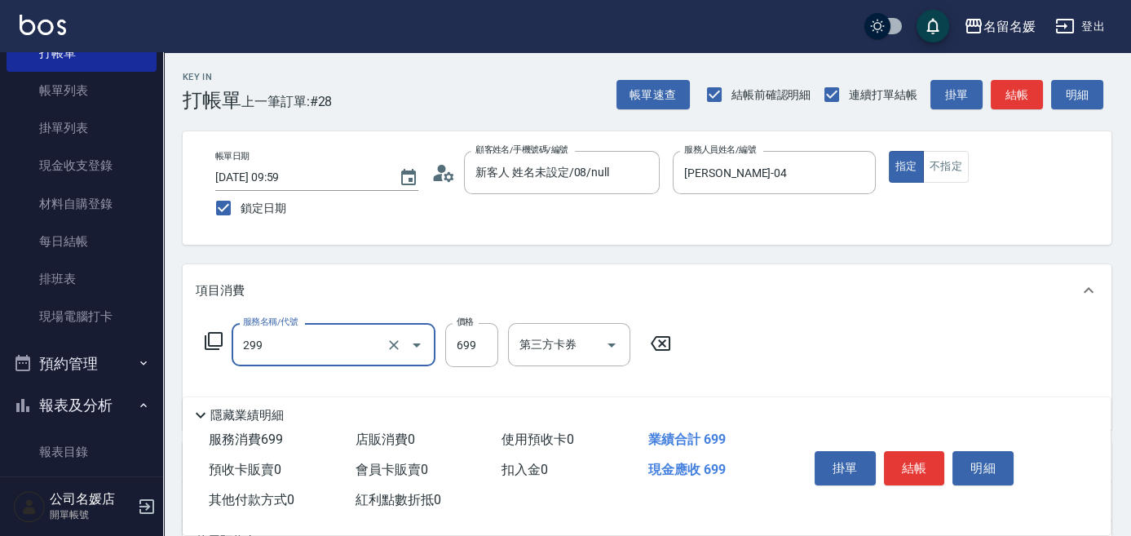
type input "滾珠洗髮699(299)"
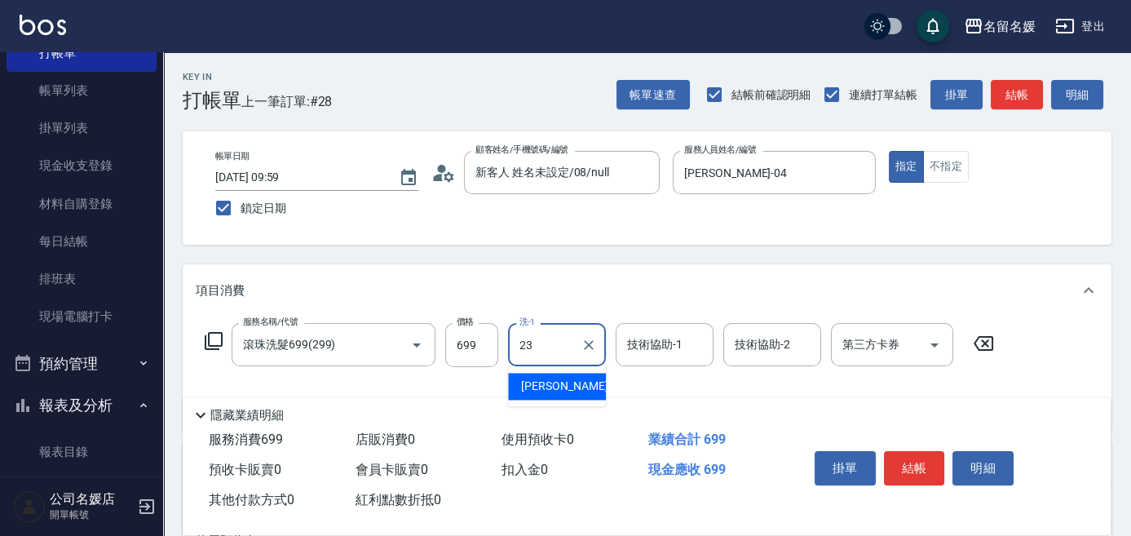
type input "[PERSON_NAME]-23"
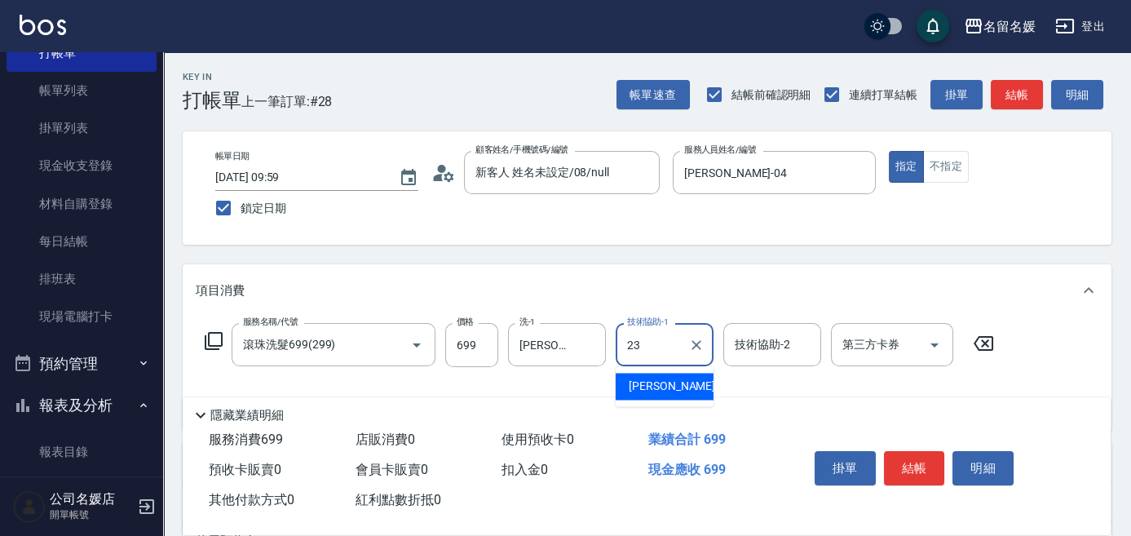
type input "[PERSON_NAME]-23"
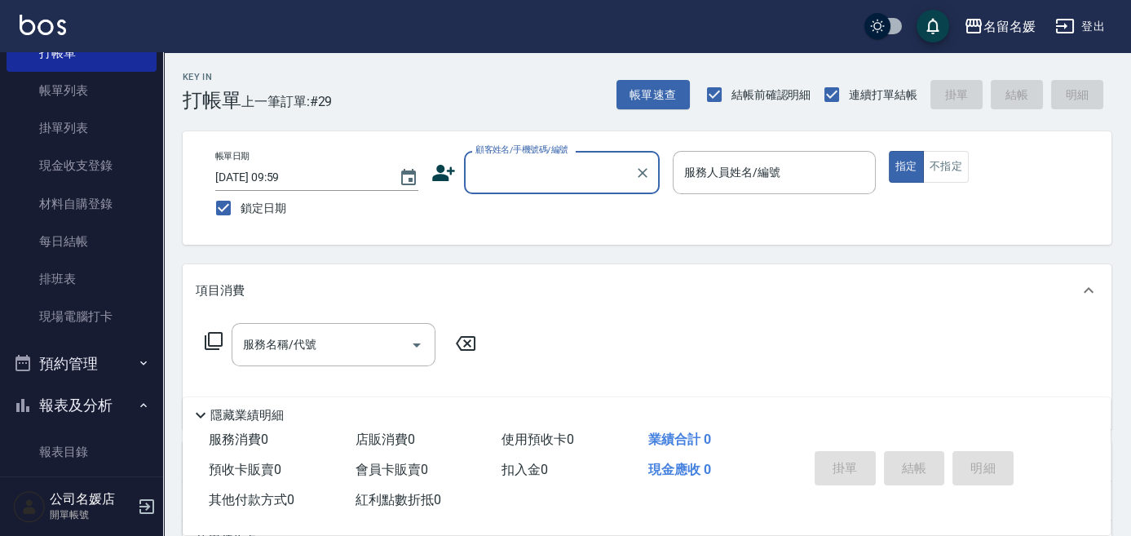
click at [978, 77] on div "帳單速查 結帳前確認明細 連續打單結帳 掛單 結帳 明細" at bounding box center [863, 94] width 495 height 34
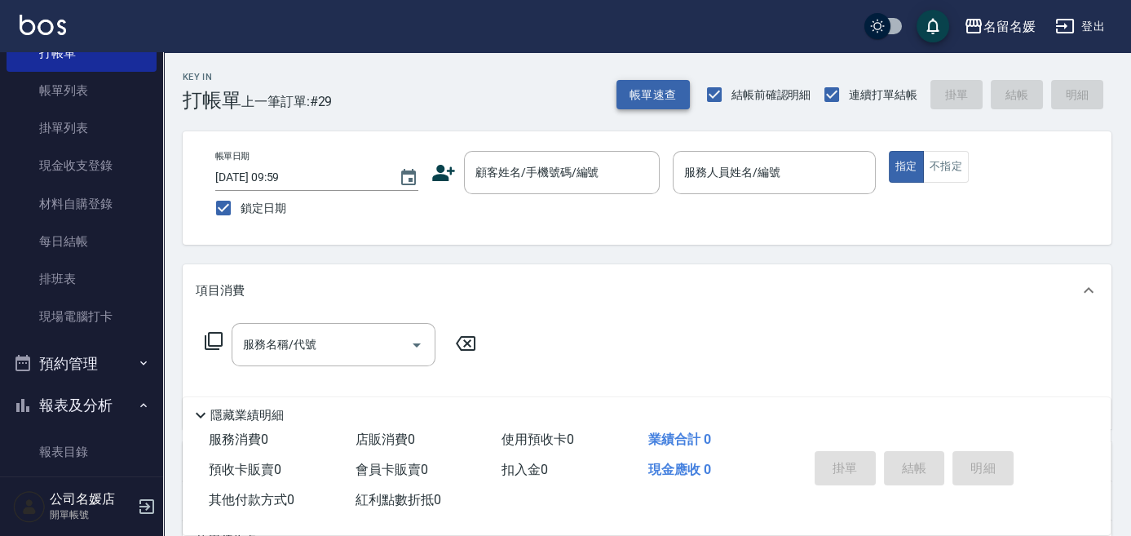
click at [670, 91] on button "帳單速查" at bounding box center [652, 95] width 73 height 30
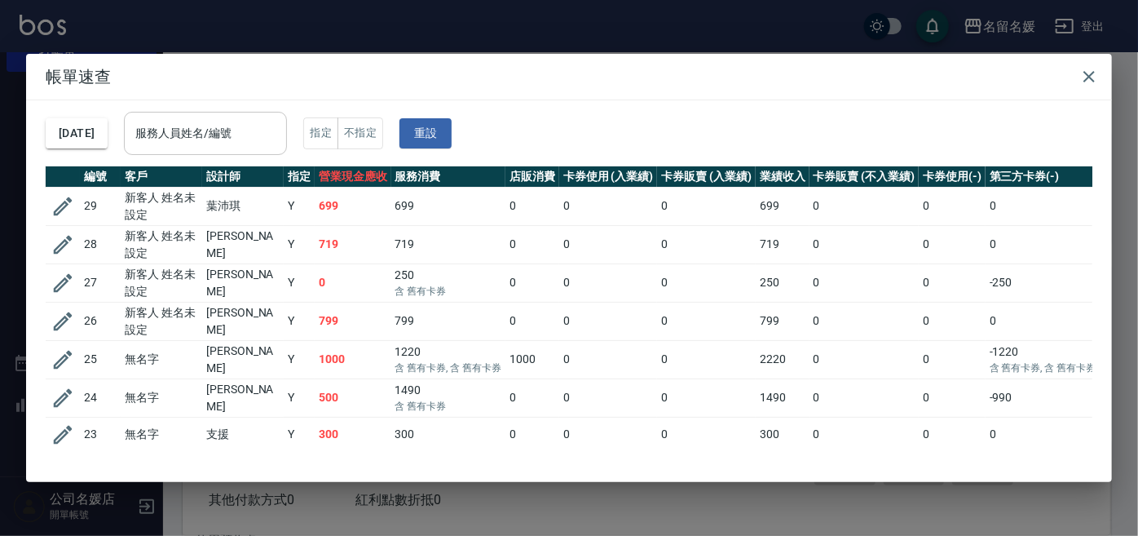
click at [280, 140] on input "服務人員姓名/編號" at bounding box center [205, 133] width 148 height 29
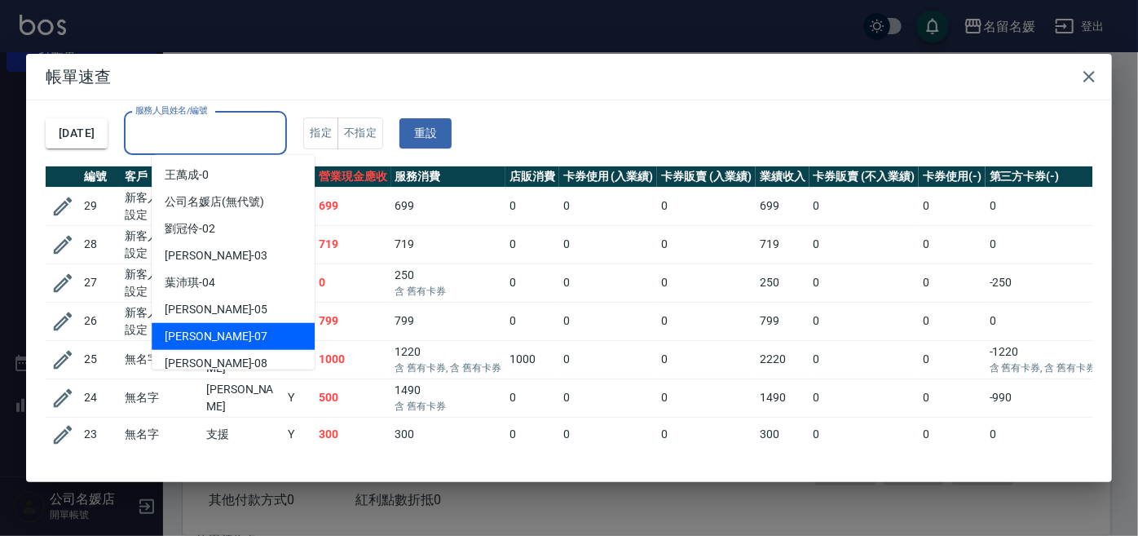
click at [250, 330] on div "[PERSON_NAME] -07" at bounding box center [233, 336] width 163 height 27
type input "[PERSON_NAME]-07"
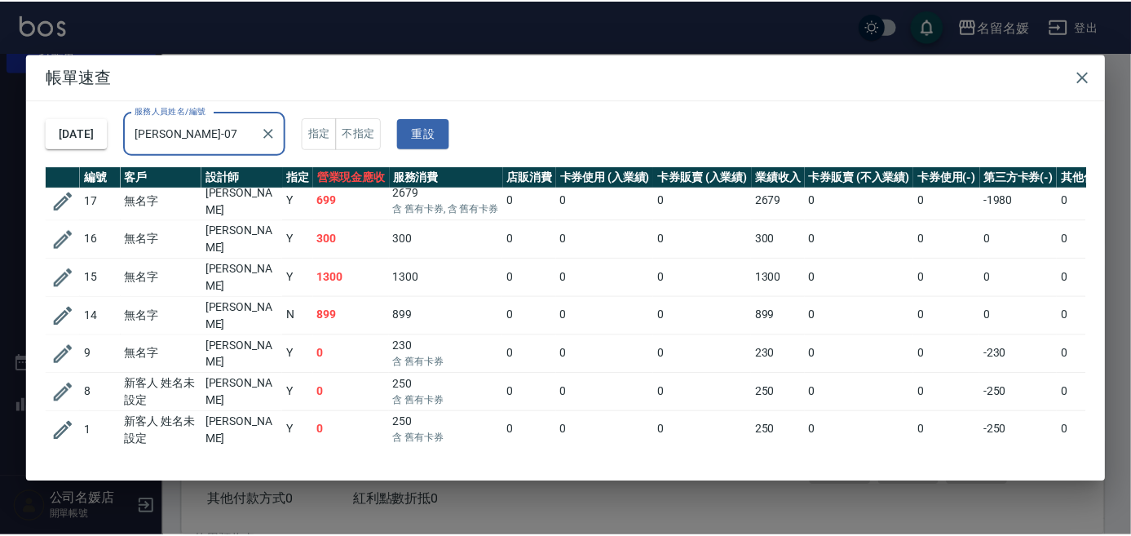
scroll to position [132, 0]
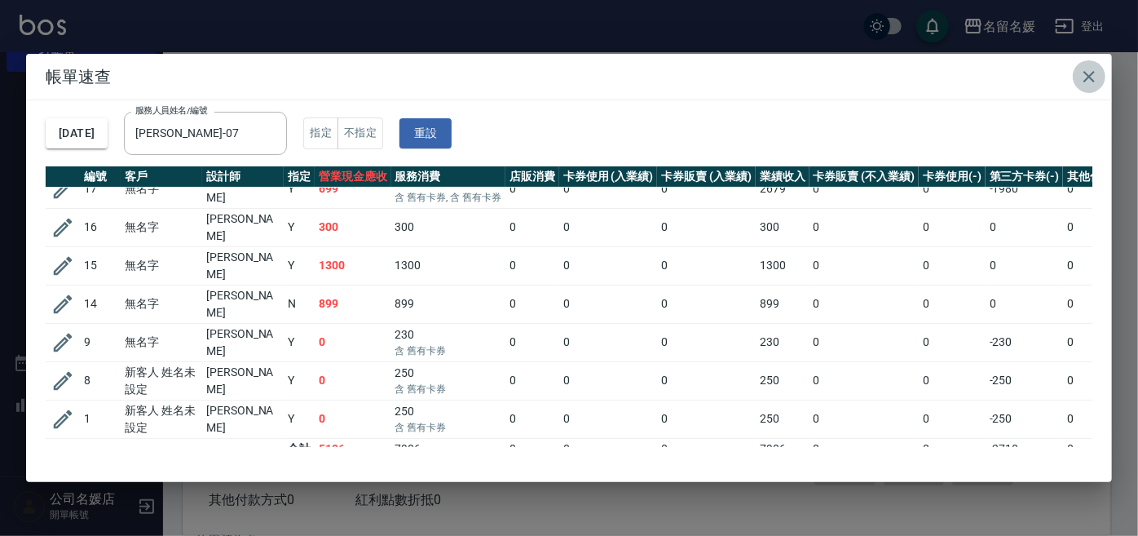
click at [1086, 74] on icon "button" at bounding box center [1090, 77] width 20 height 20
